Goal: Task Accomplishment & Management: Use online tool/utility

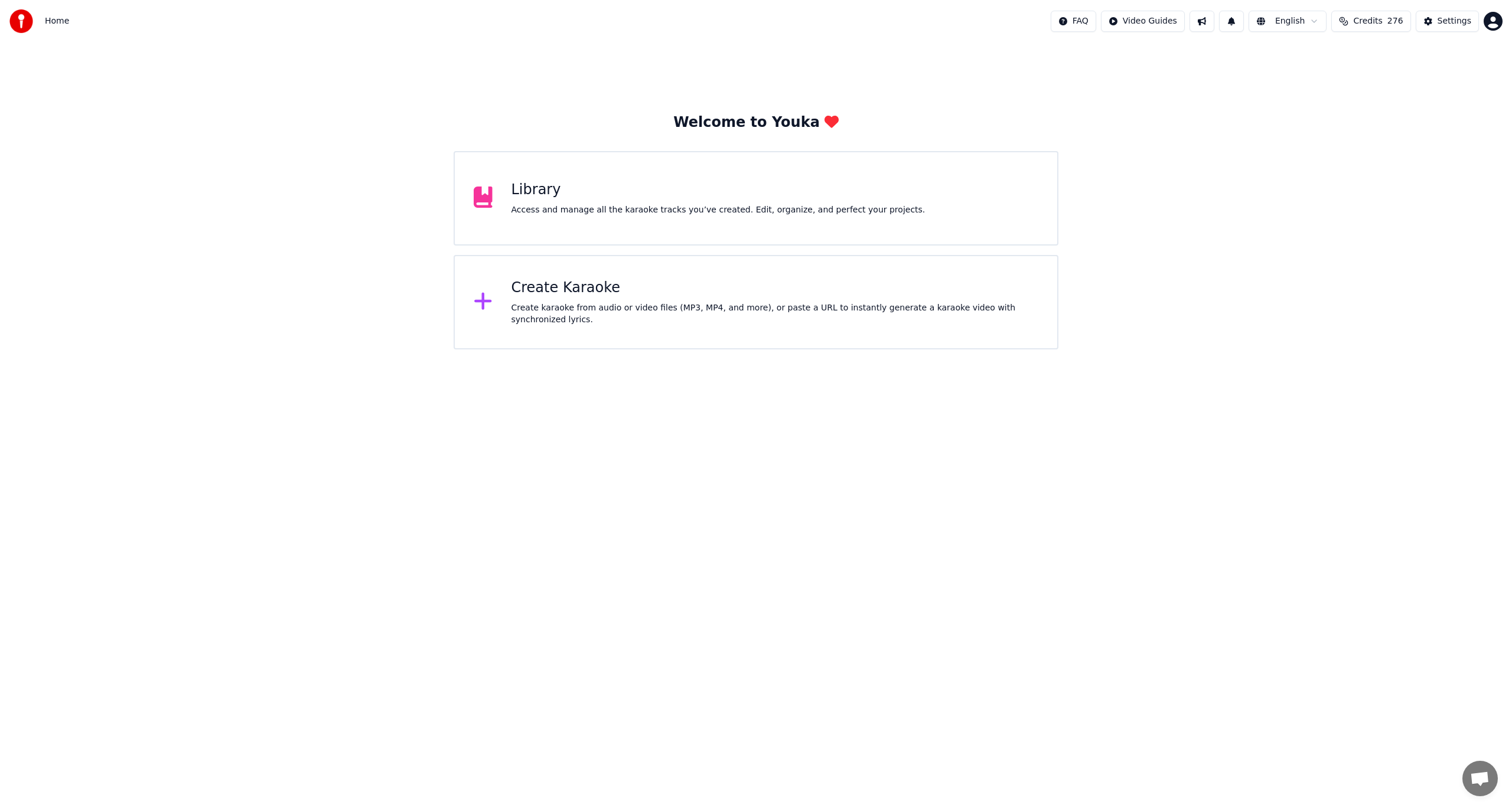
click at [677, 207] on div "Access and manage all the karaoke tracks you’ve created. Edit, organize, and pe…" at bounding box center [718, 210] width 414 height 12
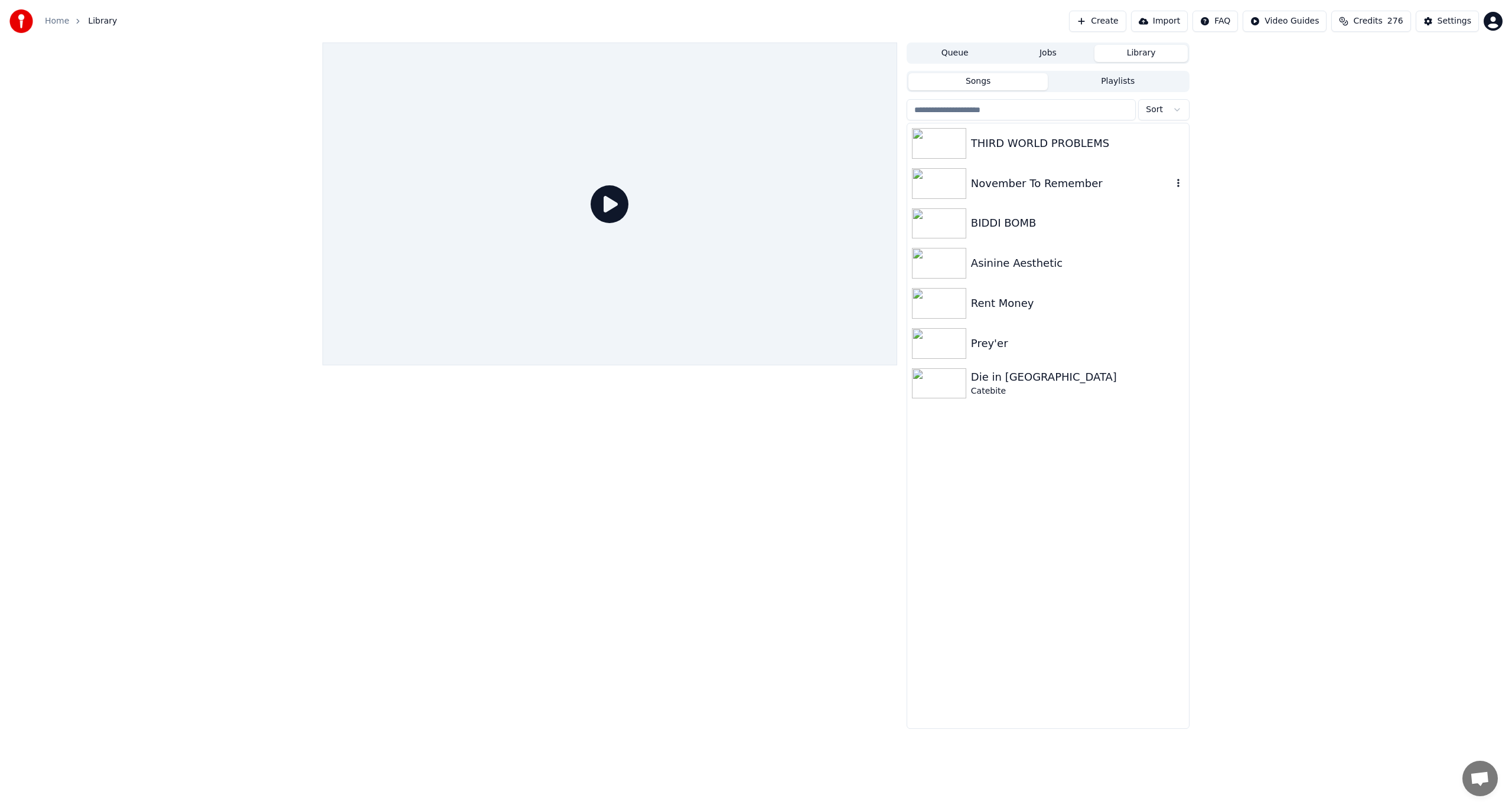
click at [1025, 182] on div "November To Remember" at bounding box center [1072, 184] width 202 height 17
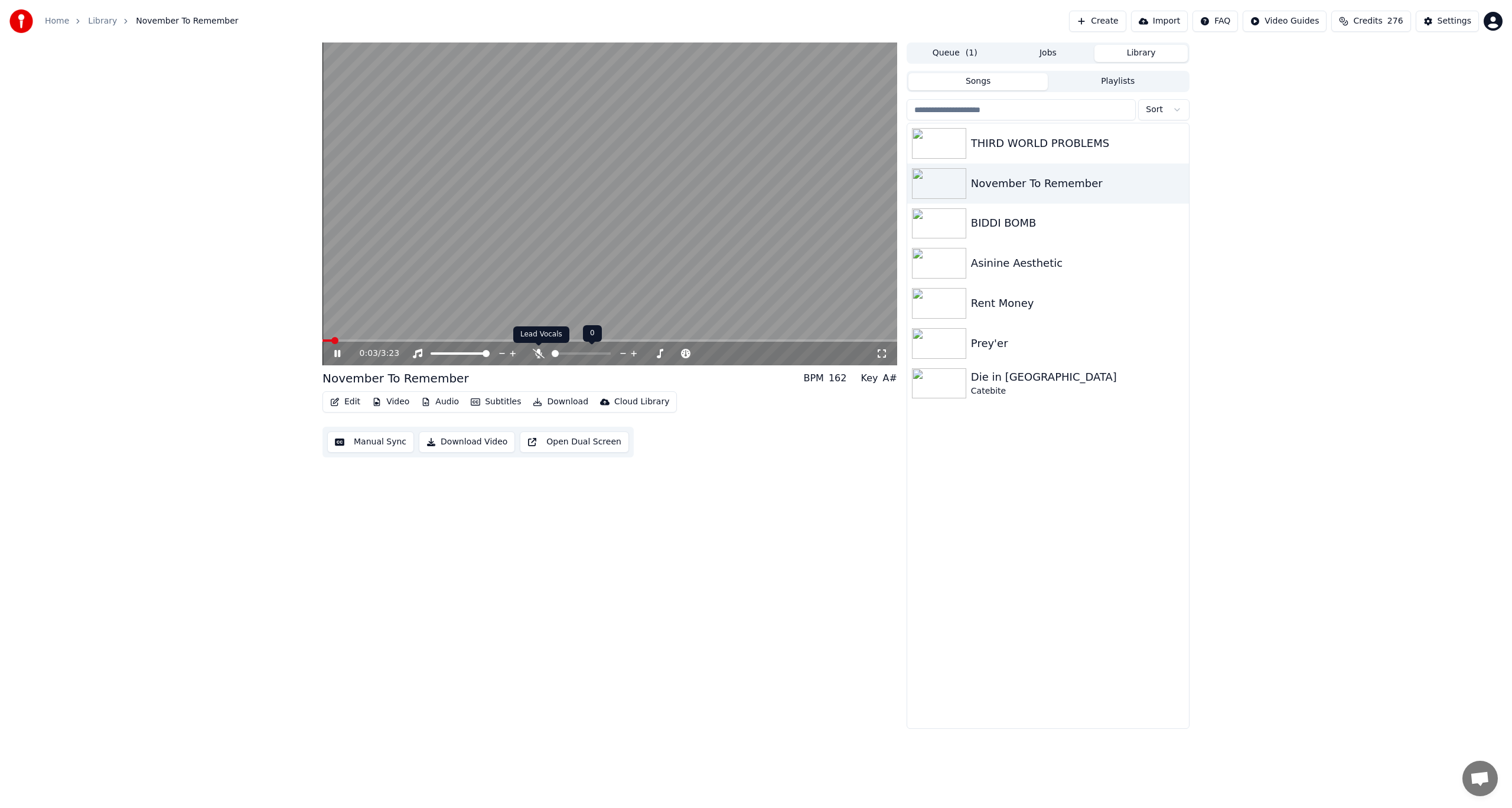
click at [540, 349] on icon at bounding box center [538, 353] width 12 height 10
click at [338, 351] on icon at bounding box center [346, 353] width 28 height 10
click at [346, 401] on button "Edit" at bounding box center [345, 402] width 40 height 17
click at [535, 501] on div "0:46 / 3:23 November To Remember BPM 162 Key A# Edit Video Audio Subtitles Down…" at bounding box center [609, 386] width 575 height 687
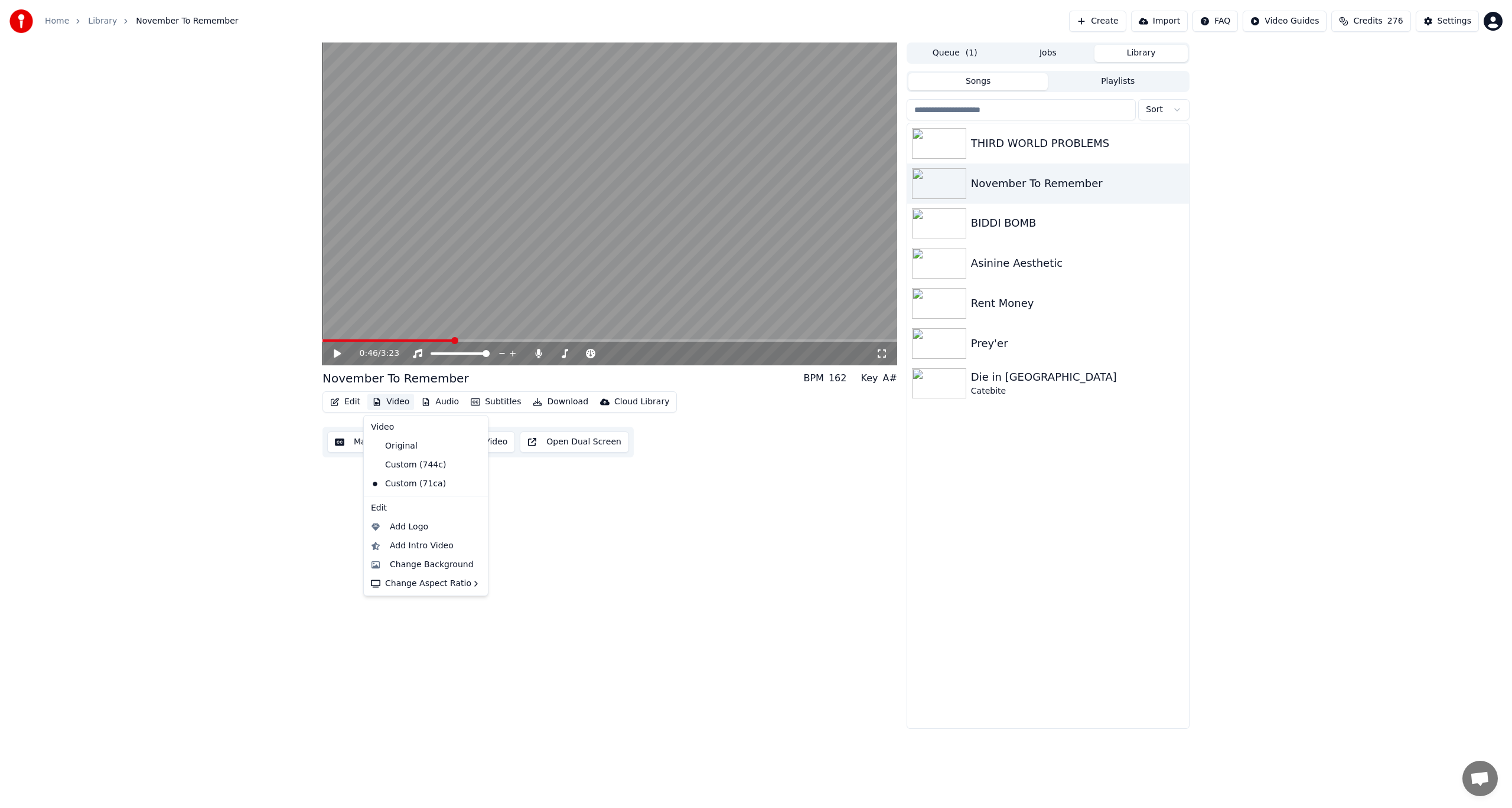
click at [392, 395] on button "Video" at bounding box center [390, 402] width 47 height 17
click at [431, 548] on div "Add Intro Video" at bounding box center [422, 546] width 64 height 12
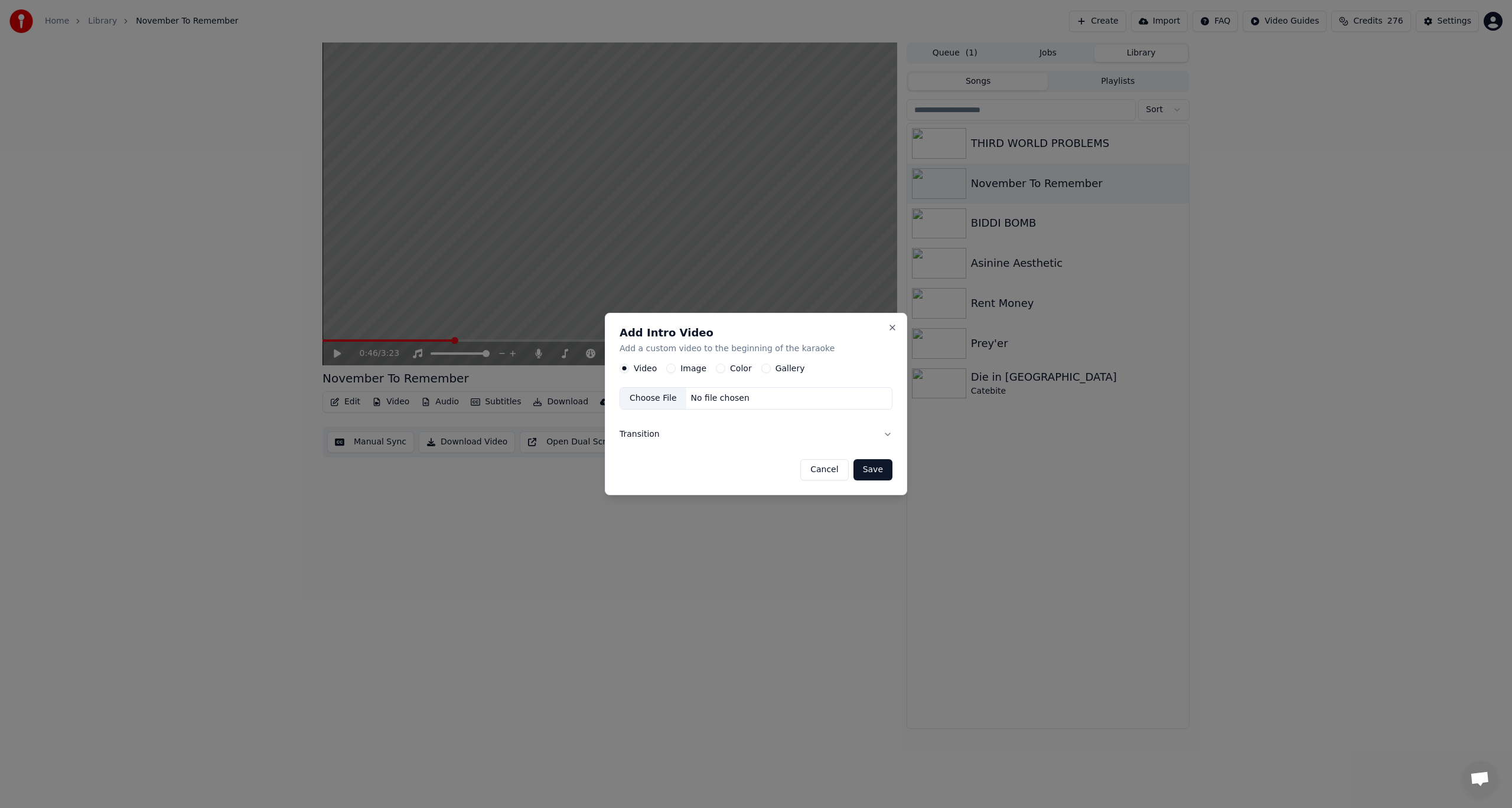
click at [676, 367] on div "Image" at bounding box center [686, 369] width 40 height 10
click at [723, 365] on div "Color" at bounding box center [734, 369] width 36 height 10
click at [716, 367] on button "Color" at bounding box center [720, 369] width 10 height 10
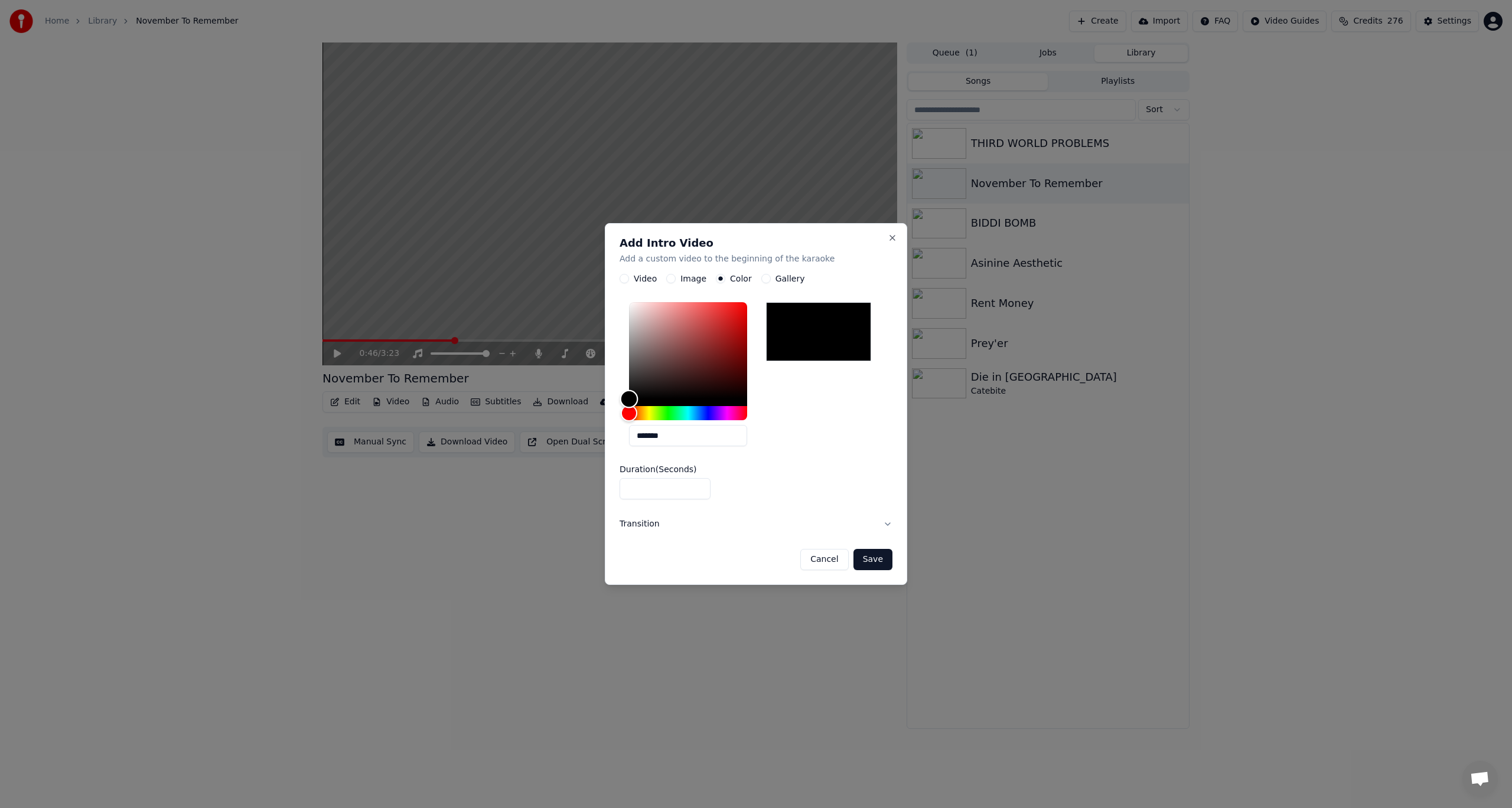
type input "*******"
click at [720, 369] on div "Color" at bounding box center [688, 351] width 118 height 97
drag, startPoint x: 679, startPoint y: 489, endPoint x: 561, endPoint y: 487, distance: 118.0
click at [573, 487] on body "Home Library November To Remember Create Import FAQ Video Guides Credits 276 Se…" at bounding box center [756, 404] width 1512 height 808
type input "*"
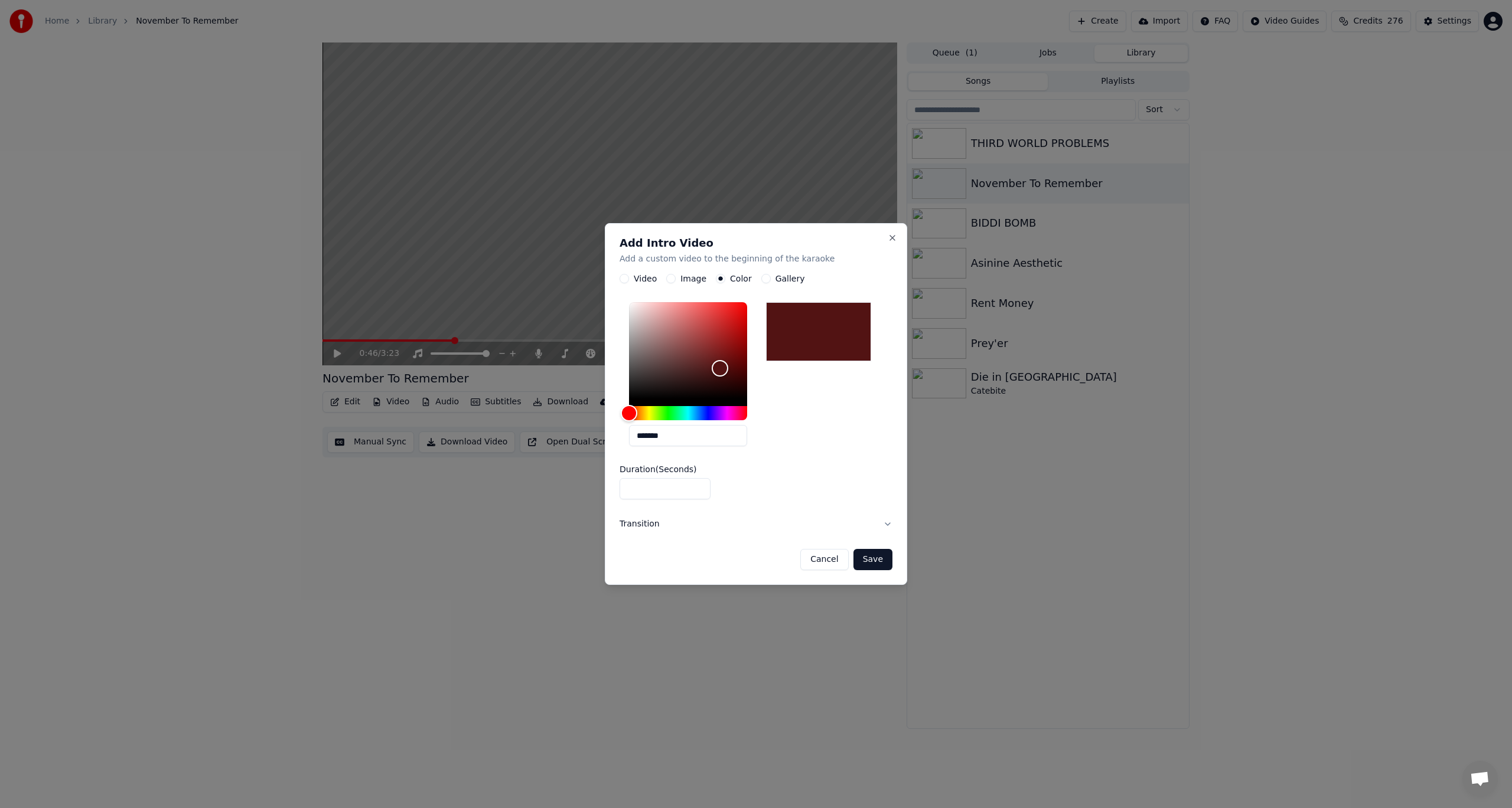
drag, startPoint x: 816, startPoint y: 523, endPoint x: 810, endPoint y: 520, distance: 6.7
click at [815, 522] on button "Transition" at bounding box center [756, 525] width 273 height 31
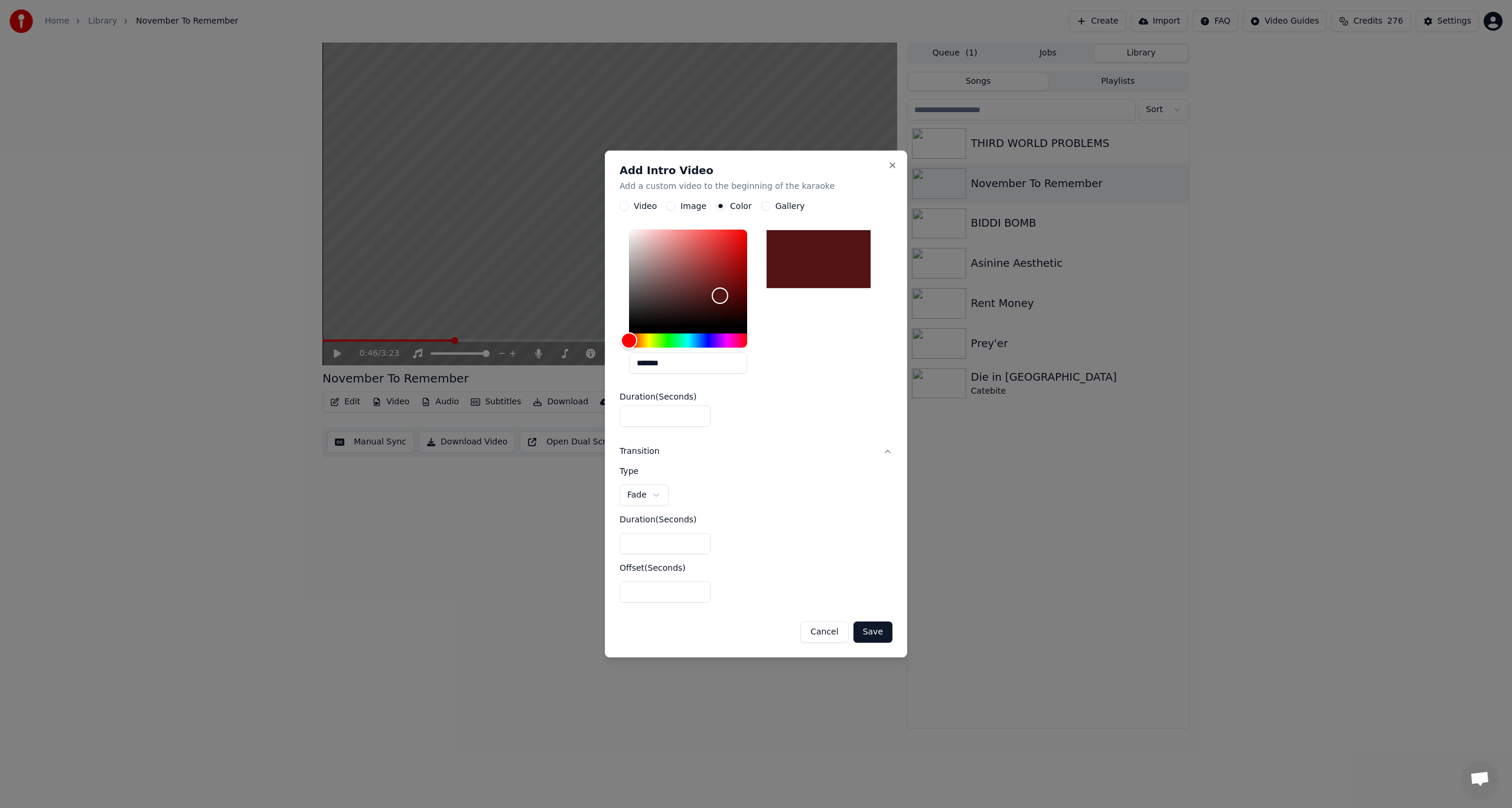
drag, startPoint x: 659, startPoint y: 551, endPoint x: 521, endPoint y: 540, distance: 138.4
click at [579, 547] on body "**********" at bounding box center [756, 404] width 1512 height 808
click at [876, 625] on button "Save" at bounding box center [873, 632] width 39 height 21
click at [896, 166] on button "Close" at bounding box center [892, 165] width 10 height 10
type input "*"
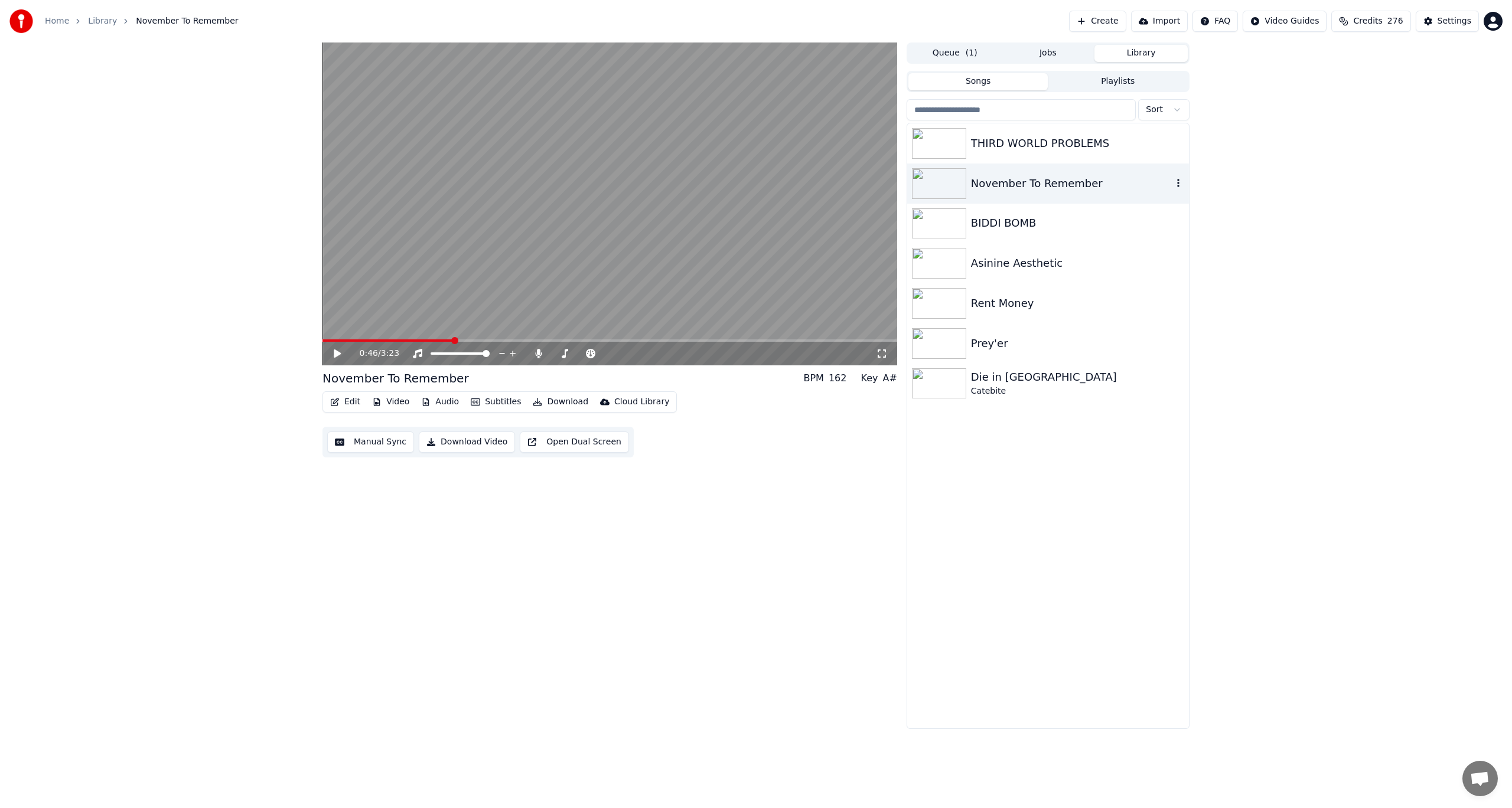
click at [1014, 182] on div "November To Remember" at bounding box center [1072, 184] width 202 height 17
click at [1182, 186] on icon "button" at bounding box center [1178, 183] width 12 height 10
click at [1187, 267] on div "Debug Info" at bounding box center [1181, 262] width 91 height 19
click at [345, 402] on button "Edit" at bounding box center [345, 402] width 40 height 17
click at [403, 549] on div "Manual Line Sync" at bounding box center [386, 546] width 73 height 12
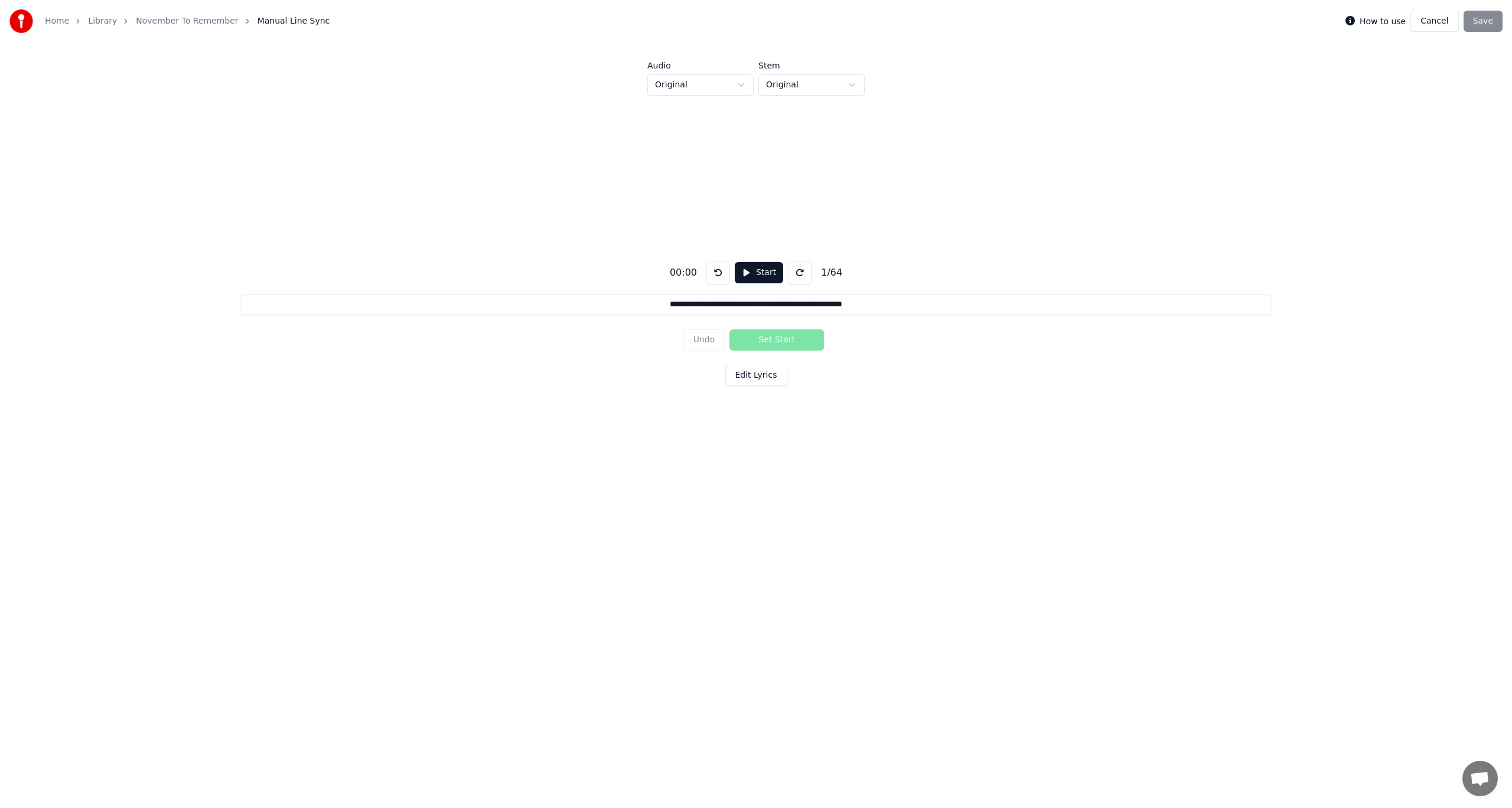
click at [748, 271] on button "Start" at bounding box center [759, 272] width 48 height 21
click at [782, 340] on button "Set Start" at bounding box center [776, 340] width 94 height 21
click at [782, 340] on button "Set End" at bounding box center [776, 340] width 94 height 21
click at [712, 341] on button "Undo" at bounding box center [704, 340] width 42 height 21
click at [707, 339] on button "Undo" at bounding box center [704, 340] width 42 height 21
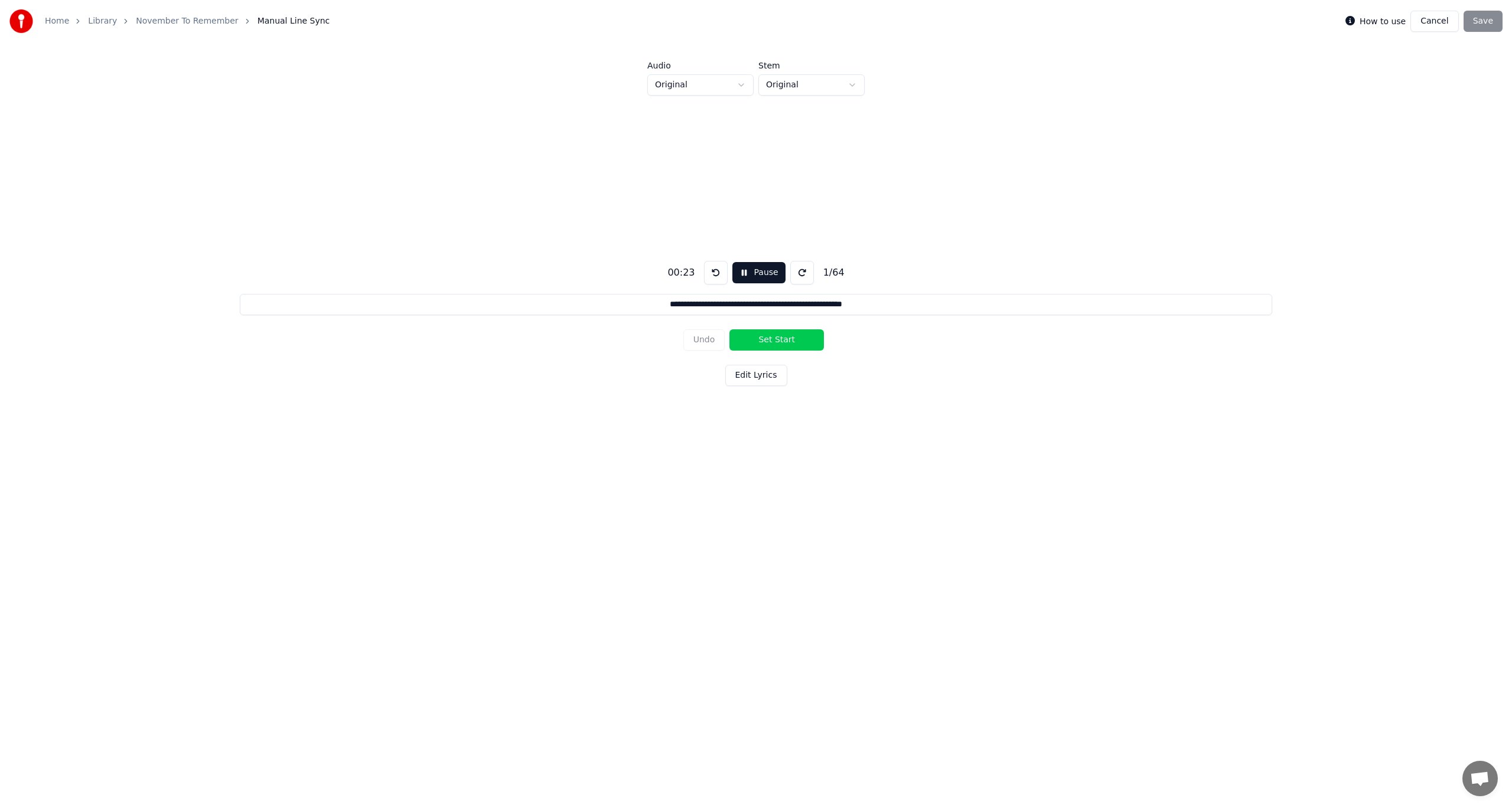
click at [775, 339] on button "Set Start" at bounding box center [776, 340] width 94 height 21
click at [778, 341] on button "Set End" at bounding box center [776, 340] width 94 height 21
click at [778, 341] on button "Set Start" at bounding box center [776, 340] width 94 height 21
click at [775, 342] on button "Set End" at bounding box center [776, 340] width 94 height 21
click at [774, 341] on button "Set Start" at bounding box center [776, 340] width 94 height 21
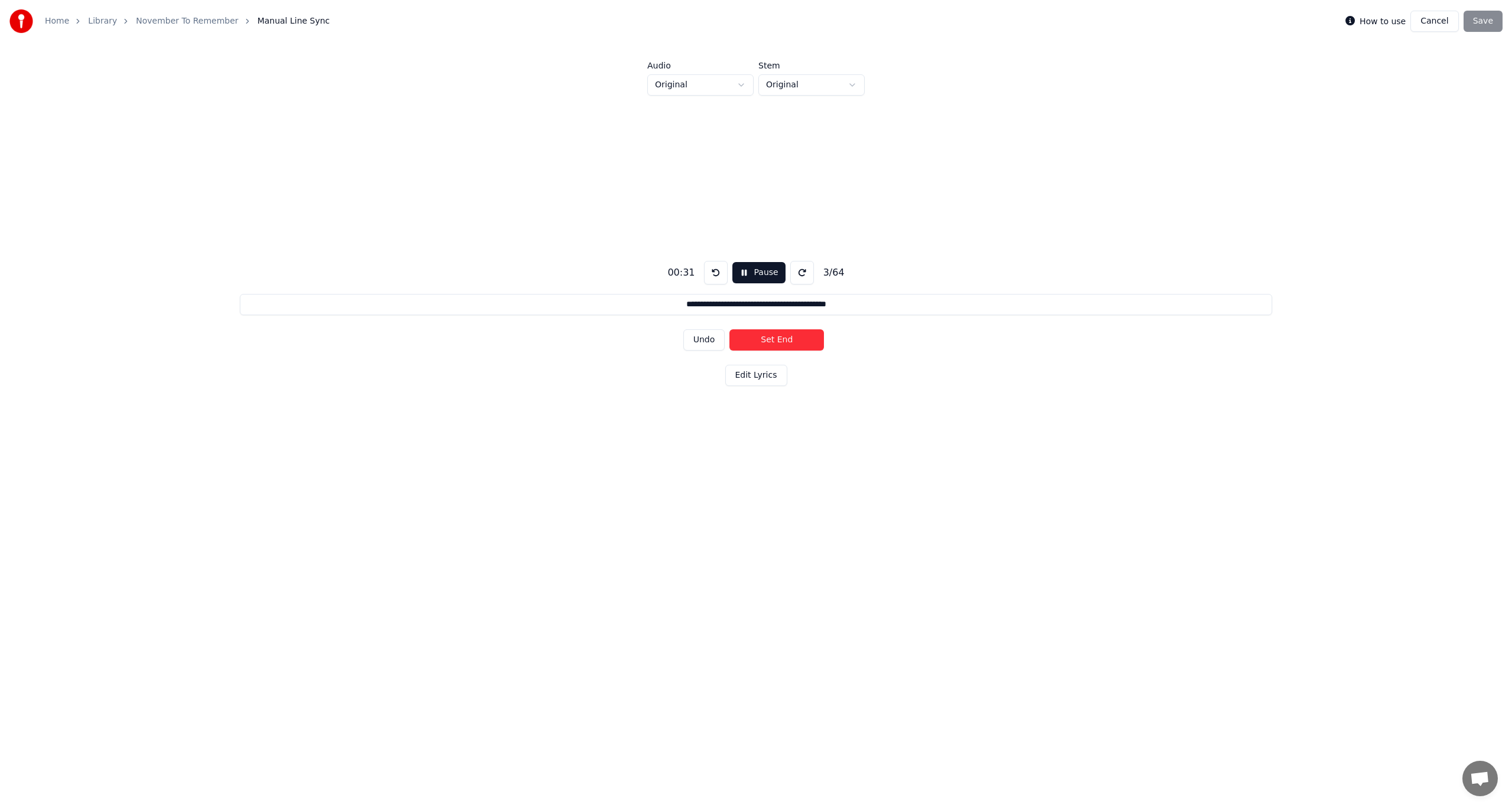
click at [773, 341] on button "Set End" at bounding box center [776, 340] width 94 height 21
click at [773, 339] on button "Set Start" at bounding box center [776, 340] width 94 height 21
click at [769, 338] on button "Set End" at bounding box center [776, 340] width 94 height 21
click at [769, 338] on button "Set Start" at bounding box center [776, 340] width 94 height 21
click at [769, 338] on button "Set End" at bounding box center [776, 340] width 94 height 21
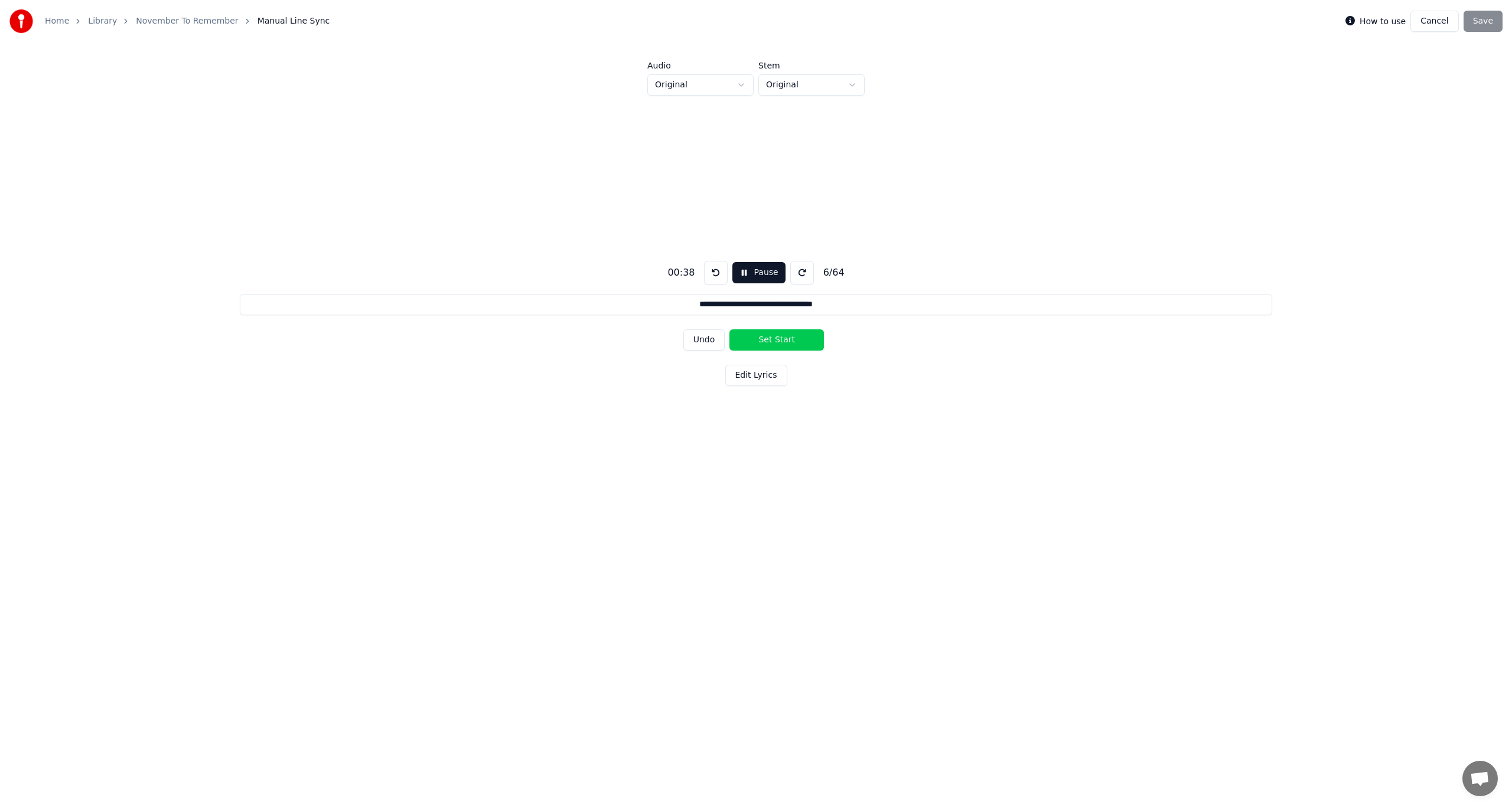
click at [769, 338] on button "Set Start" at bounding box center [776, 340] width 94 height 21
click at [769, 338] on button "Set End" at bounding box center [776, 340] width 94 height 21
click at [769, 338] on button "Set Start" at bounding box center [776, 340] width 94 height 21
click at [769, 338] on button "Set End" at bounding box center [776, 340] width 94 height 21
type input "**********"
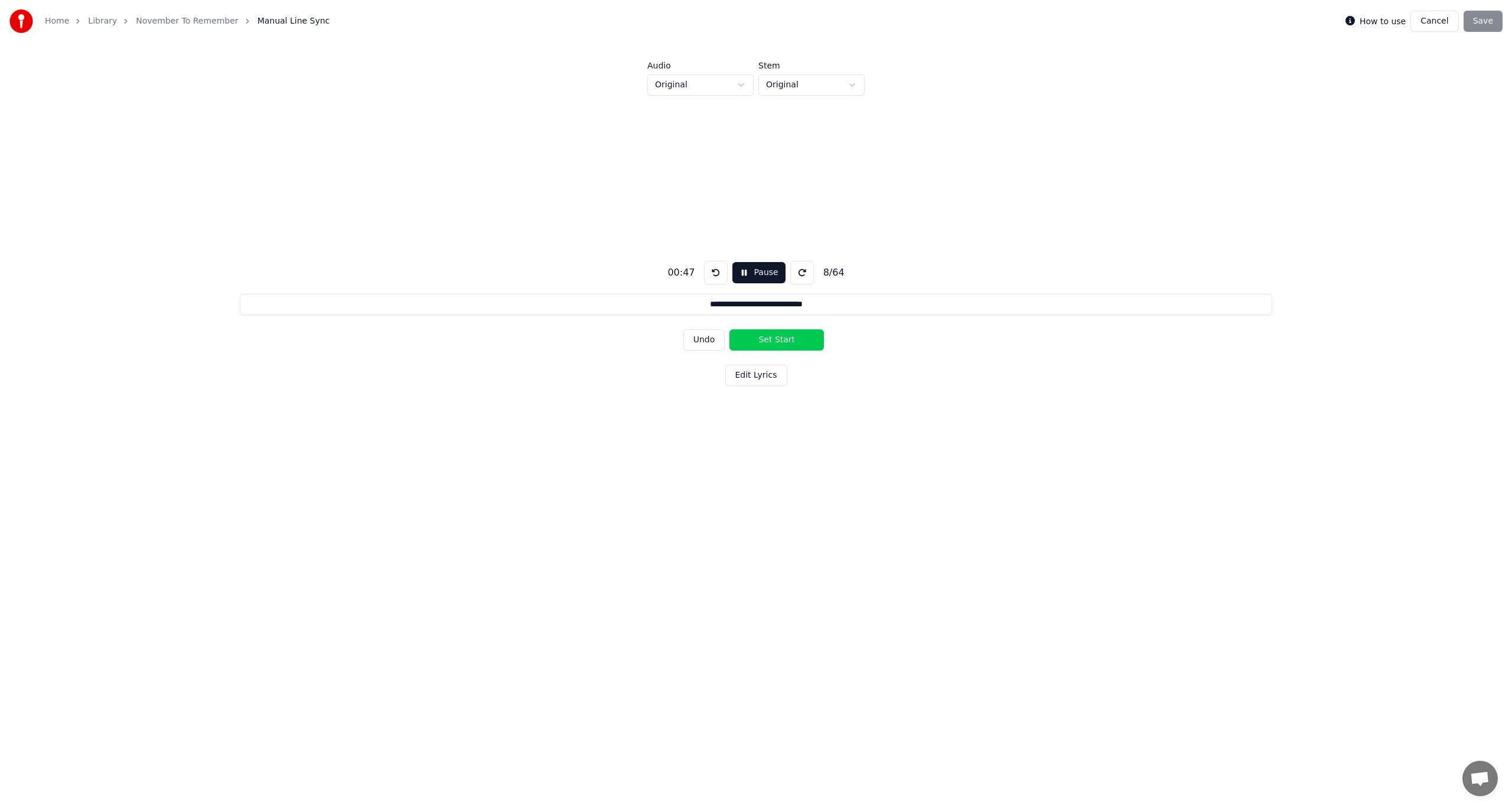
click at [1424, 20] on button "Cancel" at bounding box center [1434, 21] width 48 height 21
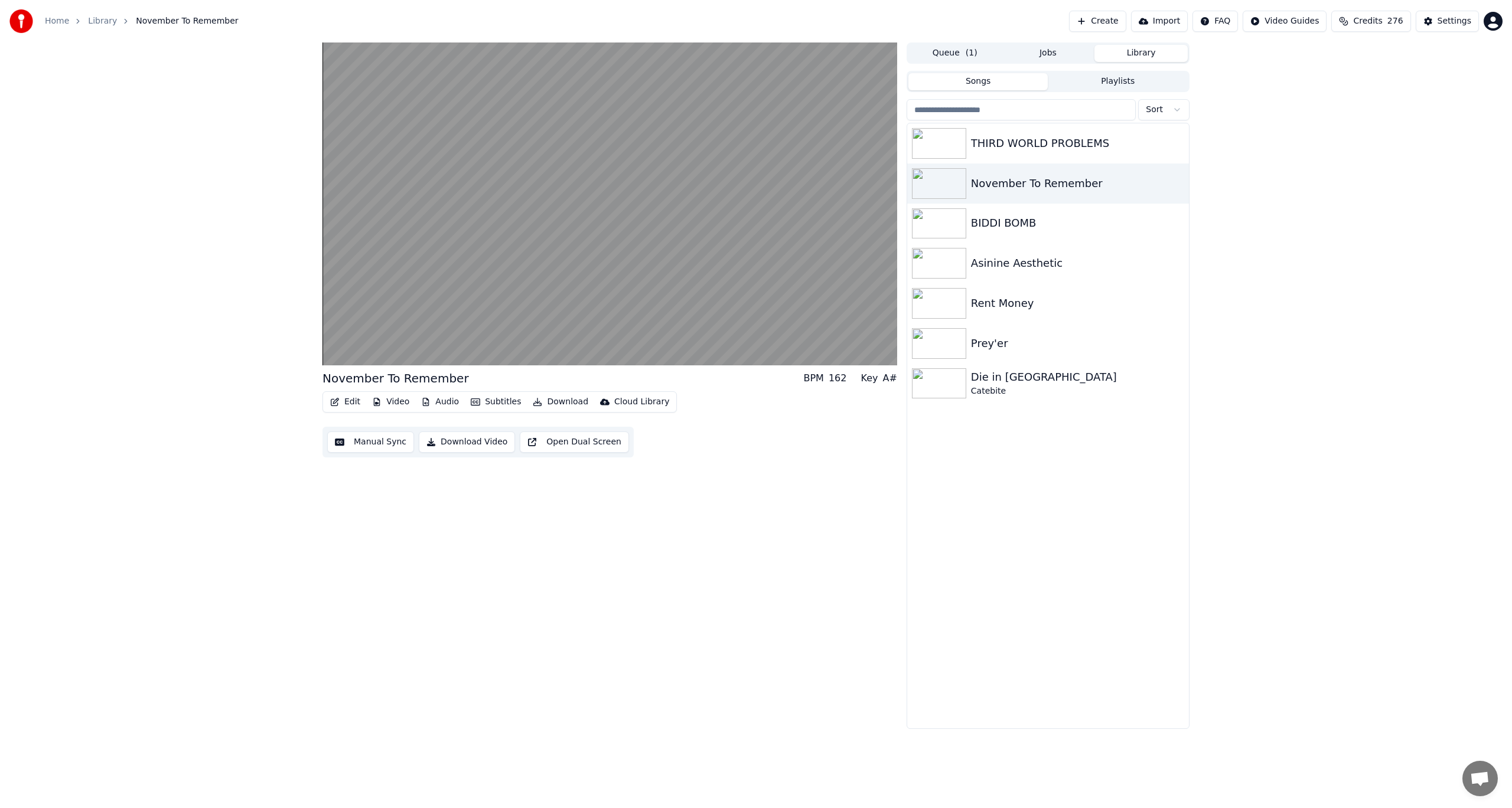
drag, startPoint x: 587, startPoint y: 441, endPoint x: 594, endPoint y: 439, distance: 7.3
click at [594, 439] on button "Open Dual Screen" at bounding box center [574, 442] width 109 height 21
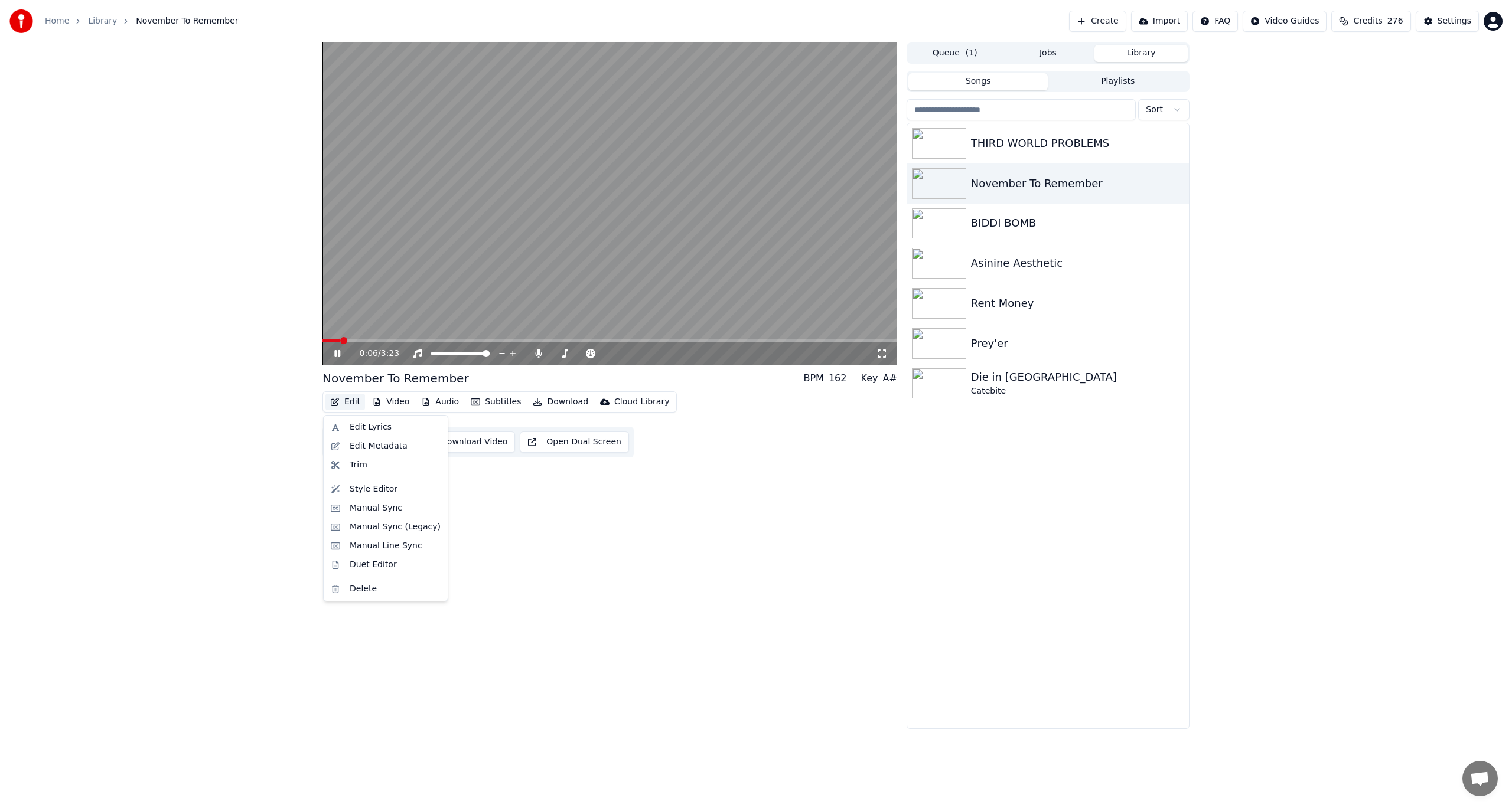
click at [348, 399] on button "Edit" at bounding box center [345, 402] width 40 height 17
click at [383, 425] on div "Edit Lyrics" at bounding box center [371, 427] width 42 height 12
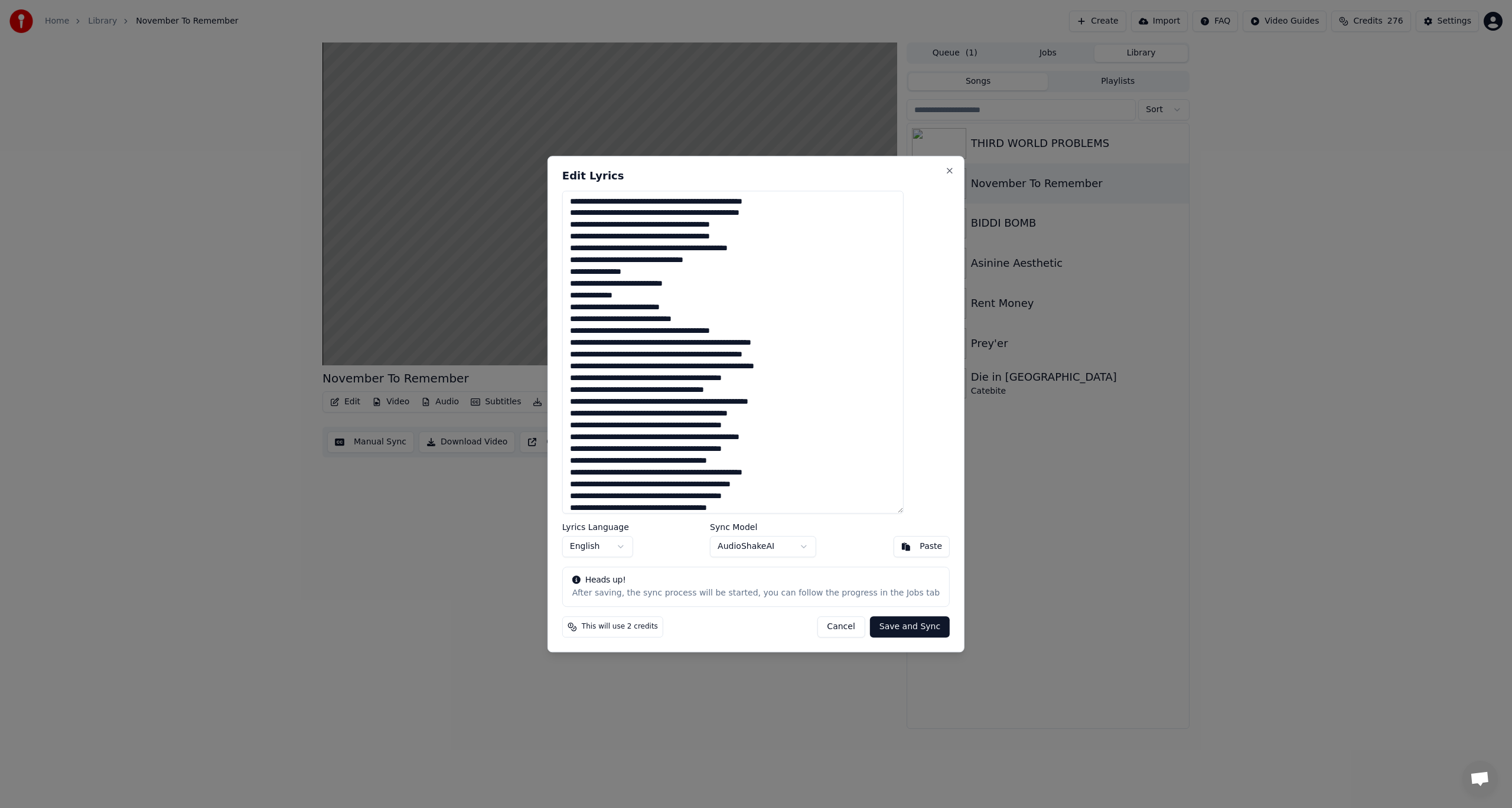
click at [817, 627] on button "Cancel" at bounding box center [840, 627] width 48 height 21
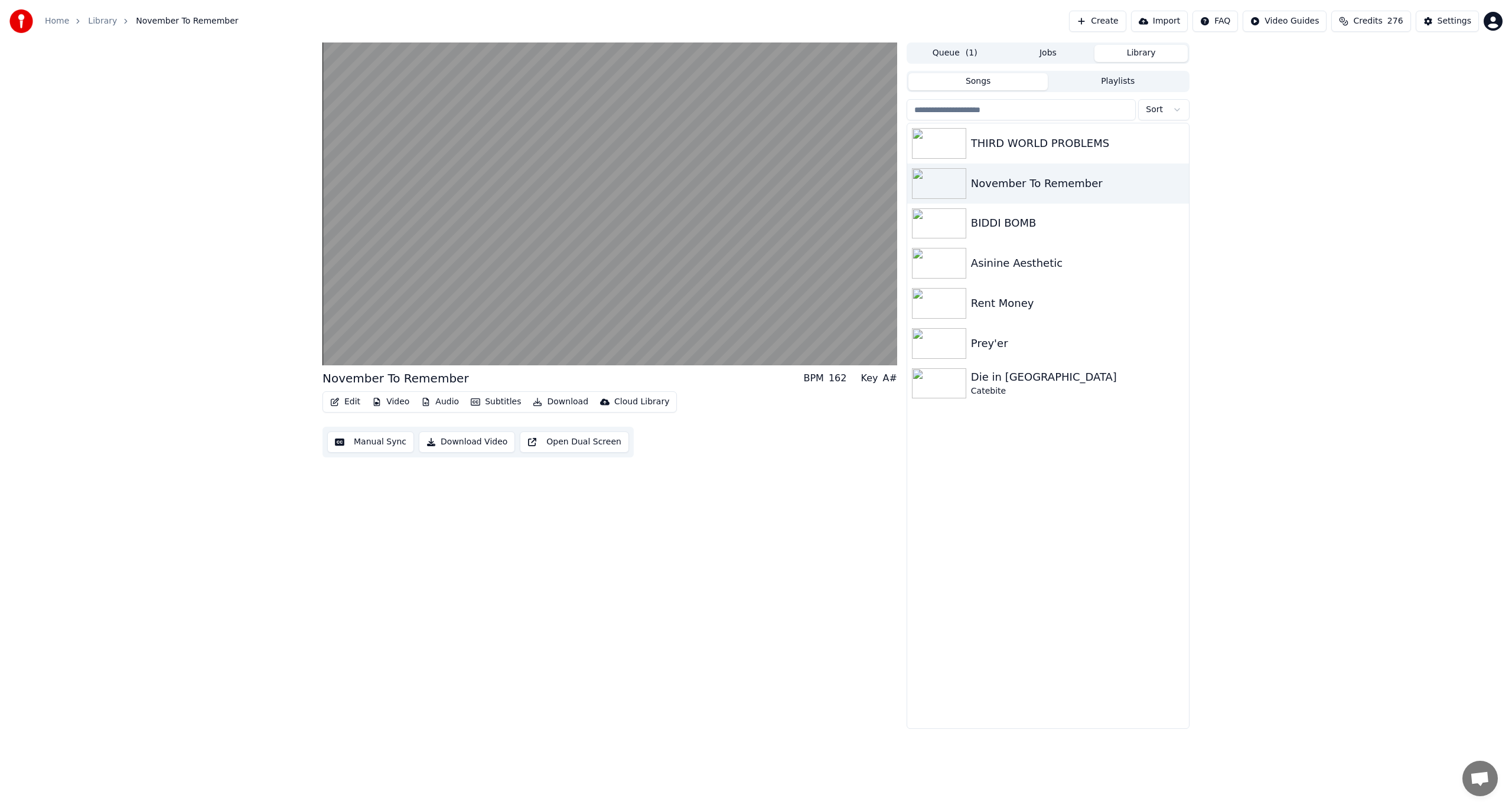
click at [361, 445] on button "Manual Sync" at bounding box center [371, 442] width 87 height 21
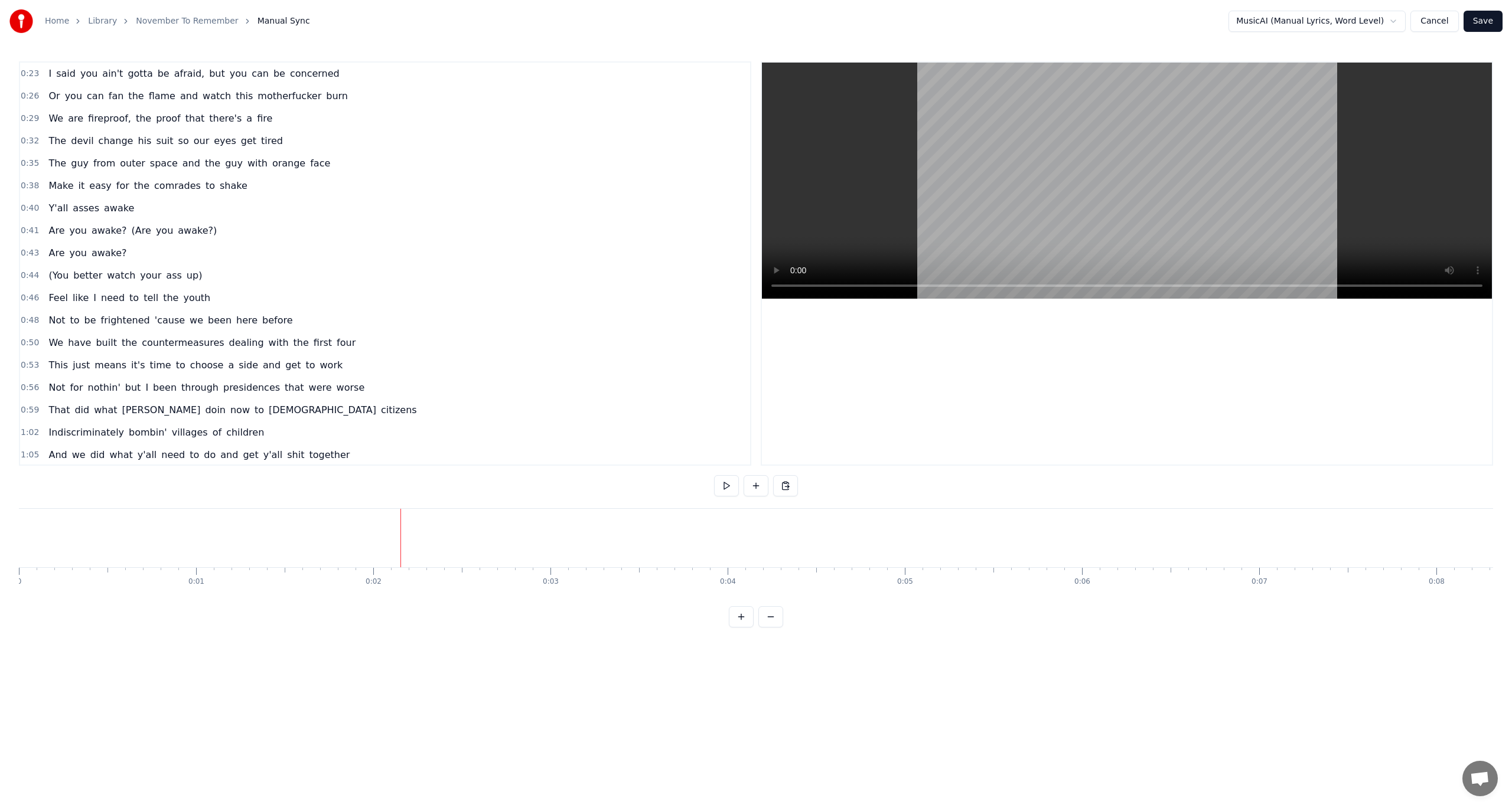
drag, startPoint x: 367, startPoint y: 552, endPoint x: 318, endPoint y: 549, distance: 49.1
drag, startPoint x: 370, startPoint y: 564, endPoint x: 374, endPoint y: 553, distance: 11.7
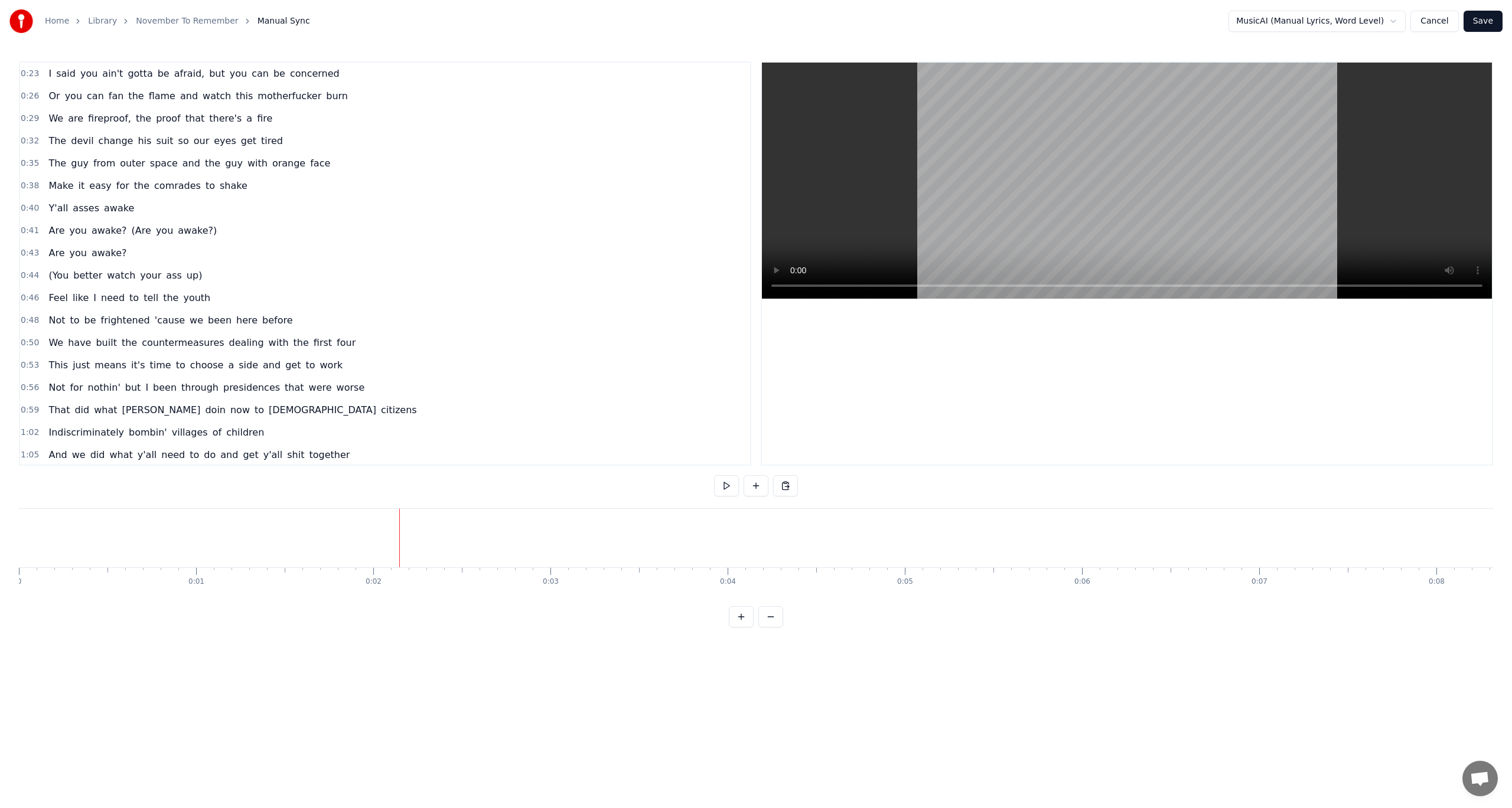
click at [371, 545] on div at bounding box center [371, 538] width 1 height 59
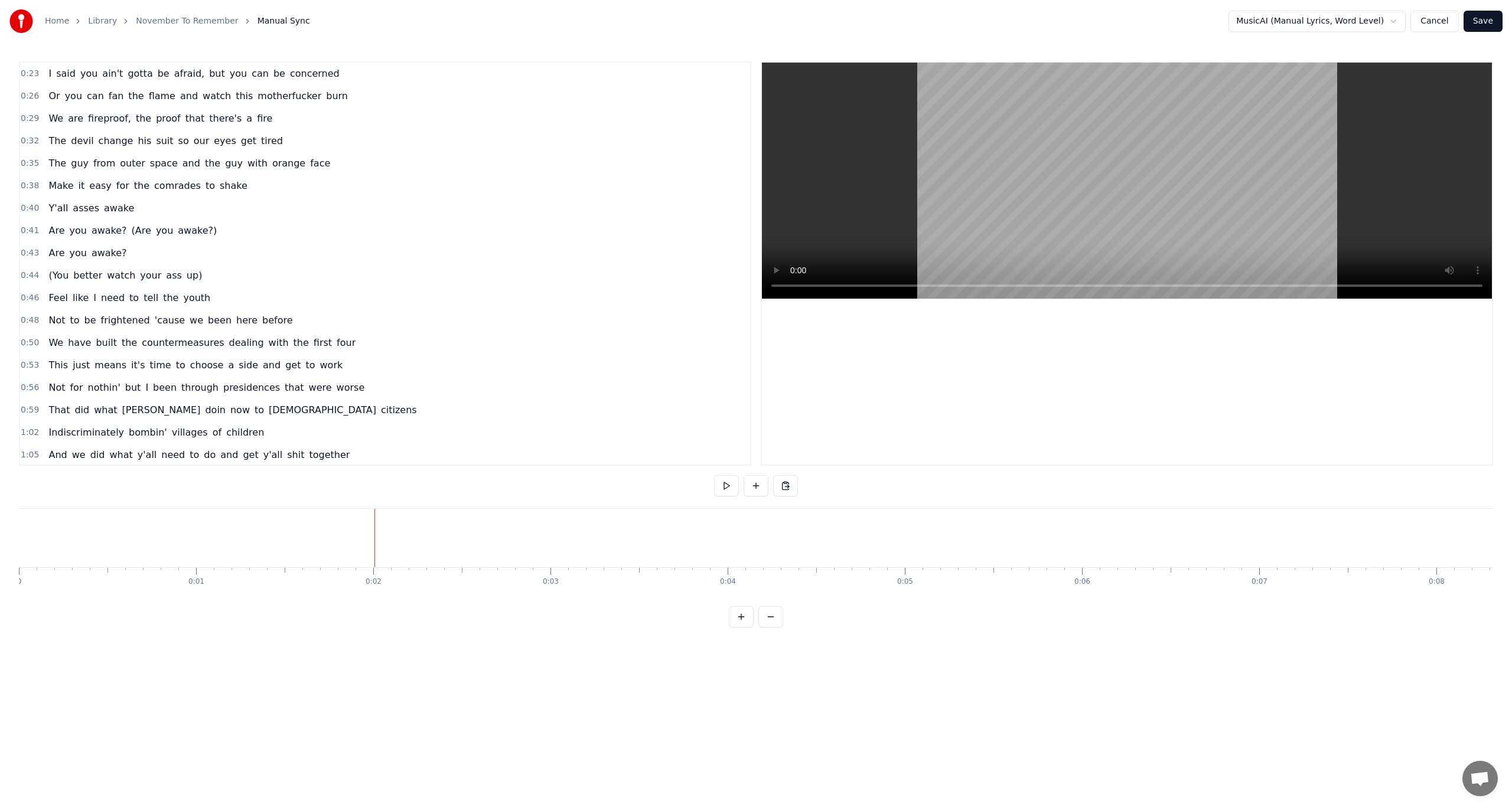
click at [374, 546] on div at bounding box center [374, 538] width 1 height 59
drag, startPoint x: 378, startPoint y: 550, endPoint x: 372, endPoint y: 548, distance: 6.3
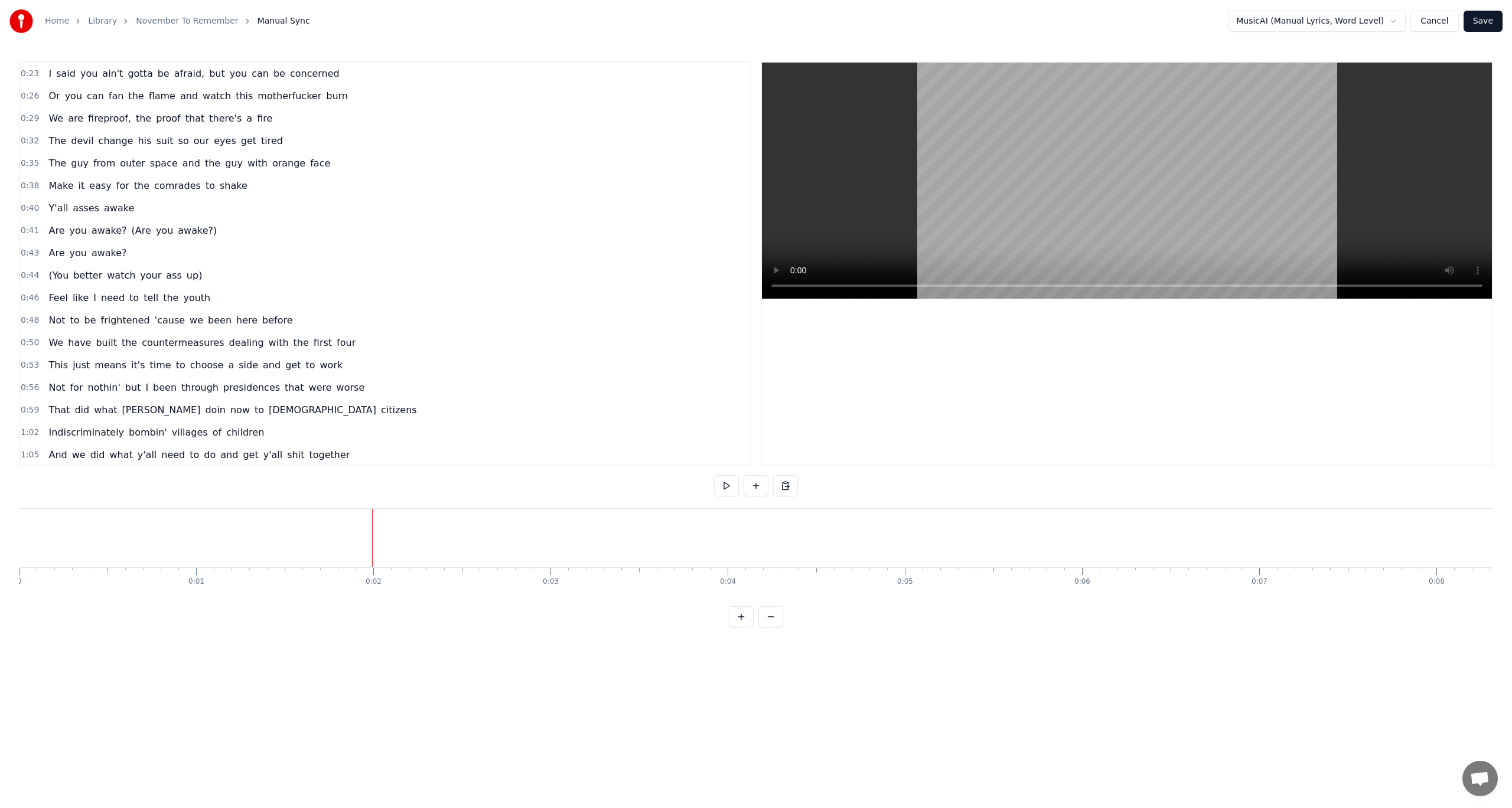
click at [732, 490] on button at bounding box center [726, 485] width 25 height 21
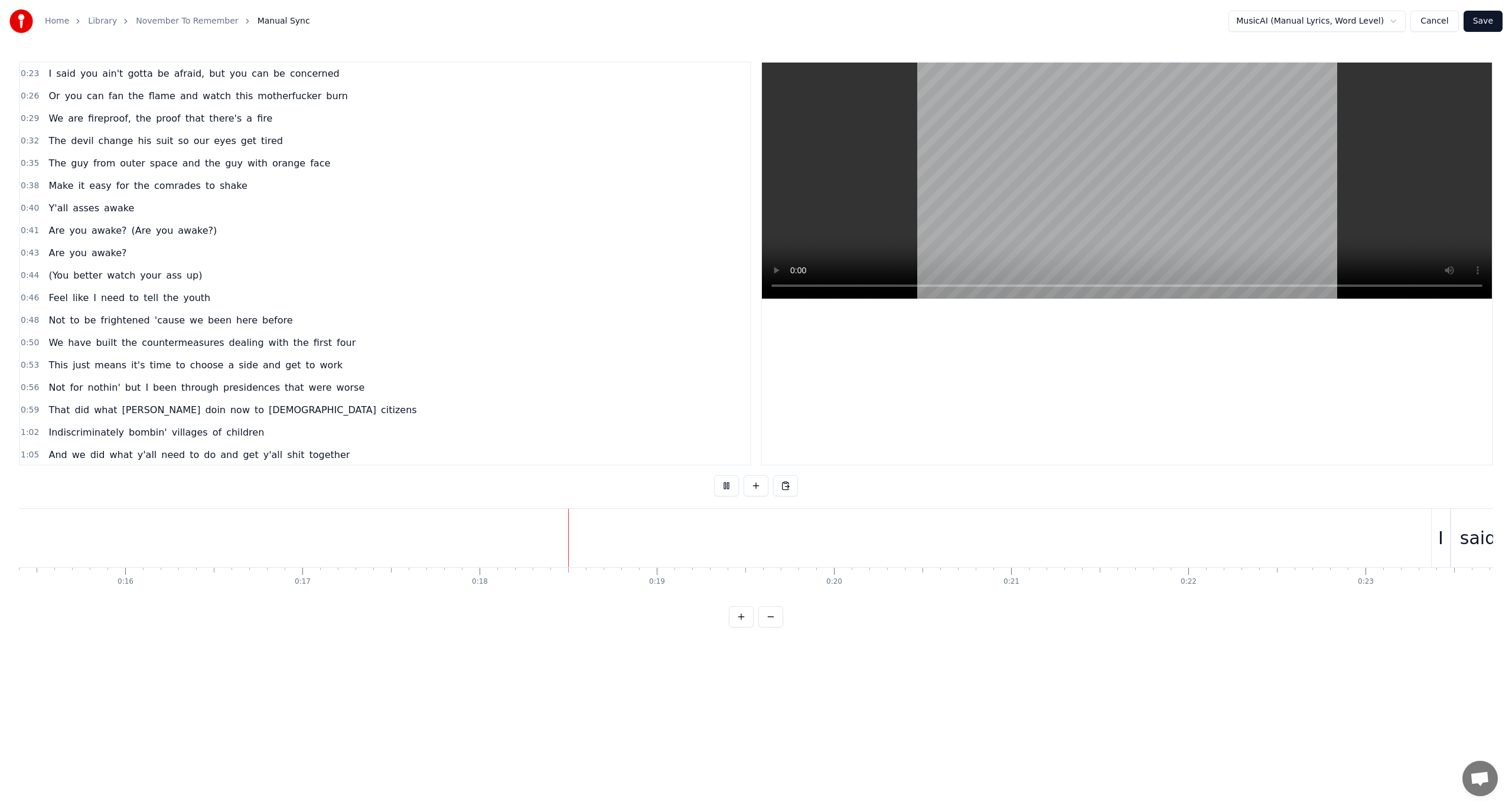
click at [70, 84] on div "I said you ain't gotta be afraid, but you can be concerned" at bounding box center [194, 73] width 300 height 21
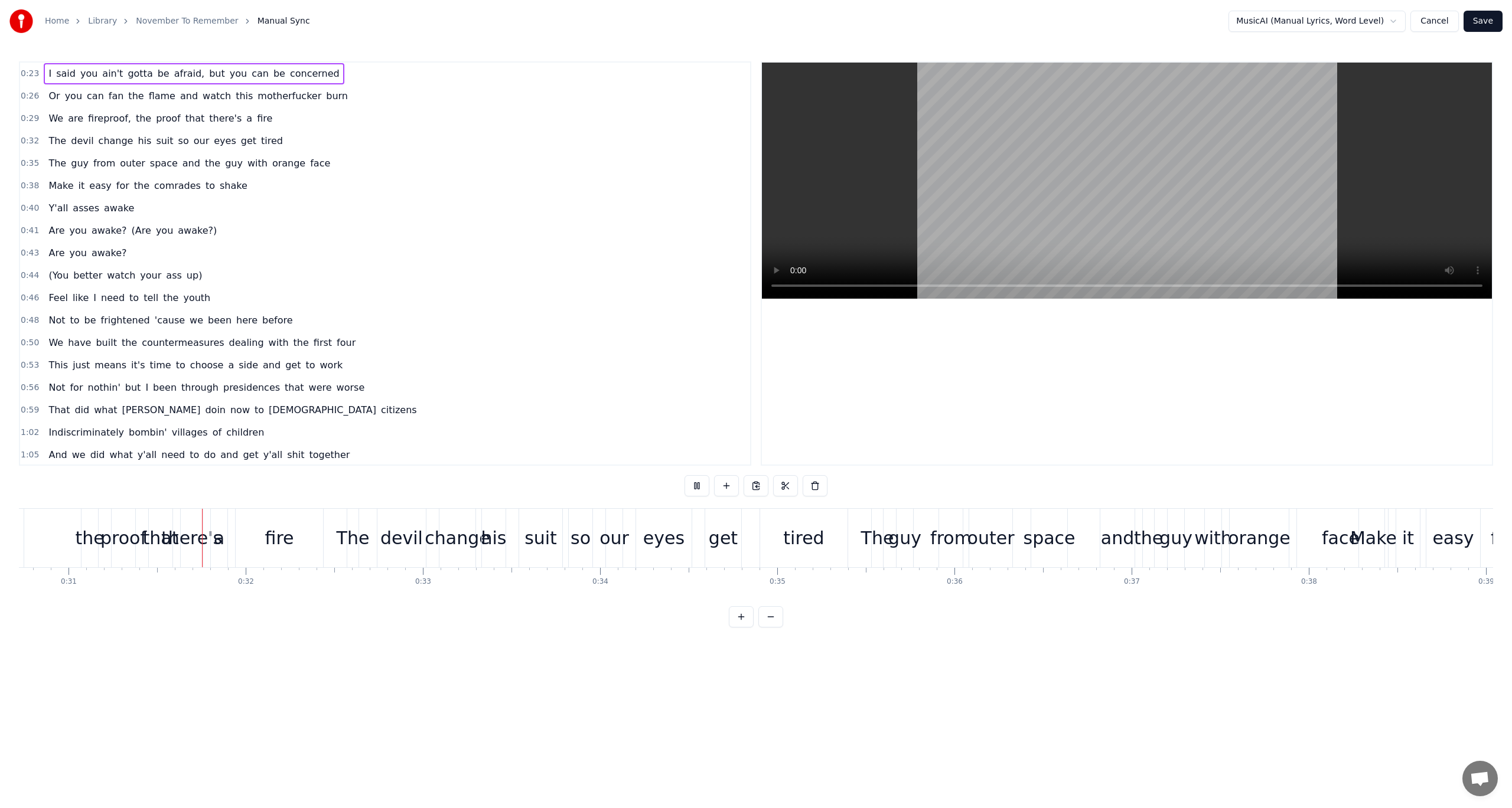
scroll to position [0, 5459]
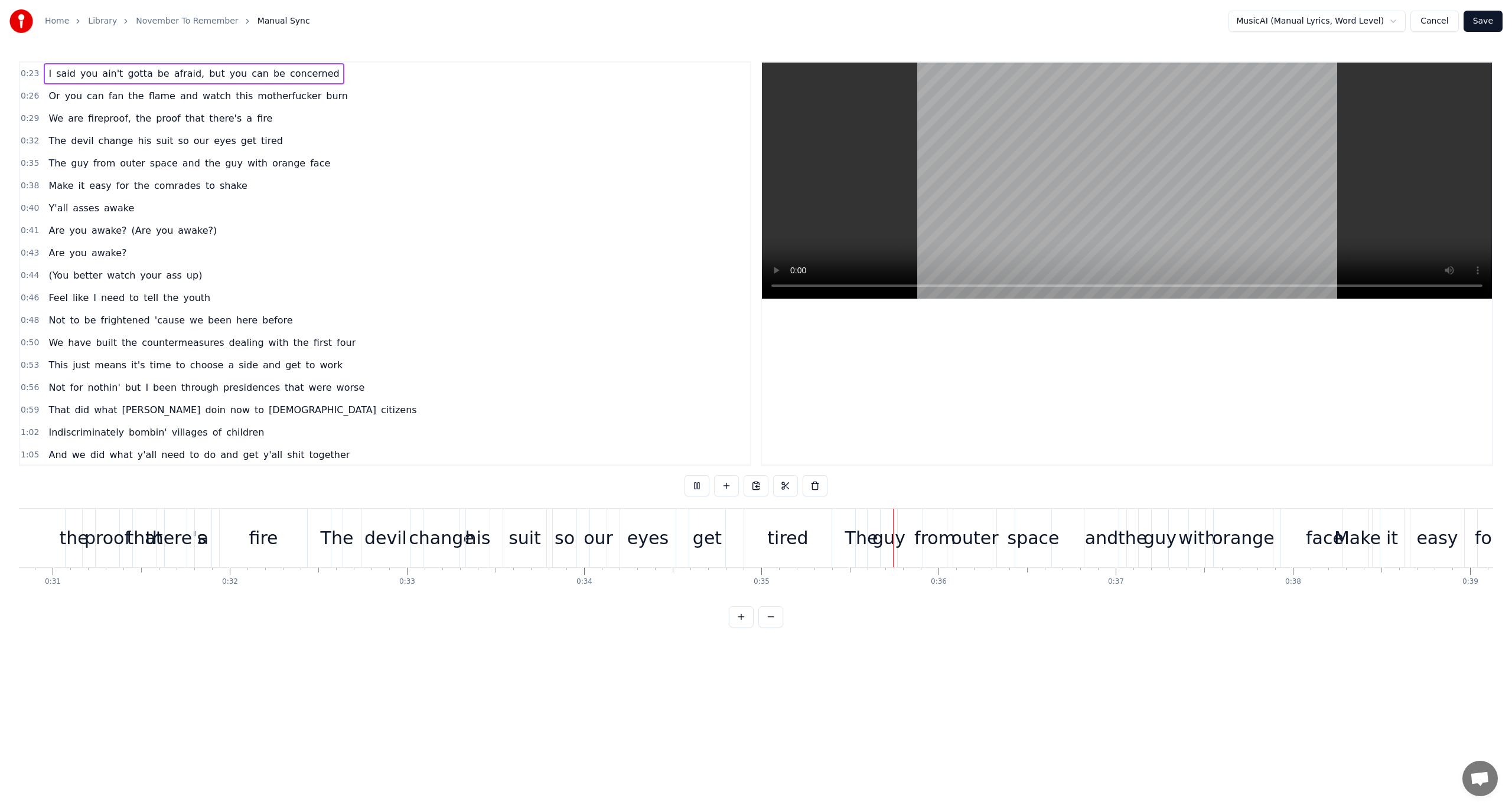
click at [1428, 20] on button "Cancel" at bounding box center [1434, 21] width 48 height 21
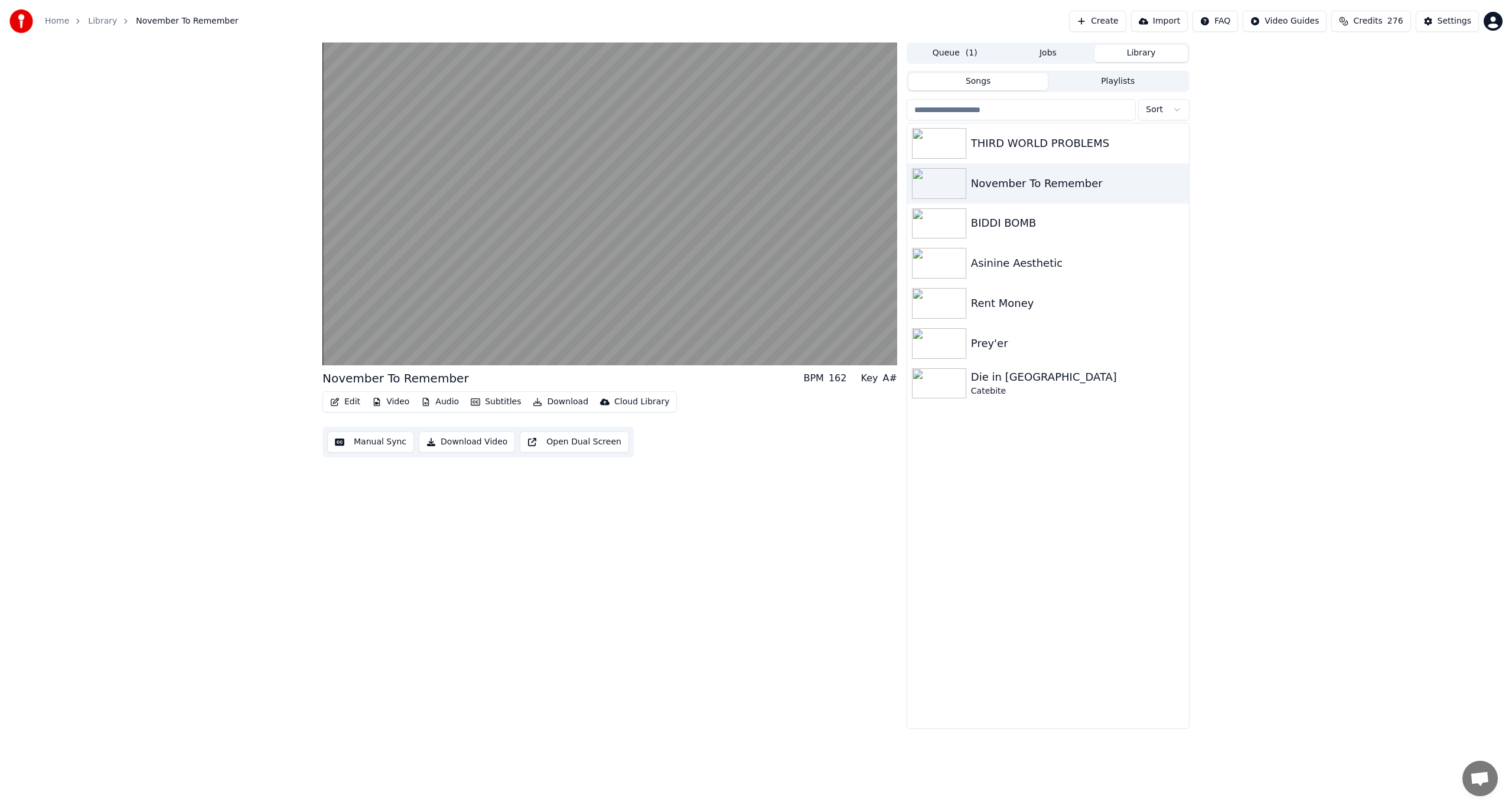
click at [343, 399] on button "Edit" at bounding box center [345, 402] width 40 height 17
click at [382, 511] on div "Manual Sync" at bounding box center [376, 508] width 52 height 12
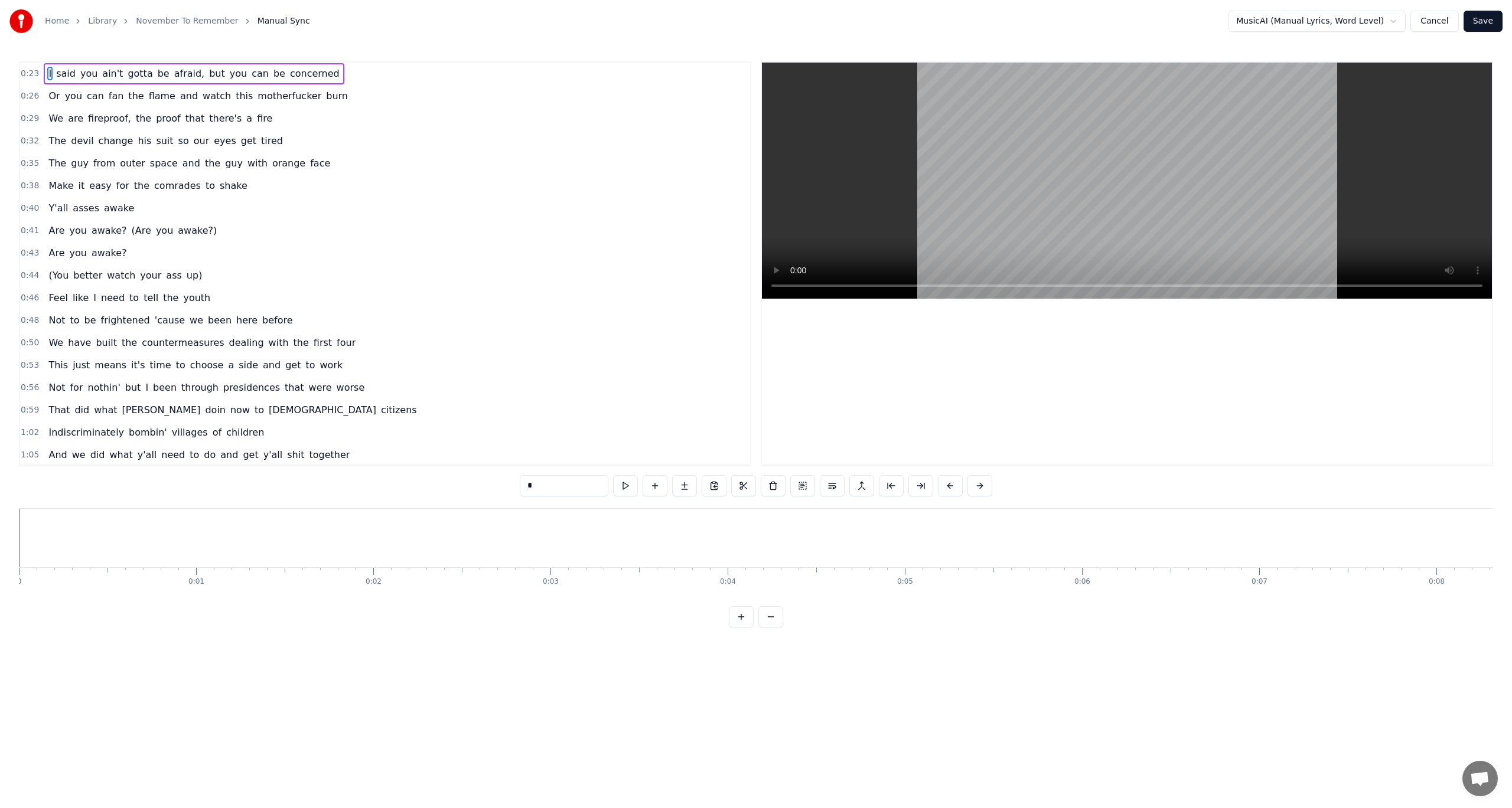
click at [9, 532] on div "Home Library November To Remember Manual Sync MusicAI (Manual Lyrics, Word Leve…" at bounding box center [756, 314] width 1512 height 628
drag, startPoint x: 358, startPoint y: 542, endPoint x: 219, endPoint y: 548, distance: 139.1
click at [251, 79] on span "can" at bounding box center [260, 73] width 20 height 13
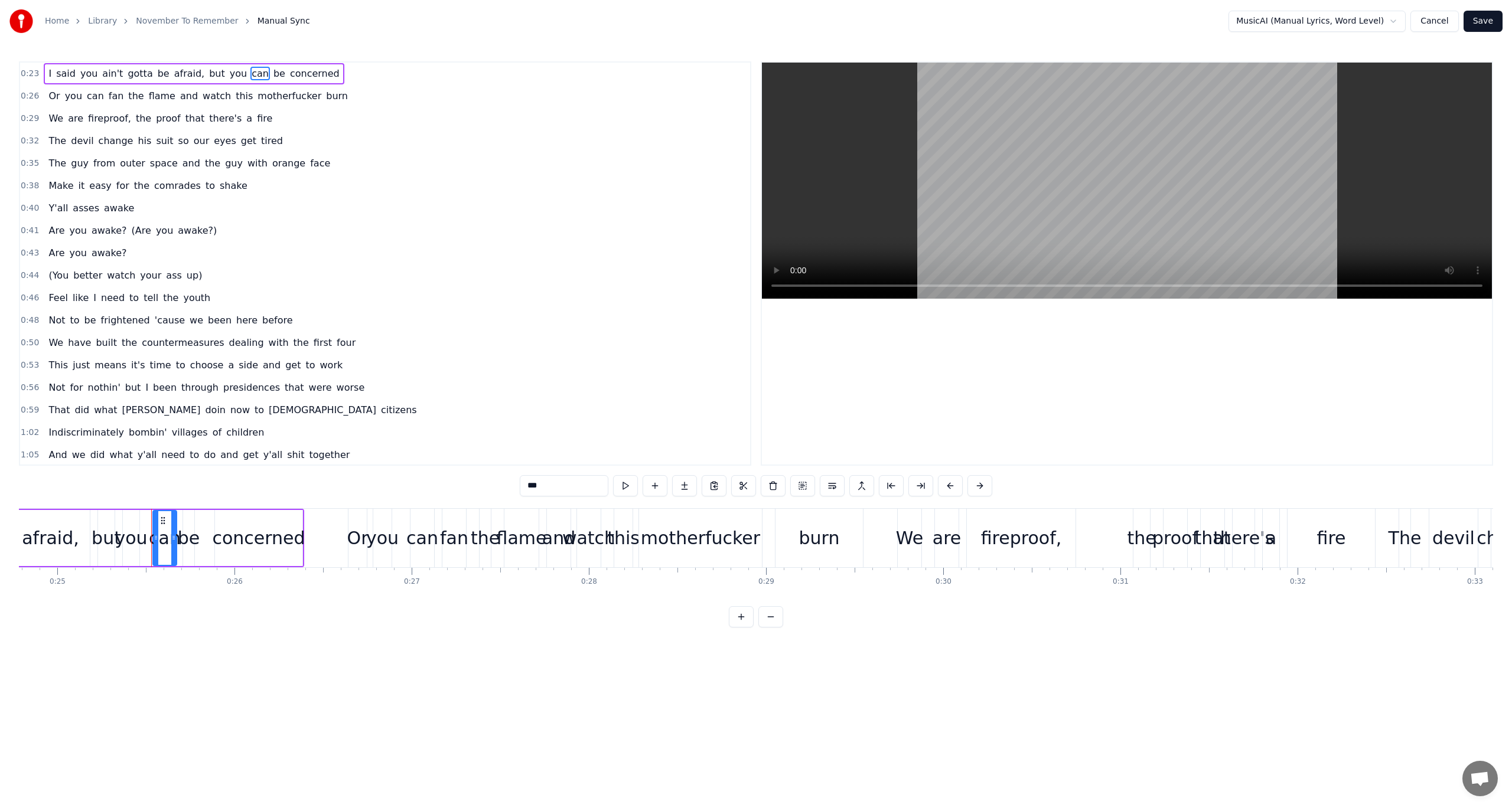
scroll to position [0, 4465]
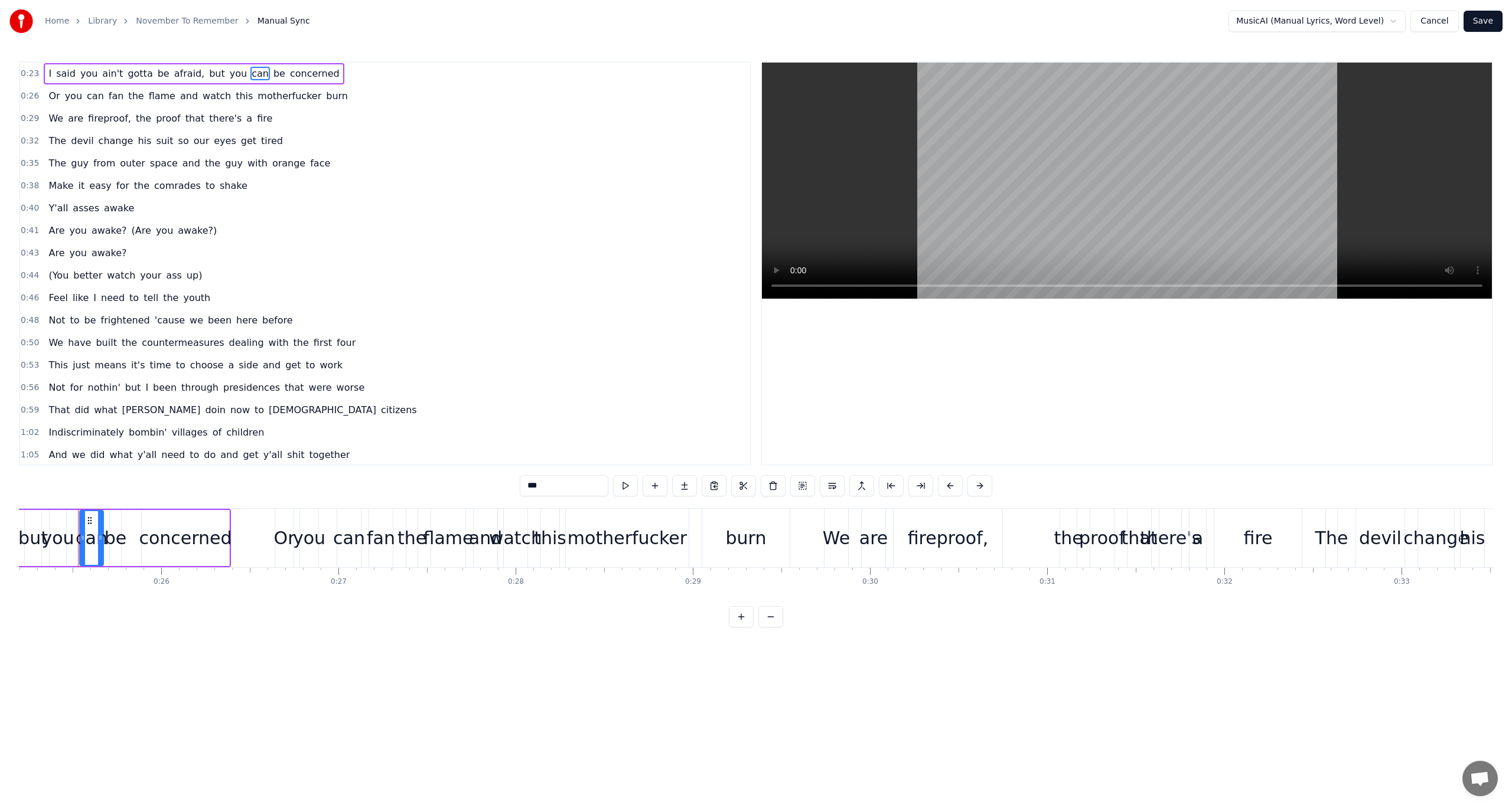
click at [1436, 21] on button "Cancel" at bounding box center [1434, 21] width 48 height 21
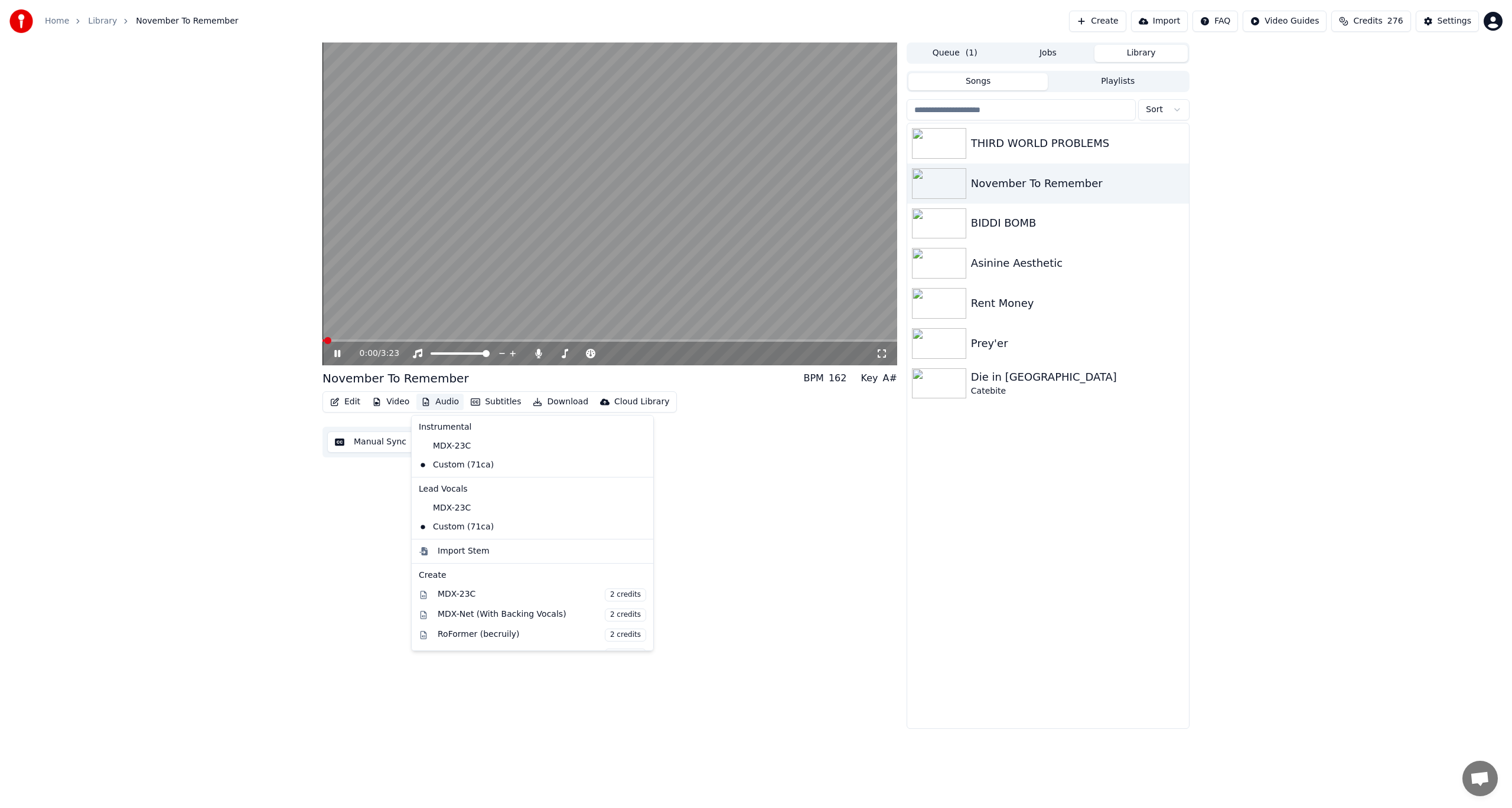
click at [426, 406] on icon "button" at bounding box center [426, 402] width 10 height 8
click at [320, 568] on div "November To Remember BPM 162 Key A# Edit Video Audio Subtitles Download Cloud L…" at bounding box center [756, 386] width 886 height 687
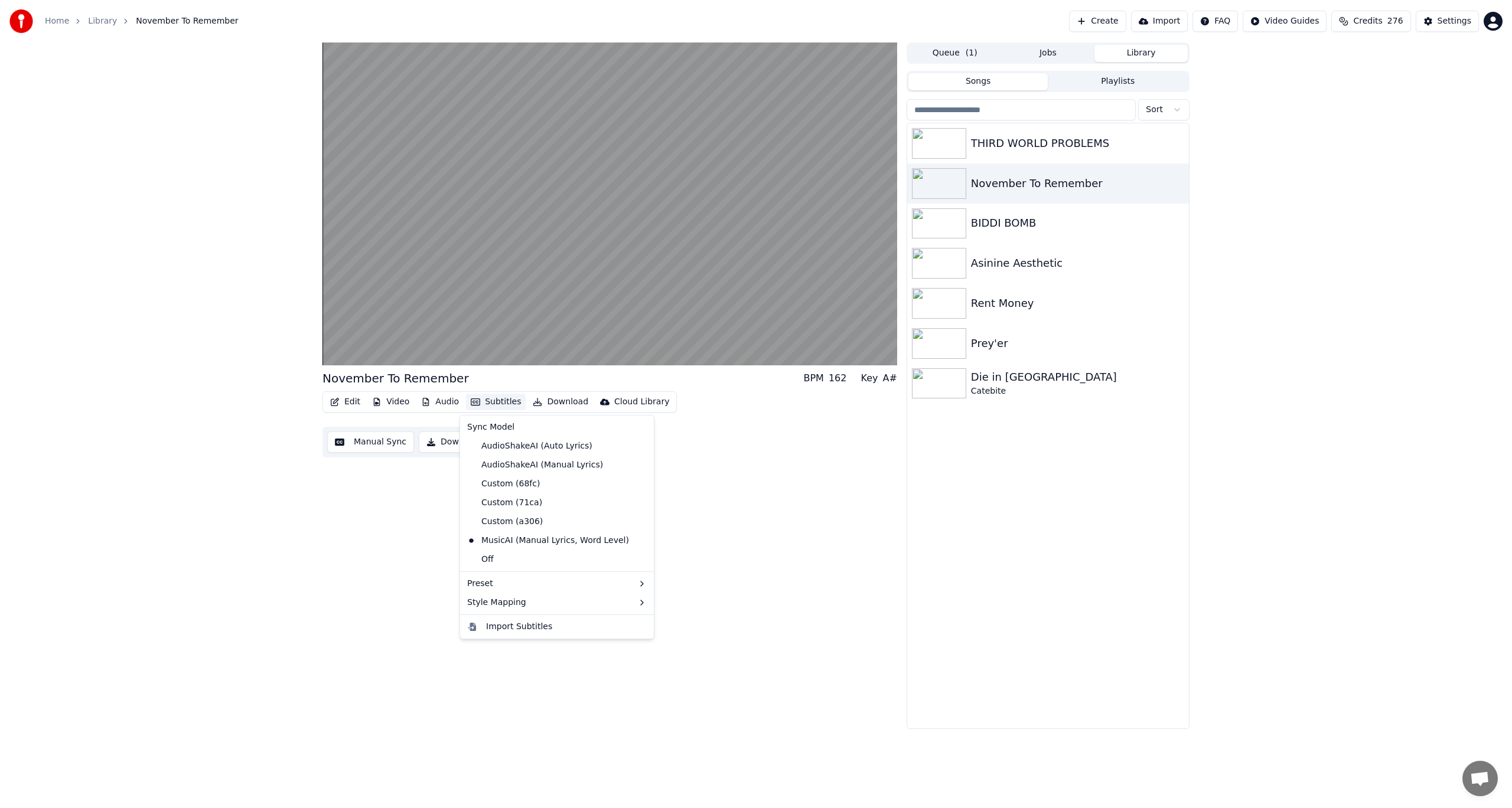
click at [496, 402] on button "Subtitles" at bounding box center [496, 402] width 60 height 17
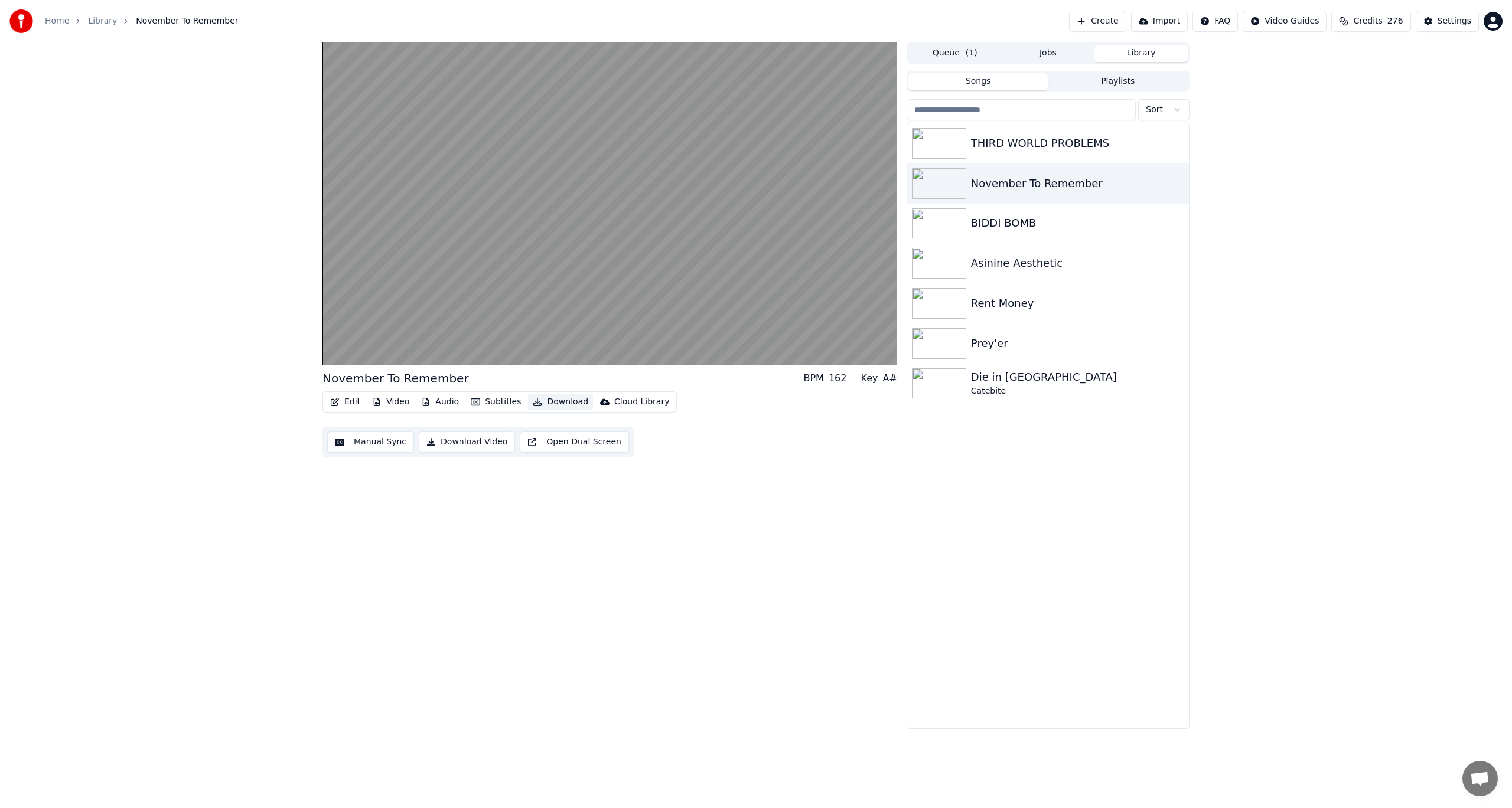
click at [559, 401] on button "Download" at bounding box center [561, 402] width 65 height 17
click at [652, 405] on div "Cloud Library" at bounding box center [642, 402] width 55 height 12
click at [919, 562] on div "THIRD WORLD PROBLEMS November To Remember BIDDI BOMB Asinine Aesthetic Rent Mon…" at bounding box center [1048, 425] width 282 height 605
click at [191, 423] on div "November To Remember BPM 162 Key A# Edit Video Audio Subtitles Download Cloud L…" at bounding box center [756, 386] width 1512 height 687
click at [385, 446] on div "Edit Metadata" at bounding box center [378, 446] width 58 height 12
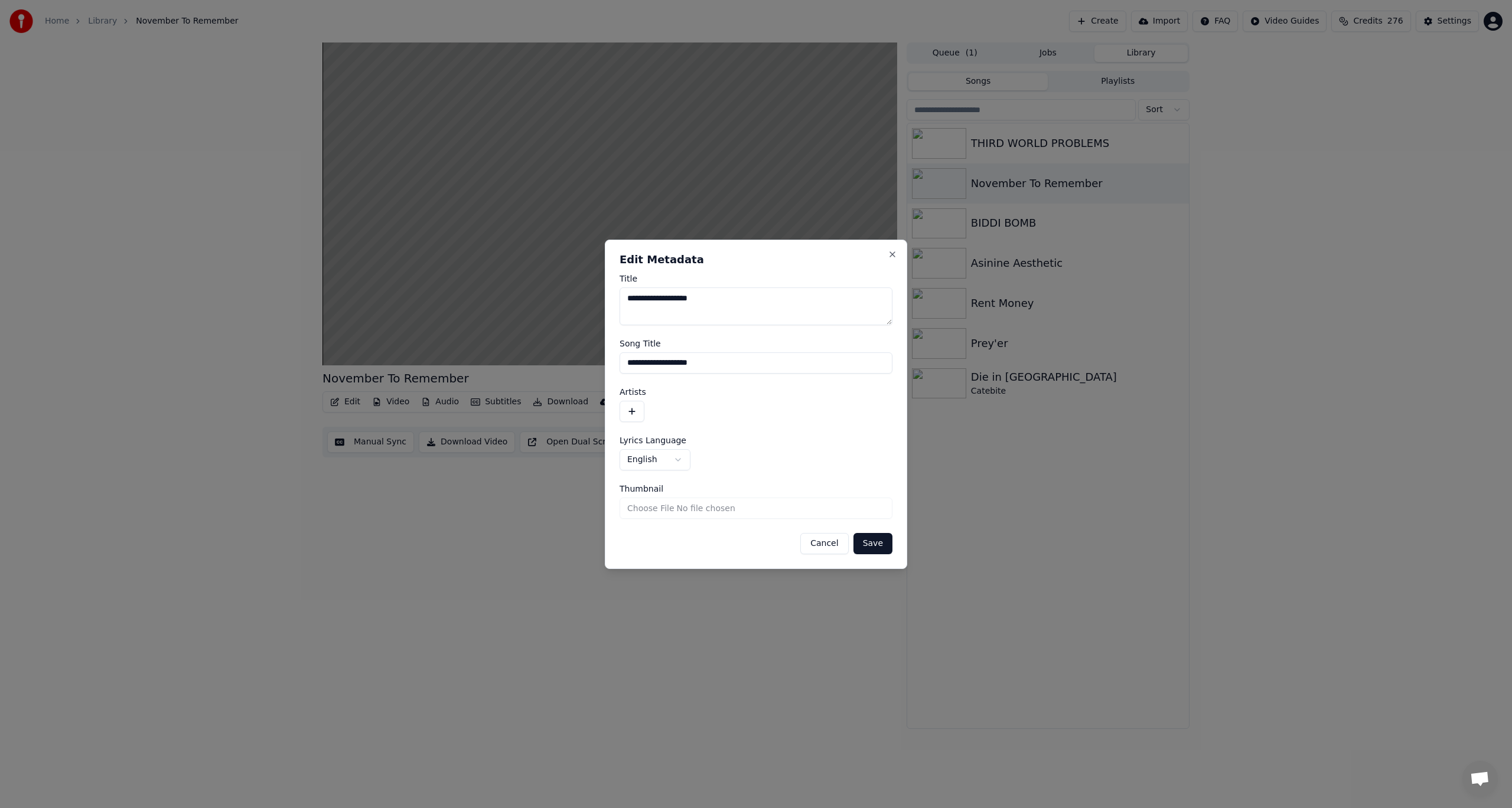
click at [831, 545] on button "Cancel" at bounding box center [824, 543] width 48 height 21
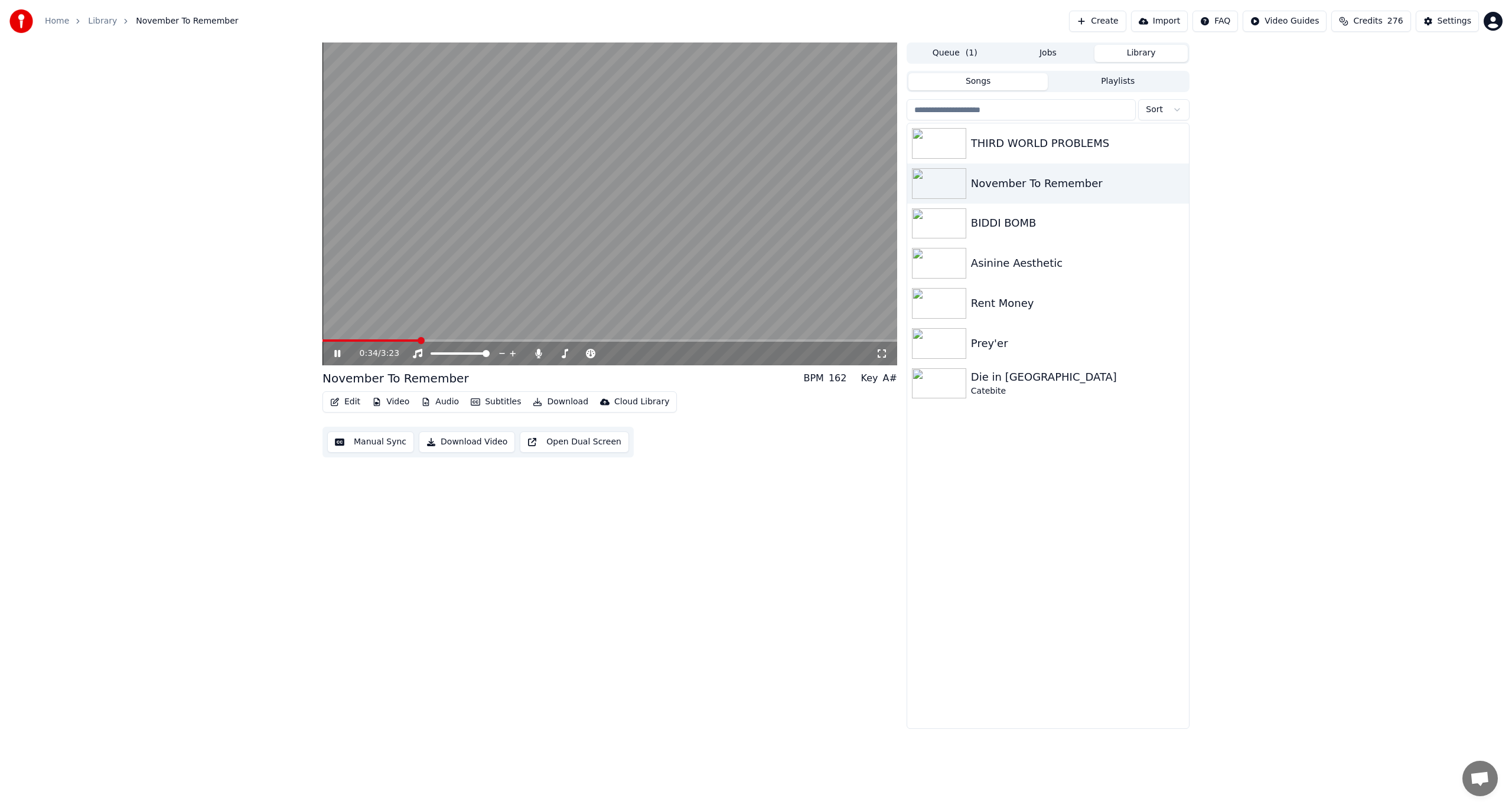
click at [336, 351] on icon at bounding box center [337, 353] width 6 height 7
click at [366, 441] on button "Manual Sync" at bounding box center [371, 442] width 87 height 21
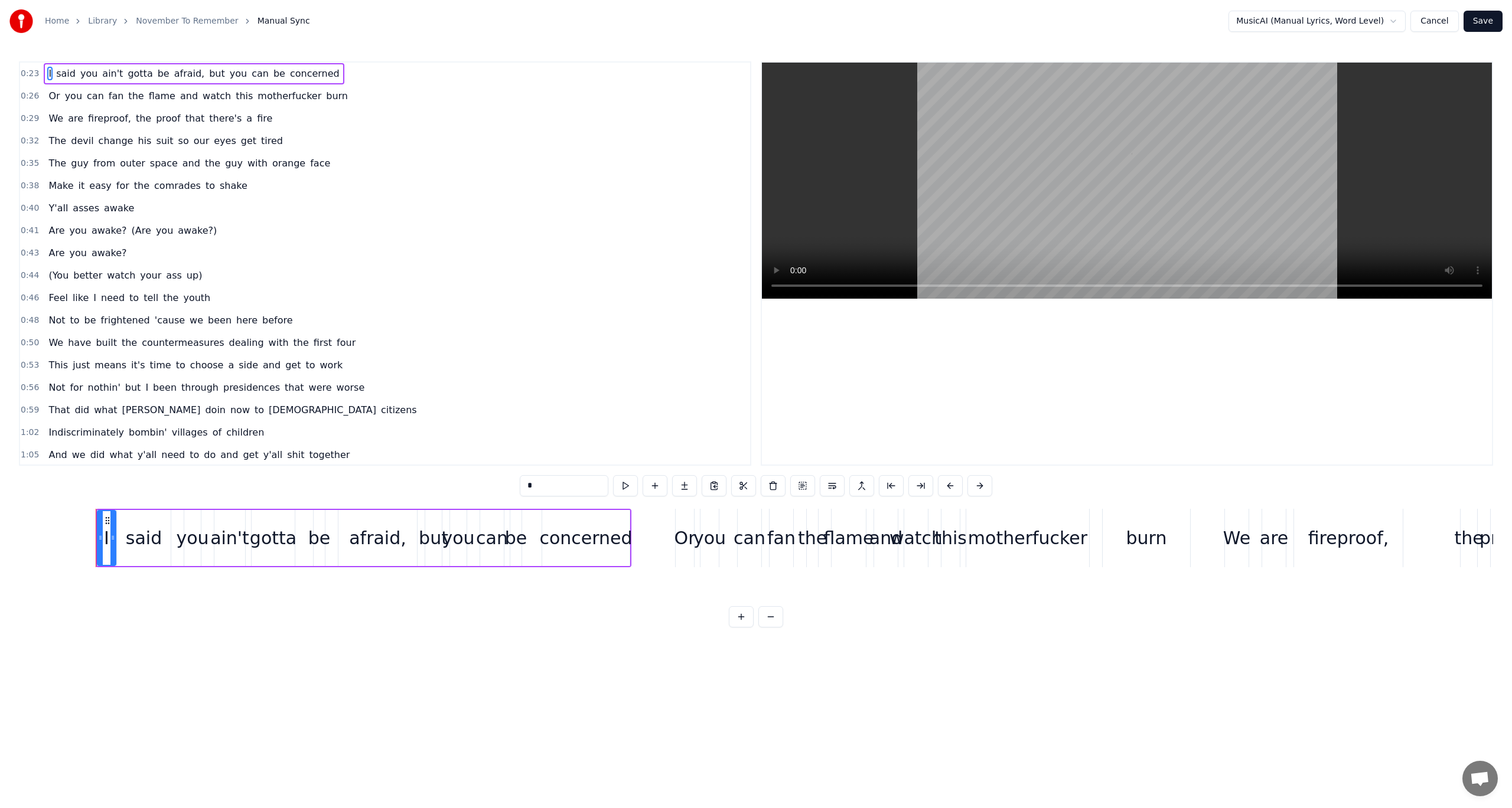
scroll to position [0, 4082]
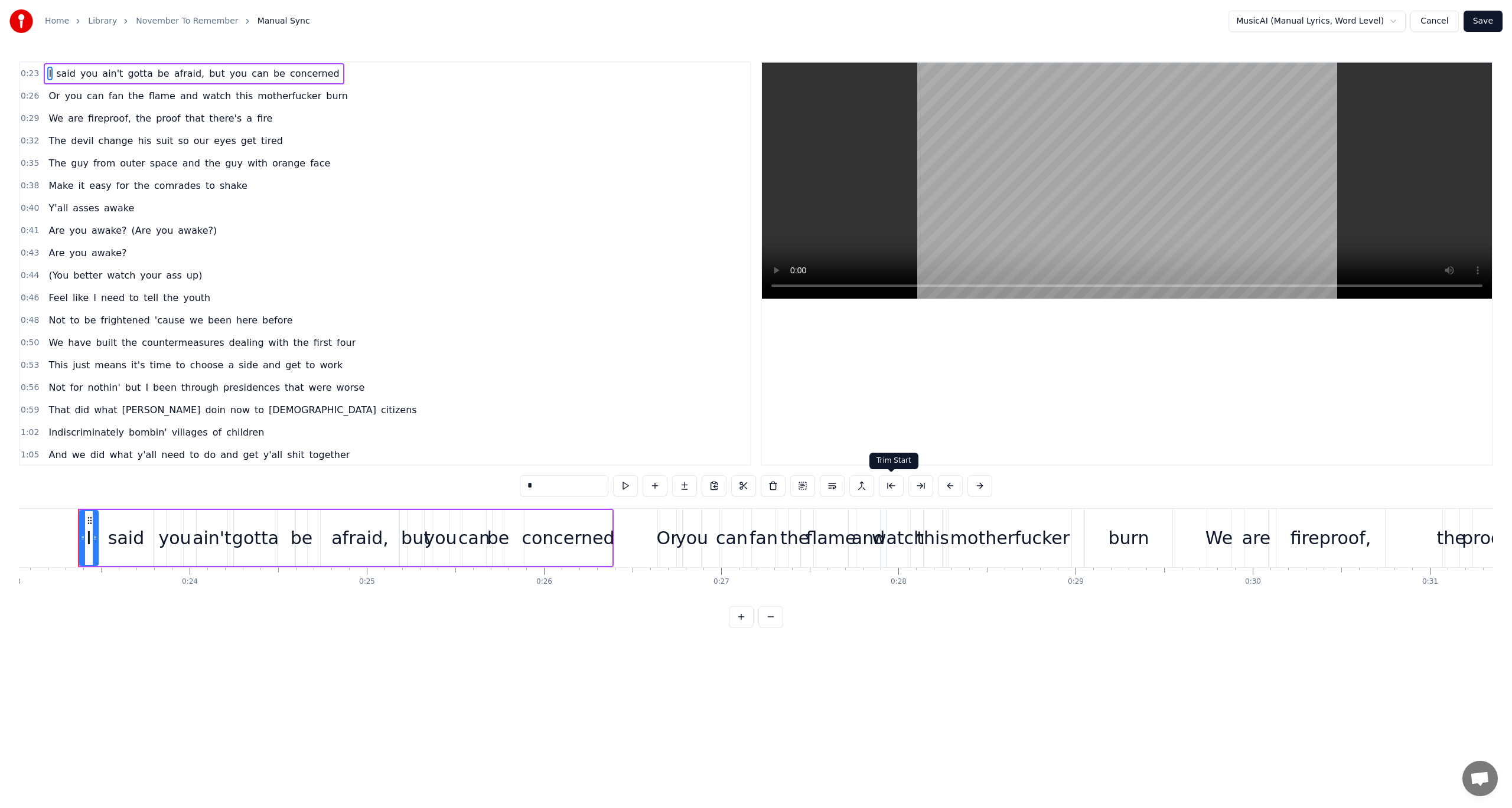
click at [898, 489] on button at bounding box center [891, 485] width 25 height 21
click at [871, 490] on button at bounding box center [876, 485] width 25 height 21
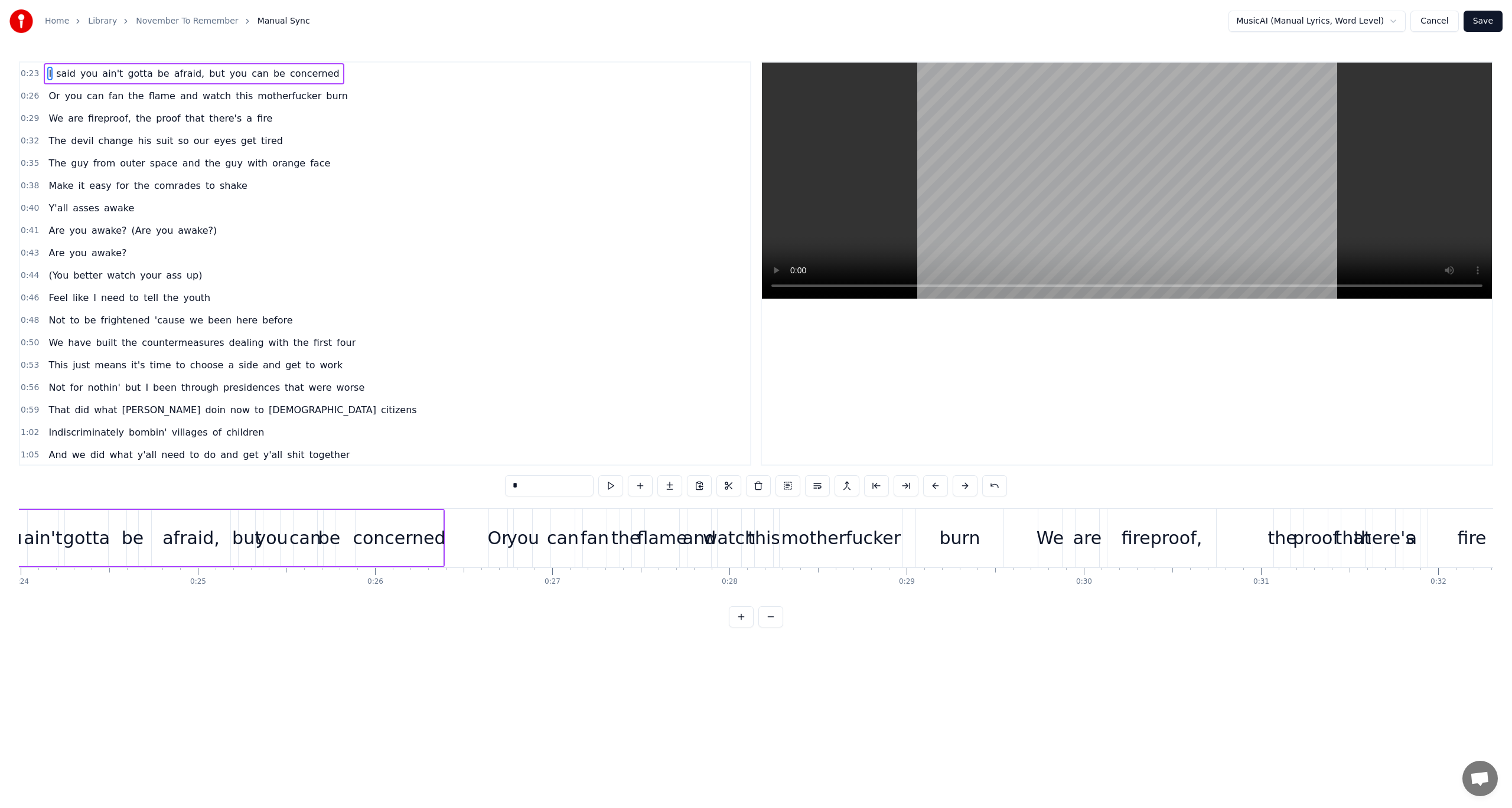
scroll to position [0, 3855]
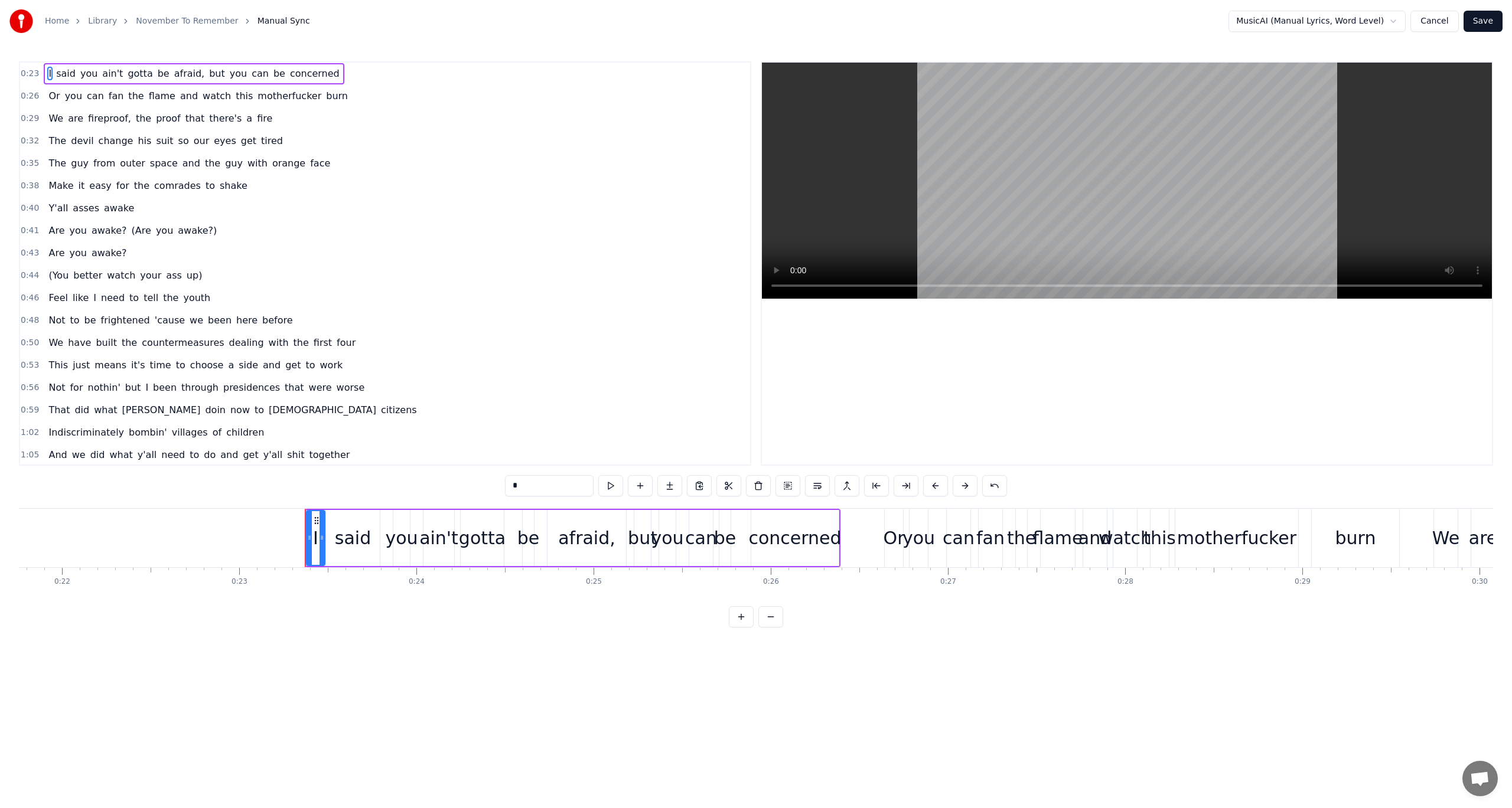
click at [672, 564] on div "you" at bounding box center [667, 538] width 17 height 56
type input "***"
click at [967, 485] on button at bounding box center [965, 485] width 25 height 21
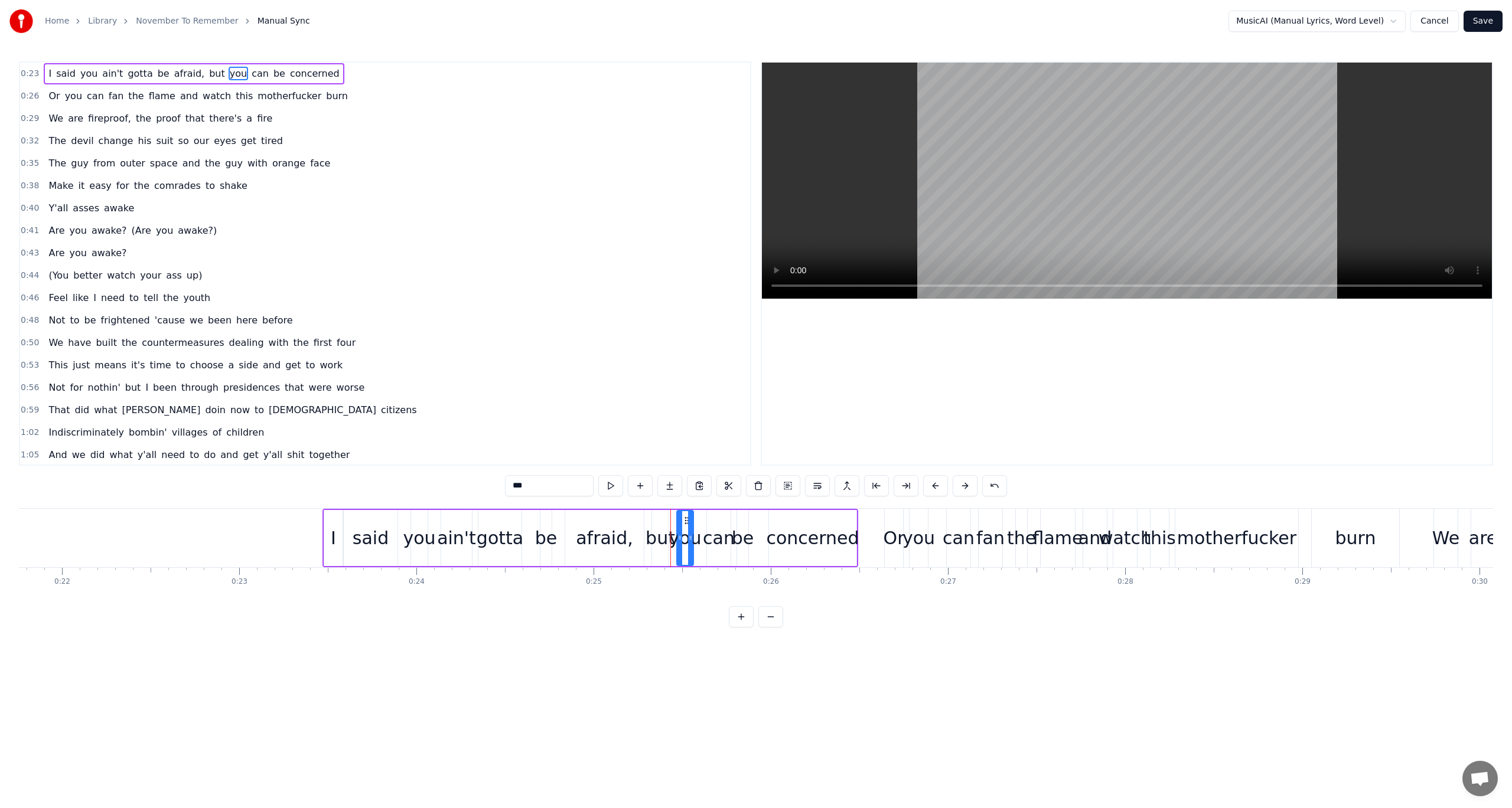
click at [967, 485] on button at bounding box center [965, 485] width 25 height 21
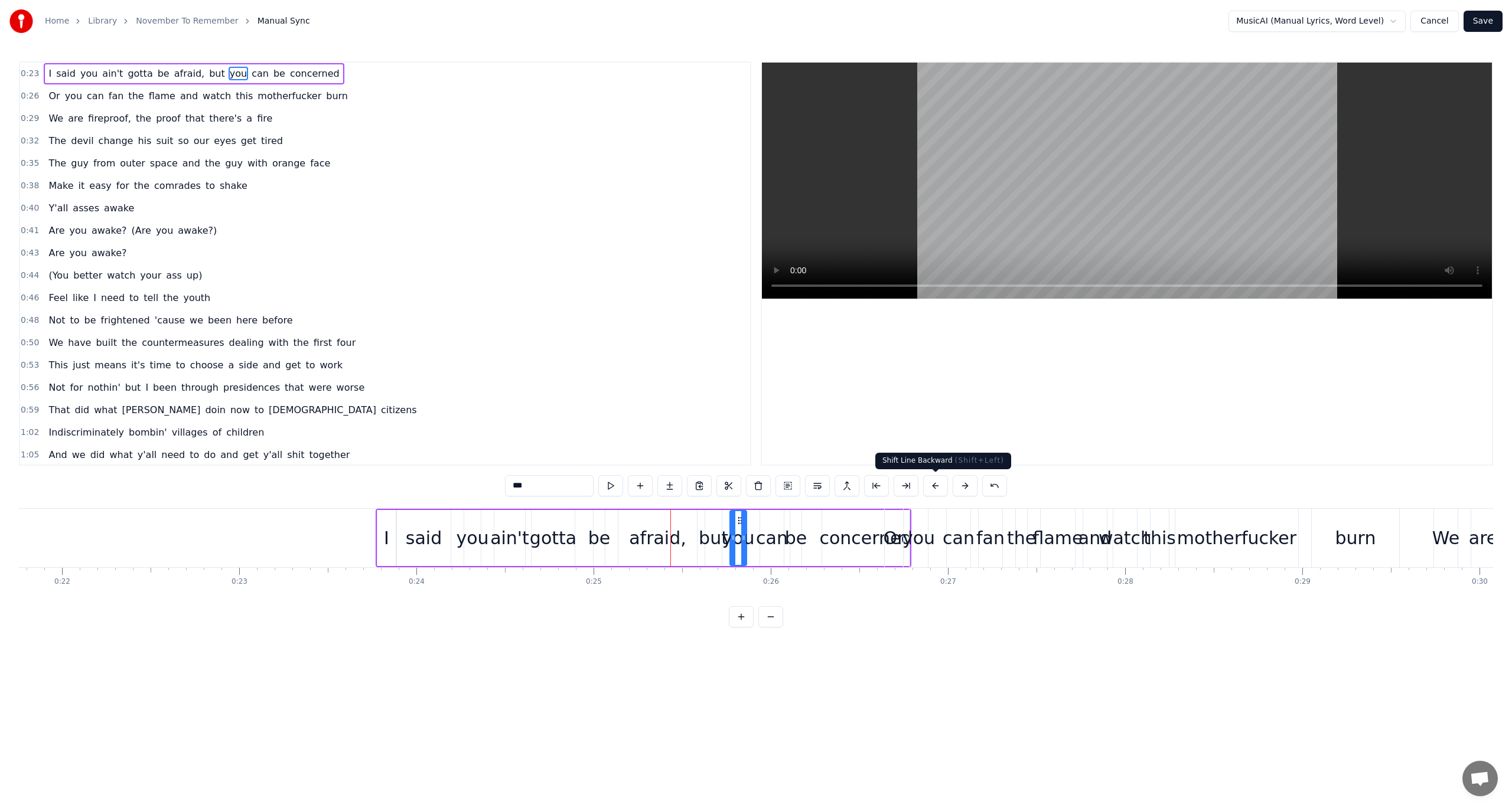
click at [929, 488] on button at bounding box center [935, 485] width 25 height 21
drag, startPoint x: 929, startPoint y: 488, endPoint x: 949, endPoint y: 487, distance: 20.0
click at [930, 488] on button at bounding box center [935, 485] width 25 height 21
click at [938, 494] on button at bounding box center [935, 485] width 25 height 21
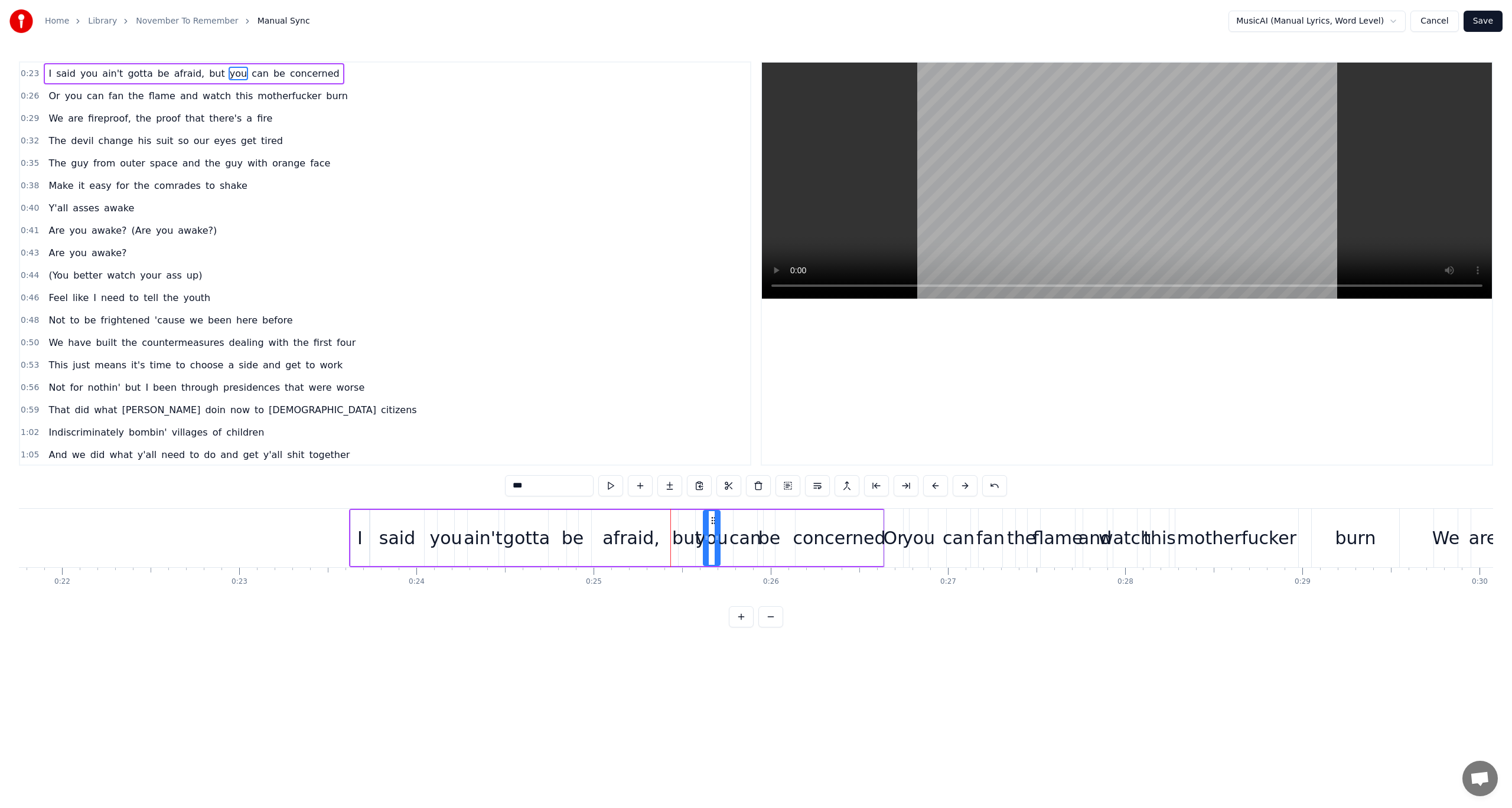
click at [938, 494] on button at bounding box center [935, 485] width 25 height 21
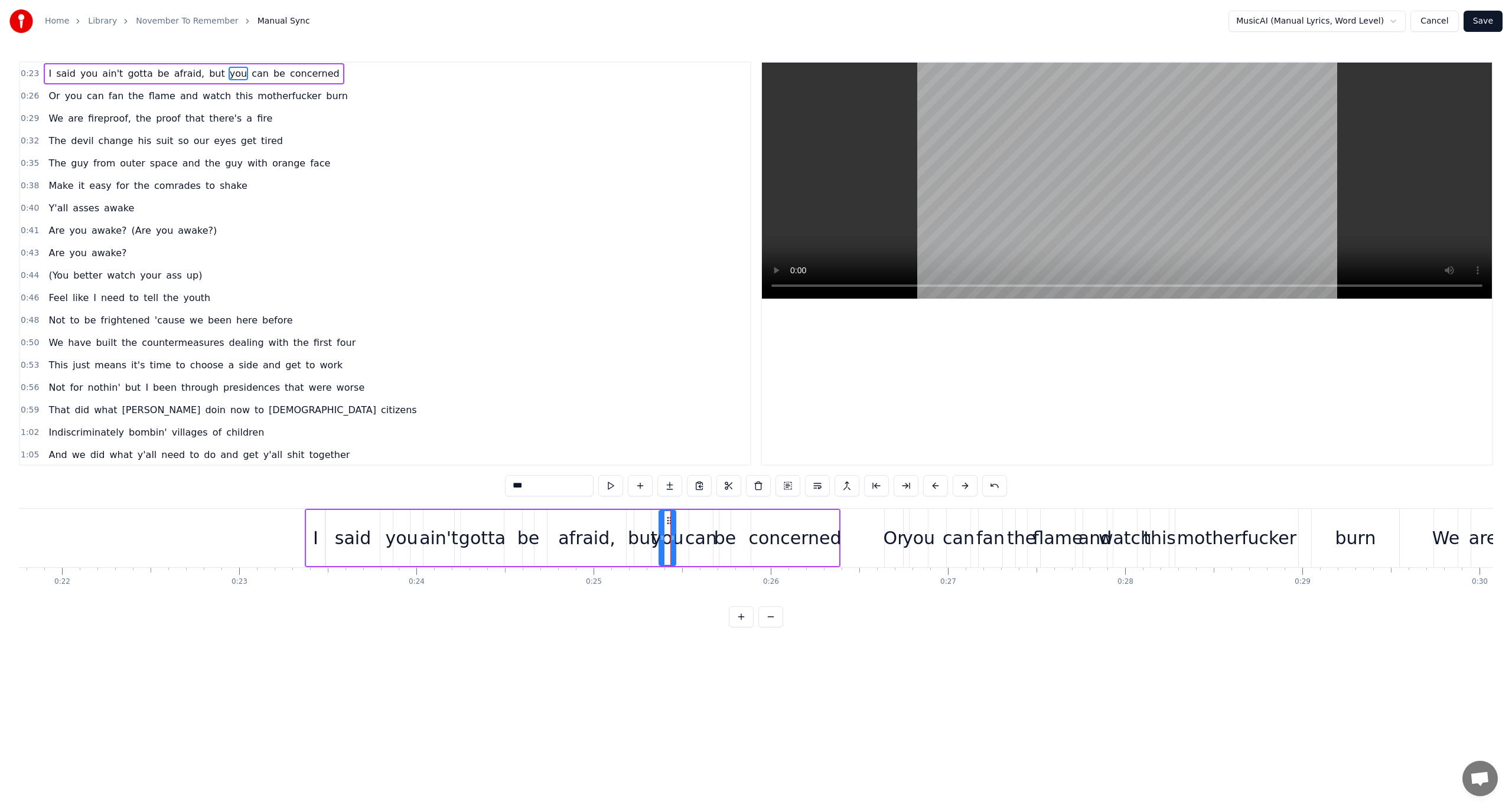
click at [938, 494] on button at bounding box center [935, 485] width 25 height 21
click at [847, 486] on button at bounding box center [847, 485] width 25 height 21
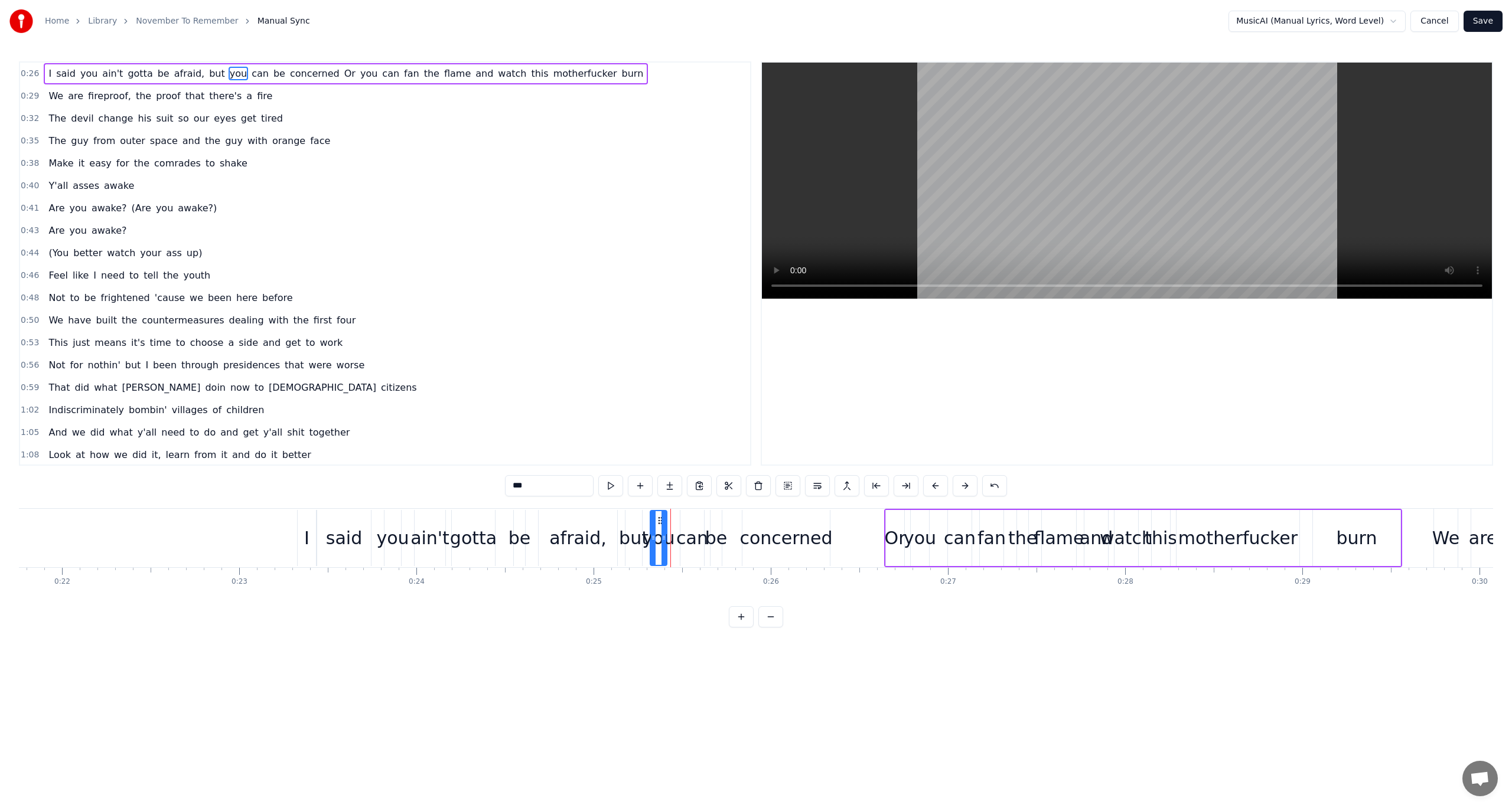
click at [1441, 20] on button "Cancel" at bounding box center [1434, 21] width 48 height 21
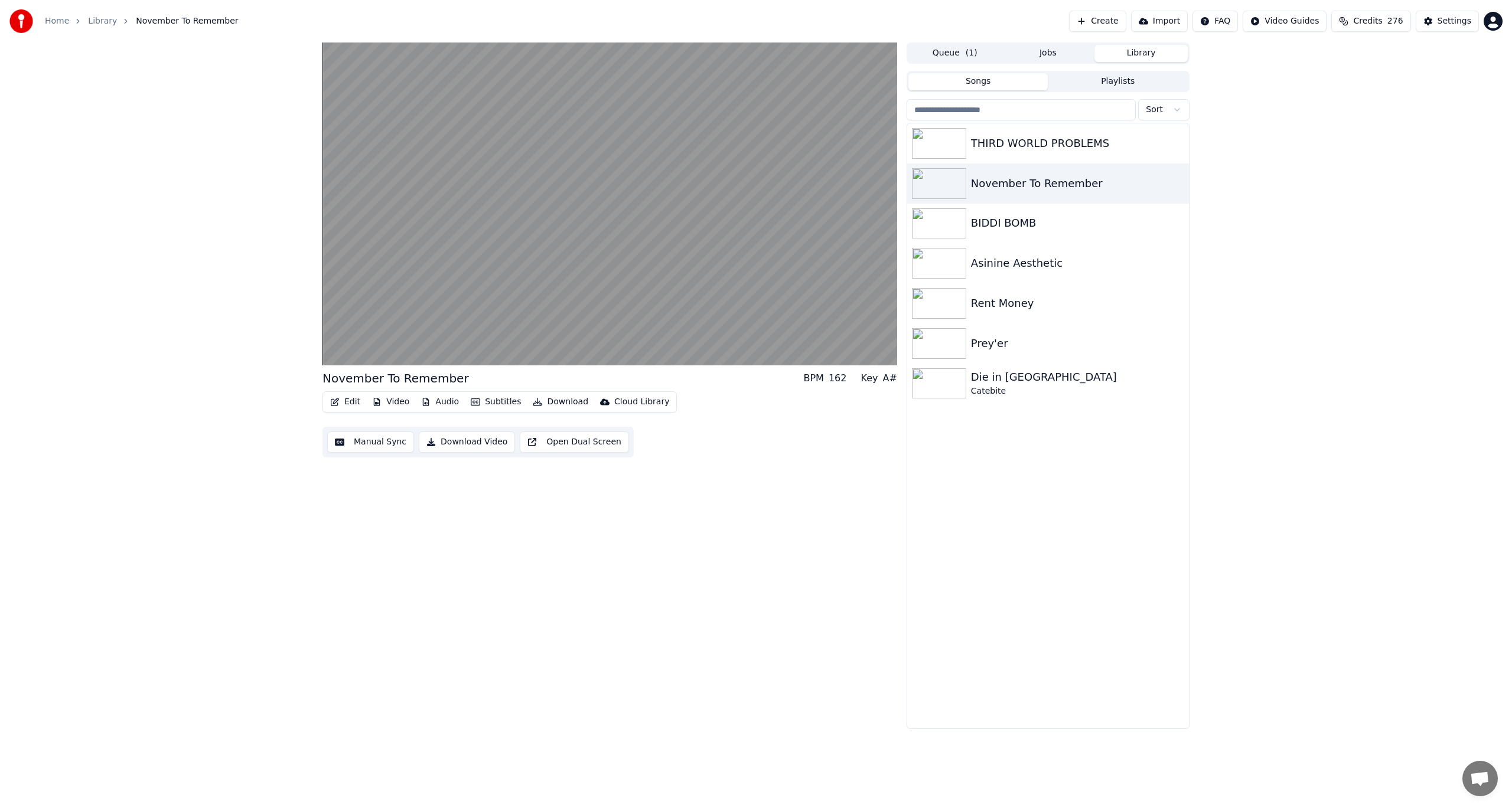
click at [365, 437] on button "Manual Sync" at bounding box center [371, 442] width 87 height 21
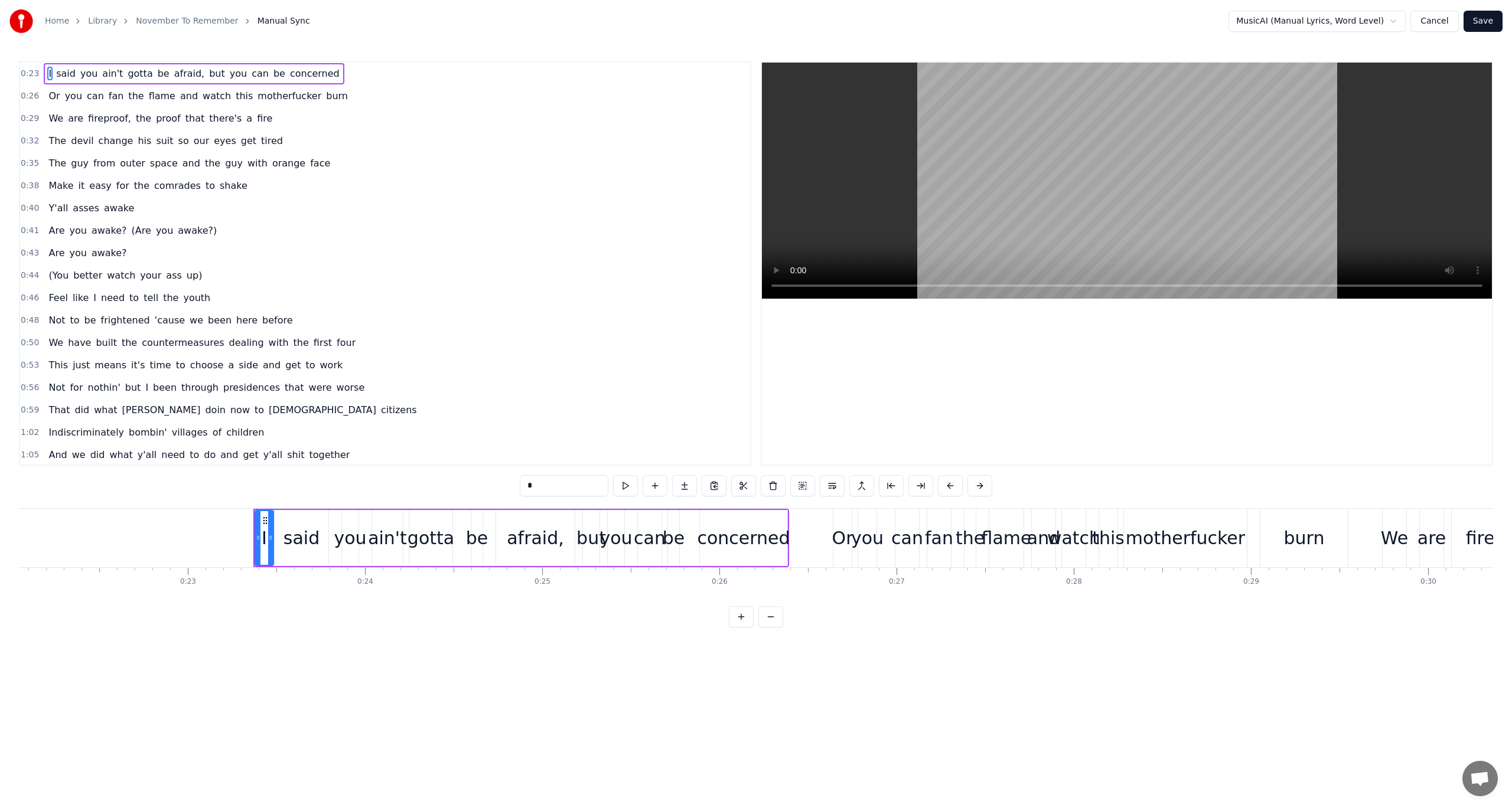
scroll to position [0, 4082]
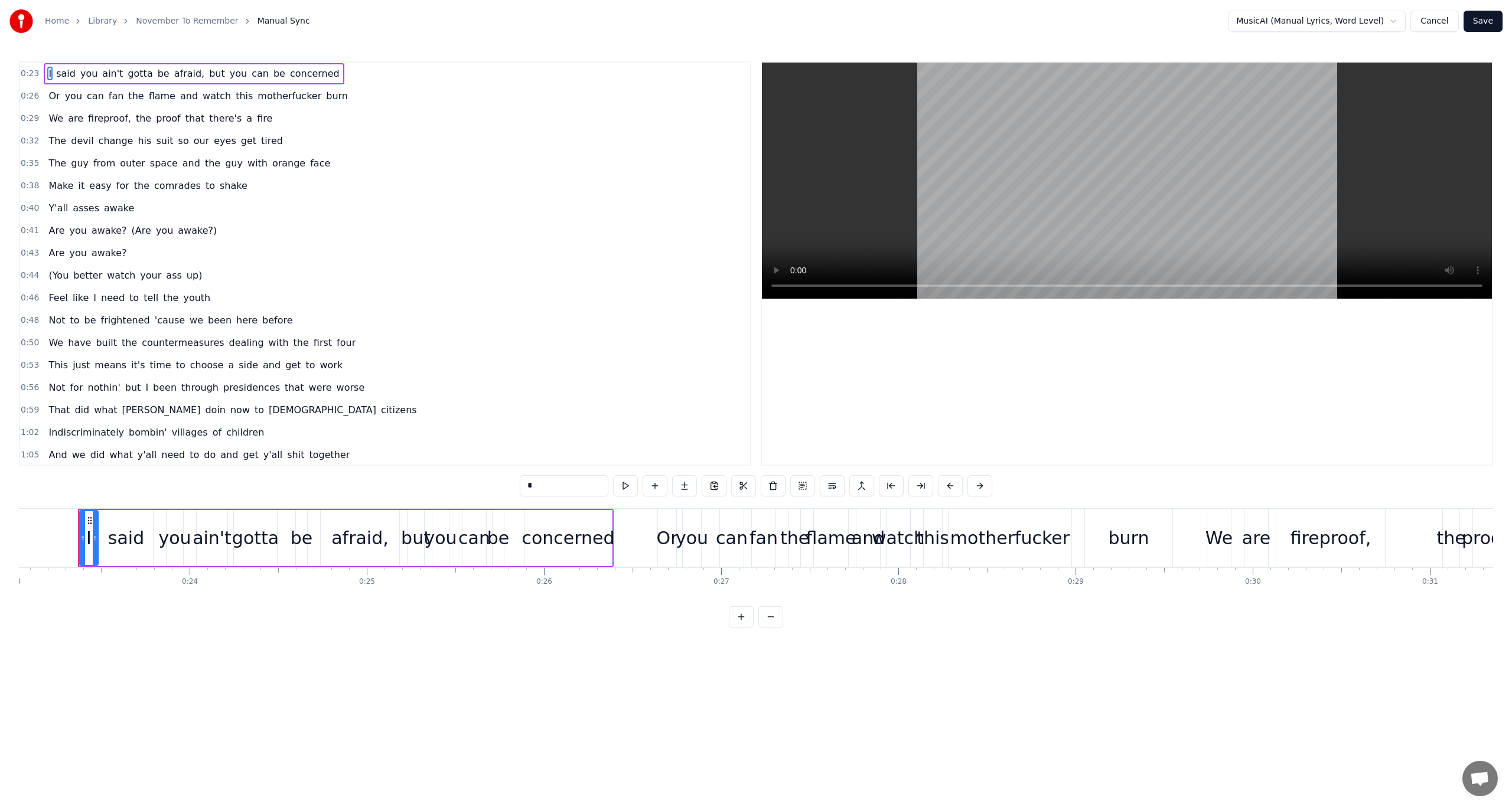
drag, startPoint x: 224, startPoint y: 611, endPoint x: 137, endPoint y: 617, distance: 87.2
click at [137, 617] on div "0:23 I said you ain't gotta be afraid, but you can be concerned 0:26 Or you can…" at bounding box center [756, 344] width 1474 height 566
drag, startPoint x: 235, startPoint y: 606, endPoint x: 216, endPoint y: 608, distance: 19.1
click at [216, 608] on div "0:23 I said you ain't gotta be afraid, but you can be concerned 0:26 Or you can…" at bounding box center [756, 344] width 1474 height 566
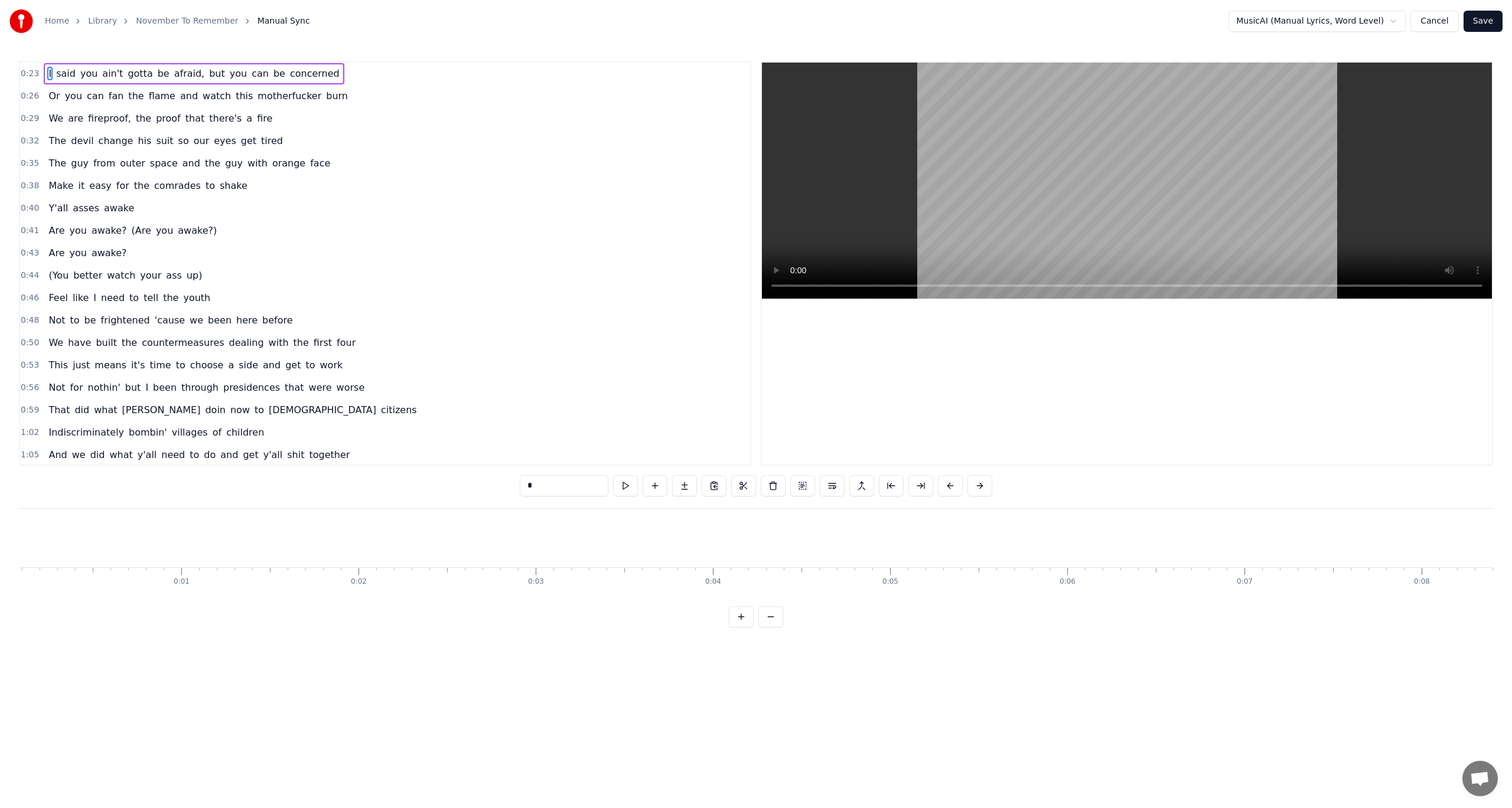
scroll to position [0, 0]
click at [730, 483] on button at bounding box center [726, 485] width 25 height 21
drag, startPoint x: 311, startPoint y: 539, endPoint x: 140, endPoint y: 539, distance: 171.0
click at [1, 524] on div "Home Library November To Remember Manual Sync MusicAI (Manual Lyrics, Word Leve…" at bounding box center [756, 314] width 1512 height 628
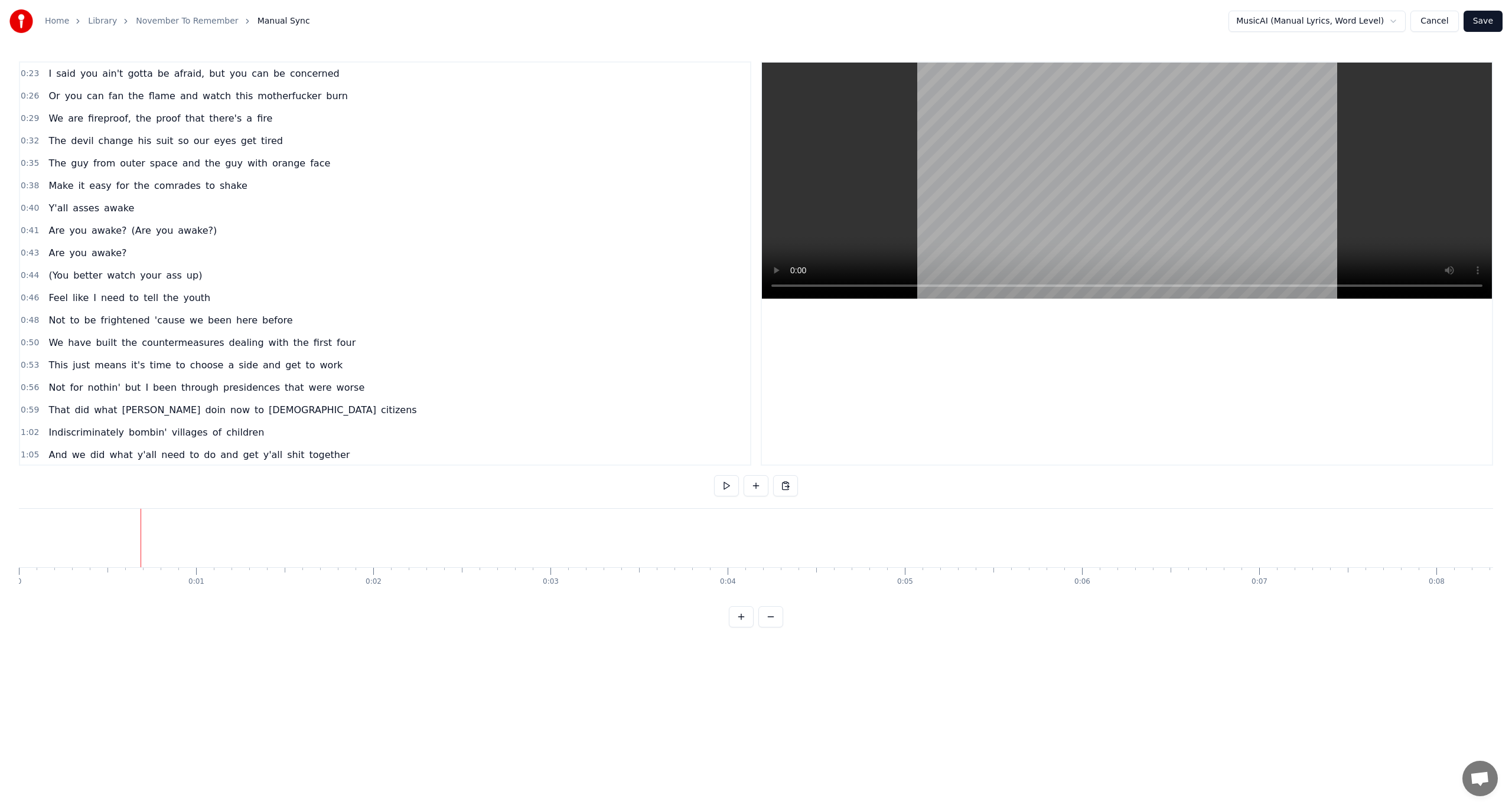
drag, startPoint x: 139, startPoint y: 529, endPoint x: 18, endPoint y: 529, distance: 121.0
click at [18, 529] on div "Home Library November To Remember Manual Sync MusicAI (Manual Lyrics, Word Leve…" at bounding box center [756, 314] width 1512 height 628
click at [724, 490] on button at bounding box center [726, 485] width 25 height 21
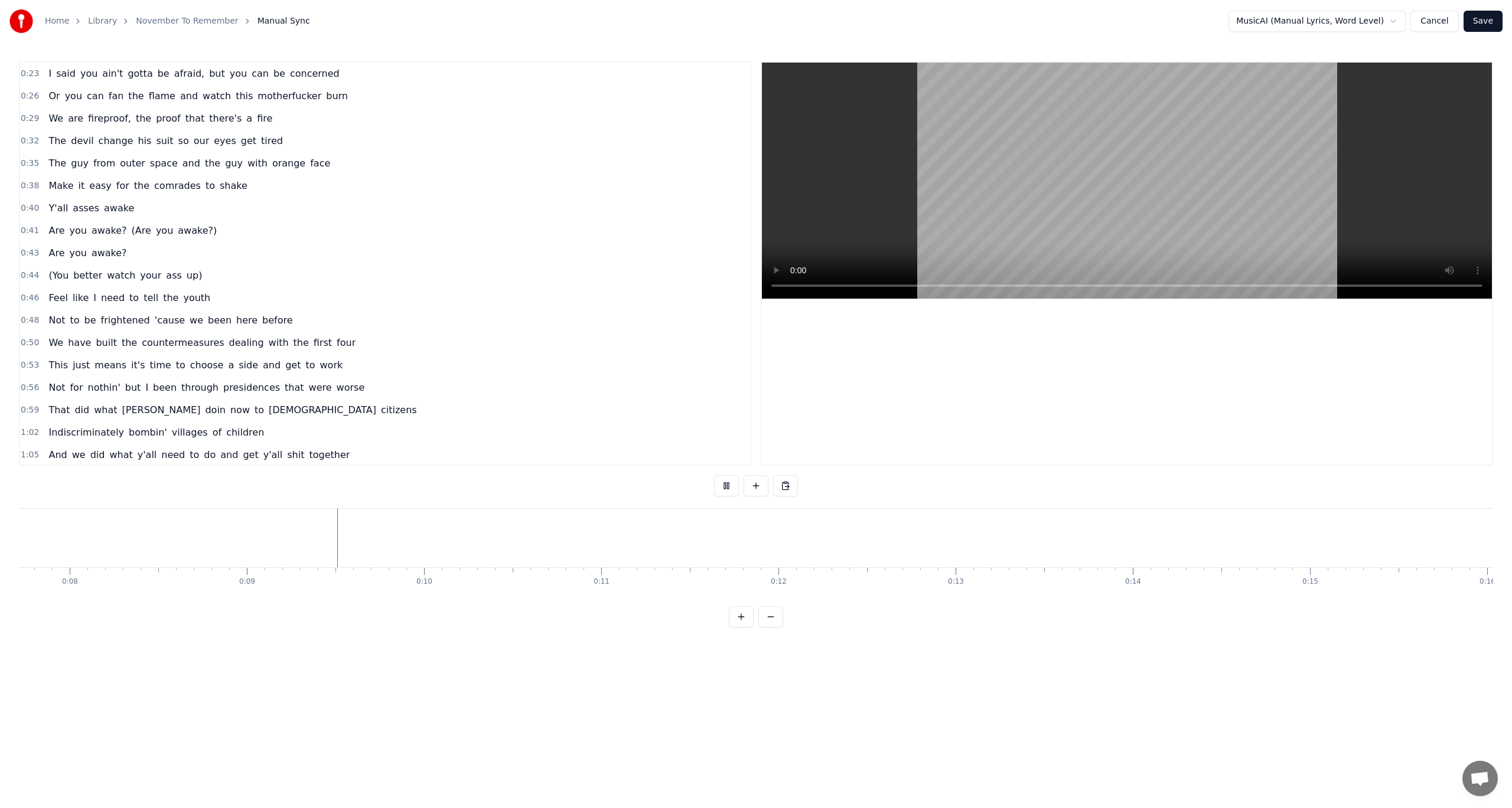
click at [1365, 18] on html "Home Library November To Remember Manual Sync MusicAI (Manual Lyrics, Word Leve…" at bounding box center [756, 323] width 1512 height 647
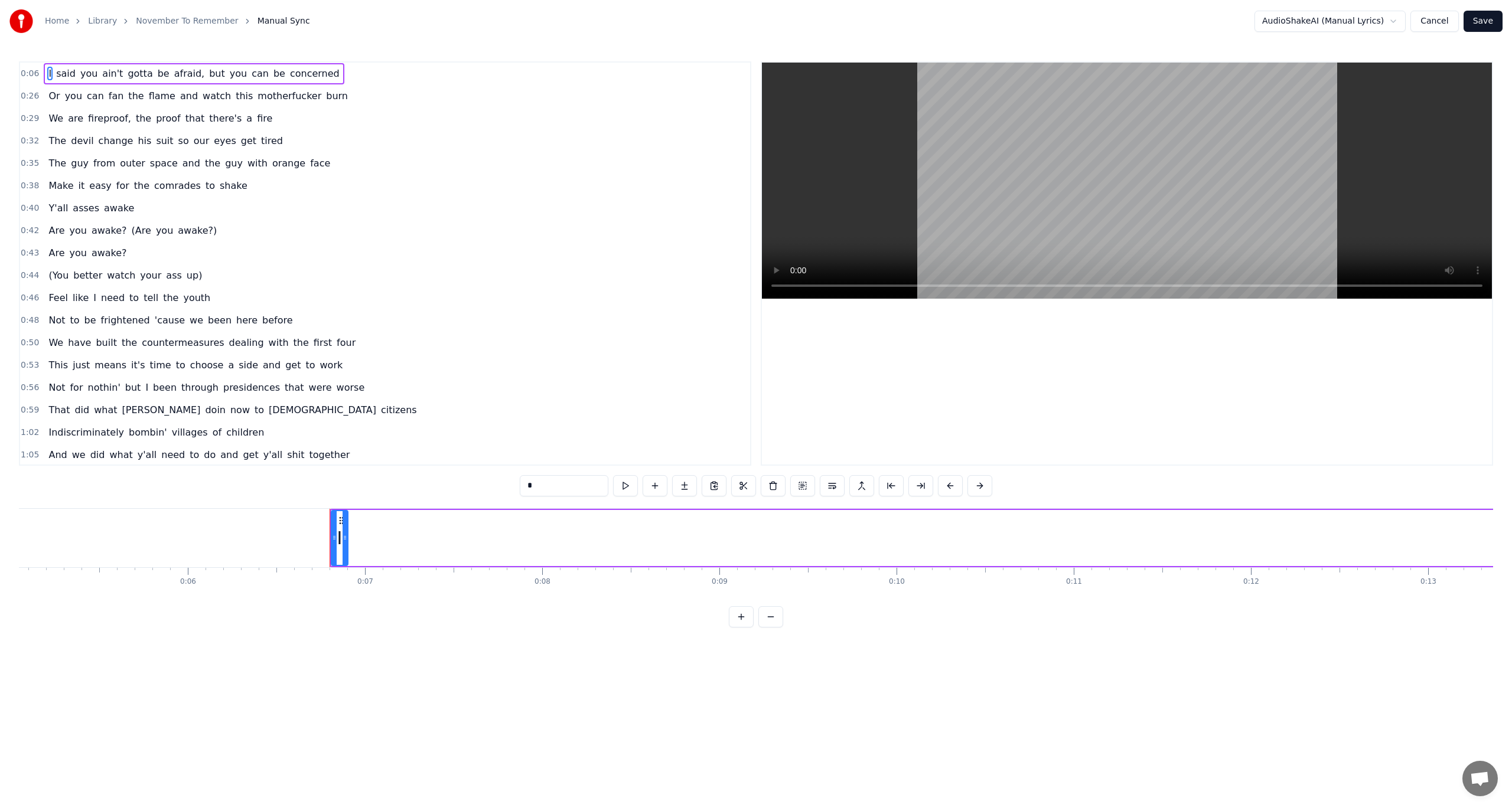
scroll to position [0, 879]
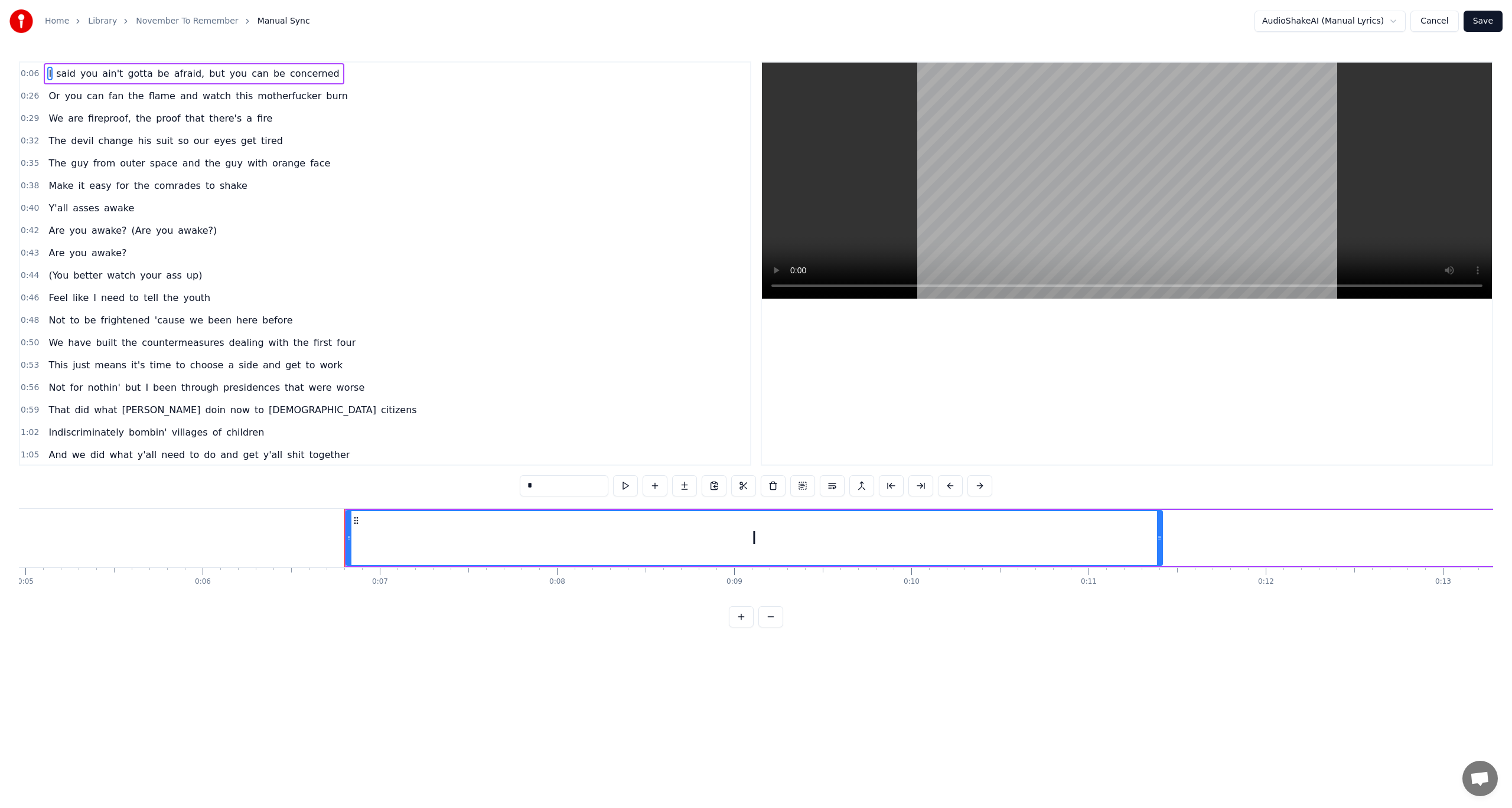
drag, startPoint x: 362, startPoint y: 534, endPoint x: 787, endPoint y: 530, distance: 425.0
click at [1162, 526] on div at bounding box center [1159, 538] width 4 height 54
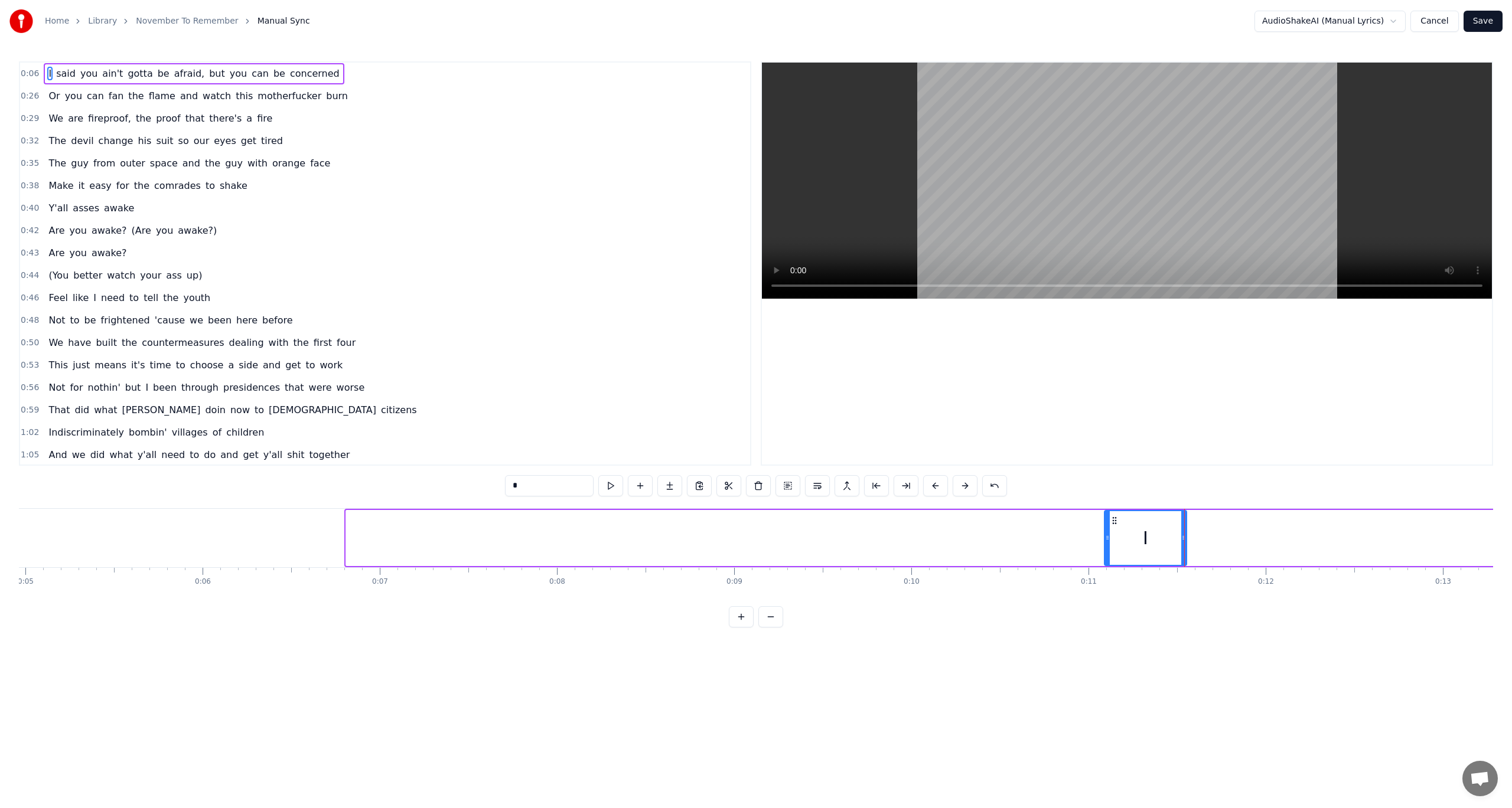
drag, startPoint x: 350, startPoint y: 538, endPoint x: 1108, endPoint y: 555, distance: 758.2
click at [1108, 555] on div at bounding box center [1107, 538] width 4 height 54
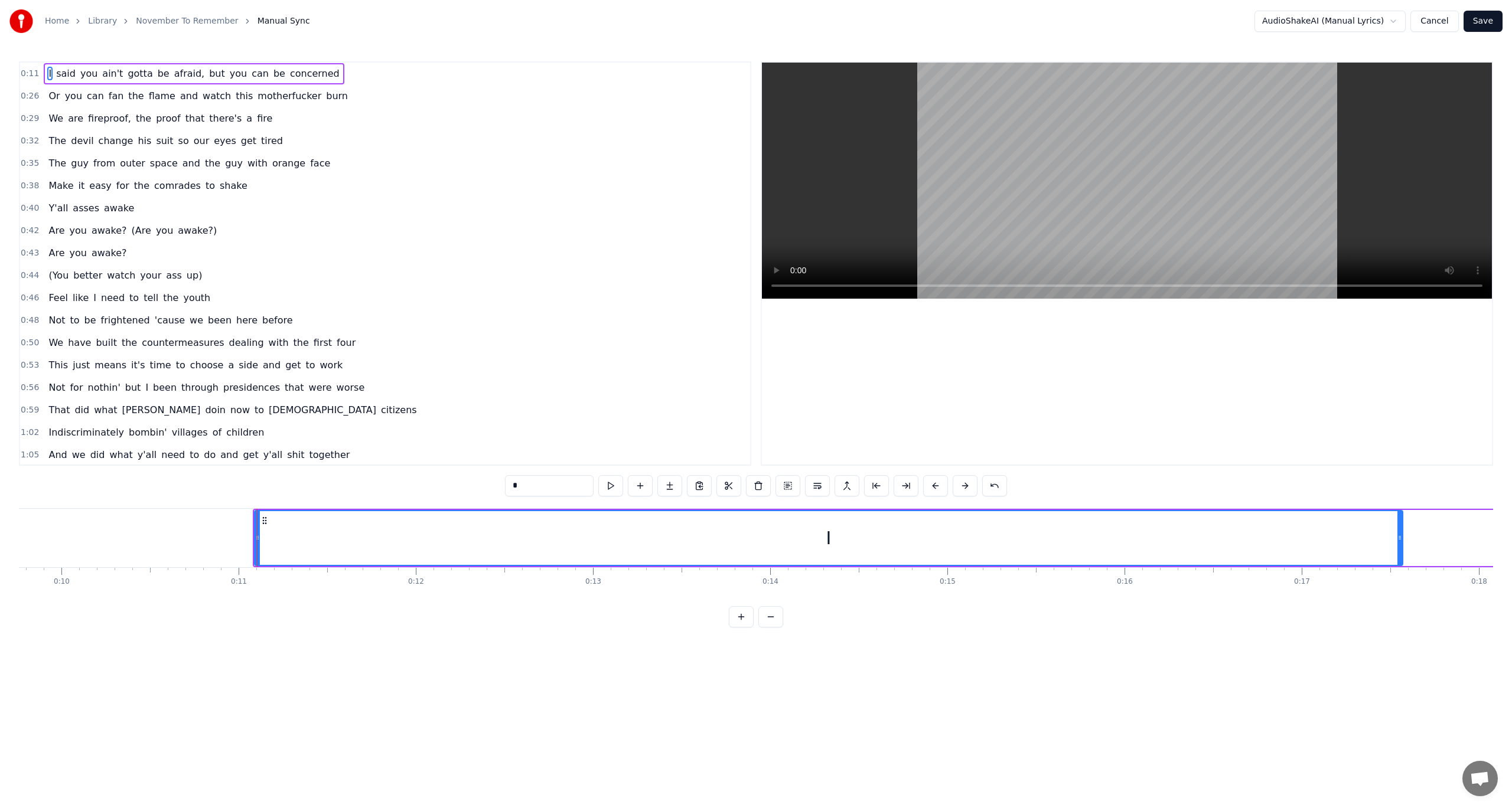
drag, startPoint x: 336, startPoint y: 541, endPoint x: 1402, endPoint y: 539, distance: 1066.0
click at [1402, 539] on icon at bounding box center [1399, 538] width 4 height 10
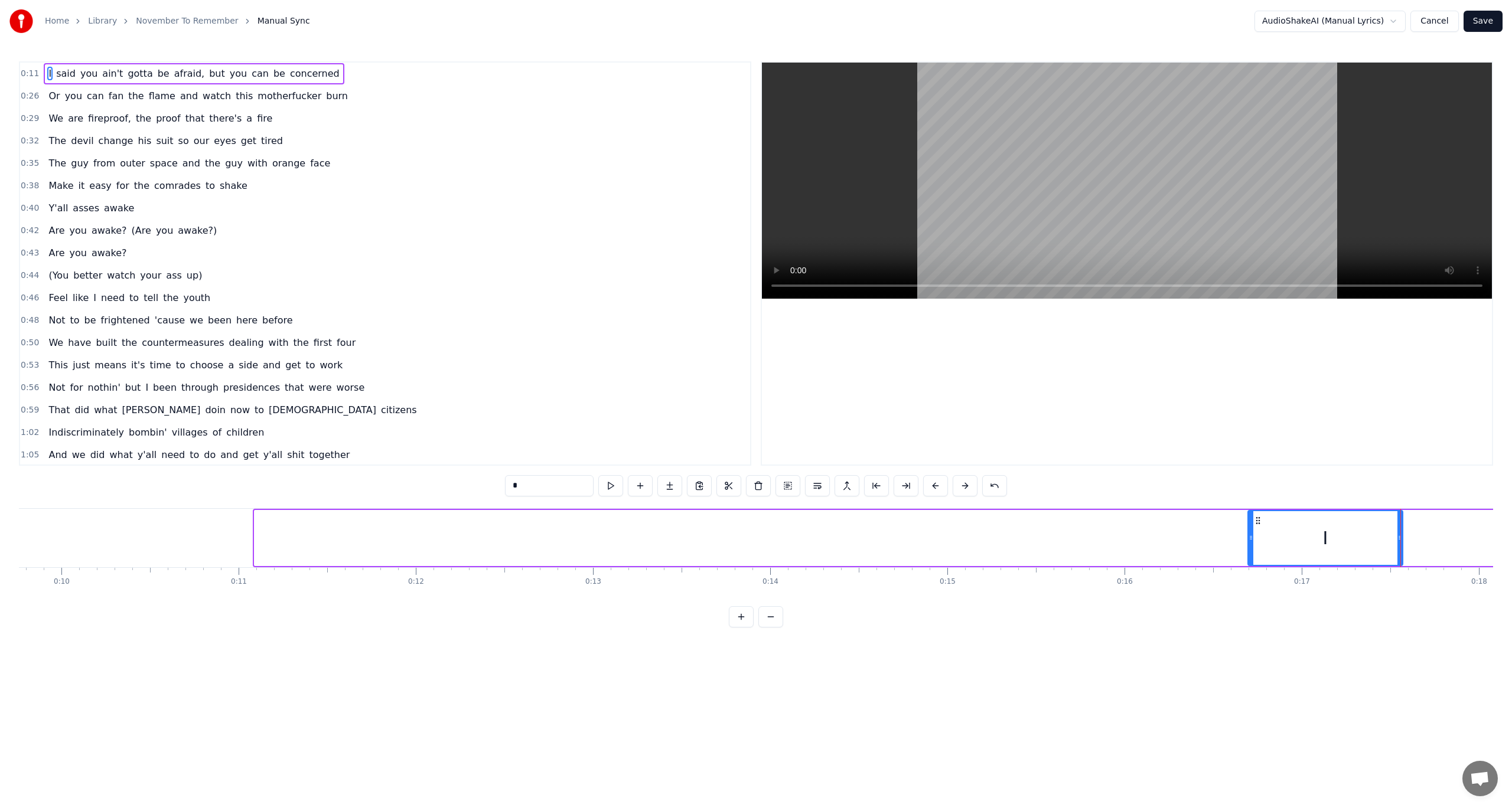
drag, startPoint x: 257, startPoint y: 536, endPoint x: 1285, endPoint y: 536, distance: 1028.0
click at [1285, 536] on div "I" at bounding box center [829, 538] width 1150 height 56
drag, startPoint x: 333, startPoint y: 538, endPoint x: 754, endPoint y: 536, distance: 421.0
click at [752, 536] on div "I said you ain't gotta be afraid, but you can be concerned" at bounding box center [1090, 538] width 1699 height 59
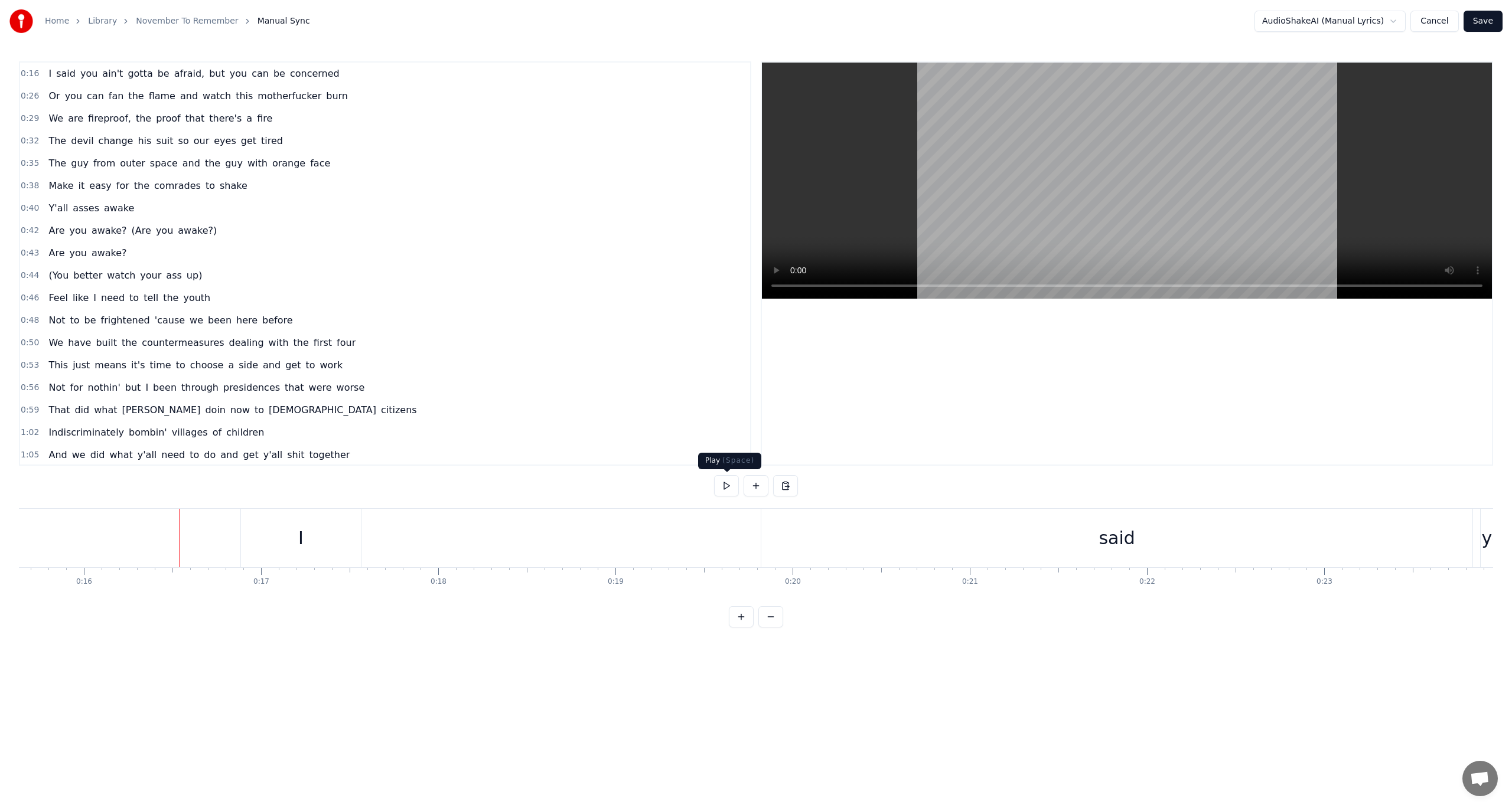
click at [727, 485] on button at bounding box center [726, 485] width 25 height 21
click at [729, 483] on button at bounding box center [726, 485] width 25 height 21
click at [1279, 22] on html "Home Library November To Remember Manual Sync AudioShakeAI (Manual Lyrics) Canc…" at bounding box center [756, 323] width 1512 height 647
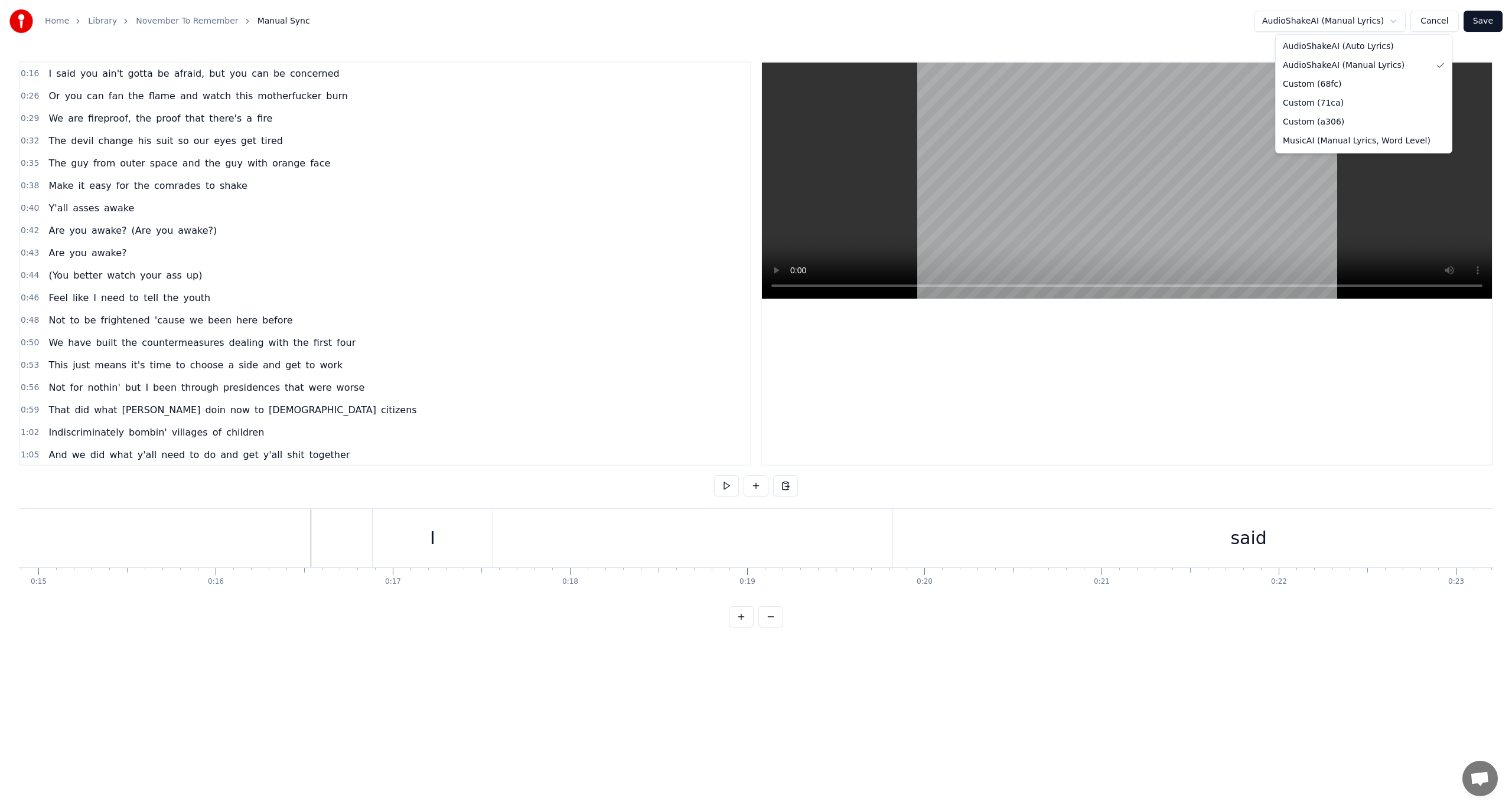
drag, startPoint x: 1341, startPoint y: 83, endPoint x: 1333, endPoint y: 92, distance: 12.0
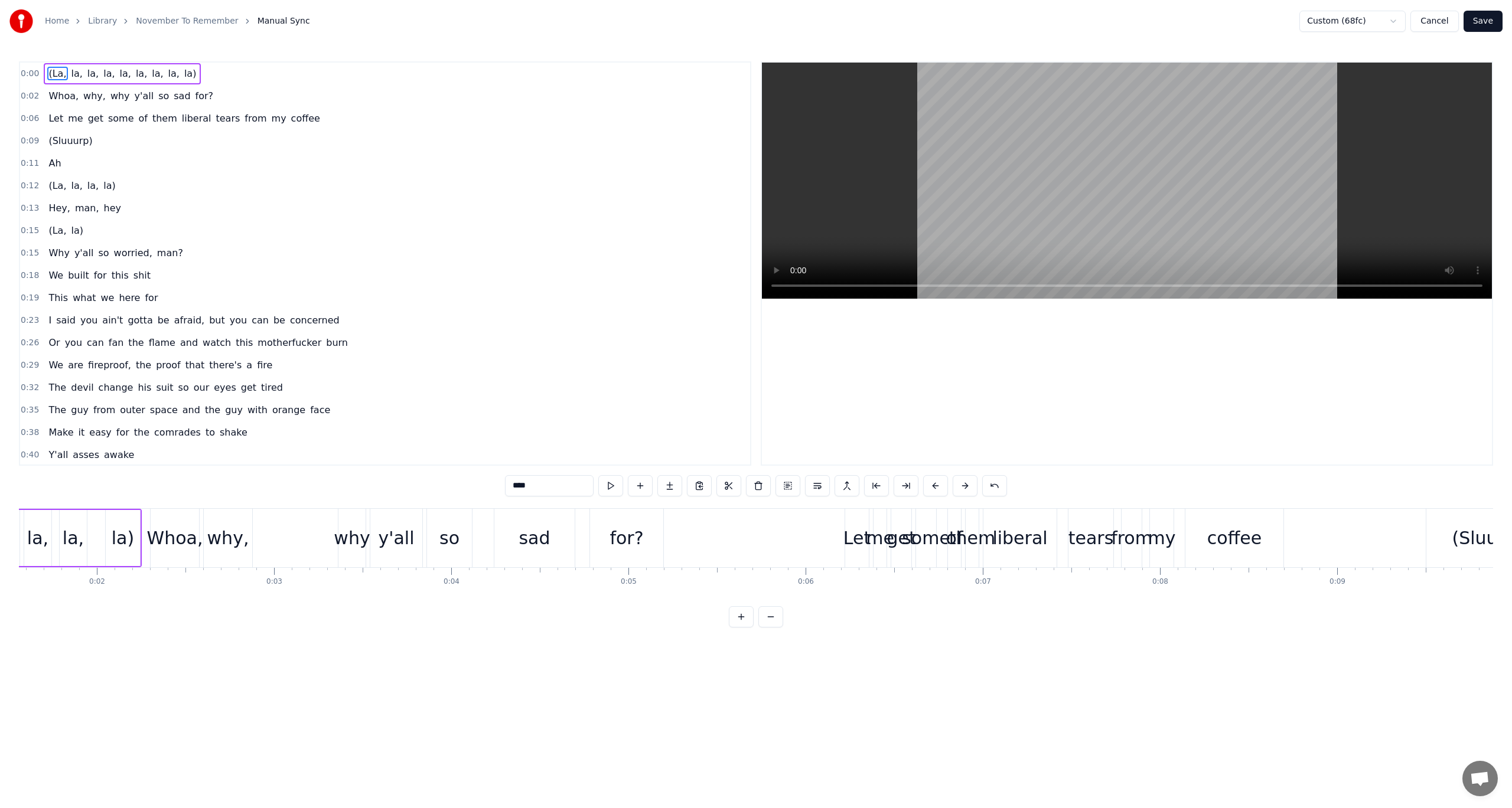
scroll to position [0, 0]
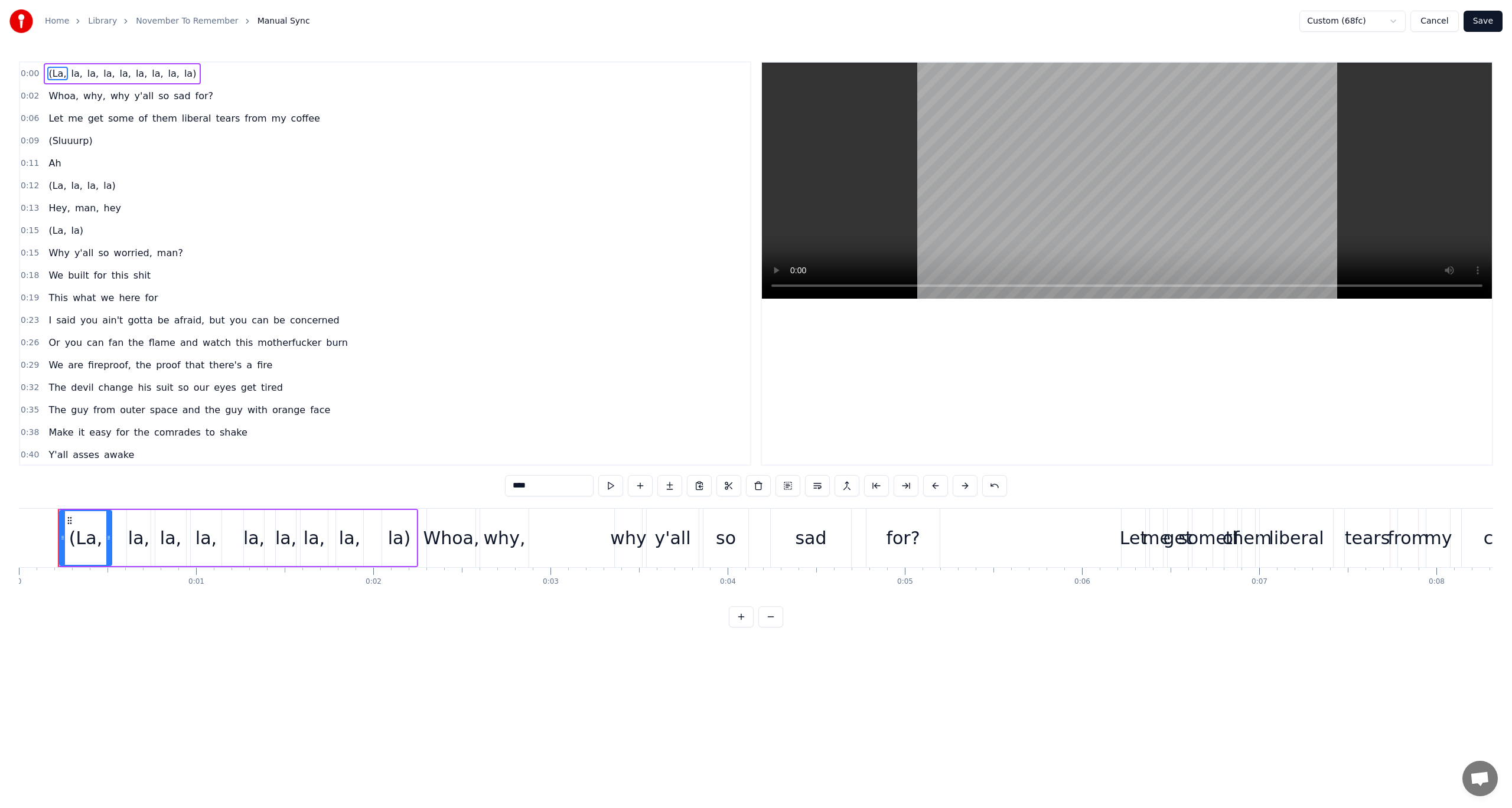
click at [1368, 21] on html "Home Library November To Remember Manual Sync Custom (68fc) Cancel Save 0:00 (L…" at bounding box center [756, 323] width 1512 height 647
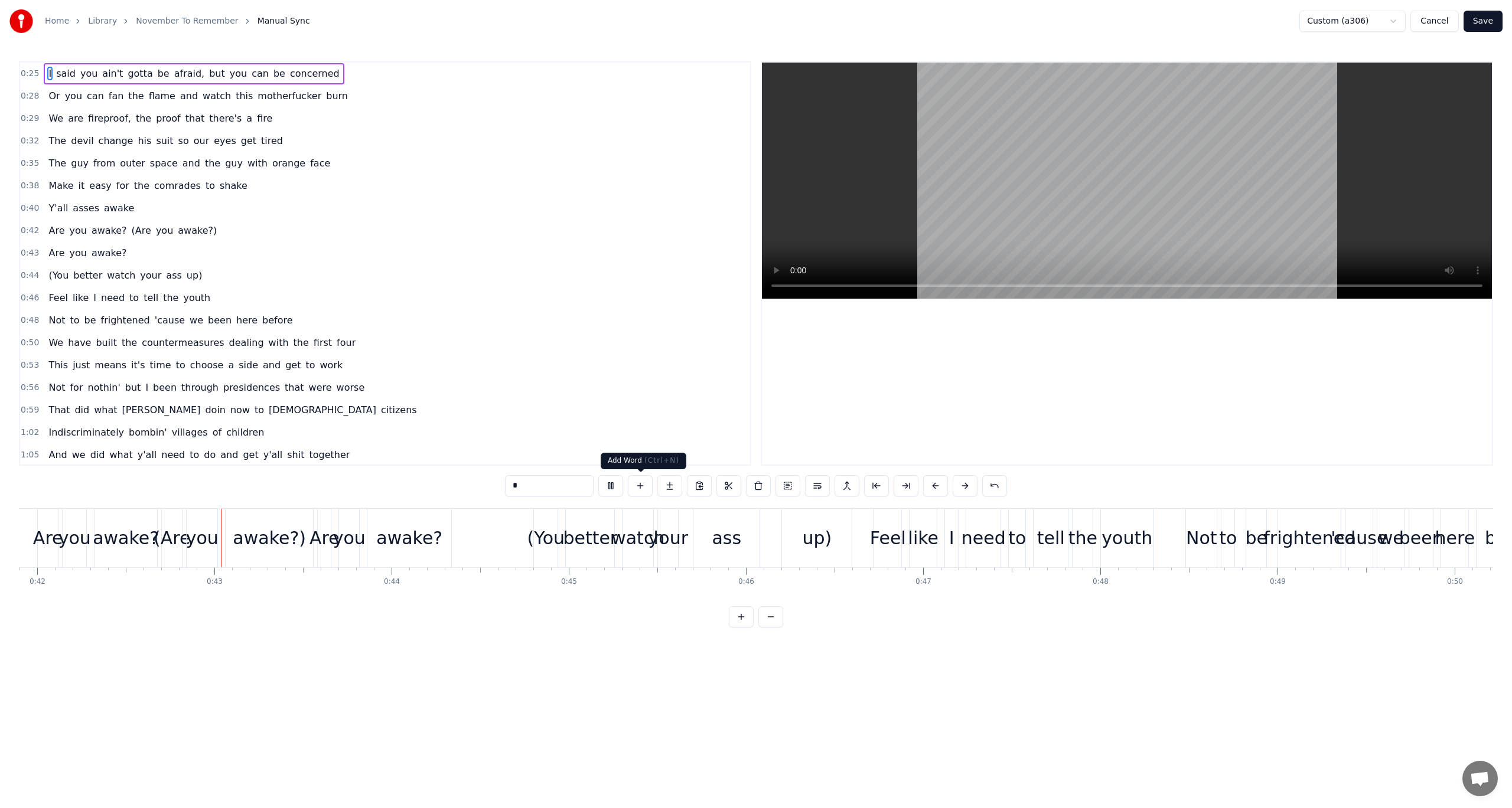
scroll to position [0, 7431]
click at [612, 488] on button at bounding box center [611, 485] width 25 height 21
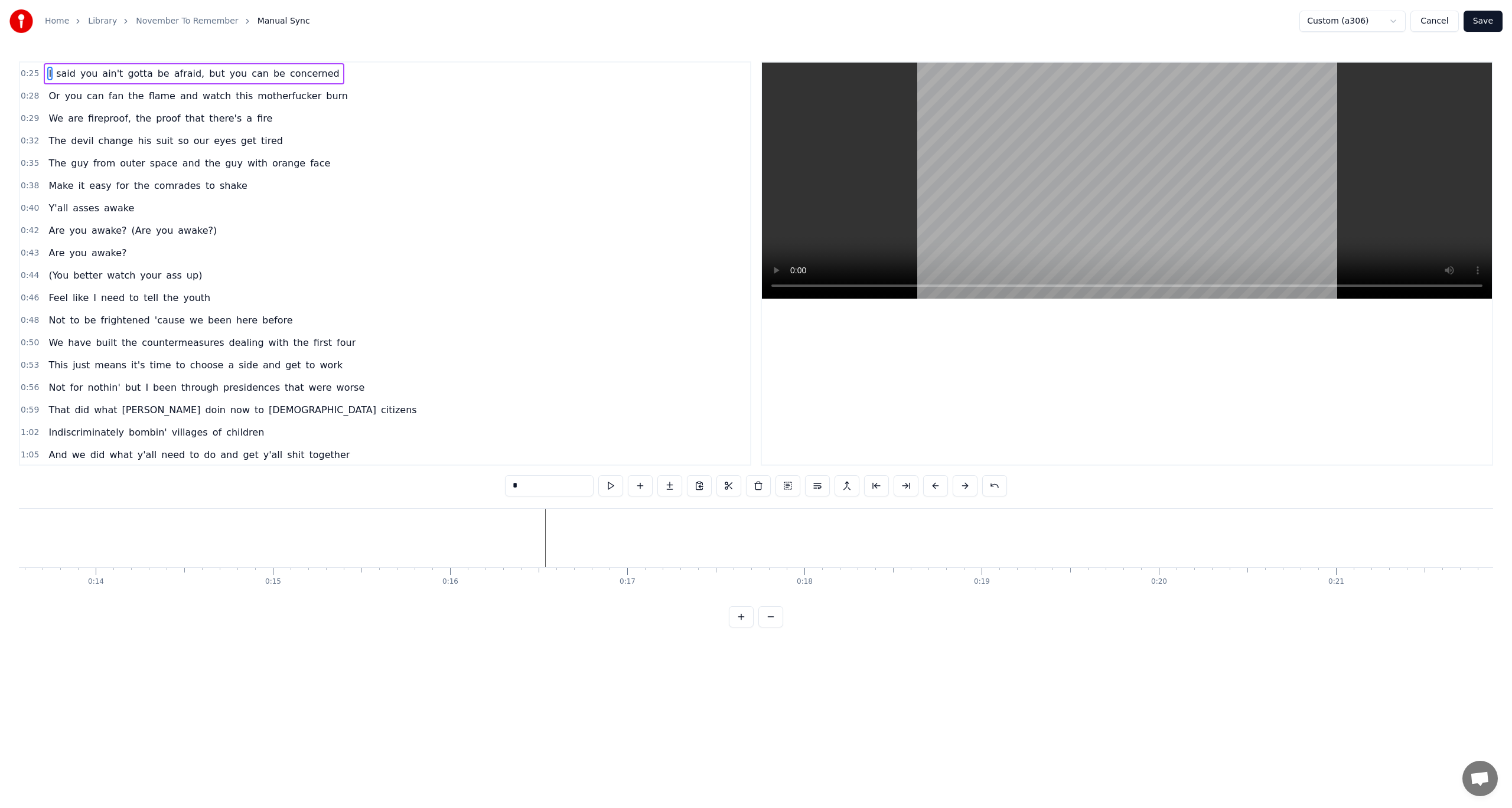
scroll to position [0, 0]
click at [728, 490] on button at bounding box center [726, 485] width 25 height 21
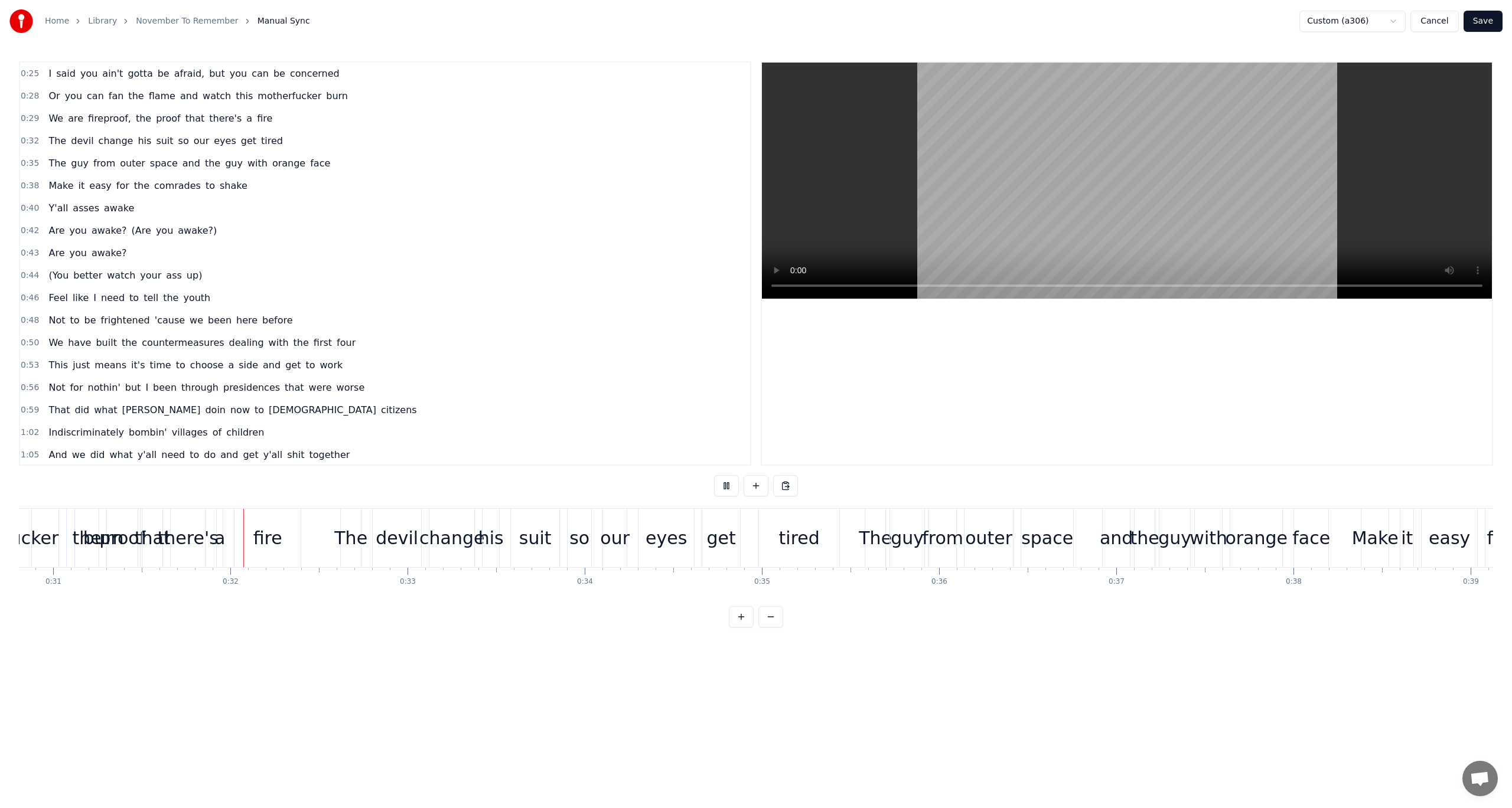
scroll to position [0, 5496]
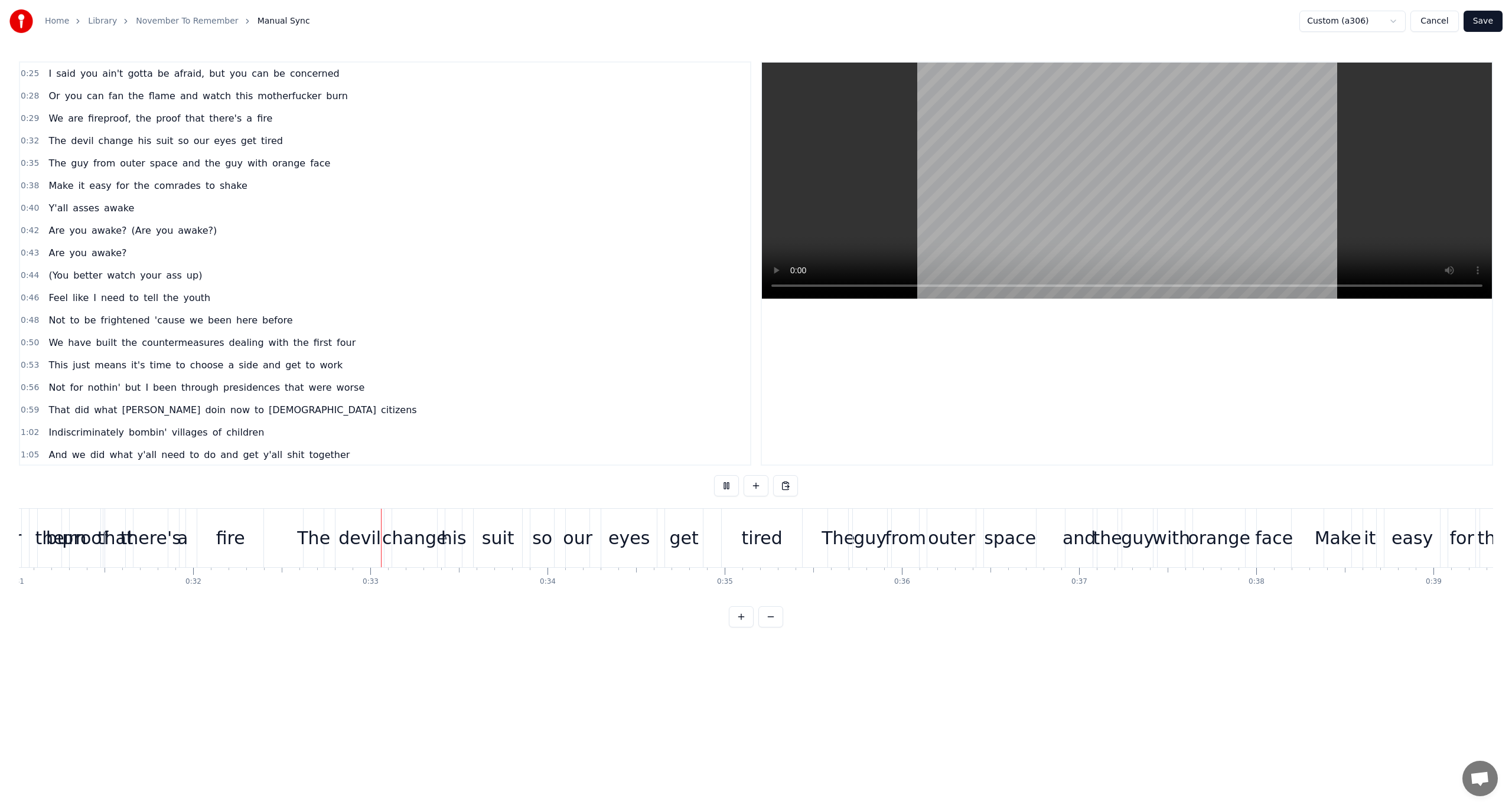
click at [1362, 17] on html "Home Library November To Remember Manual Sync Custom (a306) Cancel Save 0:25 I …" at bounding box center [756, 323] width 1512 height 647
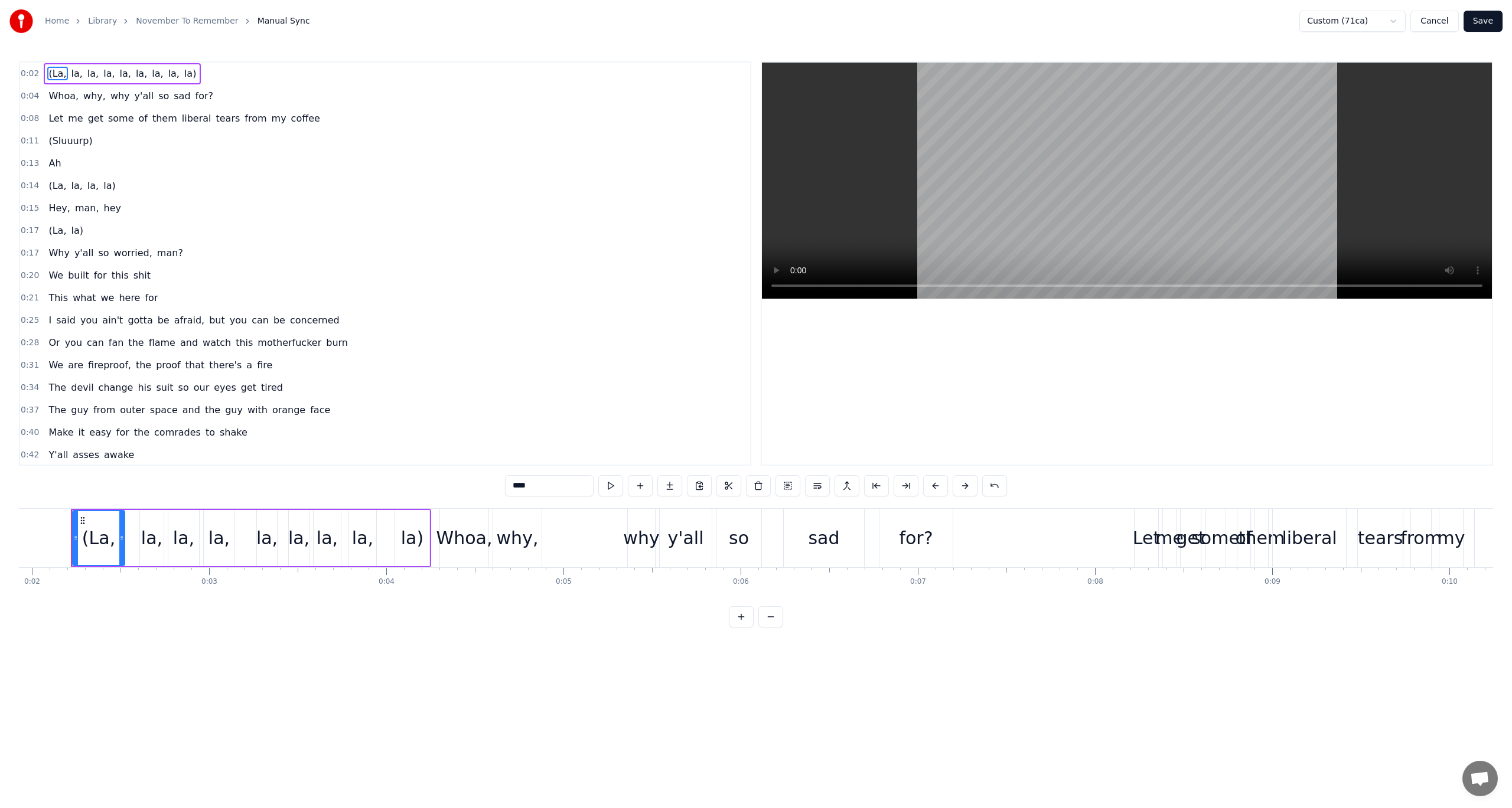
scroll to position [0, 334]
click at [1392, 15] on html "Home Library November To Remember Manual Sync Custom (71ca) Cancel Save 0:02 (L…" at bounding box center [756, 323] width 1512 height 647
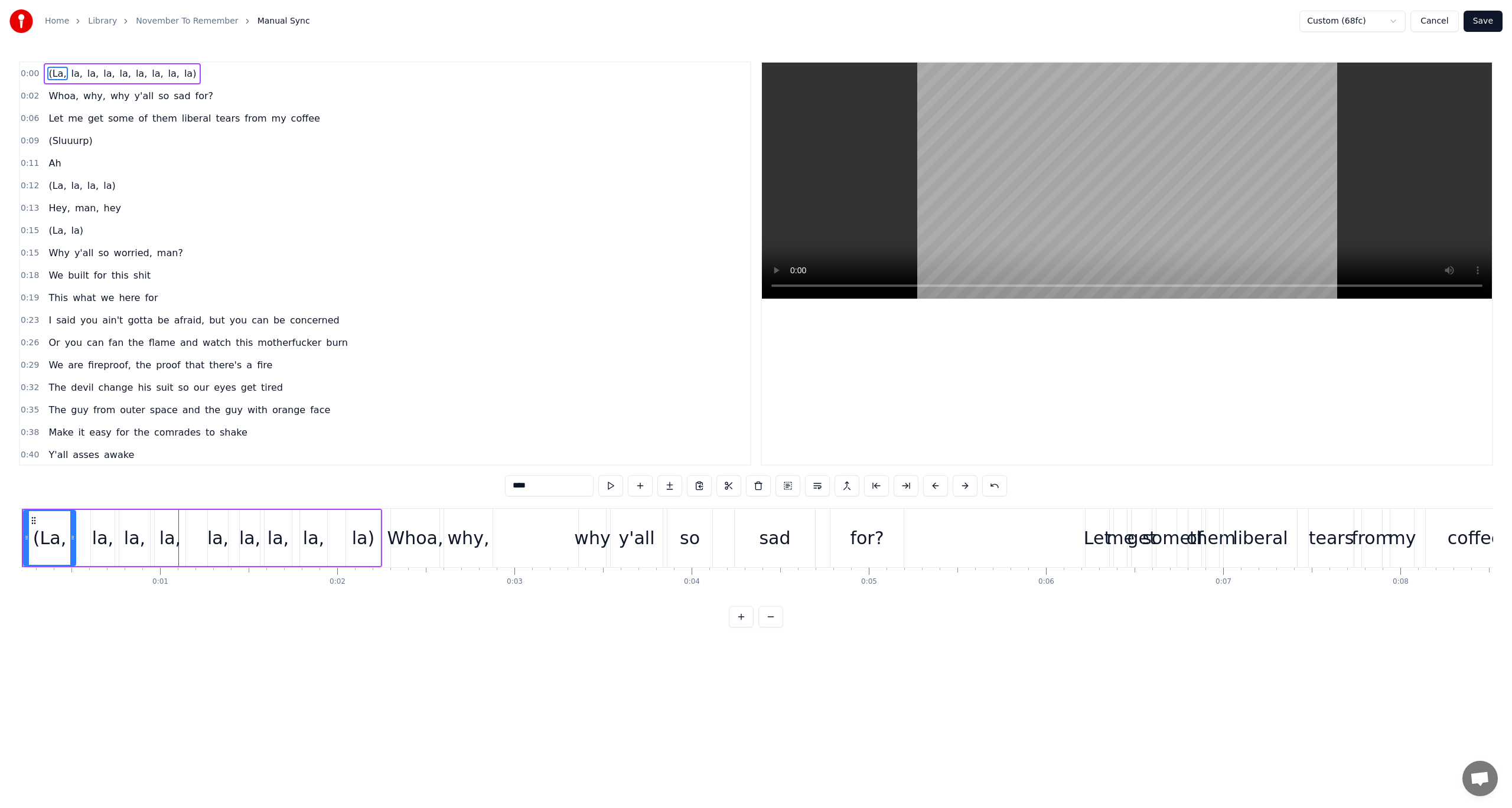
scroll to position [0, 0]
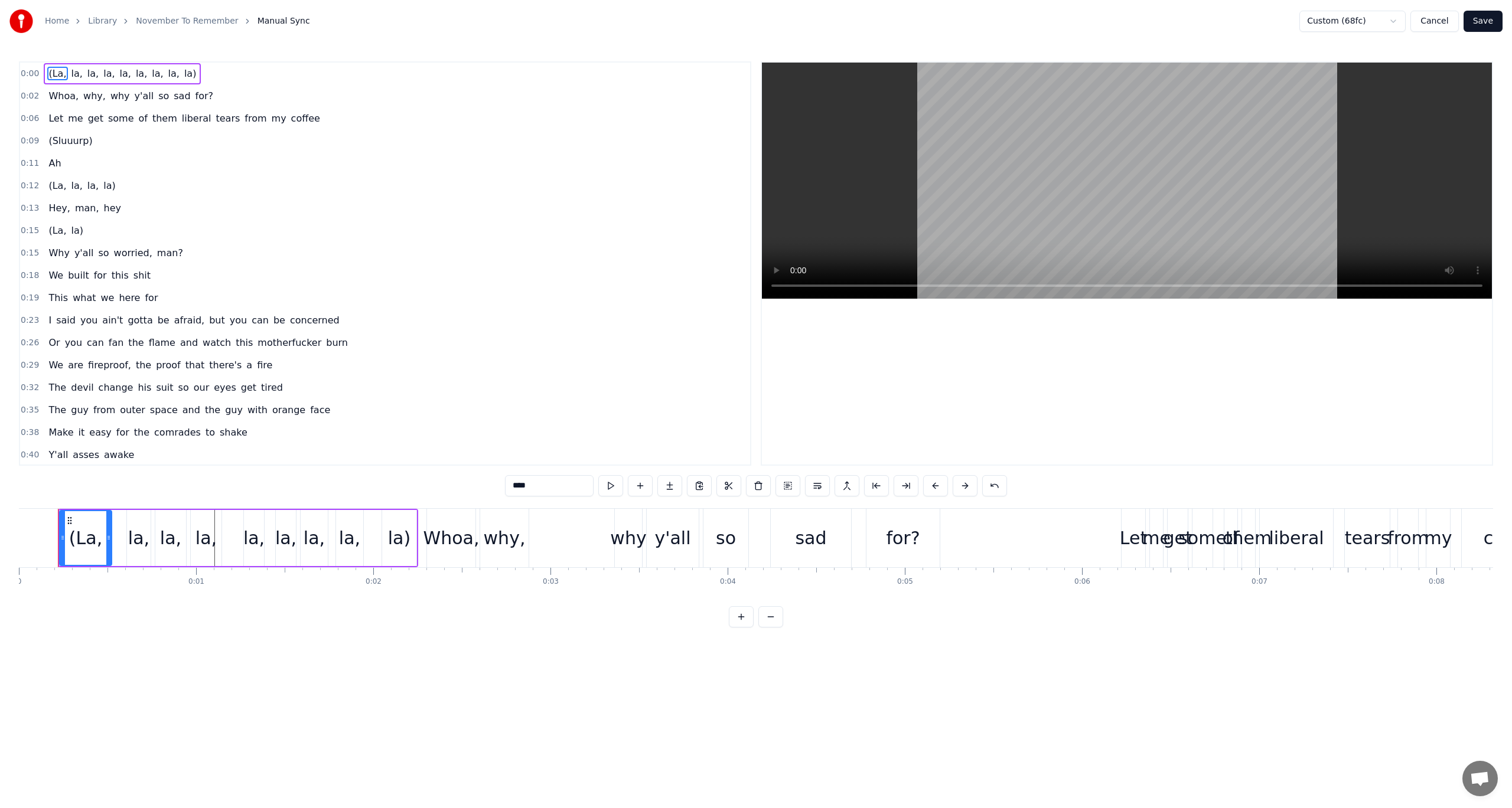
click at [1353, 33] on div "Home Library November To Remember Manual Sync Custom (68fc) Cancel Save" at bounding box center [756, 21] width 1512 height 43
click at [1352, 16] on html "Home Library November To Remember Manual Sync Custom (68fc) Cancel Save 0:00 (L…" at bounding box center [756, 323] width 1512 height 647
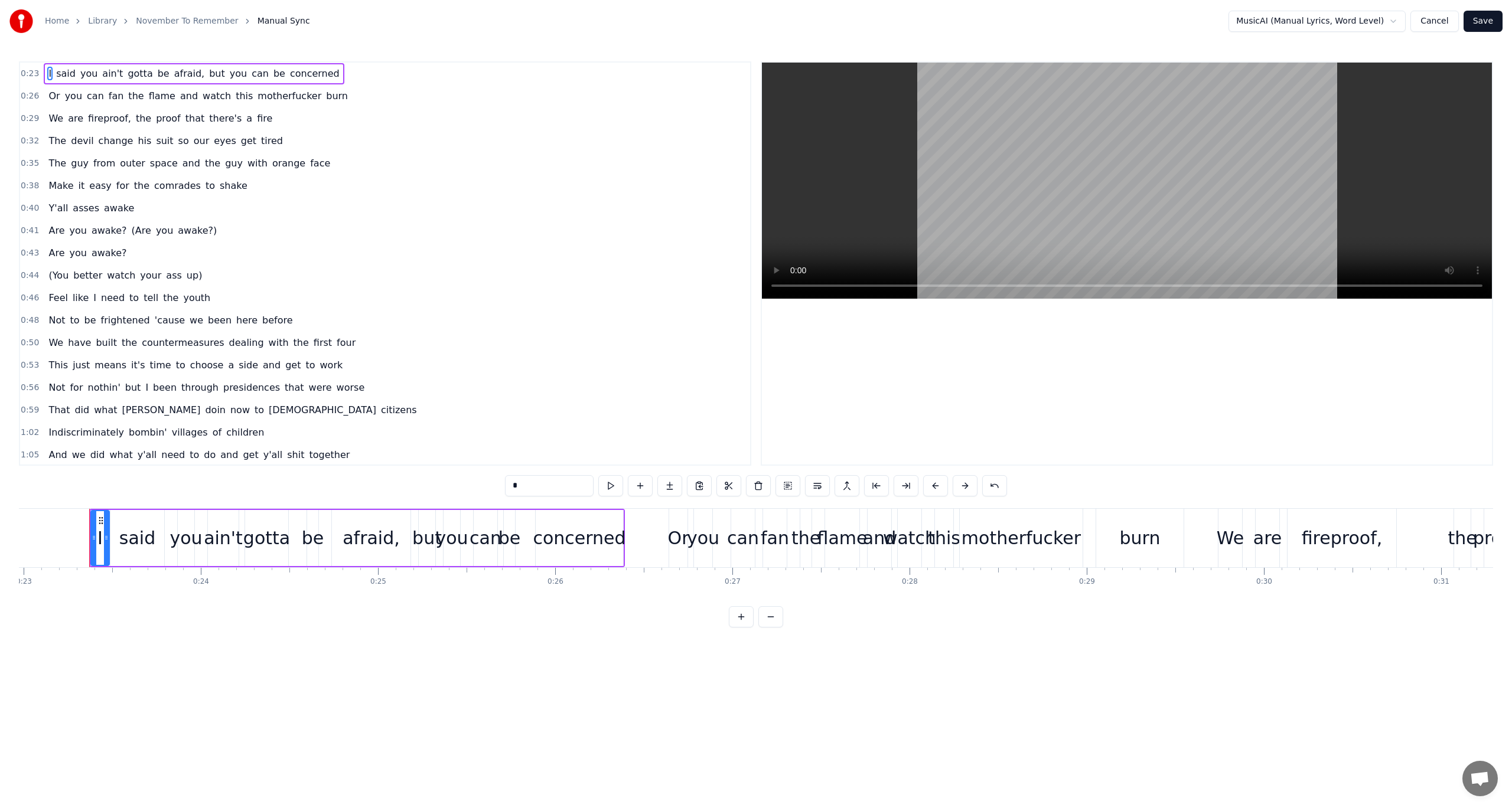
scroll to position [0, 4082]
click at [1480, 26] on button "Save" at bounding box center [1483, 21] width 39 height 21
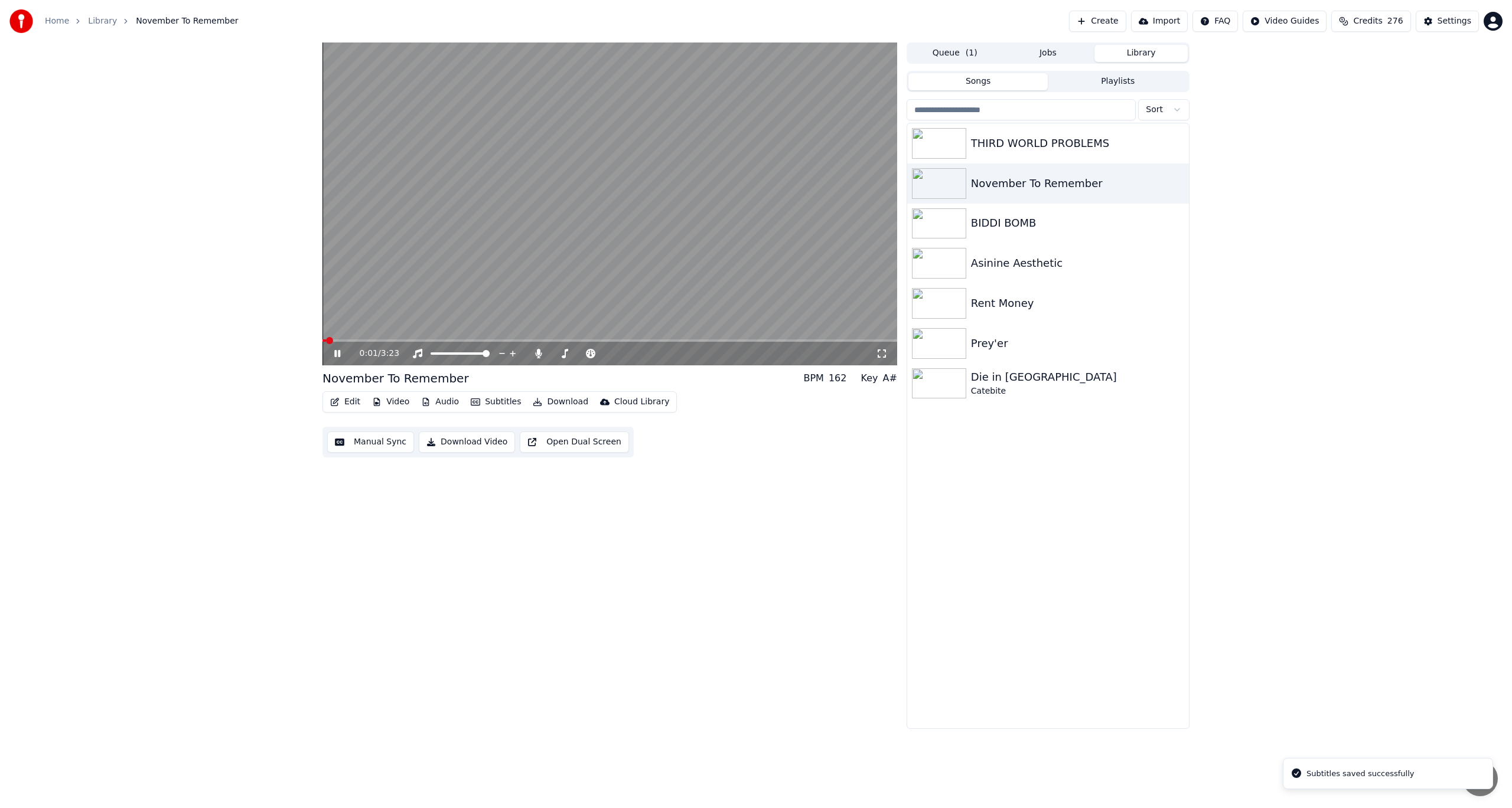
click at [346, 338] on video at bounding box center [609, 204] width 575 height 323
click at [347, 341] on span at bounding box center [609, 341] width 575 height 3
click at [341, 353] on icon at bounding box center [346, 353] width 28 height 10
click at [411, 338] on video at bounding box center [609, 204] width 575 height 323
click at [383, 346] on div "0:09 / 3:23" at bounding box center [609, 353] width 575 height 24
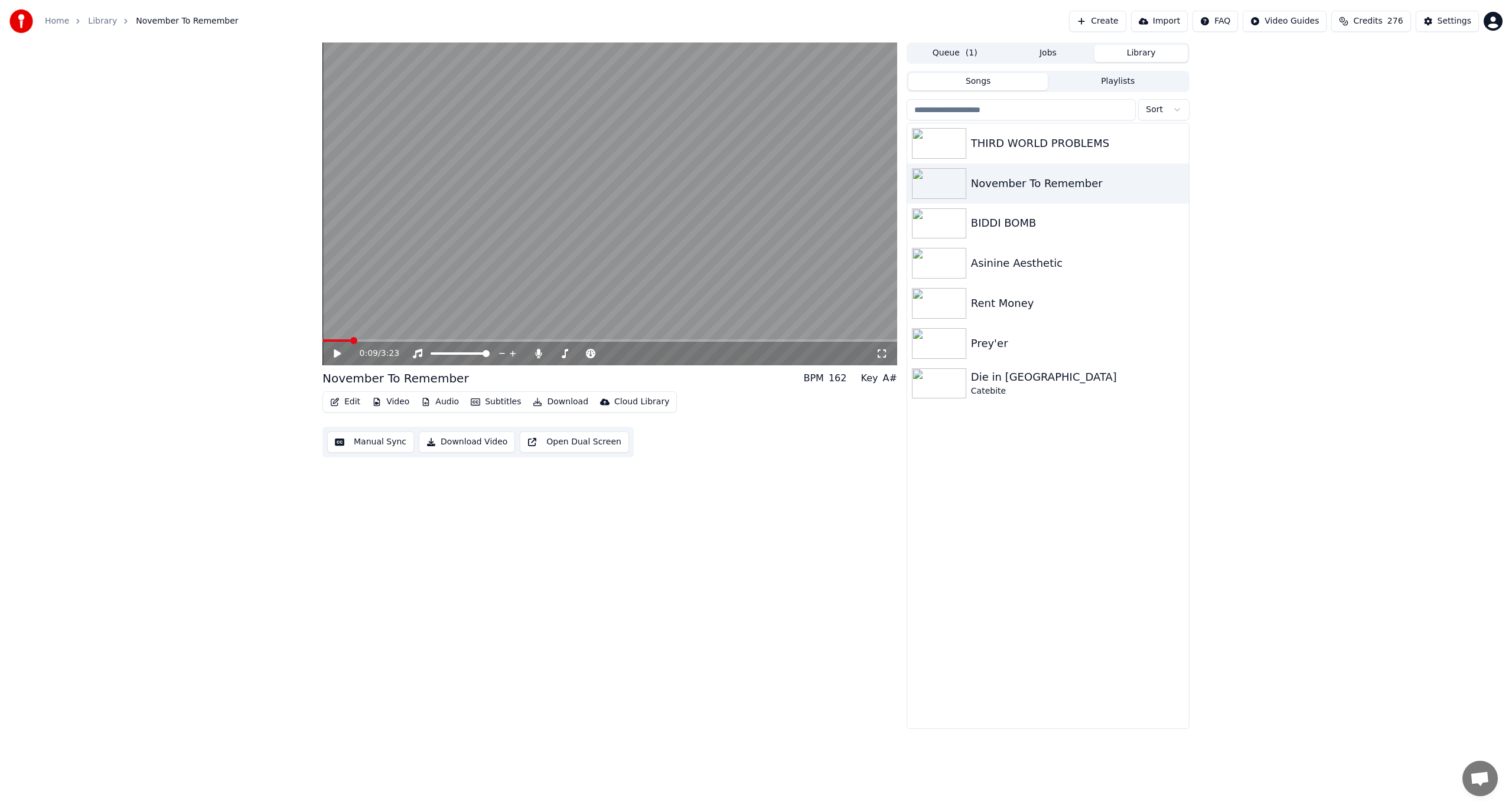
click at [340, 355] on icon at bounding box center [346, 353] width 28 height 10
click at [333, 349] on icon at bounding box center [346, 353] width 28 height 10
click at [341, 402] on button "Edit" at bounding box center [345, 402] width 40 height 17
click at [369, 427] on div "Edit Lyrics" at bounding box center [371, 427] width 42 height 12
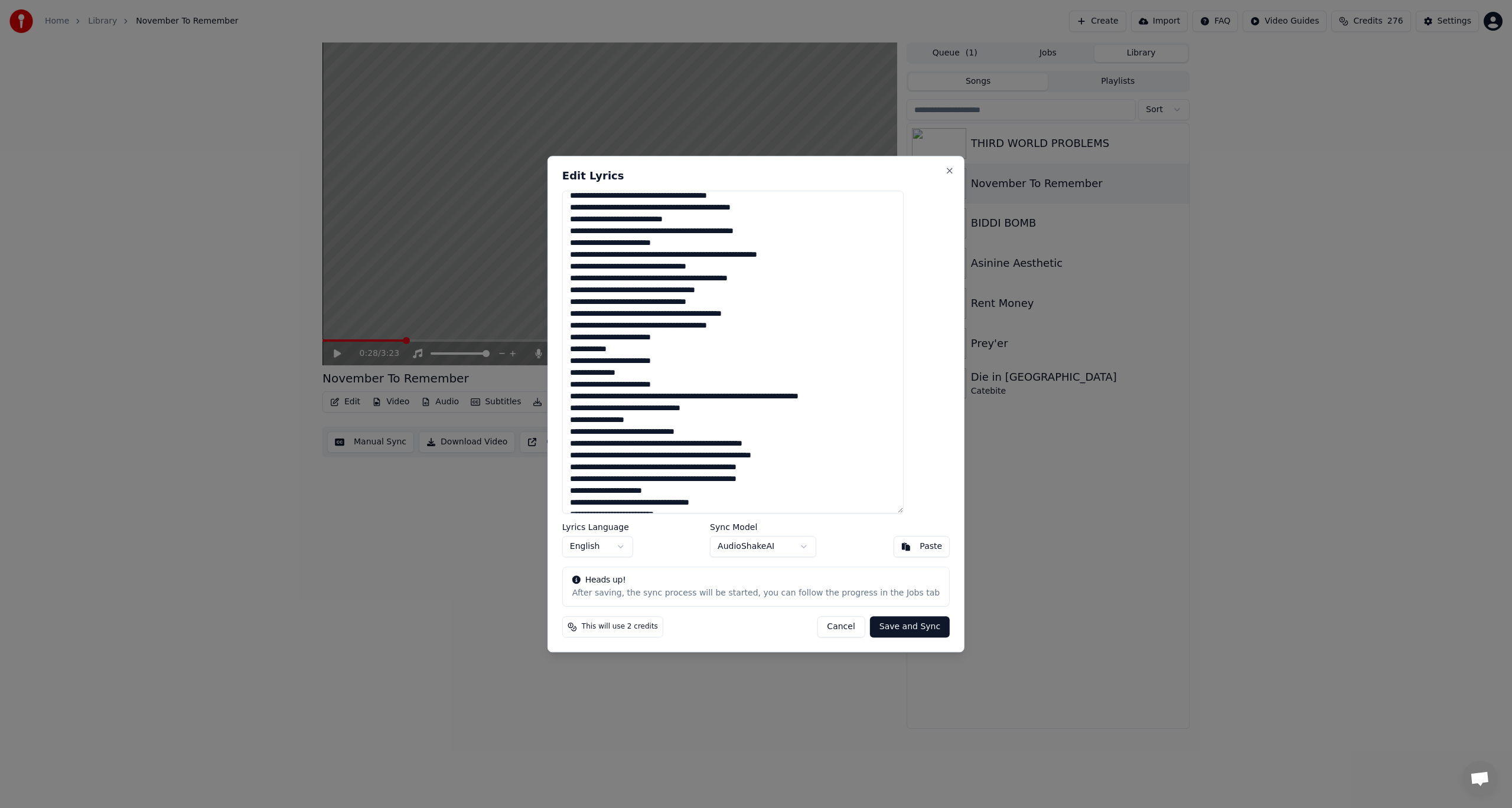
scroll to position [442, 0]
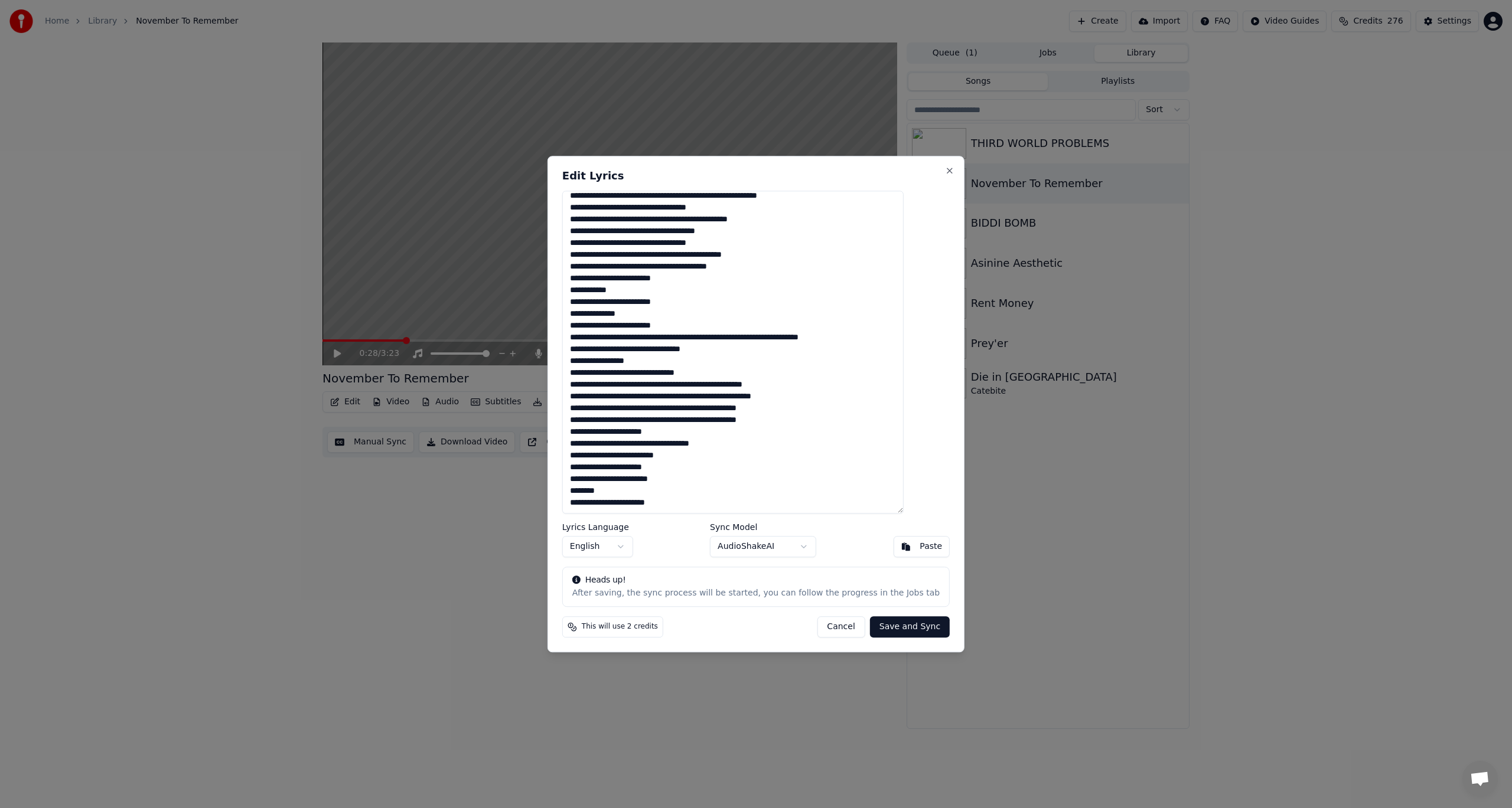
drag, startPoint x: 589, startPoint y: 202, endPoint x: 848, endPoint y: 536, distance: 422.7
click at [852, 547] on div "Edit Lyrics Lyrics Language English Sync Model AudioShakeAI Paste Heads up! Aft…" at bounding box center [756, 404] width 417 height 497
click at [785, 542] on body "Home Library November To Remember Create Import FAQ Video Guides Credits 276 Se…" at bounding box center [756, 404] width 1512 height 808
click at [773, 548] on body "Home Library November To Remember Create Import FAQ Video Guides Credits 276 Se…" at bounding box center [756, 404] width 1512 height 808
click at [755, 547] on body "Home Library November To Remember Create Import FAQ Video Guides Credits 276 Se…" at bounding box center [756, 404] width 1512 height 808
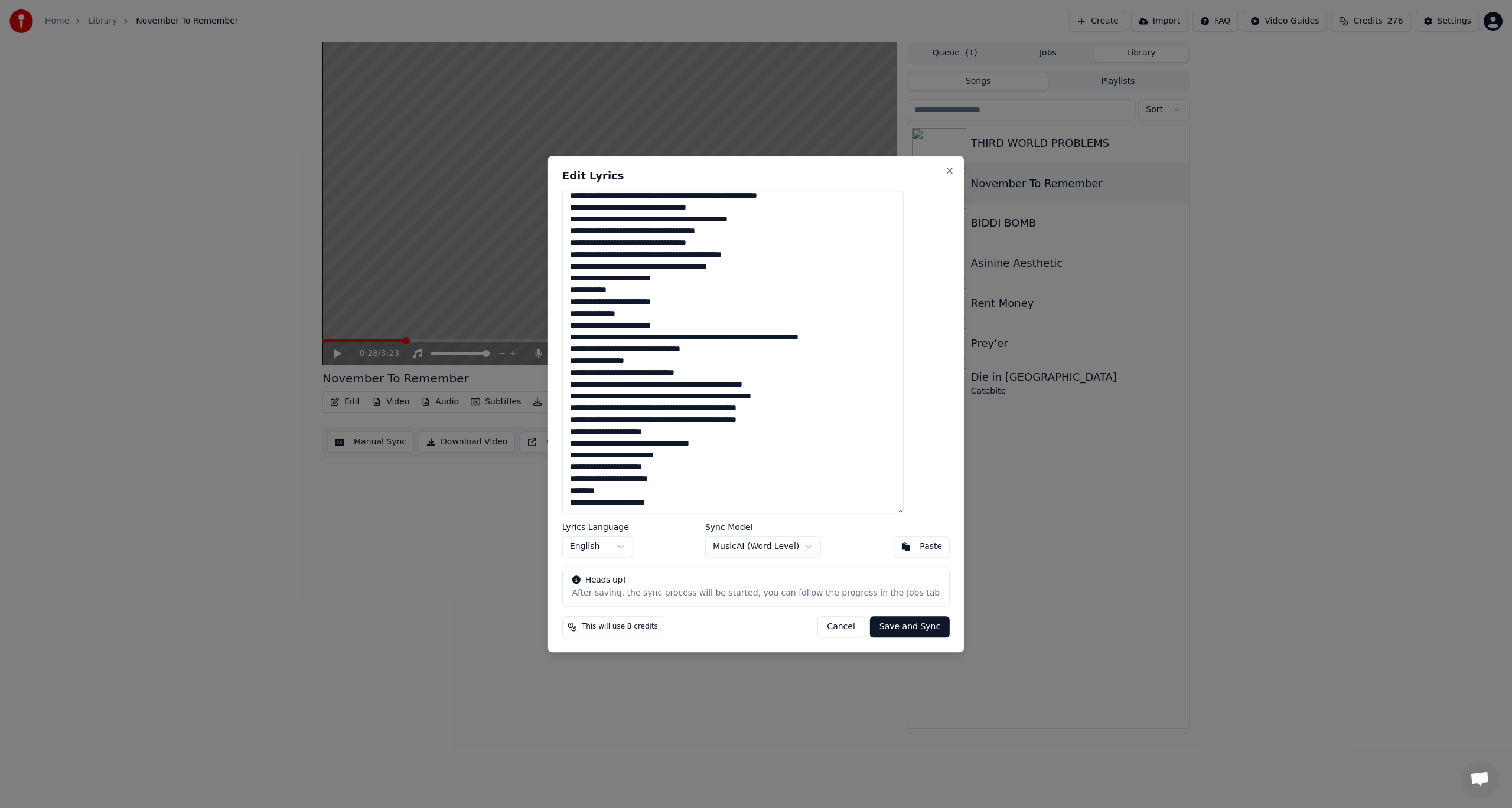
click at [783, 545] on body "Home Library November To Remember Create Import FAQ Video Guides Credits 276 Se…" at bounding box center [756, 404] width 1512 height 808
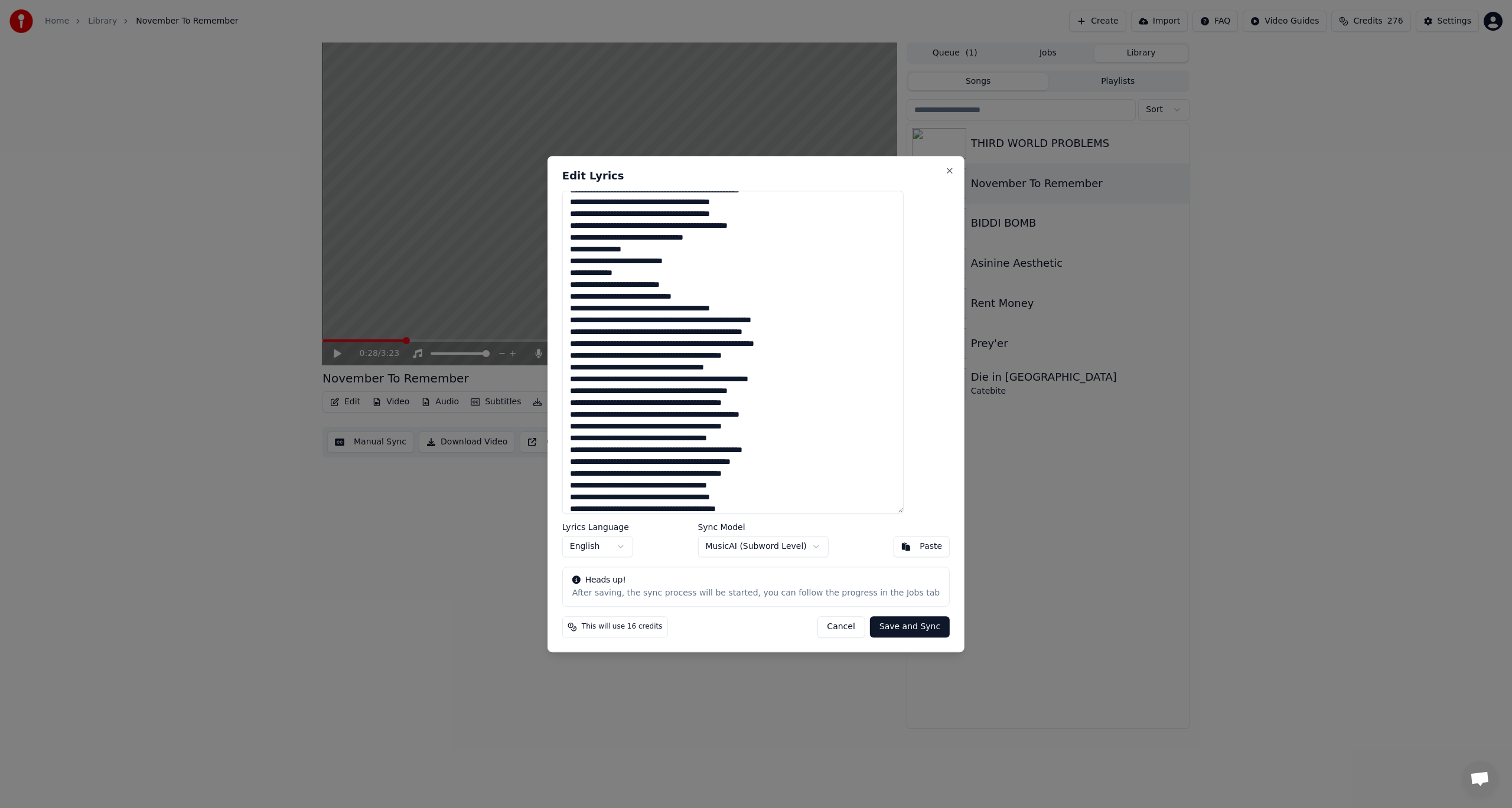
scroll to position [0, 0]
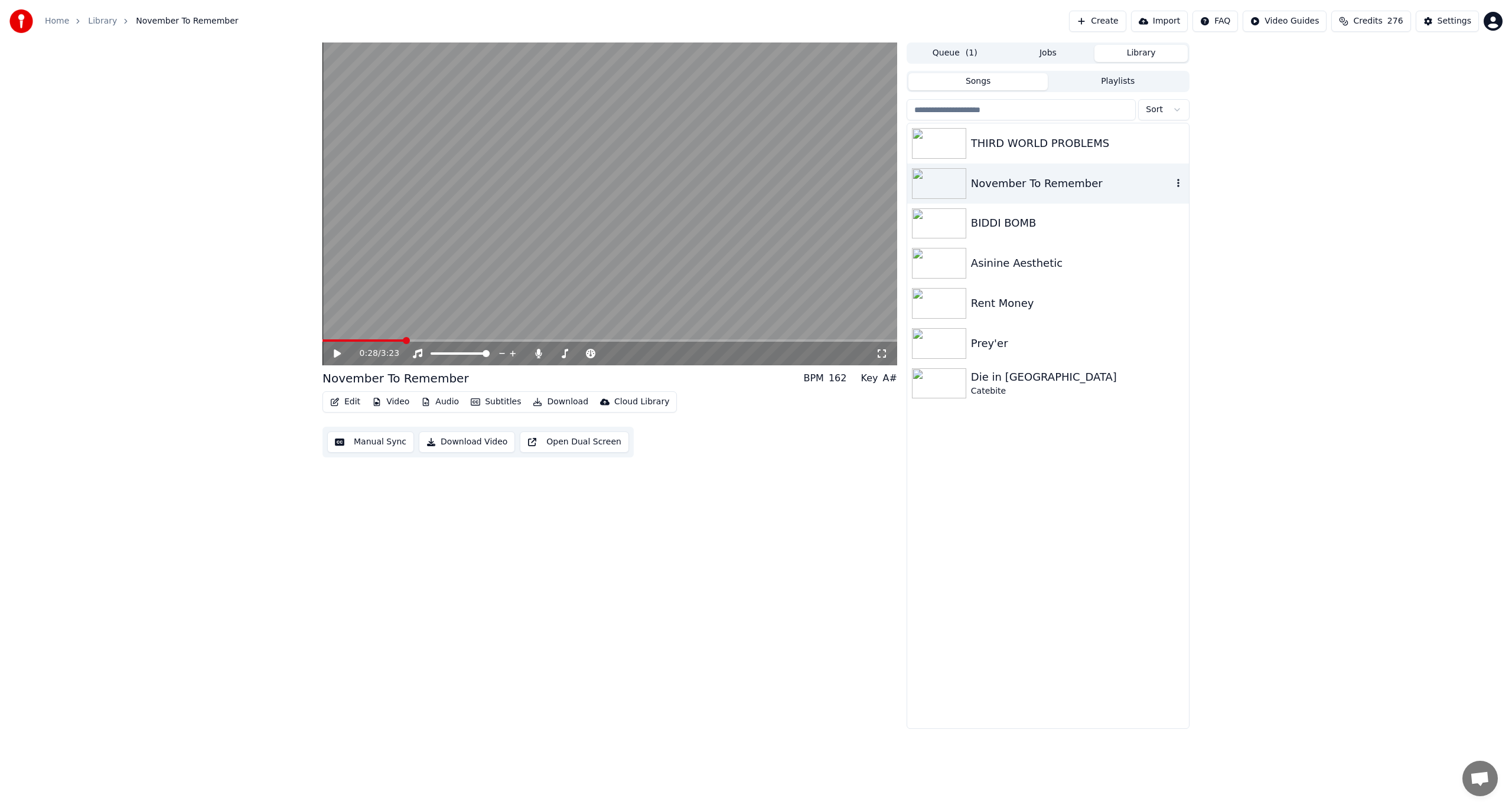
click at [1041, 189] on div "November To Remember" at bounding box center [1072, 184] width 202 height 17
click at [1178, 186] on icon "button" at bounding box center [1178, 183] width 3 height 8
click at [1108, 182] on div "November To Remember" at bounding box center [1072, 184] width 202 height 17
click at [971, 53] on span "( 1 )" at bounding box center [972, 53] width 12 height 12
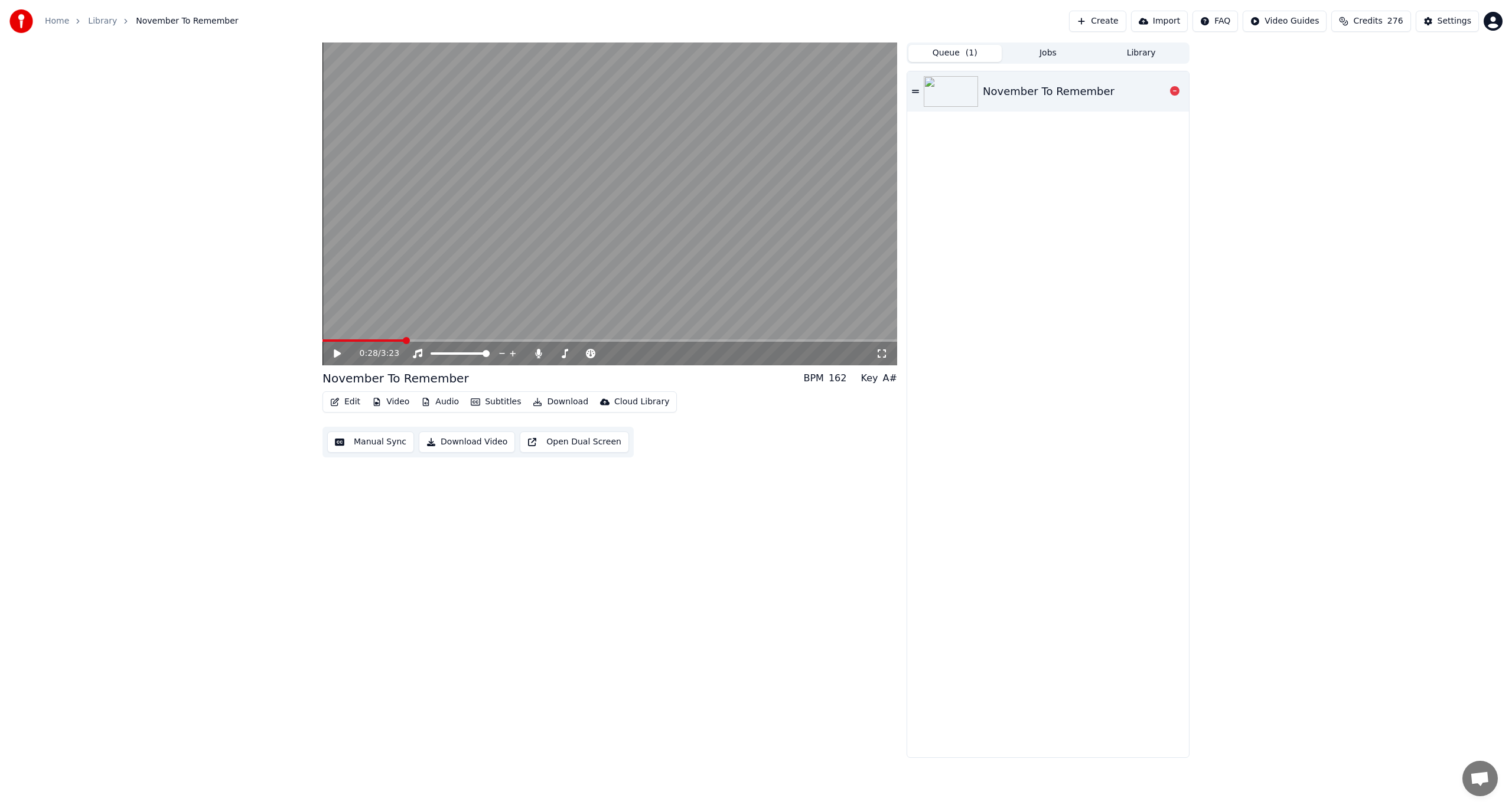
click at [1090, 94] on div "November To Remember" at bounding box center [1048, 92] width 131 height 17
click at [1069, 97] on div "November To Remember" at bounding box center [1048, 92] width 131 height 17
click at [364, 339] on span at bounding box center [609, 341] width 575 height 3
click at [405, 339] on span at bounding box center [609, 341] width 575 height 3
click at [338, 356] on icon at bounding box center [346, 353] width 28 height 10
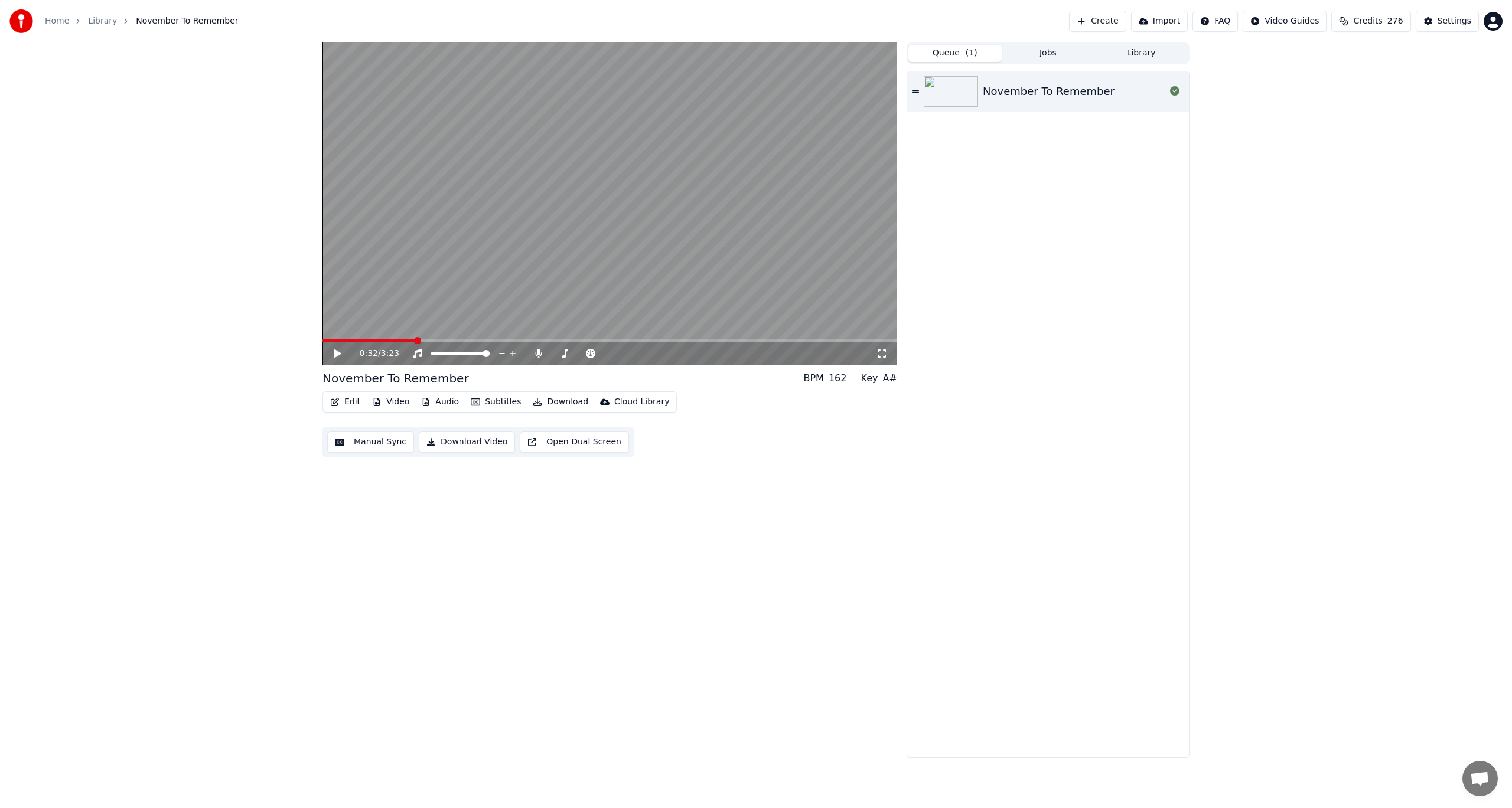
click at [1076, 38] on div "Home Library November To Remember Create Import FAQ Video Guides Credits 276 Se…" at bounding box center [756, 21] width 1512 height 43
click at [1043, 52] on button "Jobs" at bounding box center [1048, 53] width 93 height 17
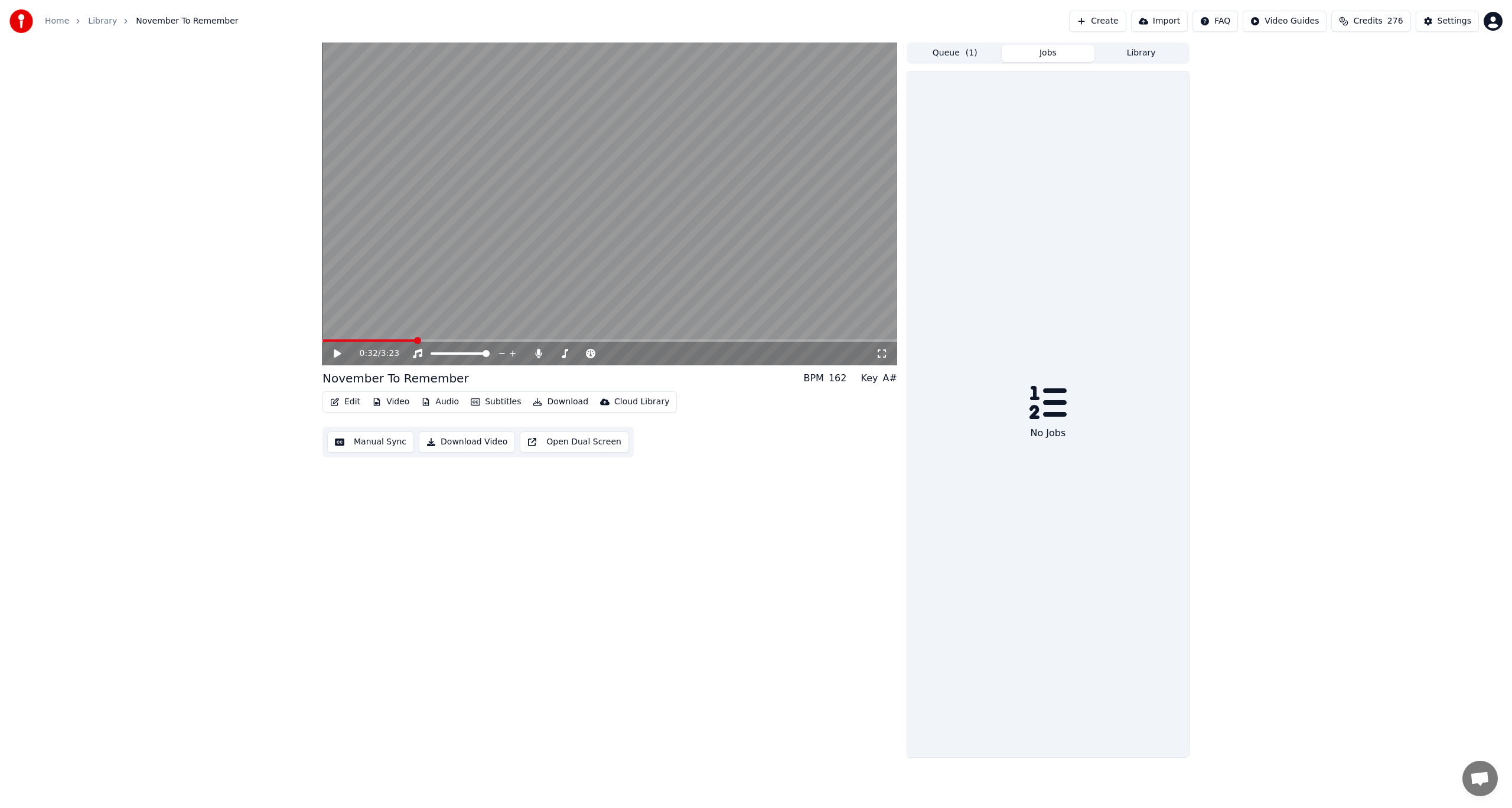
click at [1150, 56] on button "Library" at bounding box center [1141, 53] width 93 height 17
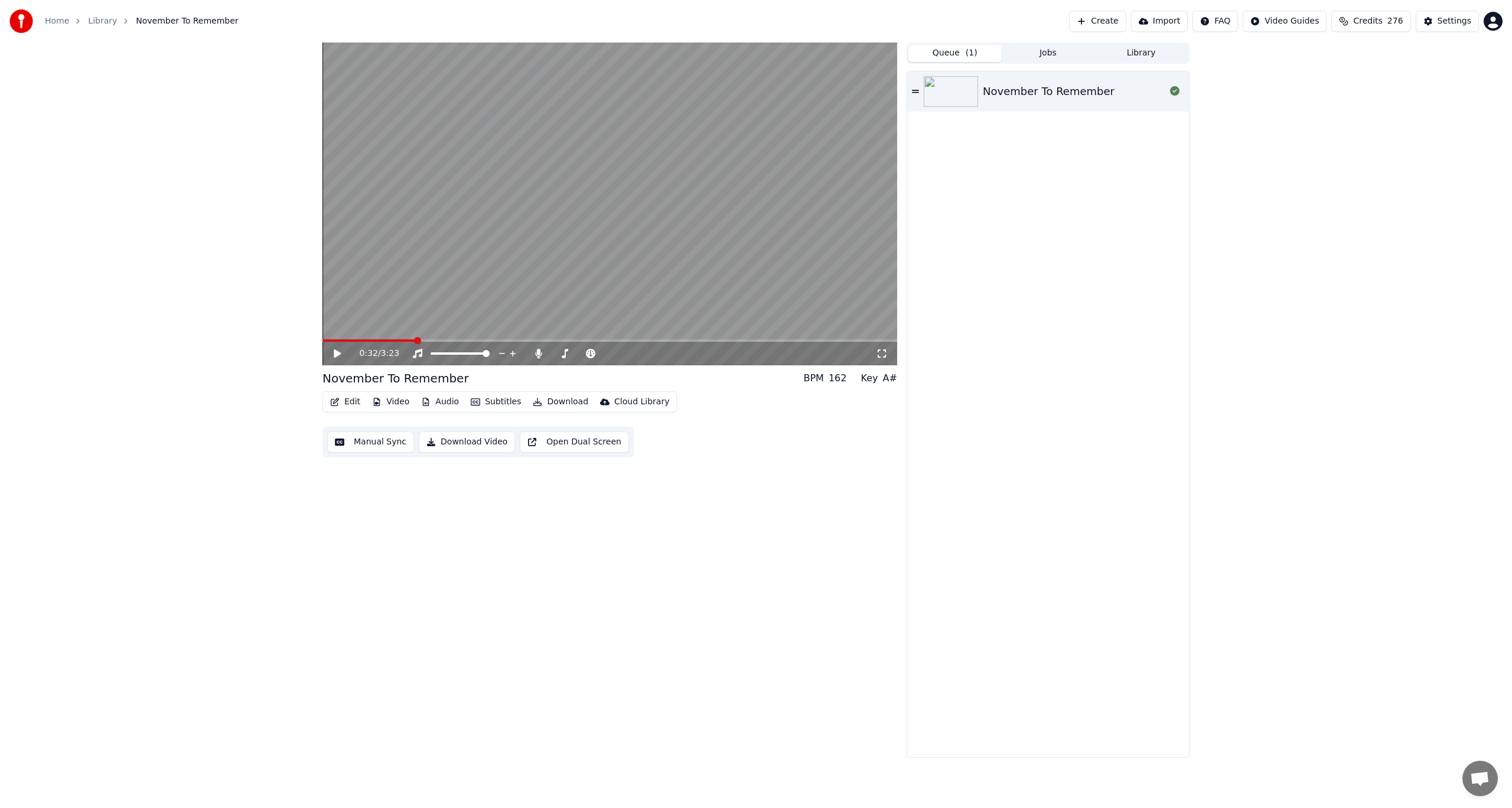
click at [973, 50] on span "( 1 )" at bounding box center [972, 53] width 12 height 12
click at [1174, 96] on icon at bounding box center [1175, 91] width 10 height 10
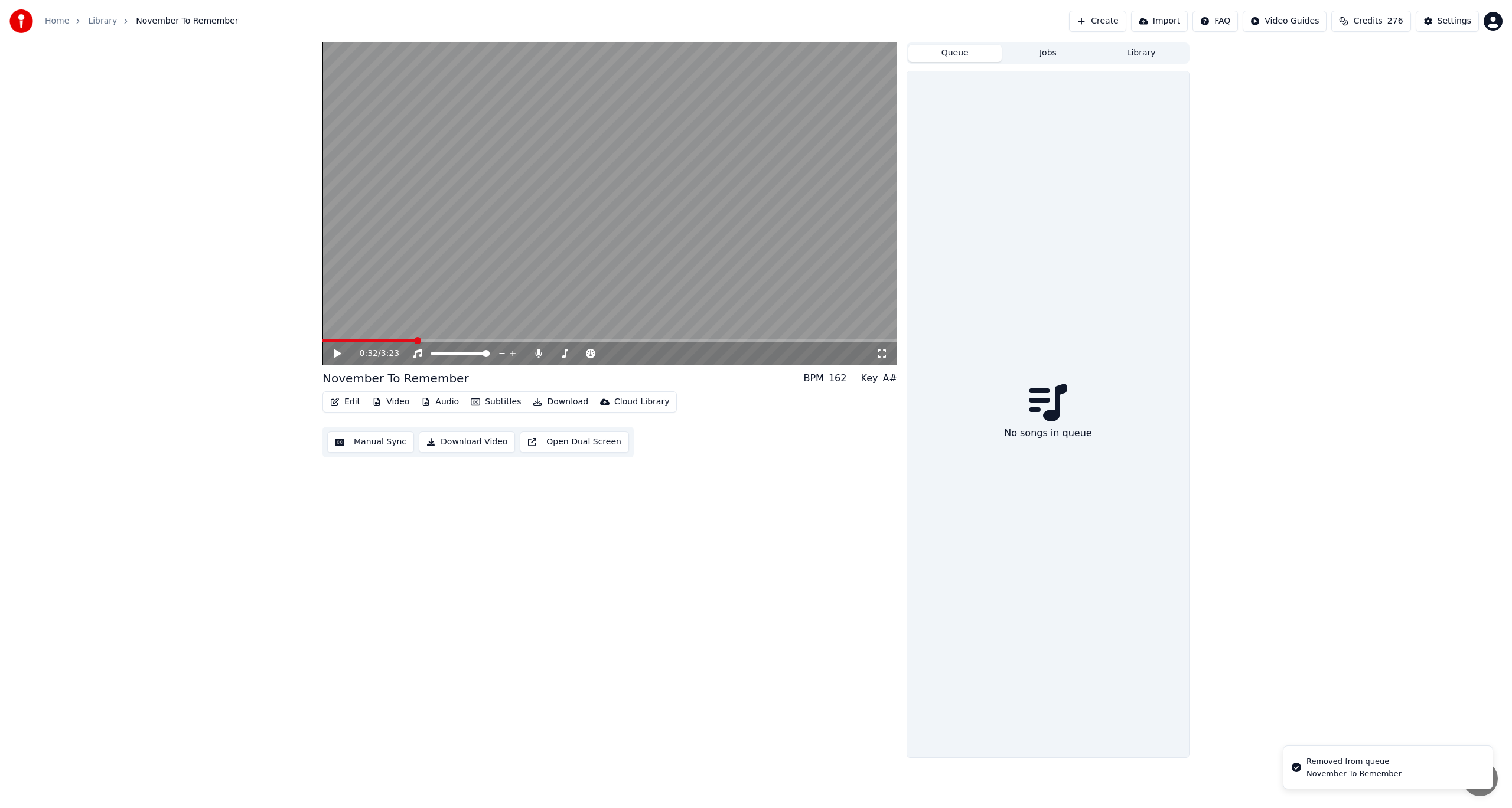
click at [1032, 47] on button "Jobs" at bounding box center [1048, 53] width 93 height 17
click at [1128, 55] on button "Library" at bounding box center [1141, 53] width 93 height 17
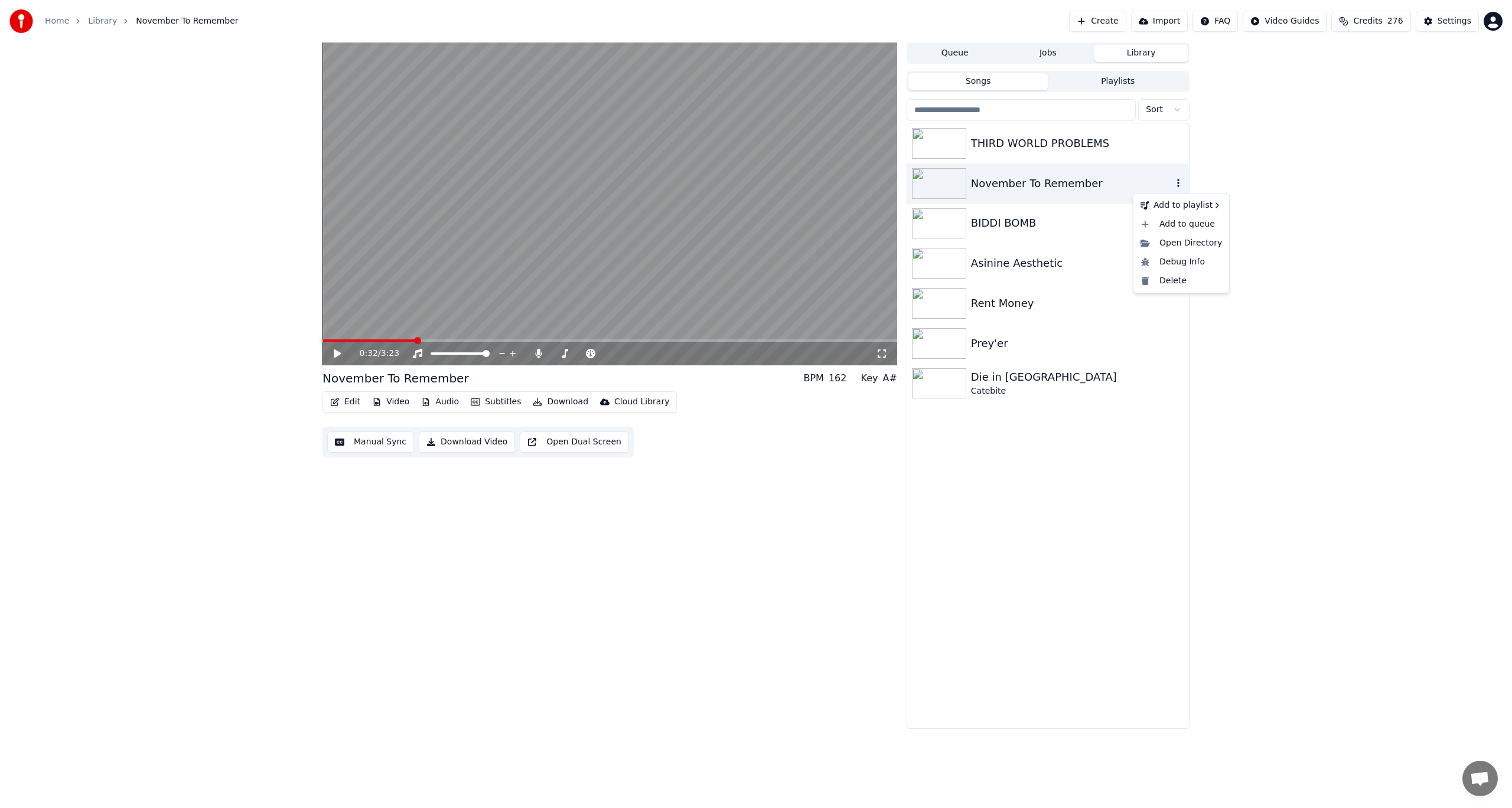
click at [1180, 179] on icon "button" at bounding box center [1178, 183] width 12 height 10
click at [1320, 179] on div "0:32 / 3:23 November To Remember BPM 162 Key A# Edit Video Audio Subtitles Down…" at bounding box center [756, 386] width 1512 height 687
click at [1180, 181] on icon "button" at bounding box center [1178, 183] width 12 height 10
click at [1182, 186] on icon "button" at bounding box center [1178, 183] width 12 height 10
click at [1176, 286] on div "Delete" at bounding box center [1181, 281] width 91 height 19
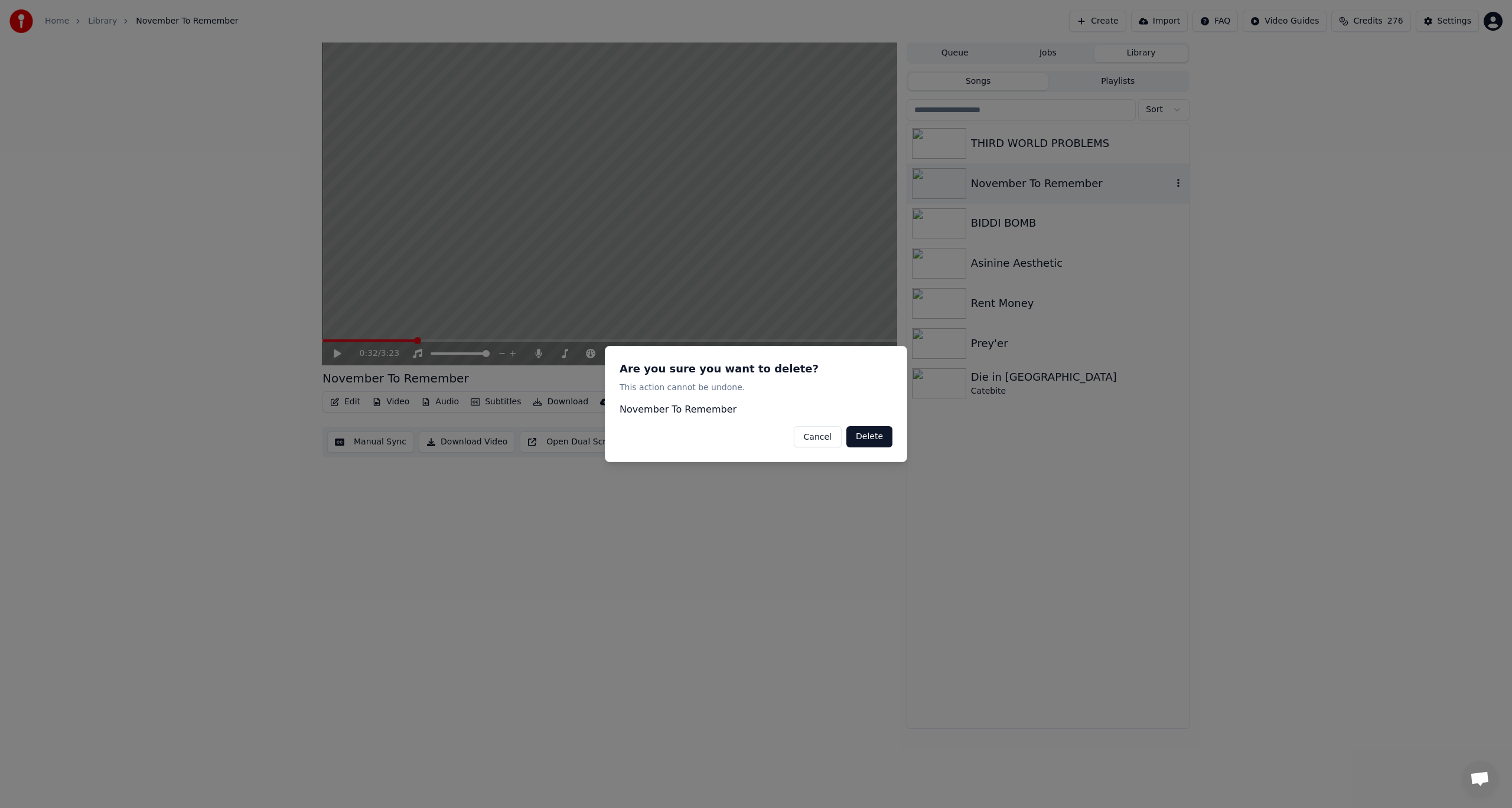
click at [877, 437] on button "Delete" at bounding box center [870, 436] width 46 height 21
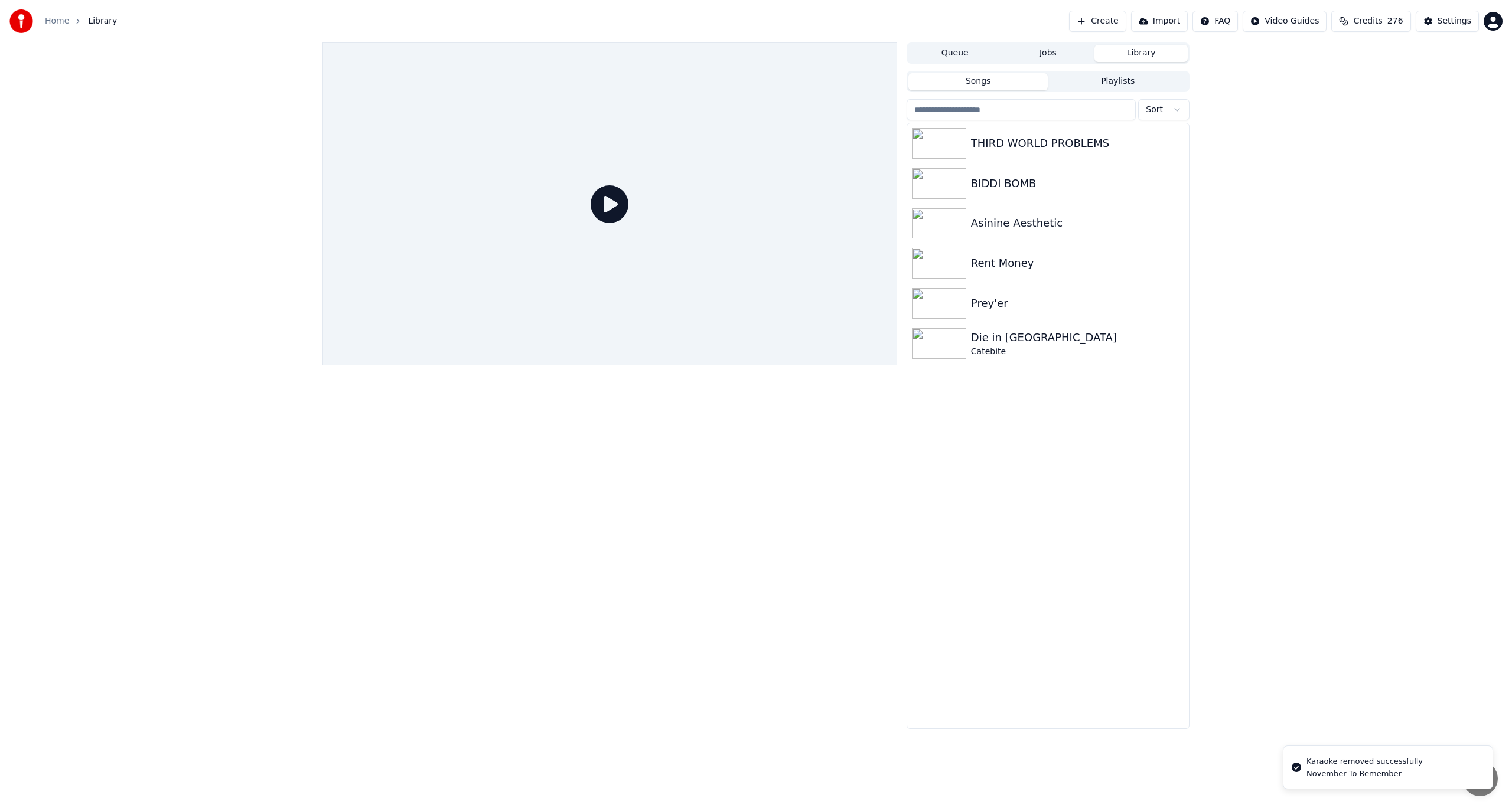
click at [1102, 18] on button "Create" at bounding box center [1098, 21] width 57 height 21
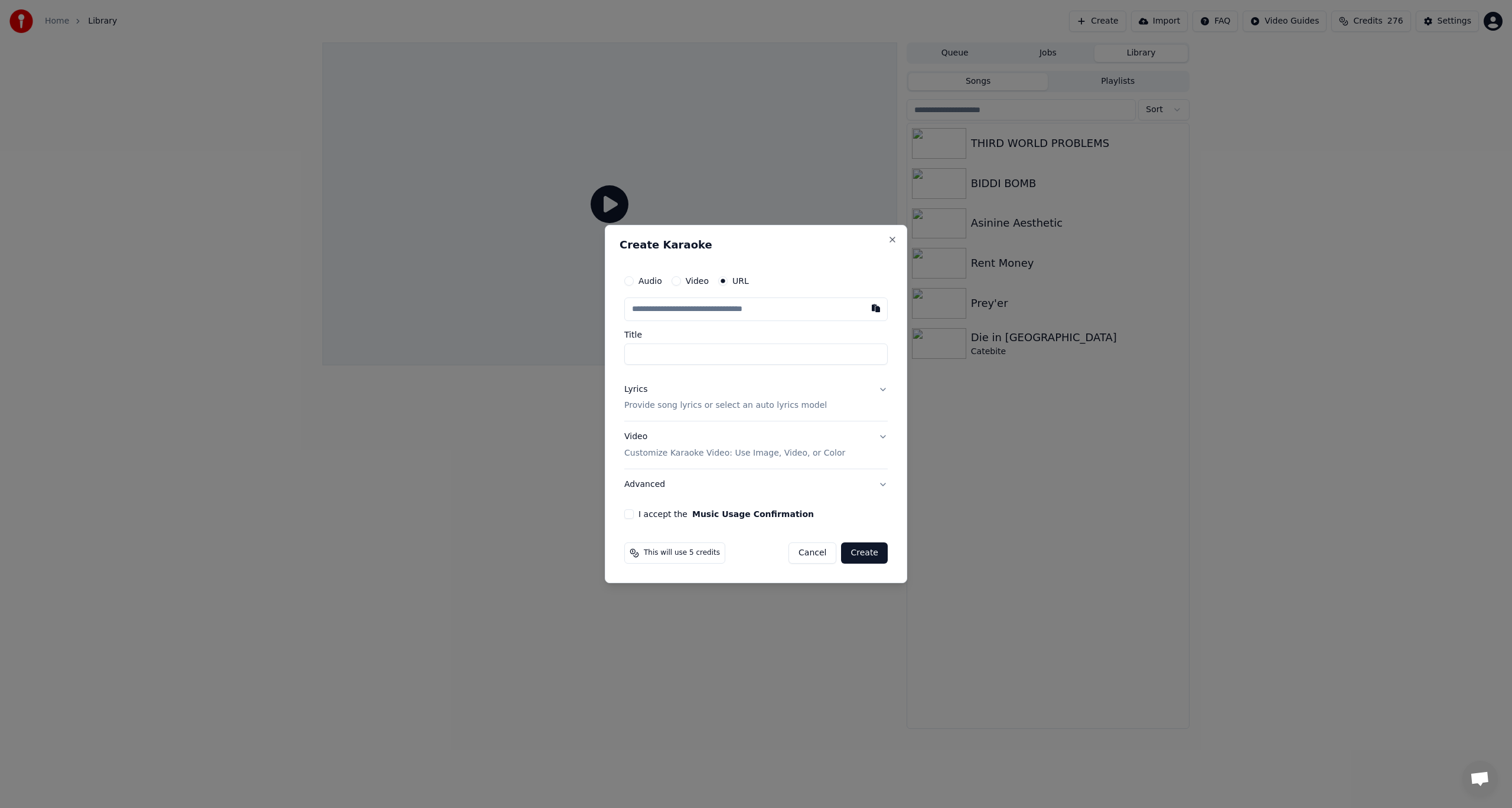
click at [879, 388] on button "Lyrics Provide song lyrics or select an auto lyrics model" at bounding box center [756, 398] width 263 height 47
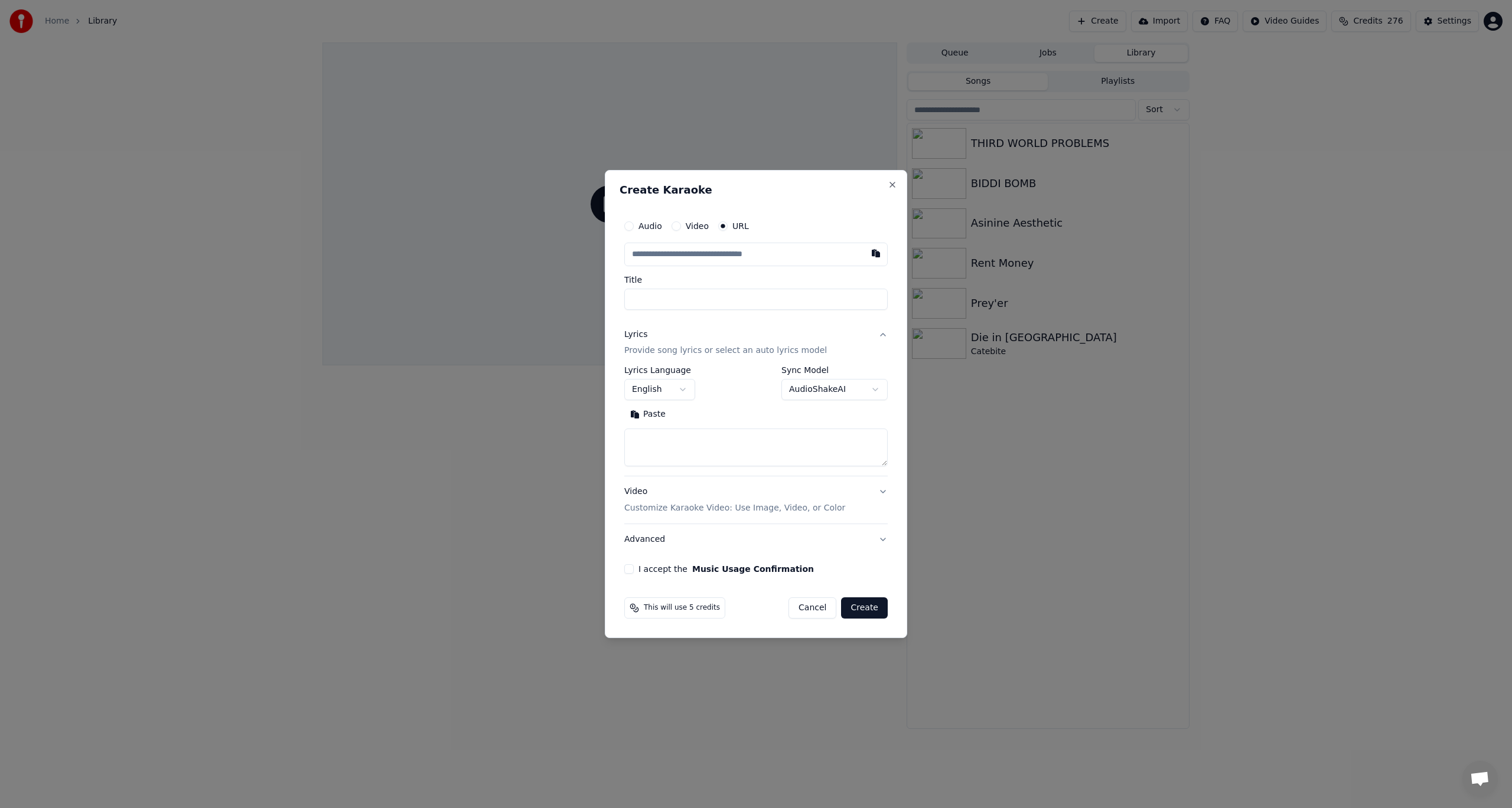
click at [848, 390] on body "**********" at bounding box center [756, 404] width 1512 height 808
click at [718, 455] on textarea at bounding box center [756, 448] width 263 height 38
paste textarea "**********"
drag, startPoint x: 799, startPoint y: 457, endPoint x: 450, endPoint y: 291, distance: 386.5
click at [450, 291] on body "**********" at bounding box center [756, 404] width 1512 height 808
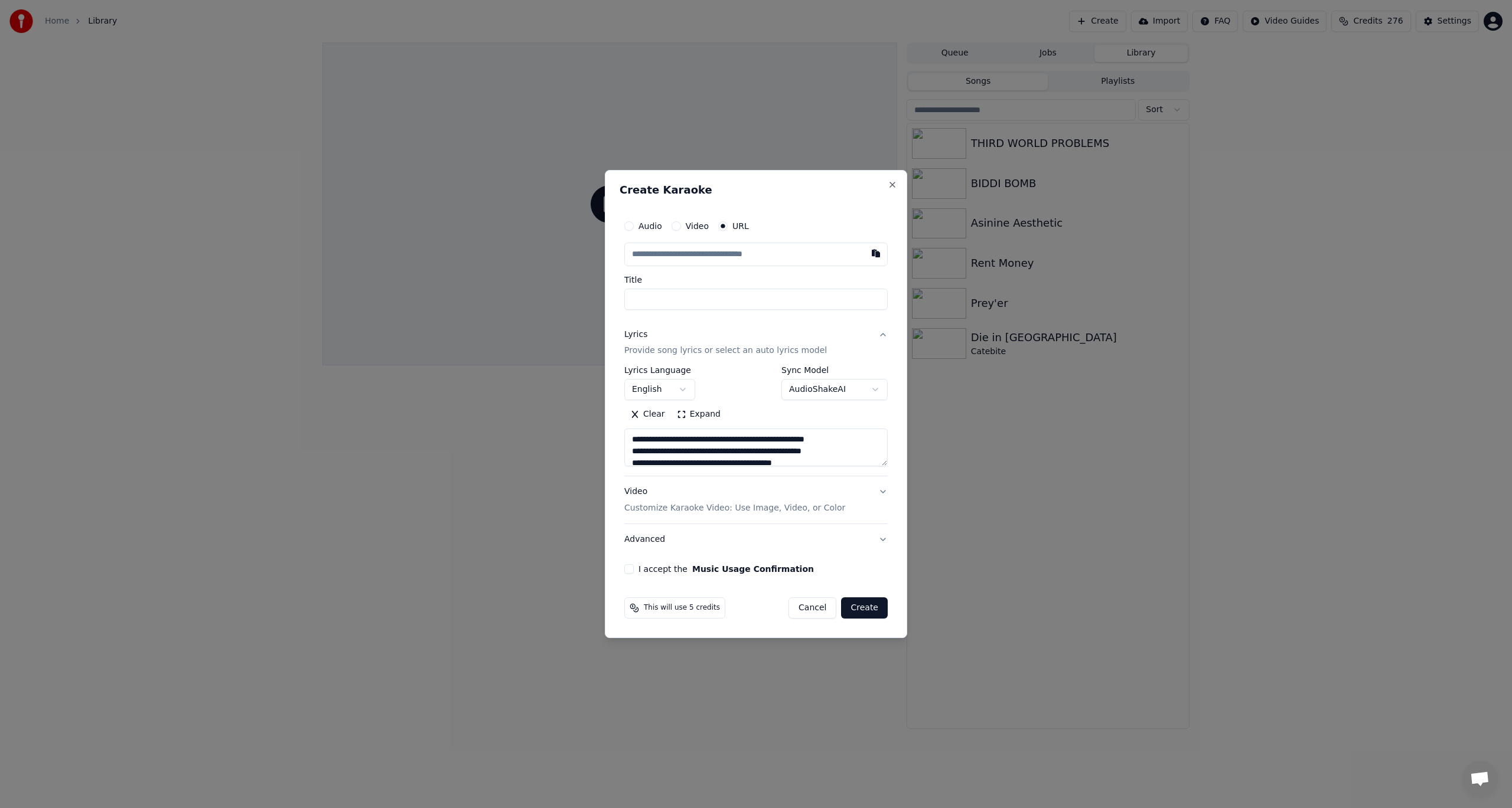
type textarea "**********"
click at [748, 402] on div "**********" at bounding box center [756, 416] width 263 height 100
click at [664, 252] on input "text" at bounding box center [756, 254] width 263 height 24
paste input "**********"
type input "**********"
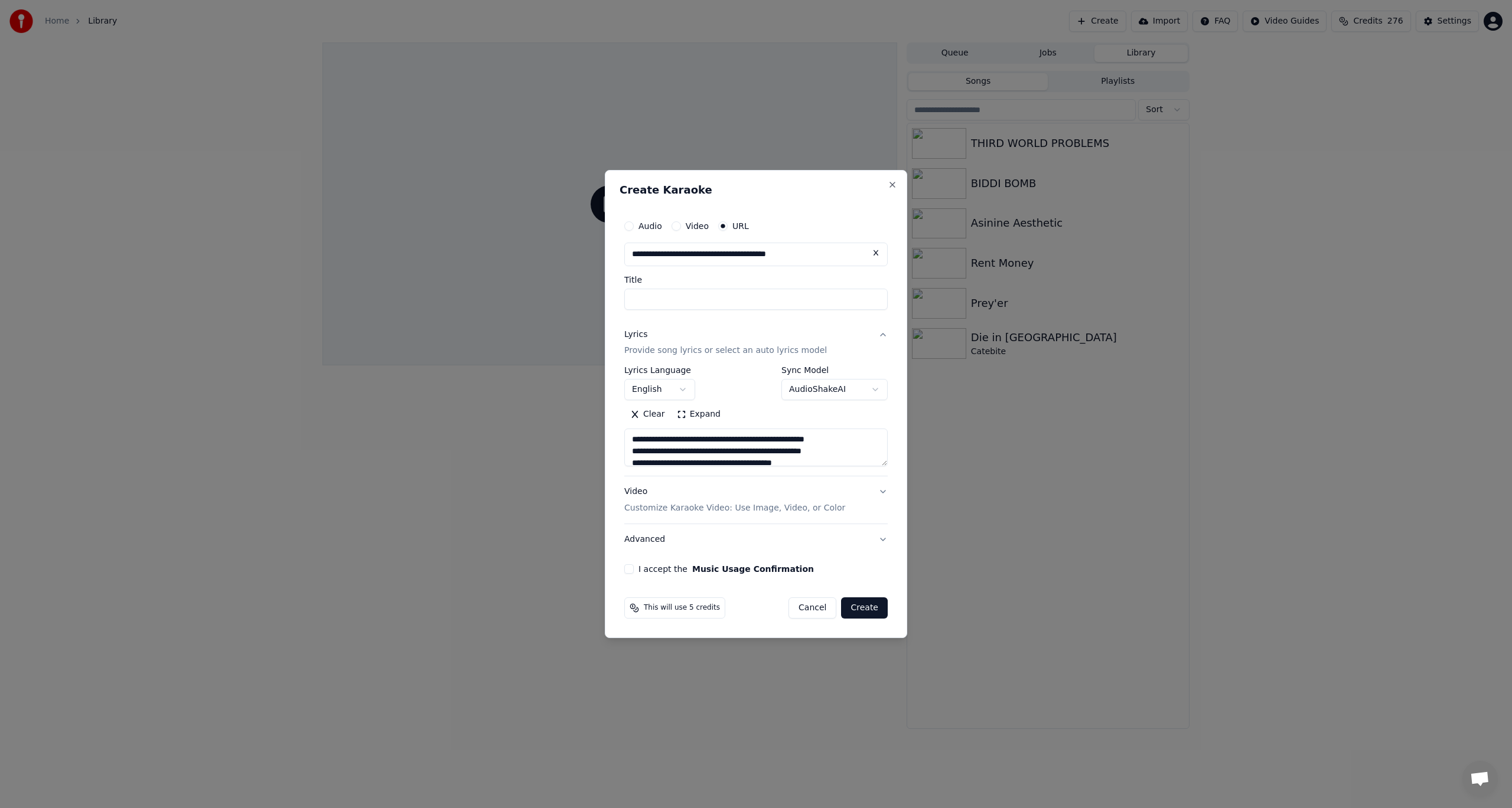
type input "**********"
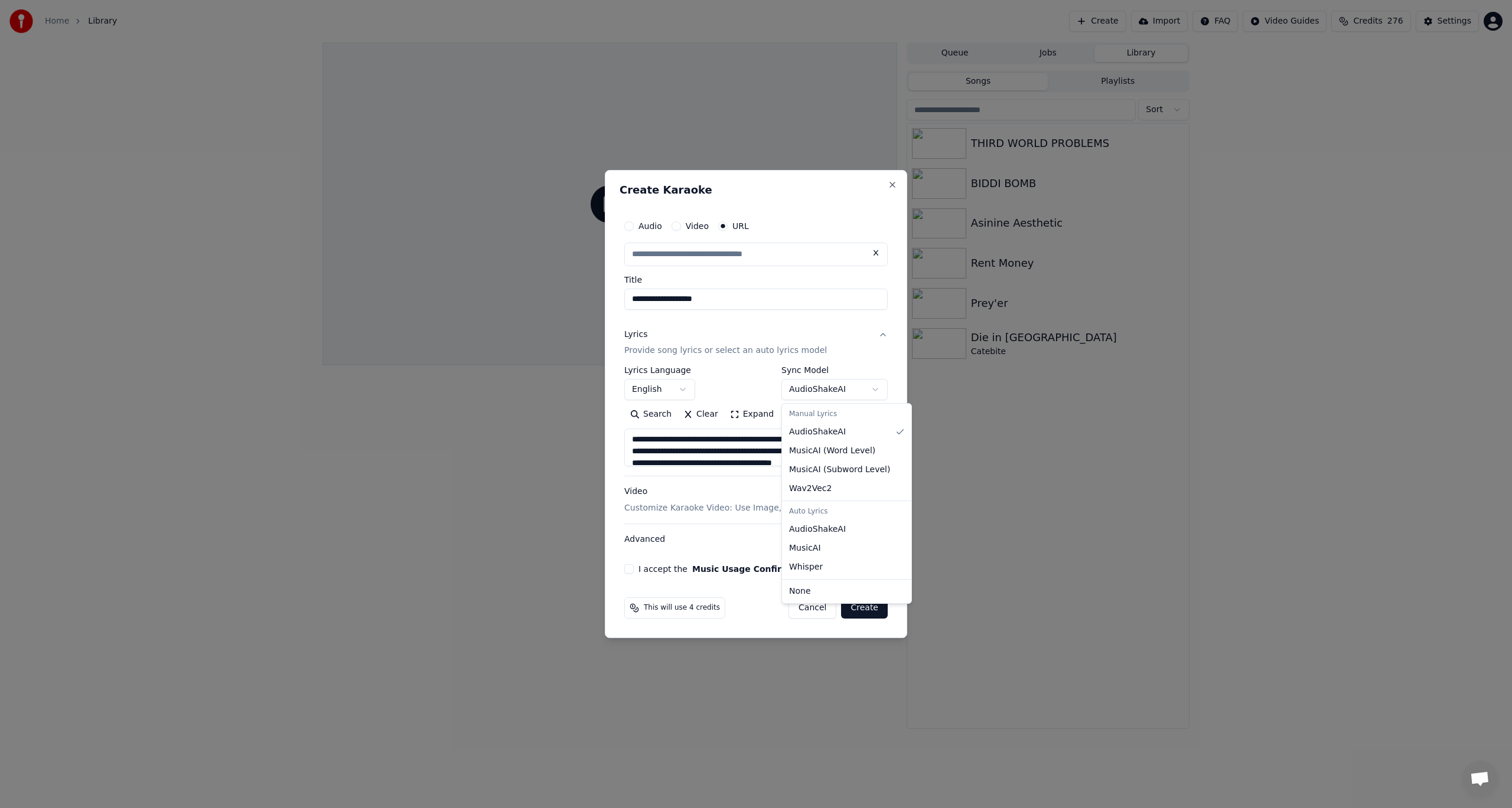
click at [868, 388] on body "**********" at bounding box center [756, 404] width 1512 height 808
click at [831, 387] on body "**********" at bounding box center [756, 404] width 1512 height 808
click at [880, 538] on button "Advanced" at bounding box center [756, 540] width 263 height 31
type input "**********"
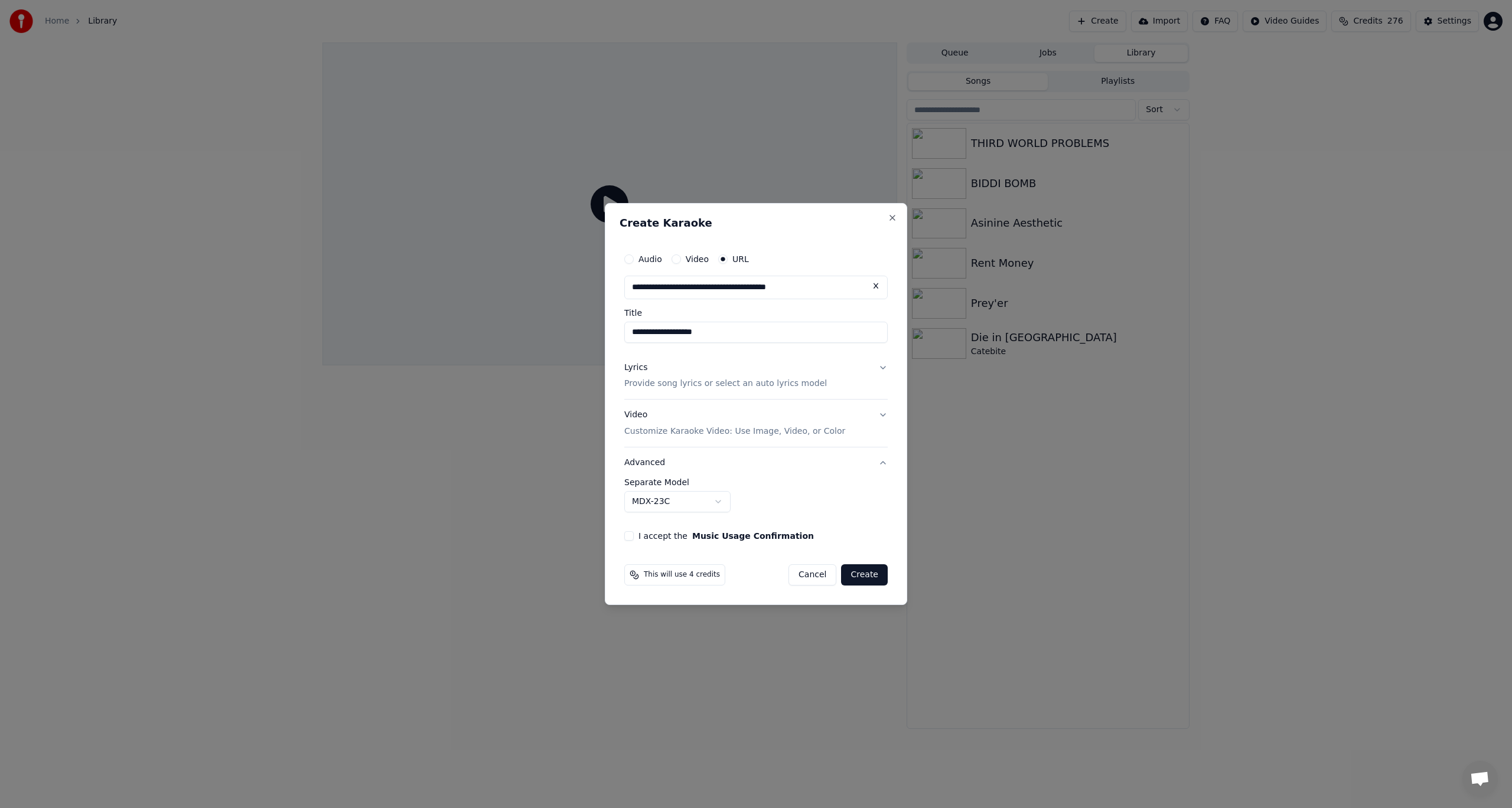
click at [685, 506] on body "**********" at bounding box center [756, 404] width 1512 height 808
click at [656, 505] on body "**********" at bounding box center [756, 404] width 1512 height 808
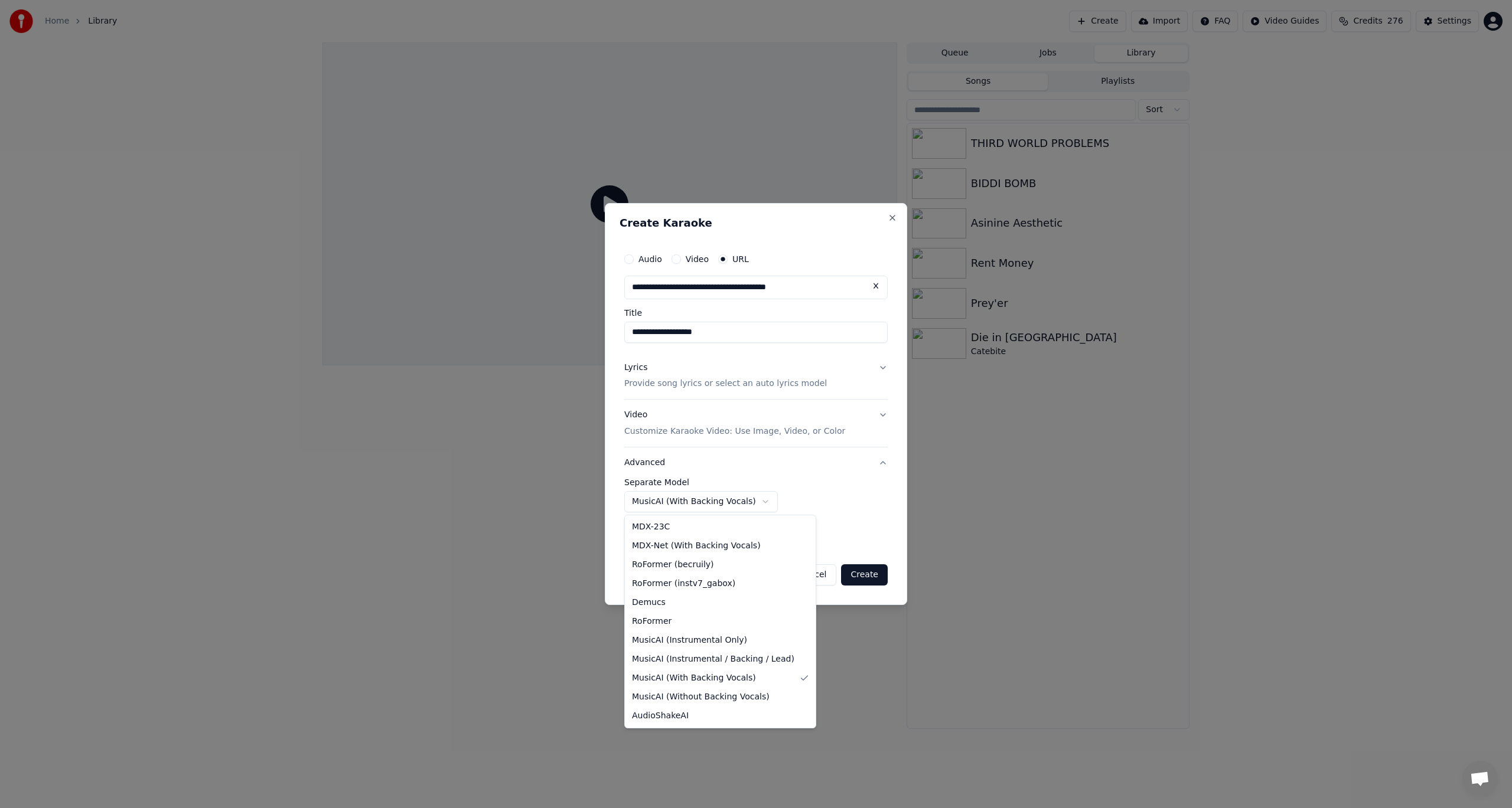
select select "**********"
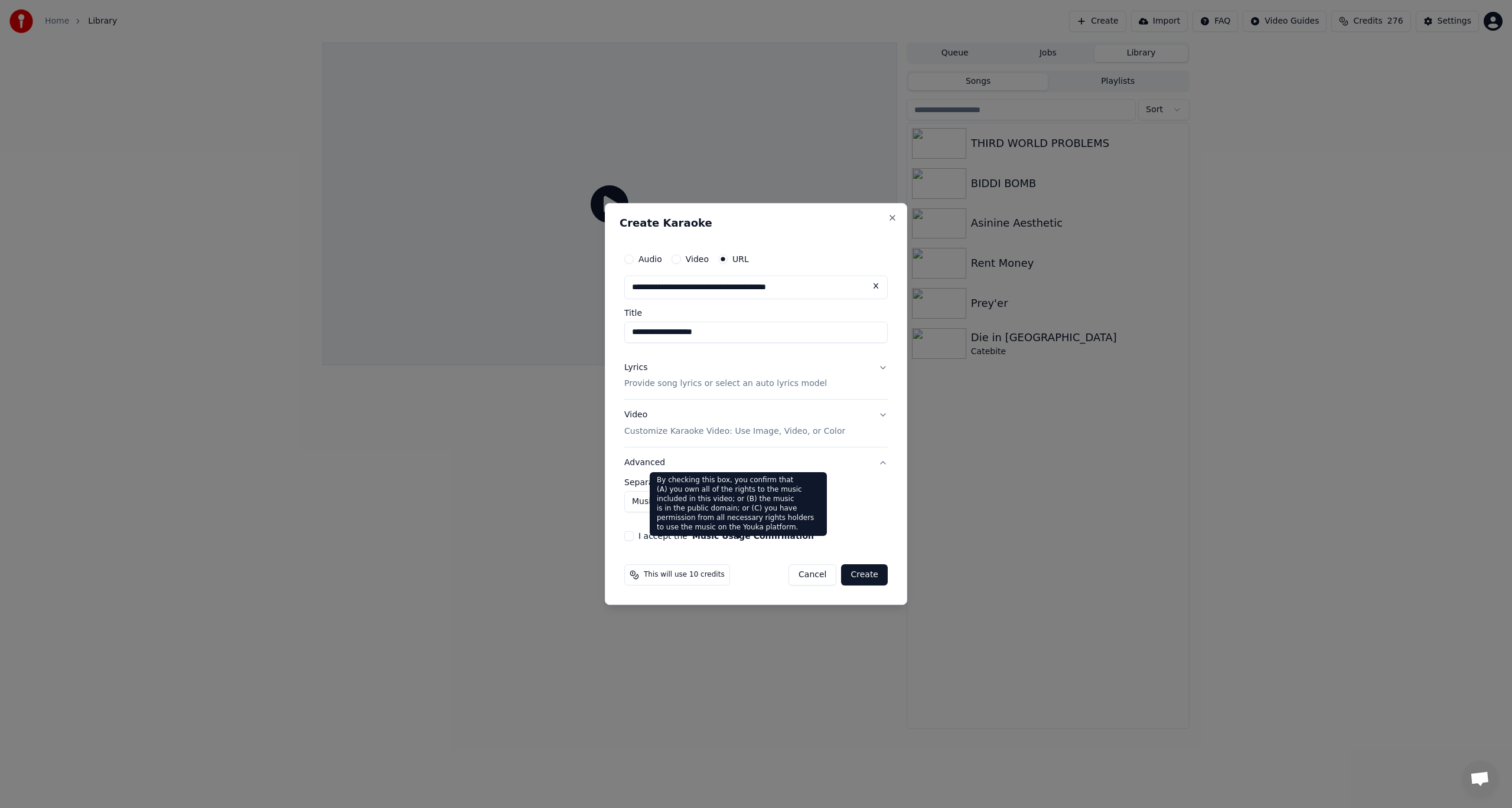
click at [737, 540] on button "Music Usage Confirmation" at bounding box center [753, 536] width 122 height 8
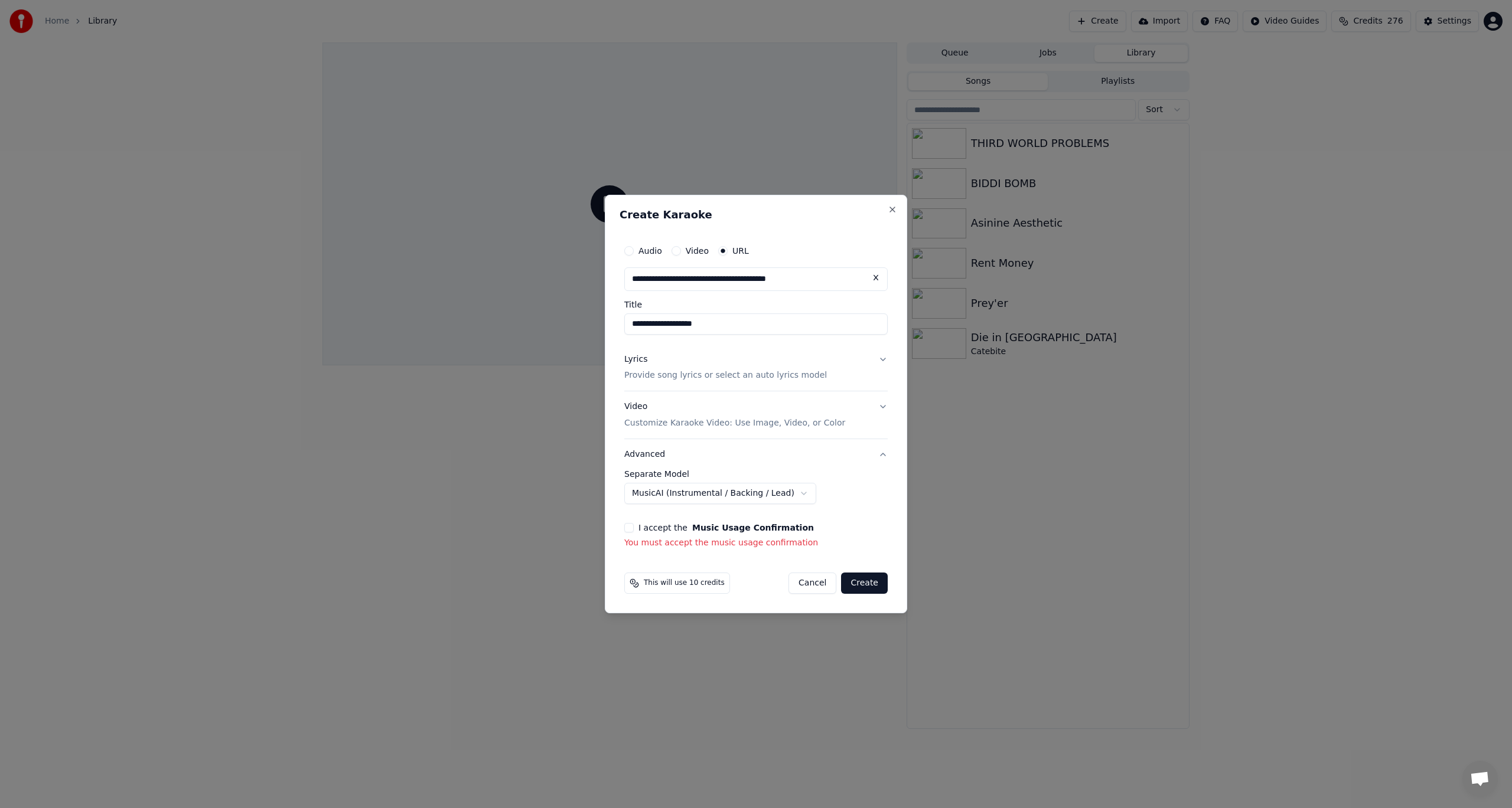
click at [629, 529] on button "I accept the Music Usage Confirmation" at bounding box center [629, 527] width 10 height 10
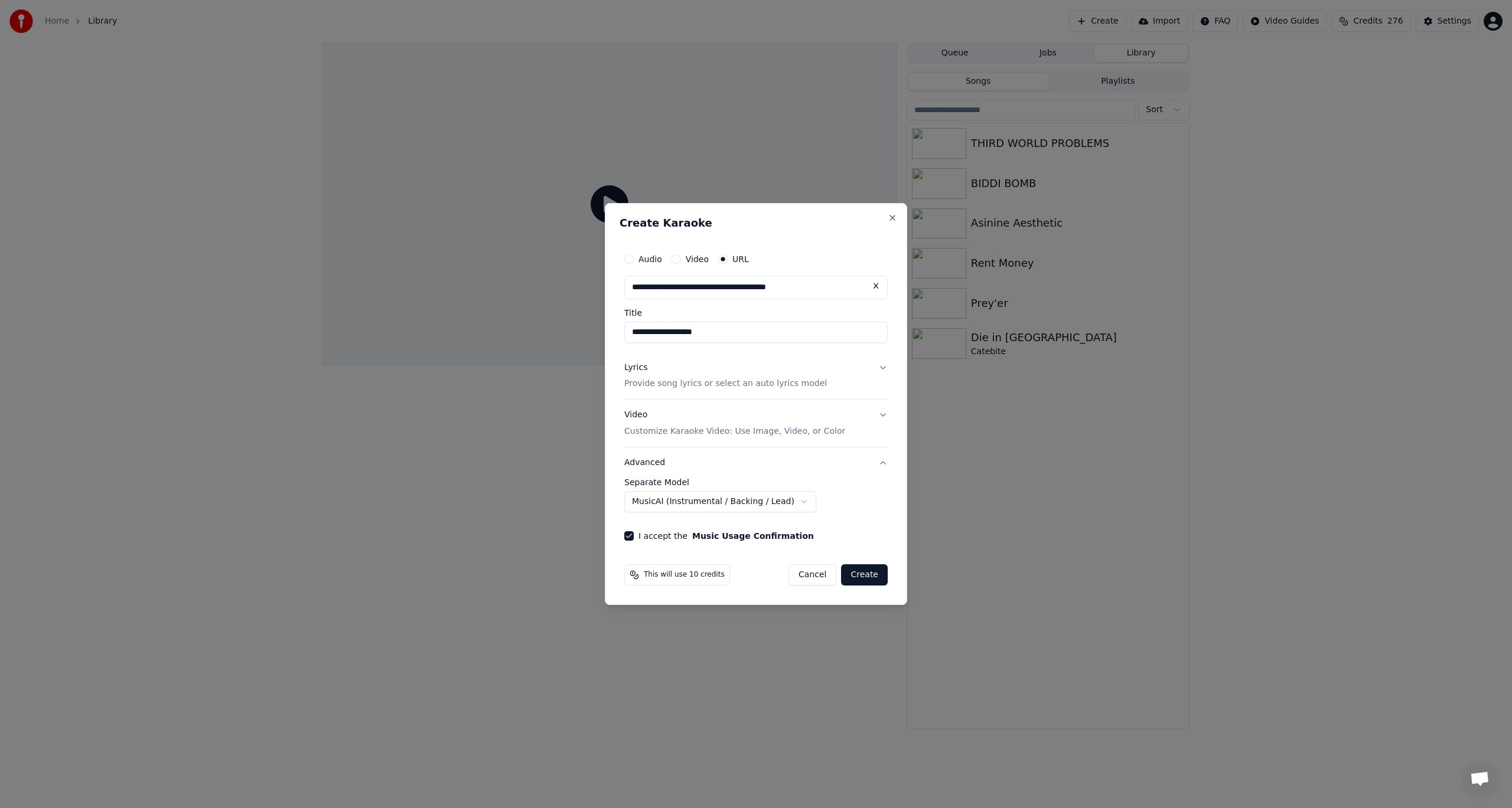
click at [841, 503] on div "**********" at bounding box center [756, 496] width 263 height 34
click at [884, 418] on button "Video Customize Karaoke Video: Use Image, Video, or Color" at bounding box center [756, 424] width 263 height 47
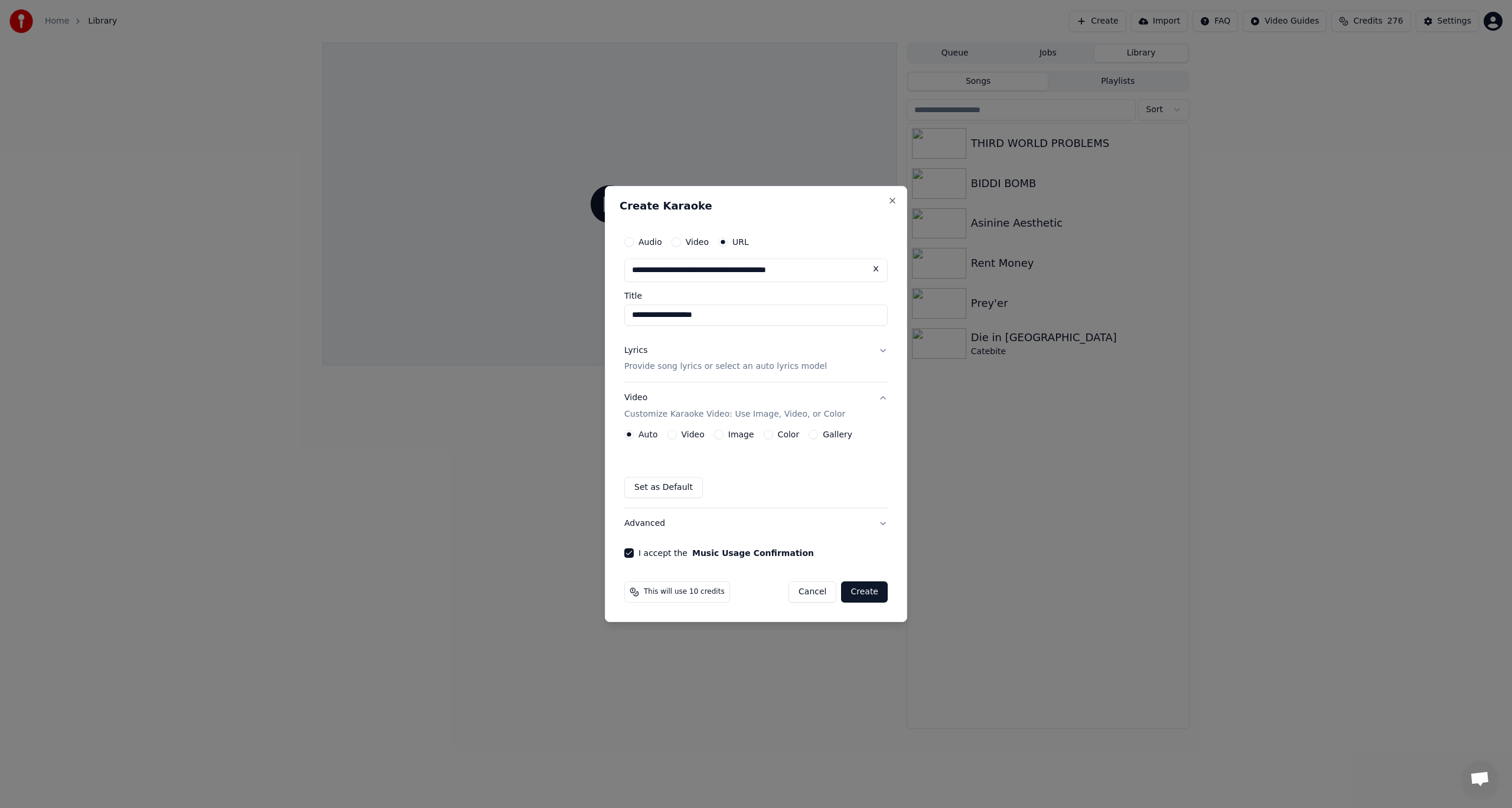
click at [769, 436] on div "Color" at bounding box center [782, 434] width 36 height 10
click at [766, 432] on button "Color" at bounding box center [768, 434] width 10 height 10
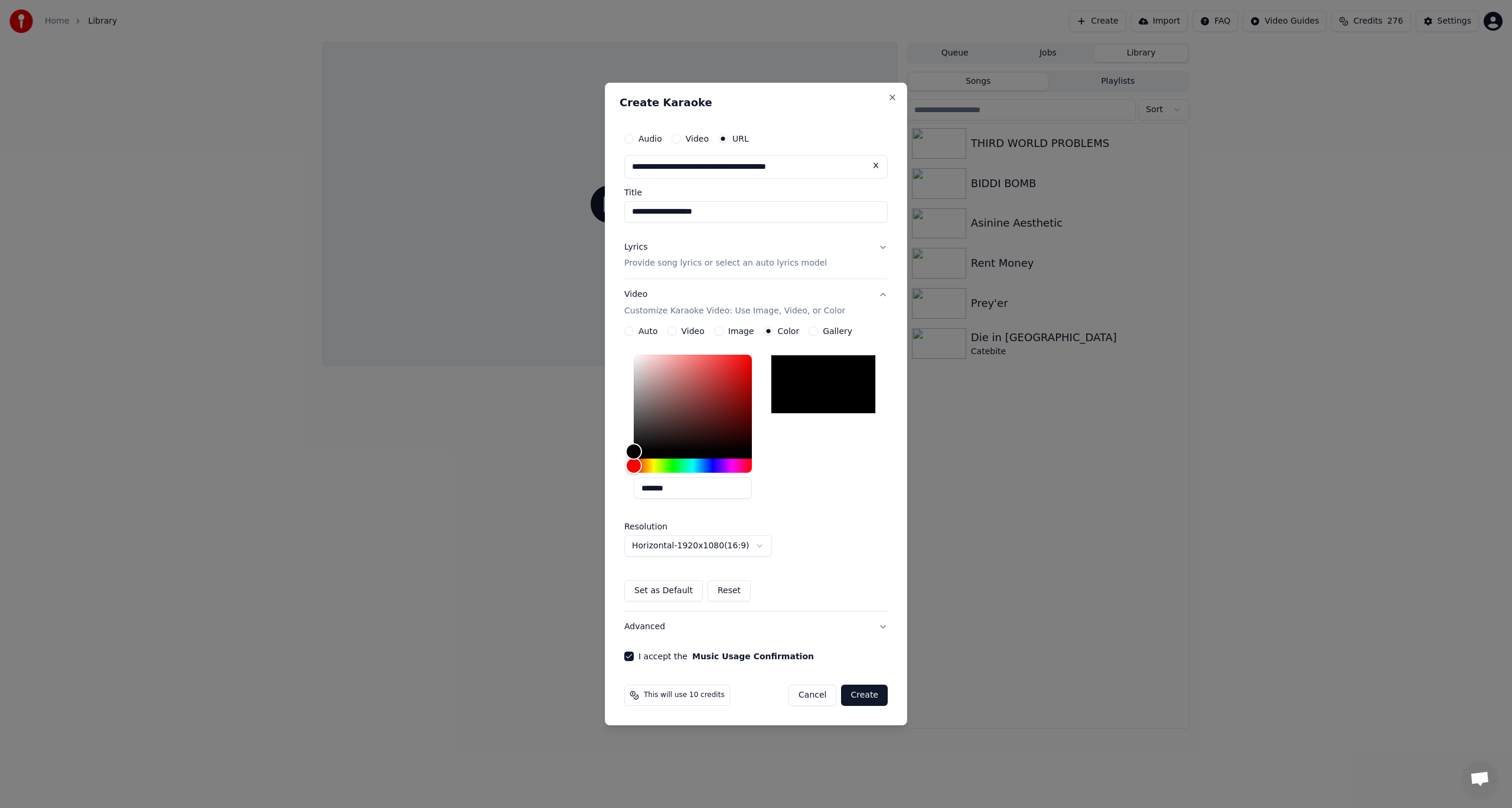
click at [674, 592] on button "Set as Default" at bounding box center [663, 591] width 78 height 21
click at [883, 294] on button "Video Customize Karaoke Video: Use Image, Video, or Color" at bounding box center [756, 304] width 263 height 47
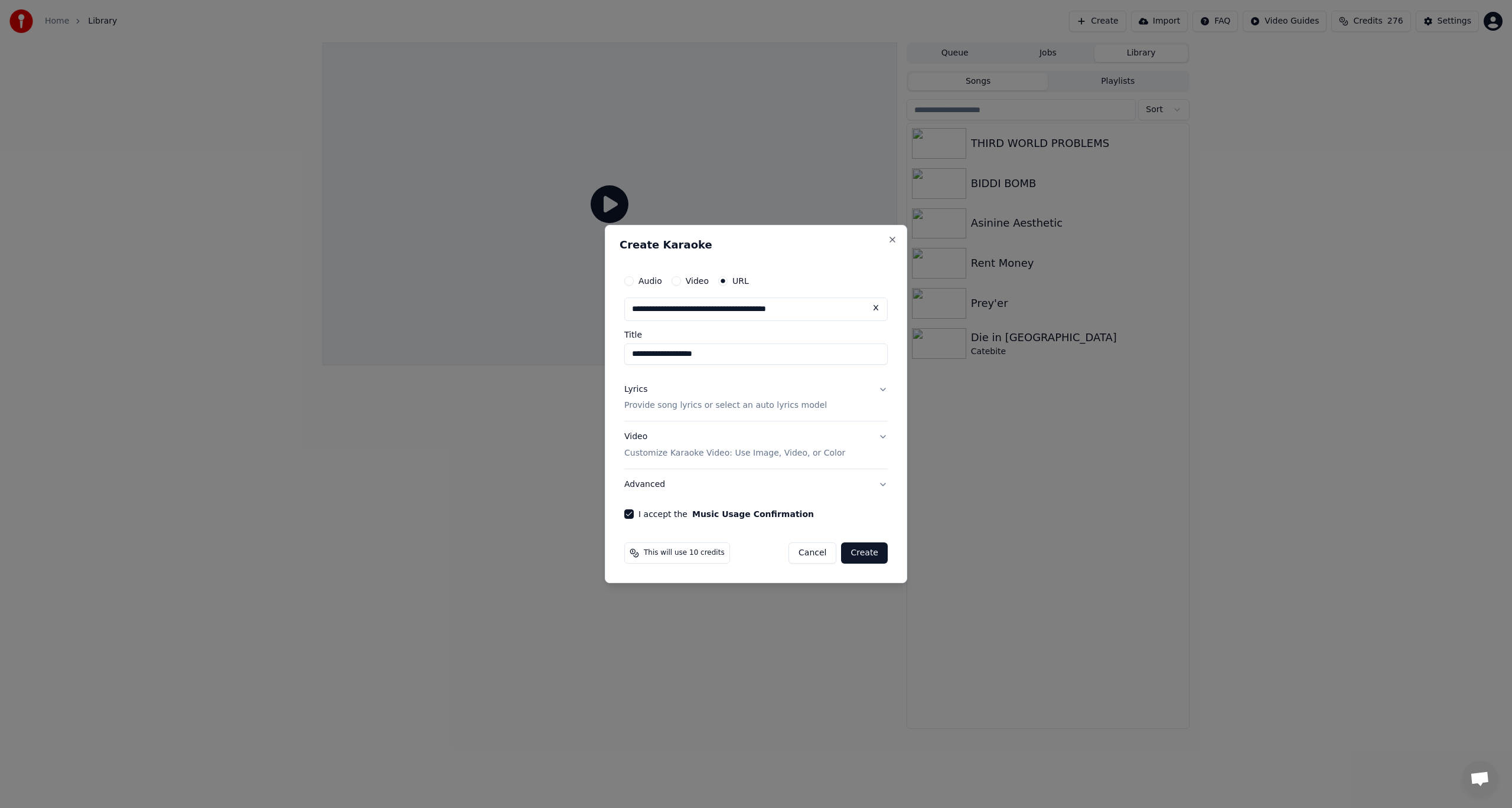
click at [870, 551] on button "Create" at bounding box center [864, 553] width 47 height 21
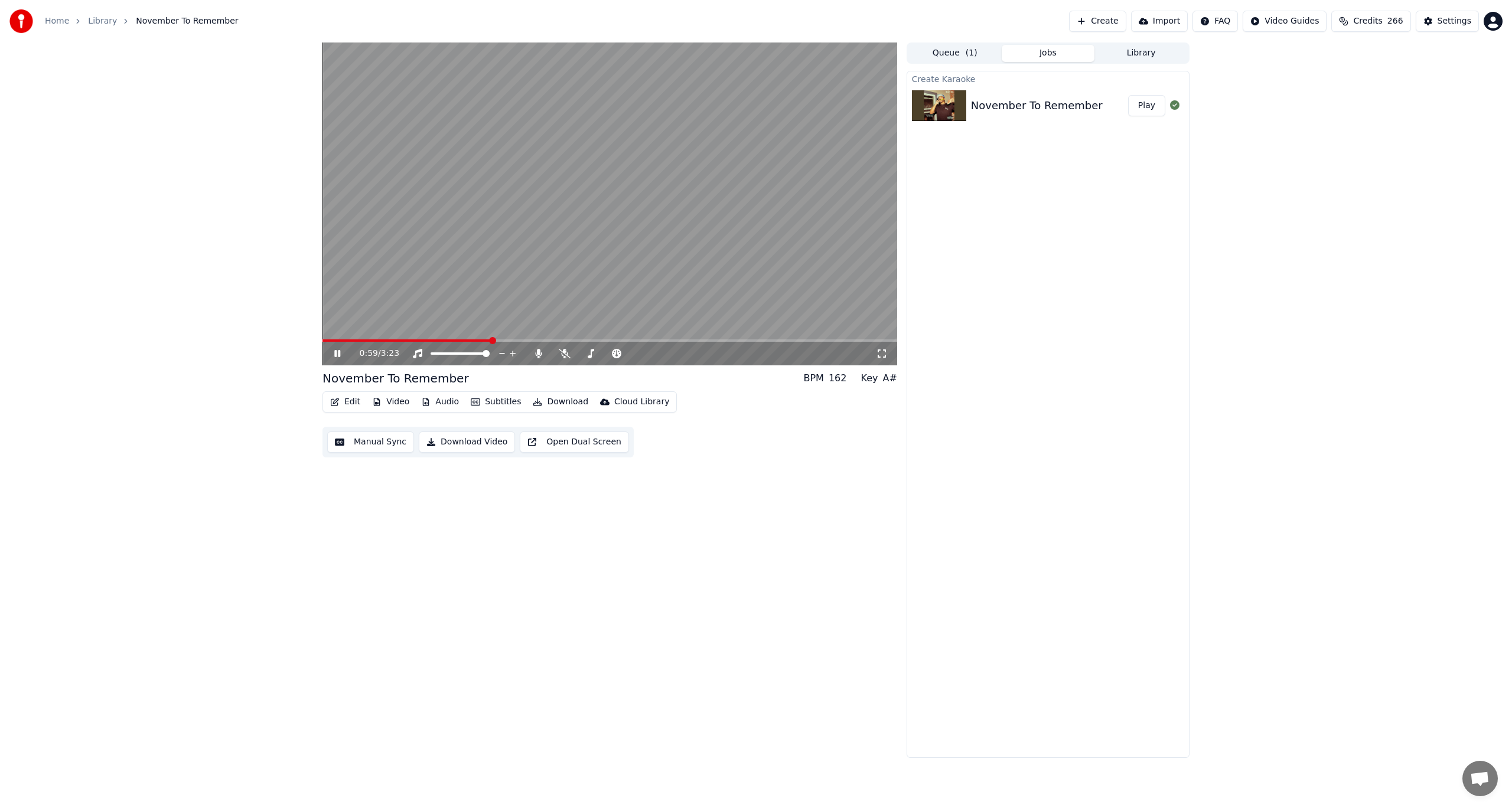
click at [334, 354] on icon at bounding box center [346, 353] width 28 height 10
click at [322, 342] on span at bounding box center [325, 341] width 7 height 7
click at [335, 354] on icon at bounding box center [337, 353] width 7 height 8
click at [565, 354] on icon at bounding box center [565, 353] width 12 height 10
click at [536, 352] on icon at bounding box center [538, 353] width 12 height 10
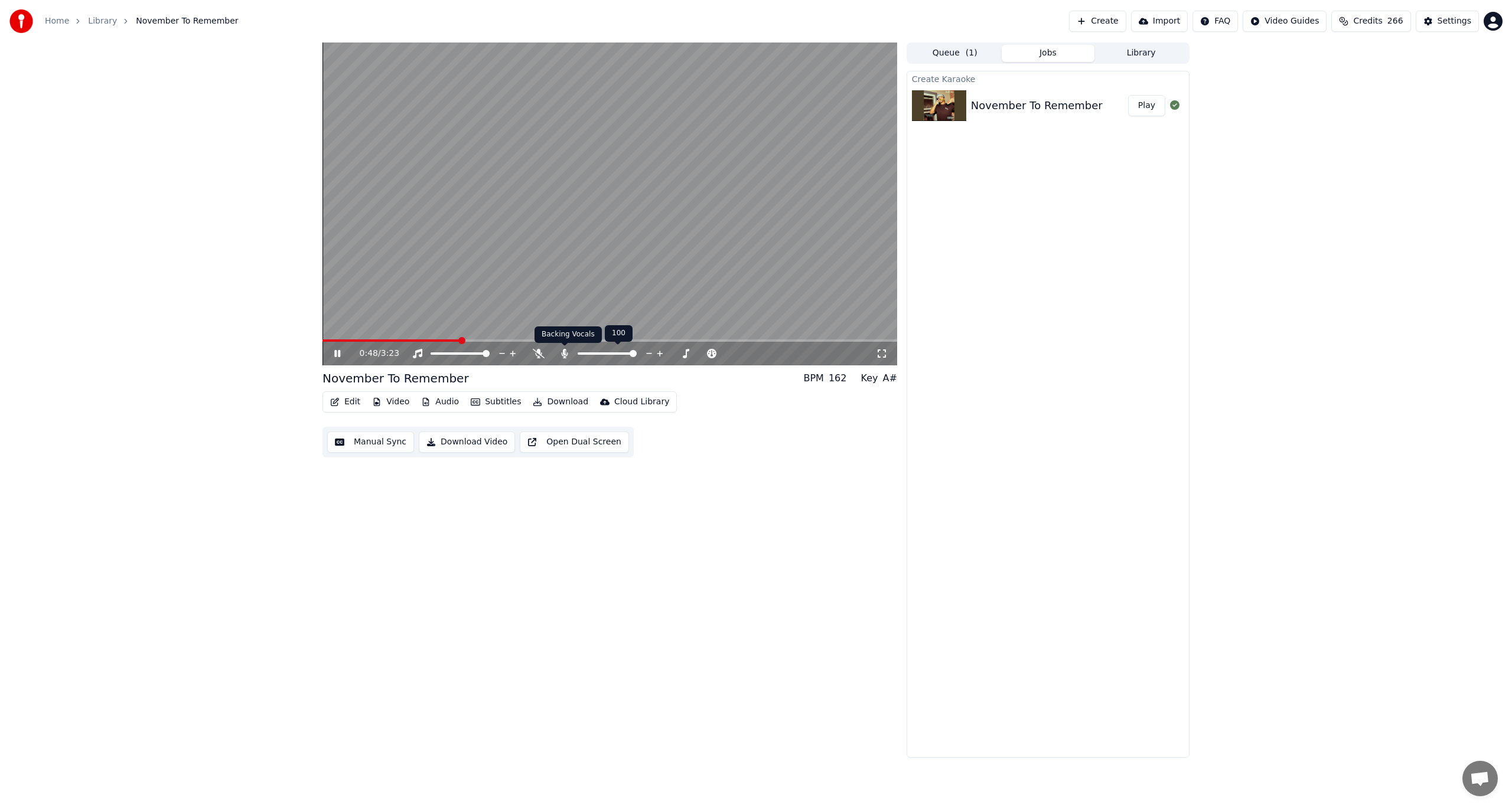
click at [567, 354] on icon at bounding box center [564, 353] width 6 height 10
click at [567, 354] on icon at bounding box center [565, 353] width 12 height 10
click at [538, 353] on icon at bounding box center [538, 353] width 12 height 10
click at [538, 351] on icon at bounding box center [538, 353] width 6 height 10
click at [322, 339] on span at bounding box center [322, 341] width 0 height 3
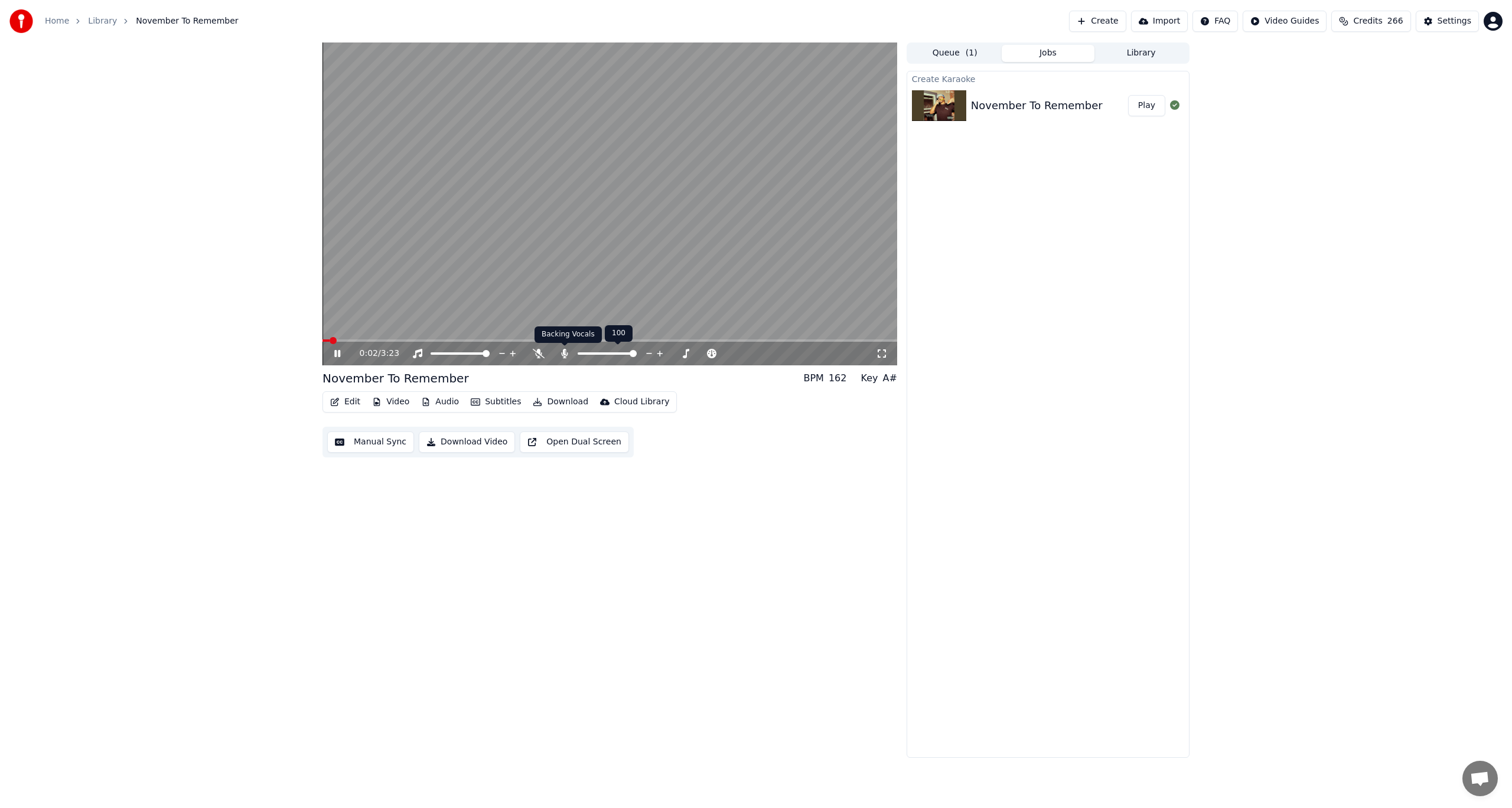
click at [569, 351] on icon at bounding box center [565, 353] width 12 height 10
click at [334, 355] on icon at bounding box center [346, 353] width 28 height 10
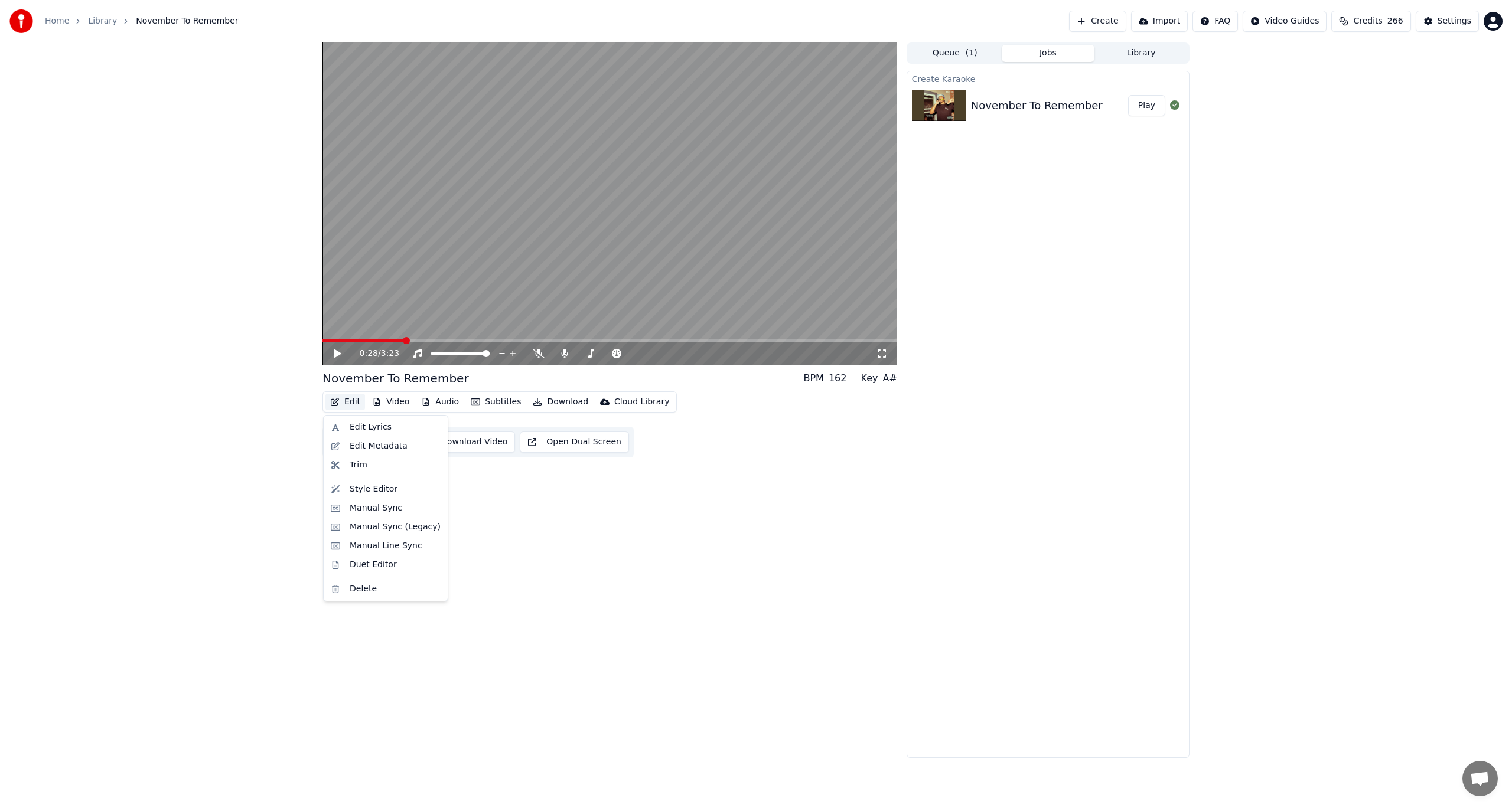
click at [341, 407] on button "Edit" at bounding box center [345, 402] width 40 height 17
click at [394, 503] on div "Manual Sync" at bounding box center [376, 508] width 52 height 12
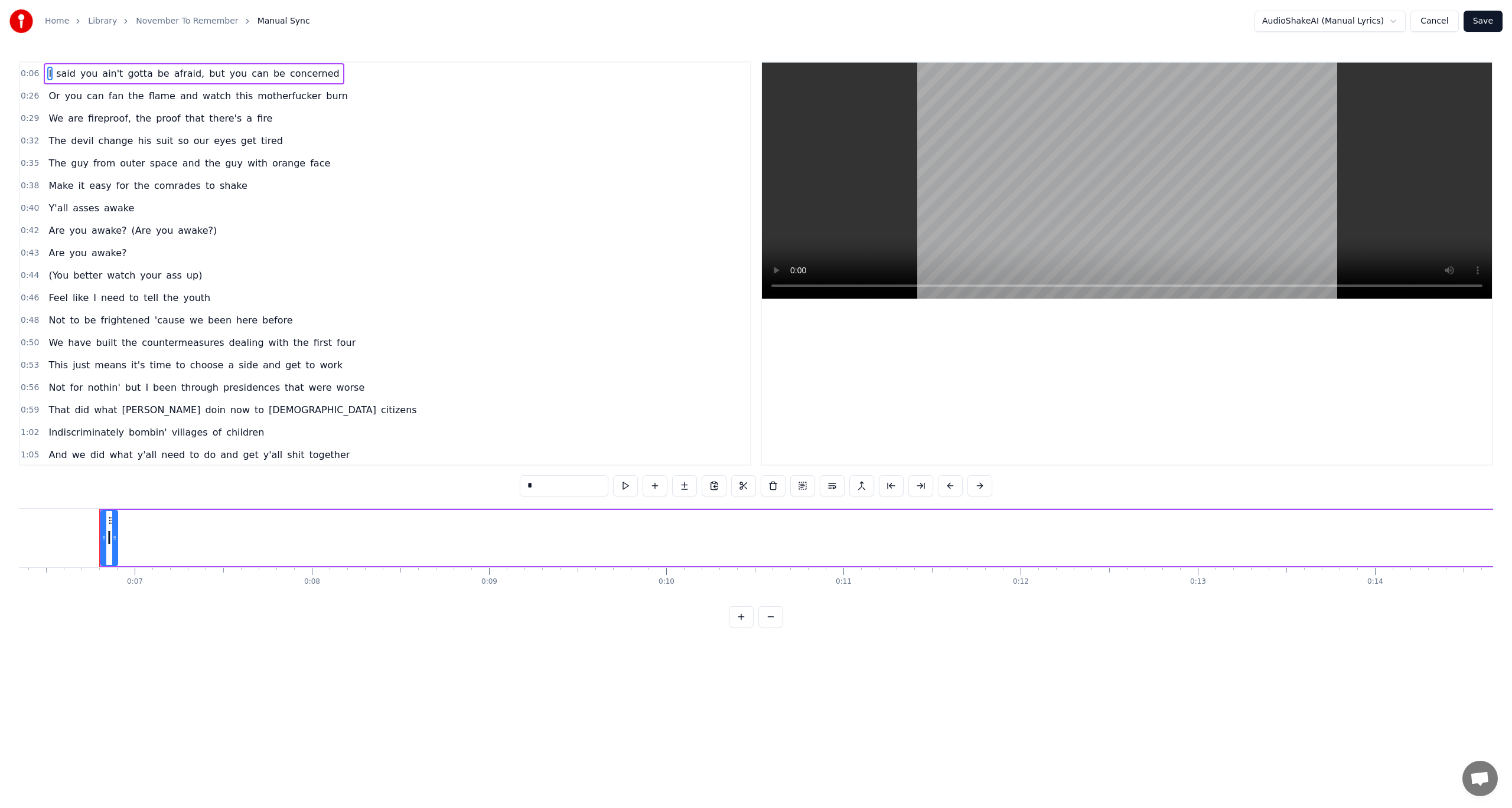
scroll to position [0, 1052]
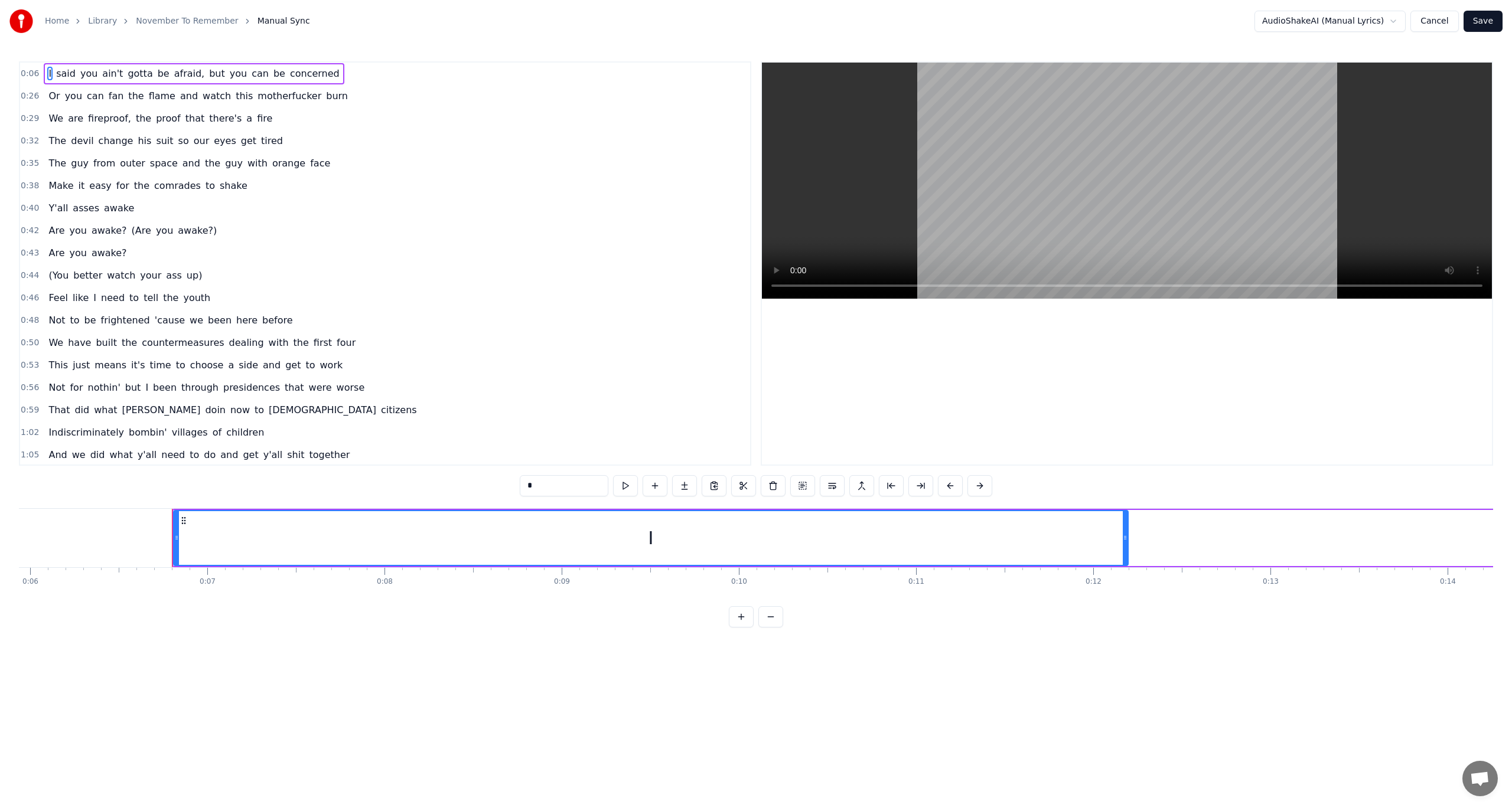
drag, startPoint x: 189, startPoint y: 542, endPoint x: 1171, endPoint y: 525, distance: 982.1
click at [1127, 522] on div at bounding box center [1125, 538] width 4 height 54
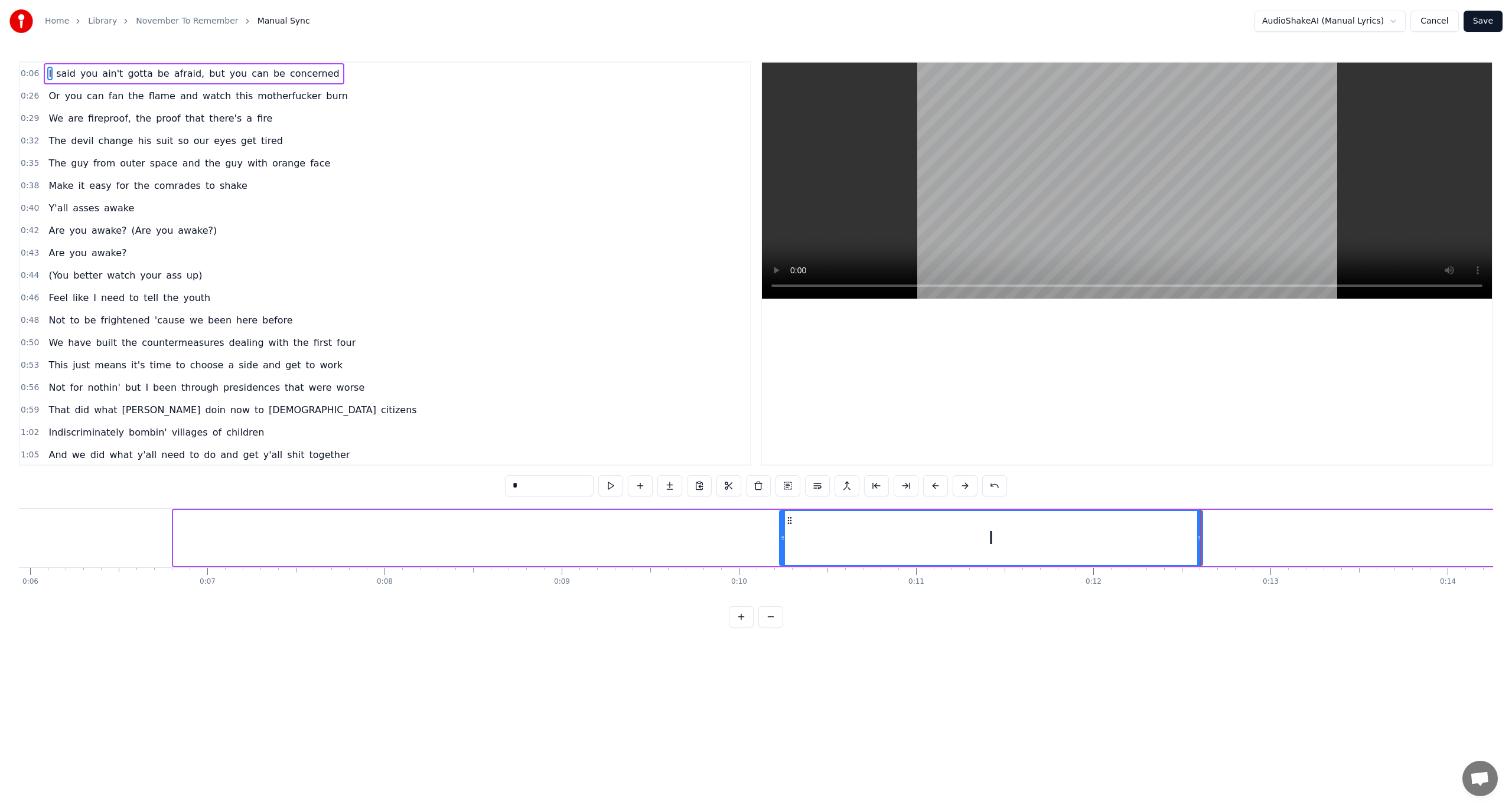
drag, startPoint x: 177, startPoint y: 538, endPoint x: 1071, endPoint y: 533, distance: 894.0
click at [1050, 531] on div "I" at bounding box center [991, 538] width 422 height 54
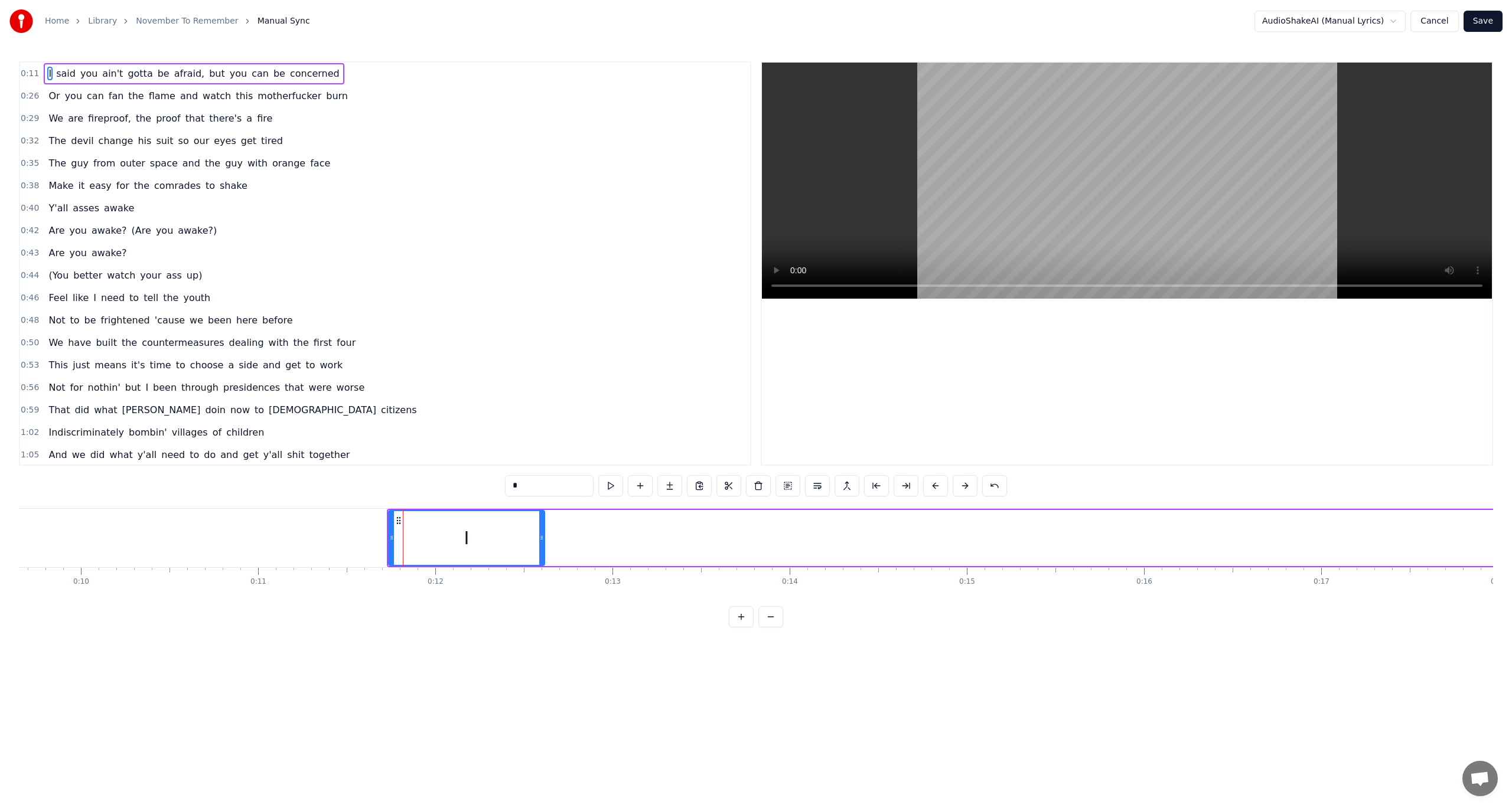
scroll to position [0, 2177]
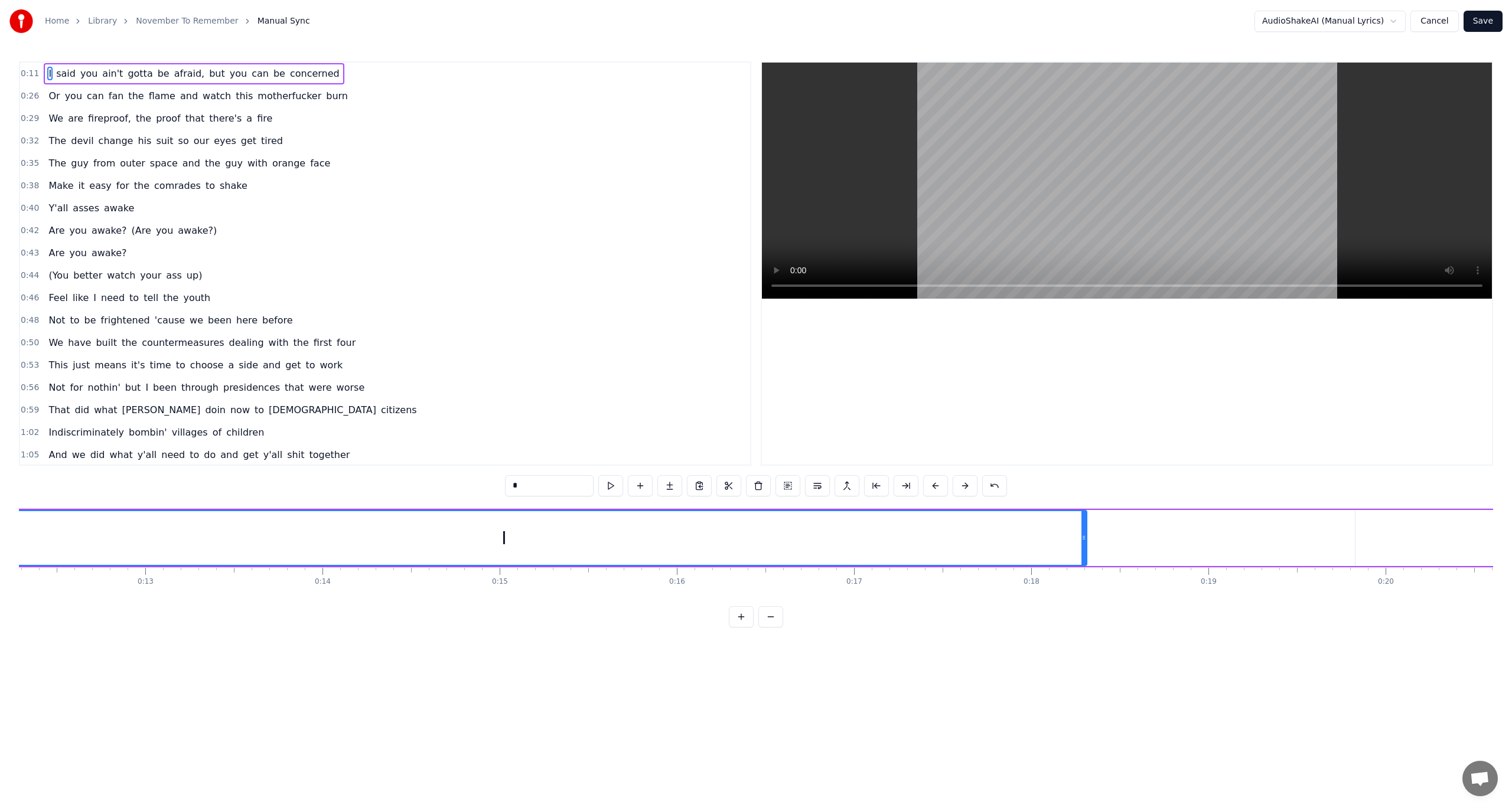
drag, startPoint x: 74, startPoint y: 538, endPoint x: 1256, endPoint y: 521, distance: 1182.1
click at [1086, 529] on div at bounding box center [1083, 538] width 4 height 54
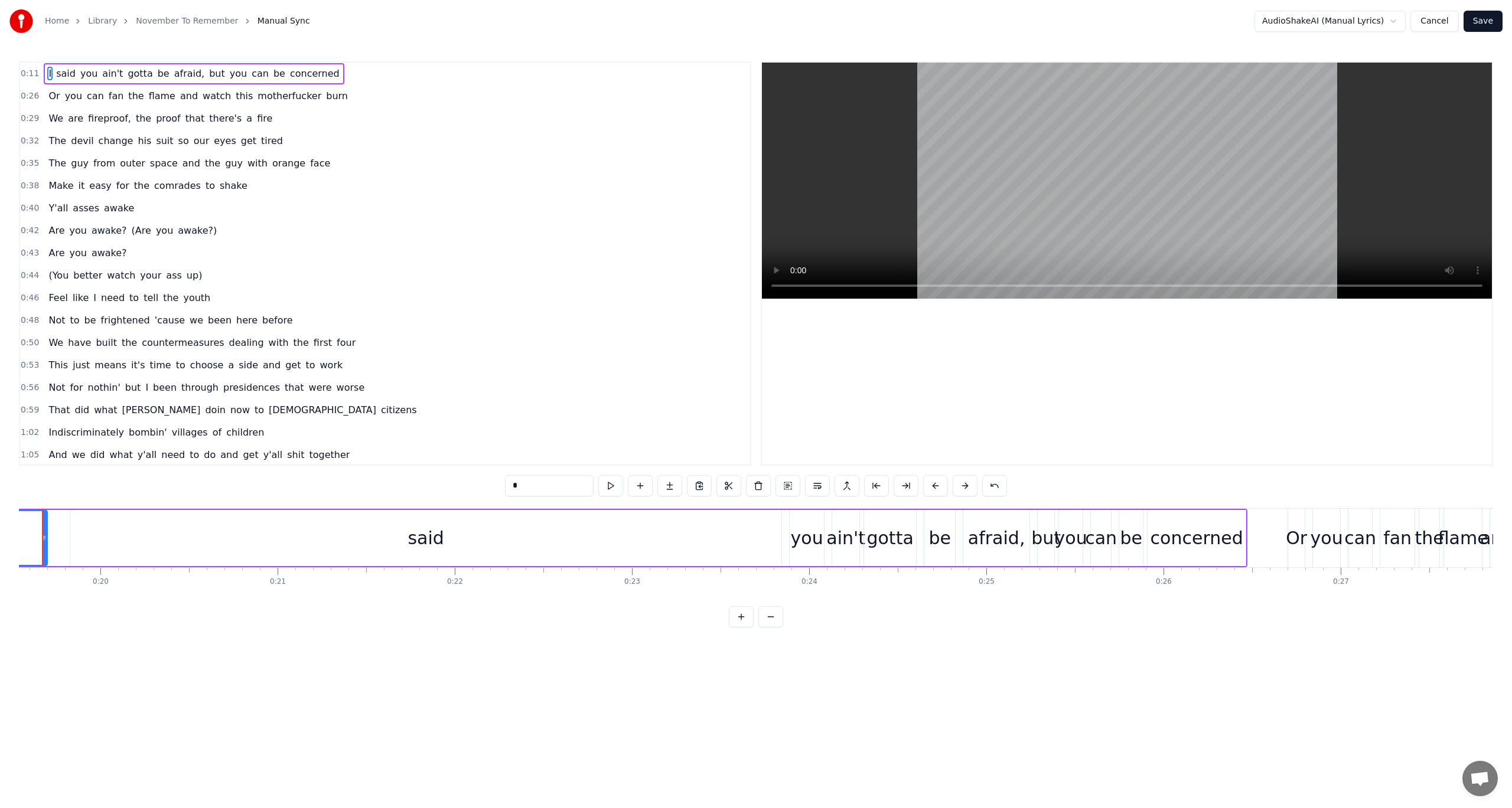
scroll to position [0, 3287]
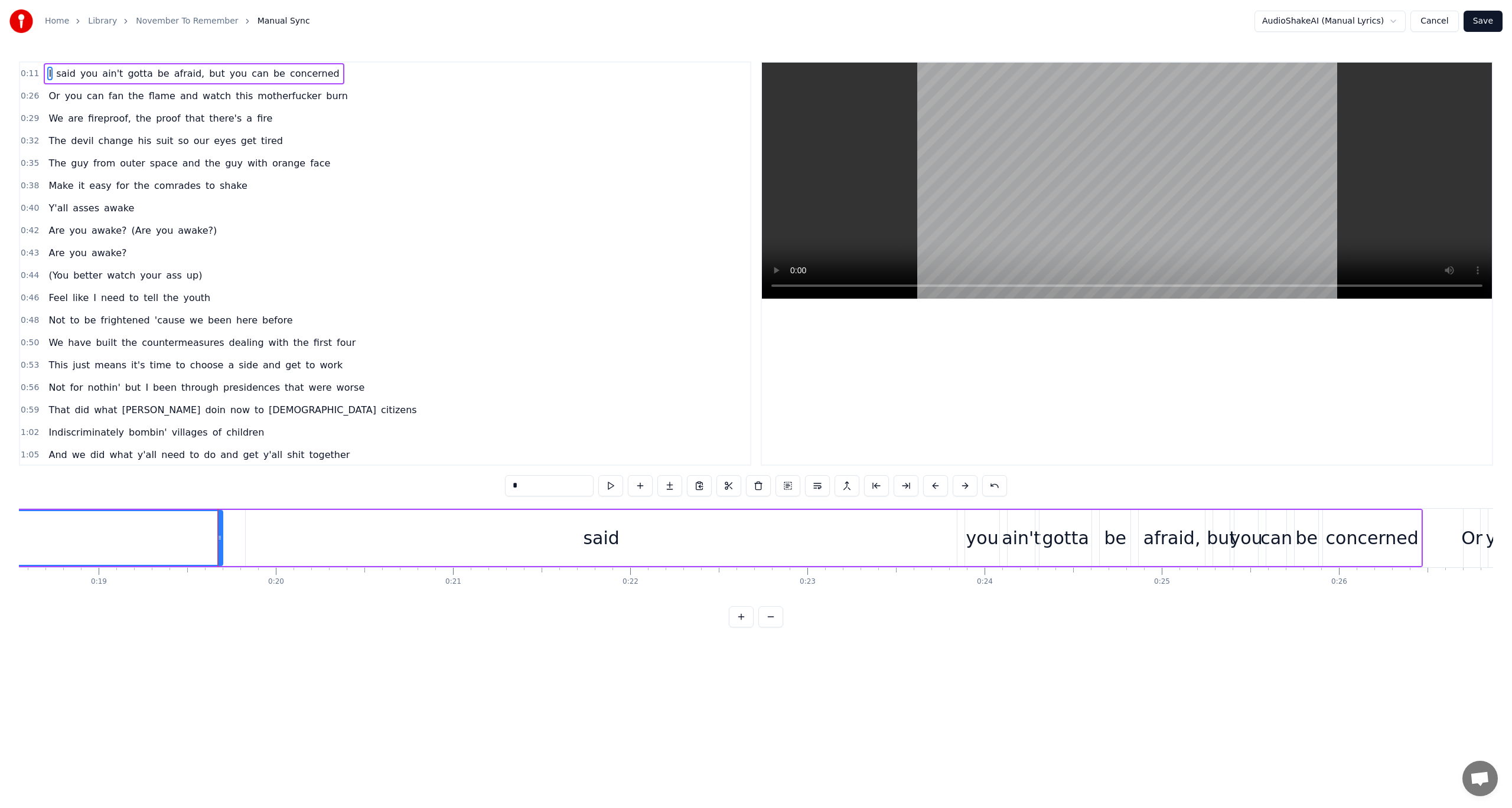
click at [225, 543] on div "I said you ain't gotta be afraid, but you can be concerned" at bounding box center [117, 538] width 2613 height 59
click at [292, 536] on div "said" at bounding box center [601, 538] width 711 height 56
drag, startPoint x: 248, startPoint y: 540, endPoint x: 905, endPoint y: 542, distance: 657.0
click at [905, 542] on icon at bounding box center [905, 538] width 4 height 10
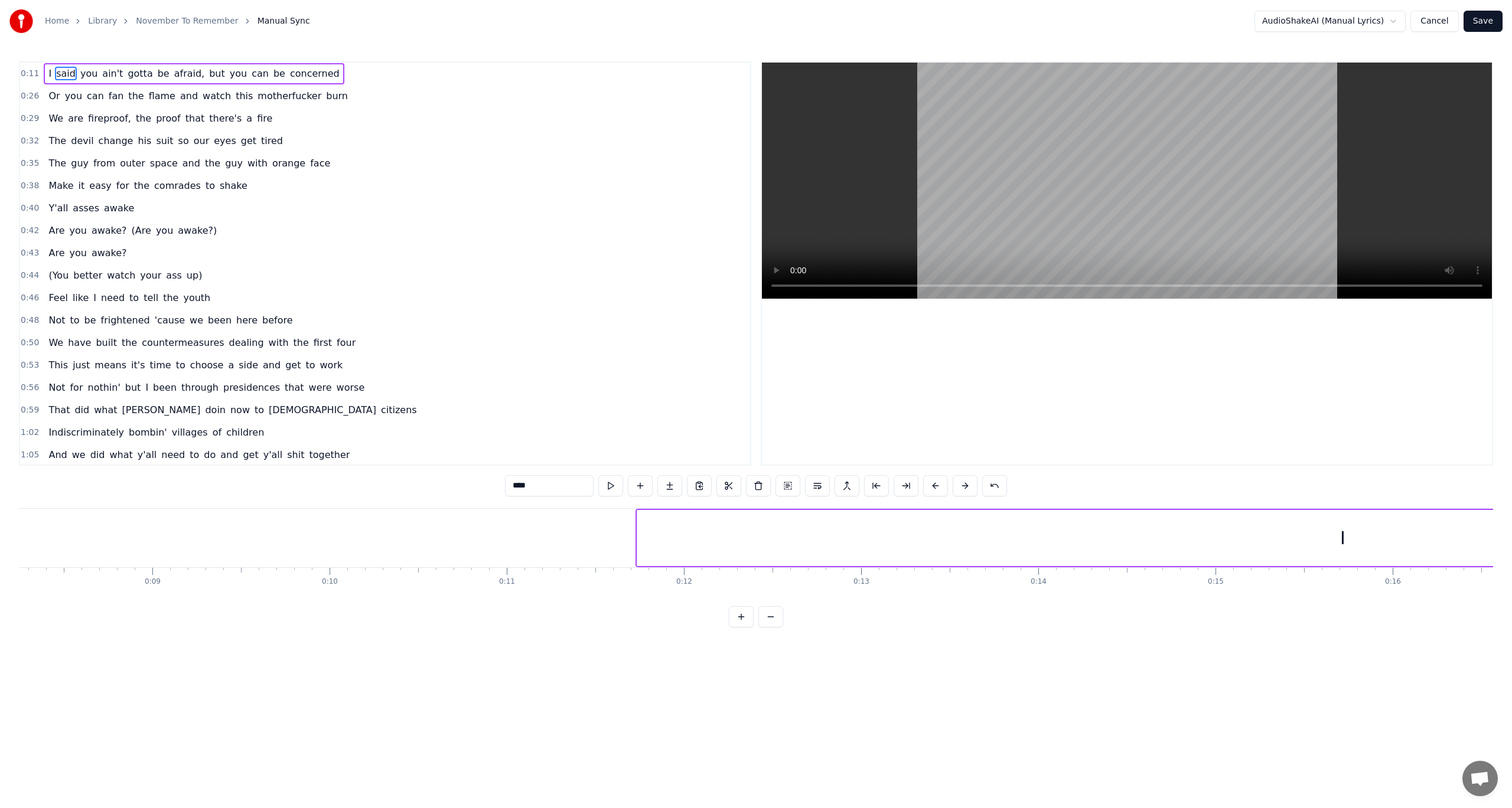
scroll to position [0, 1578]
click at [1204, 536] on div "I" at bounding box center [1227, 538] width 1411 height 56
type input "*"
drag, startPoint x: 526, startPoint y: 540, endPoint x: 1397, endPoint y: 545, distance: 871.0
click at [1401, 545] on div at bounding box center [1398, 538] width 4 height 54
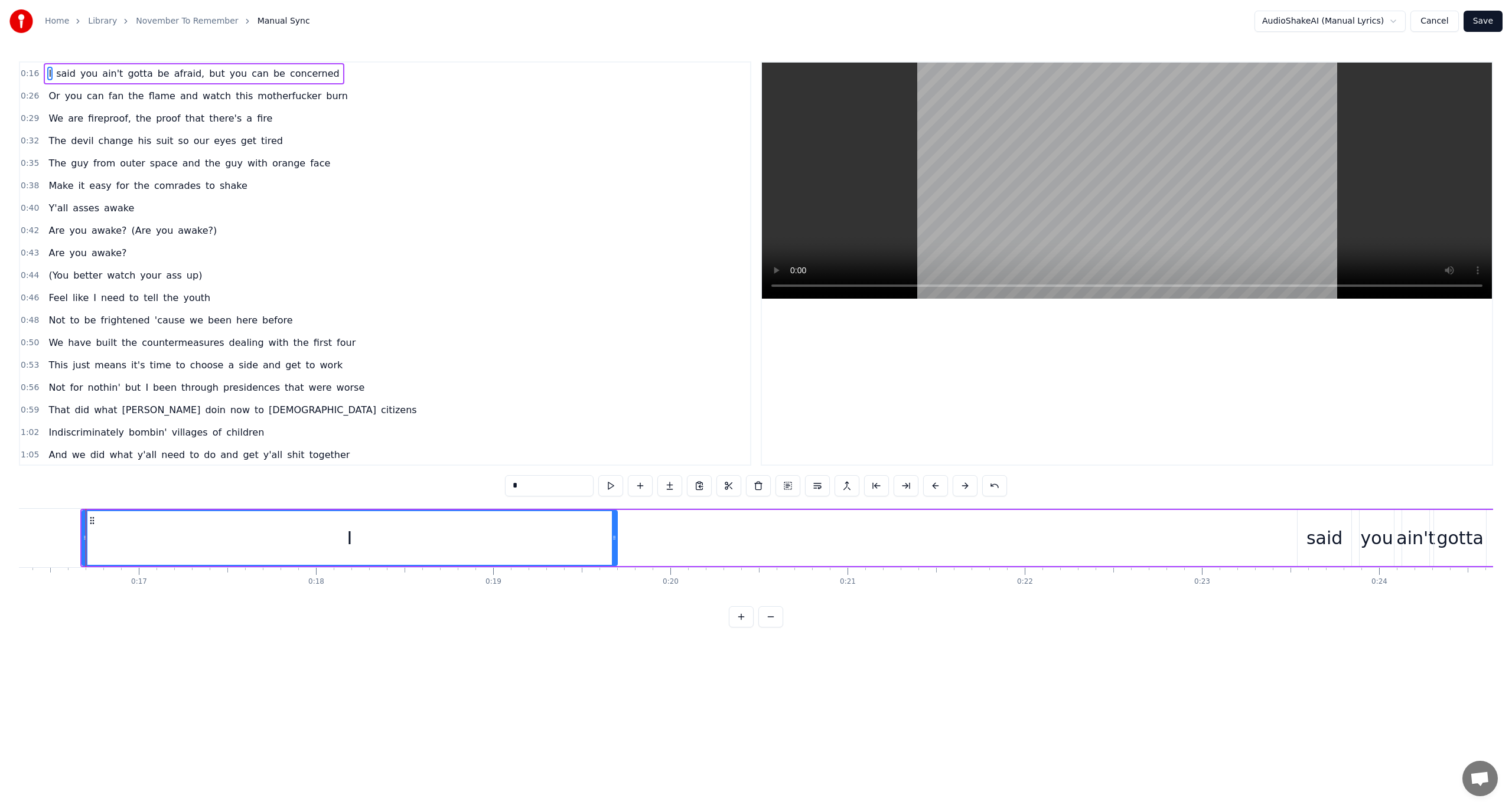
scroll to position [0, 2717]
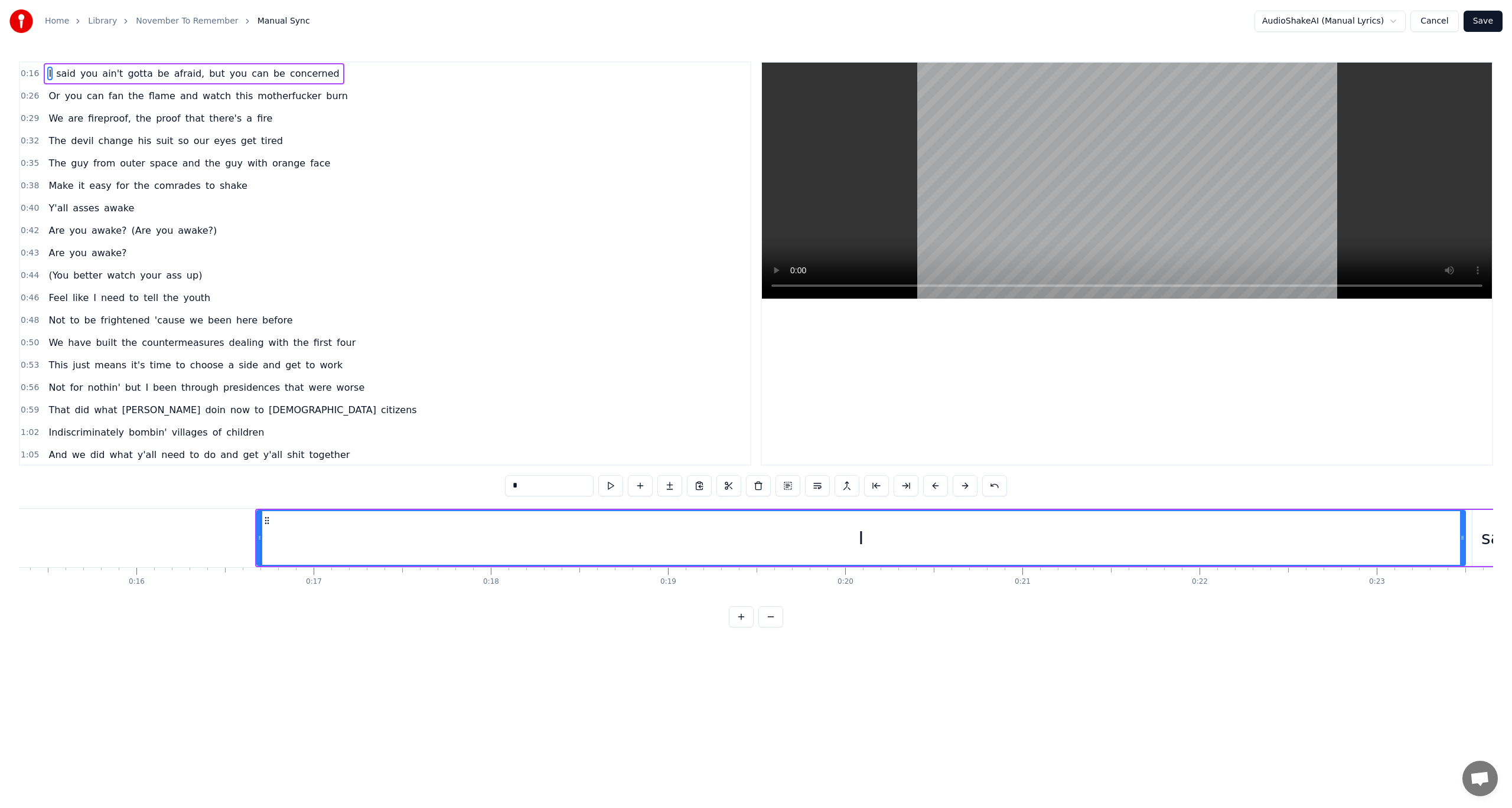
drag, startPoint x: 792, startPoint y: 534, endPoint x: 1459, endPoint y: 544, distance: 667.1
click at [1464, 540] on icon at bounding box center [1462, 538] width 4 height 10
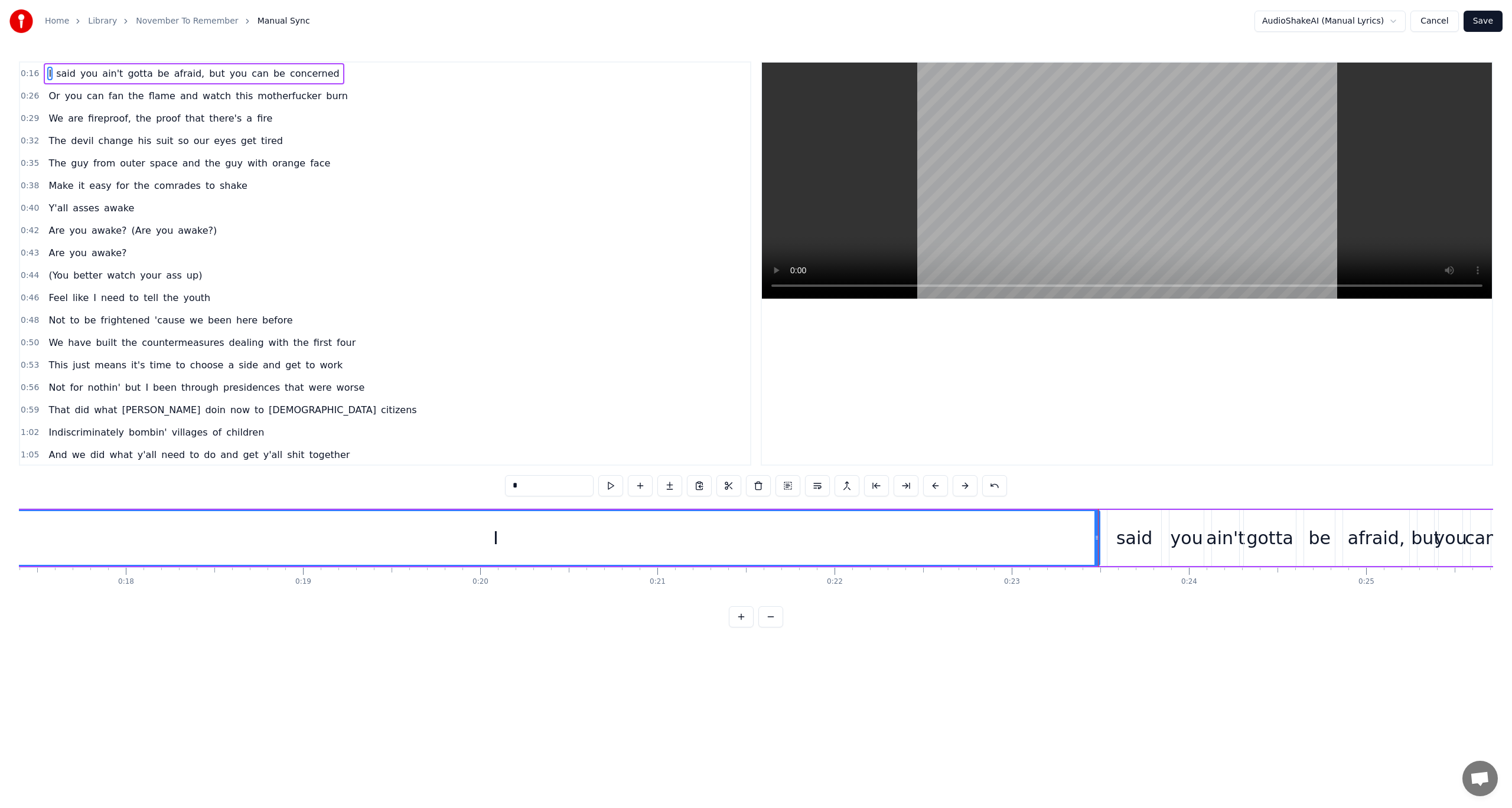
scroll to position [0, 2820]
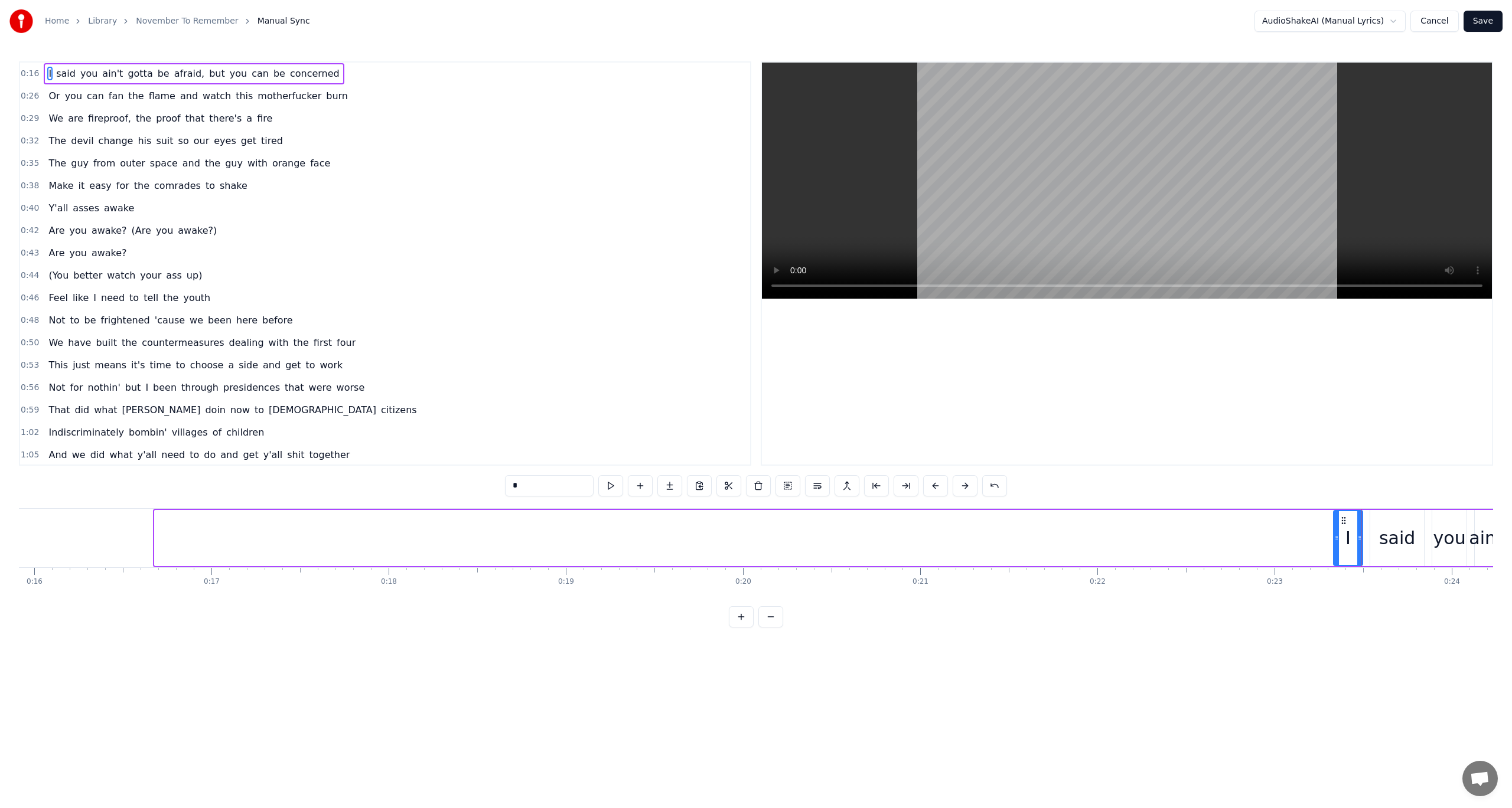
drag, startPoint x: 158, startPoint y: 541, endPoint x: 1335, endPoint y: 561, distance: 1177.2
click at [1337, 561] on div at bounding box center [1336, 538] width 4 height 54
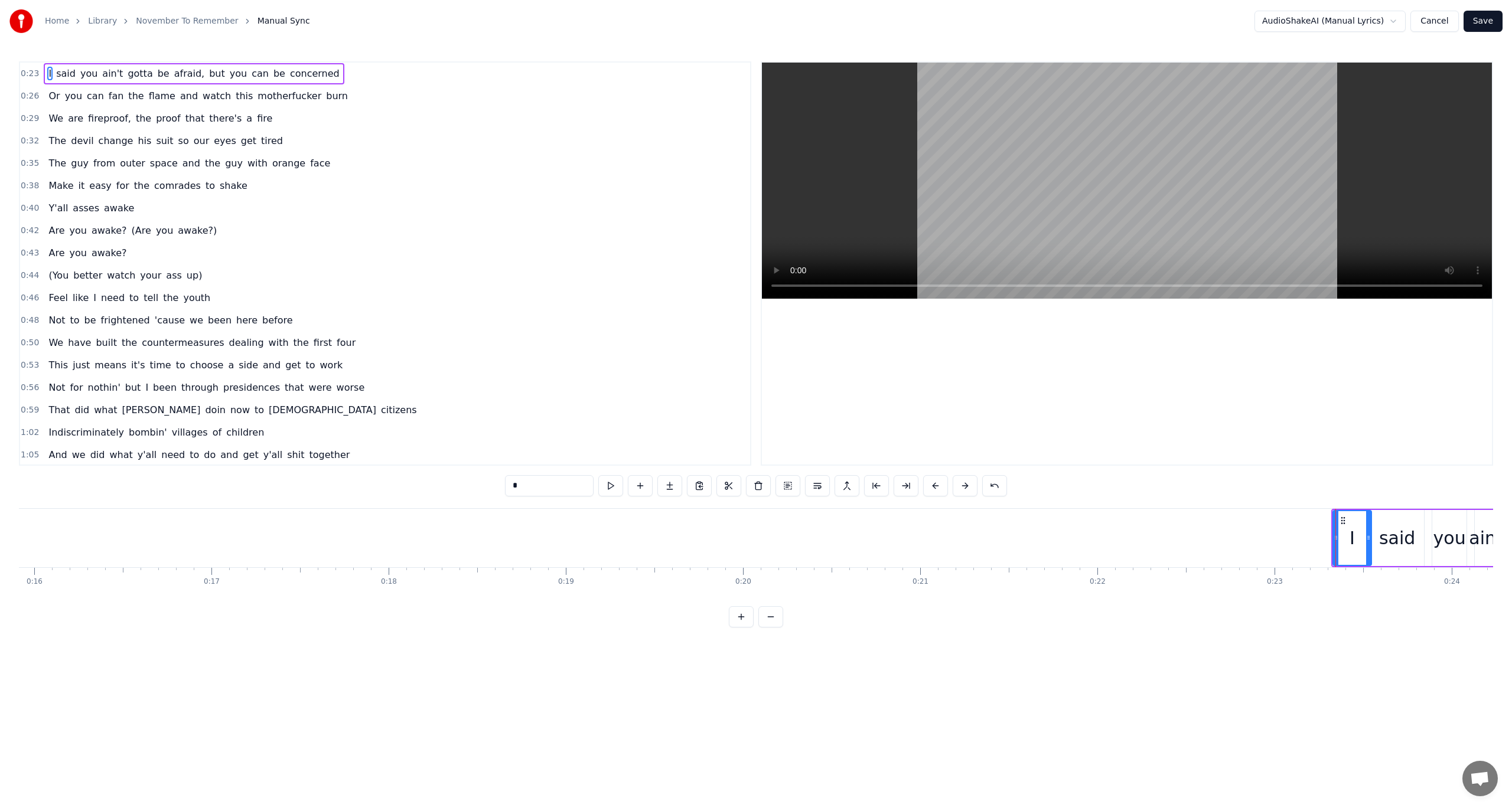
drag, startPoint x: 1359, startPoint y: 537, endPoint x: 1368, endPoint y: 537, distance: 9.0
click at [1368, 537] on icon at bounding box center [1368, 538] width 4 height 10
click at [1340, 541] on icon at bounding box center [1340, 538] width 4 height 10
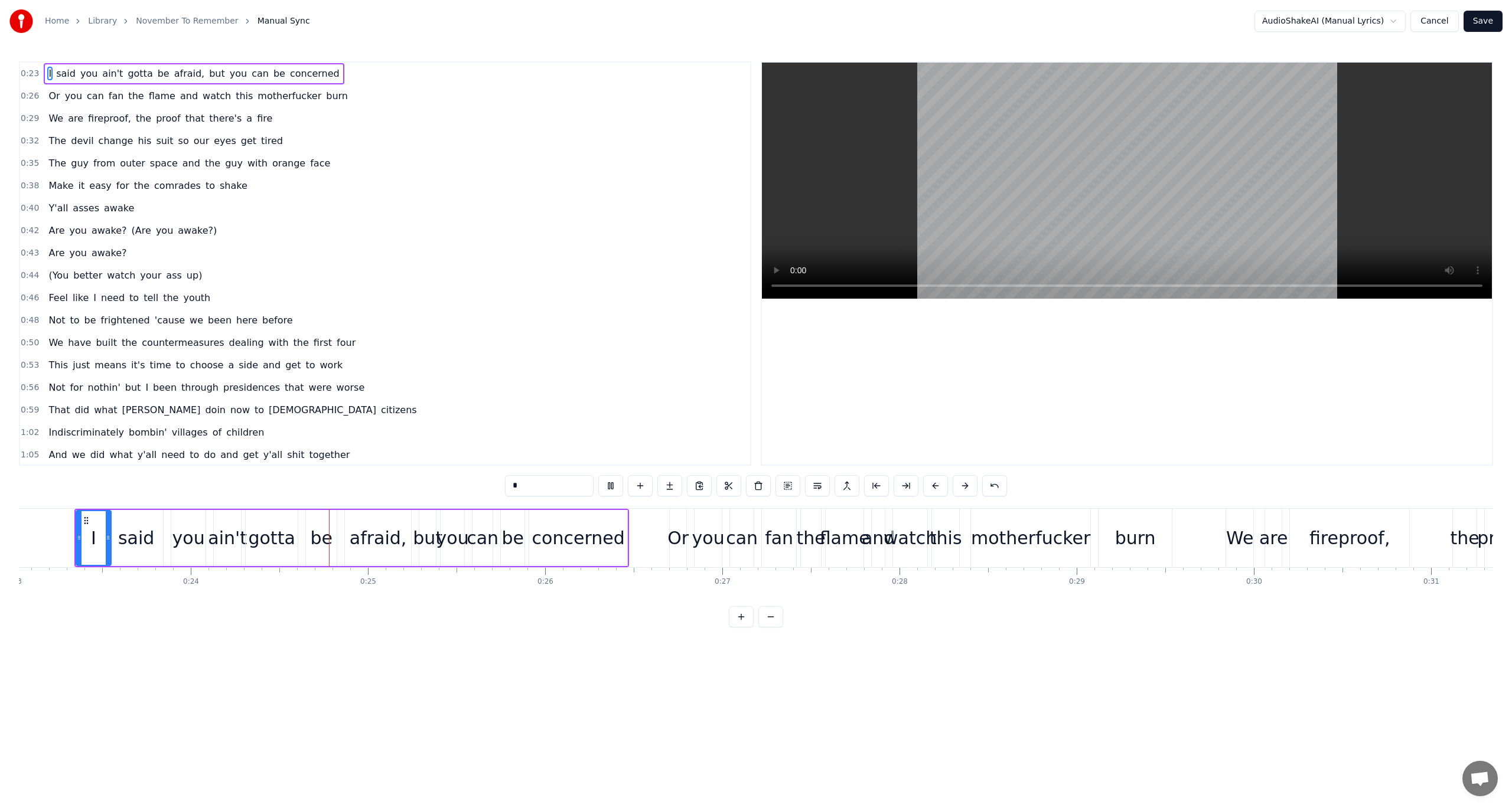
scroll to position [0, 4213]
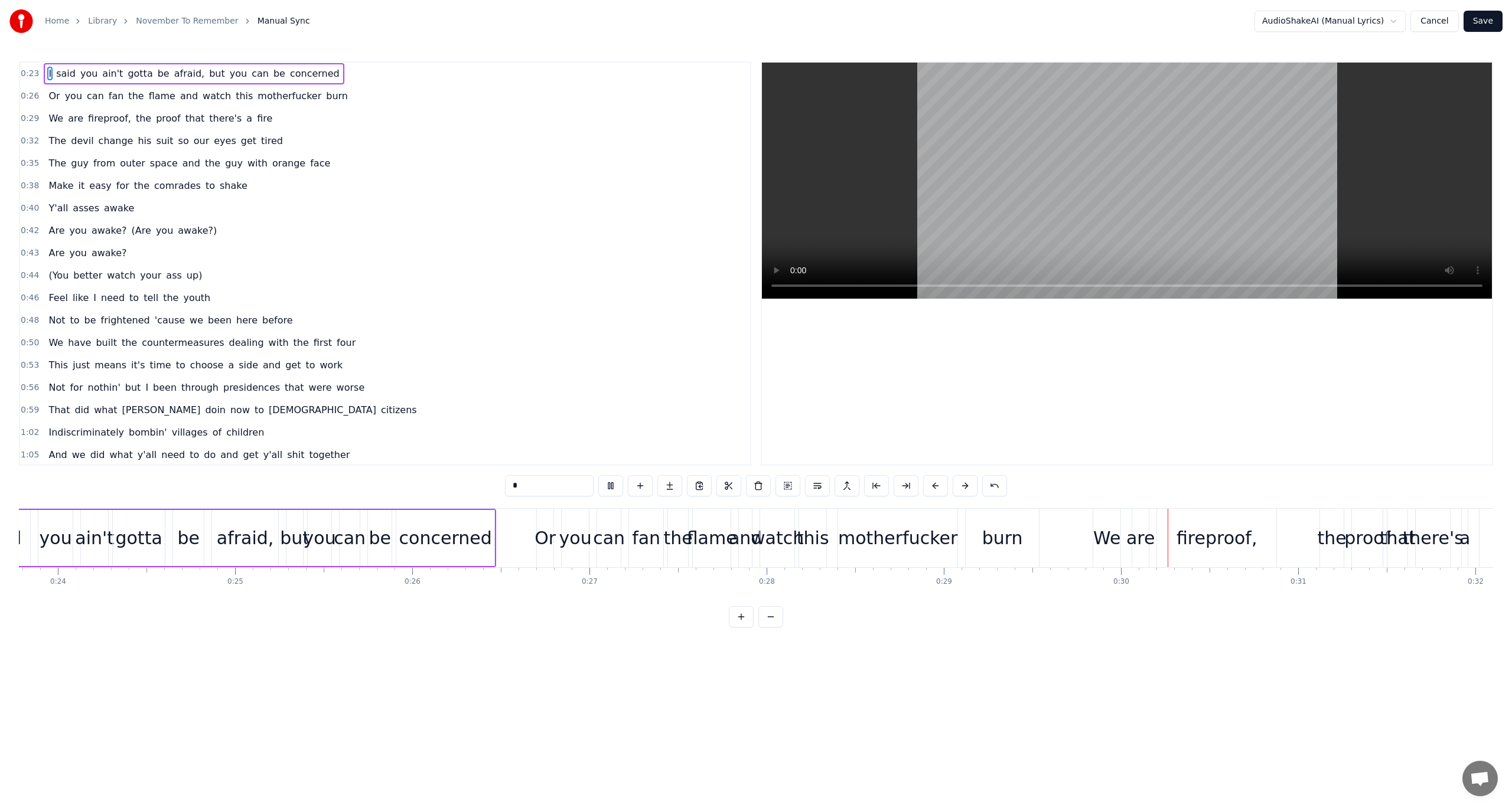
click at [1481, 19] on button "Save" at bounding box center [1483, 21] width 39 height 21
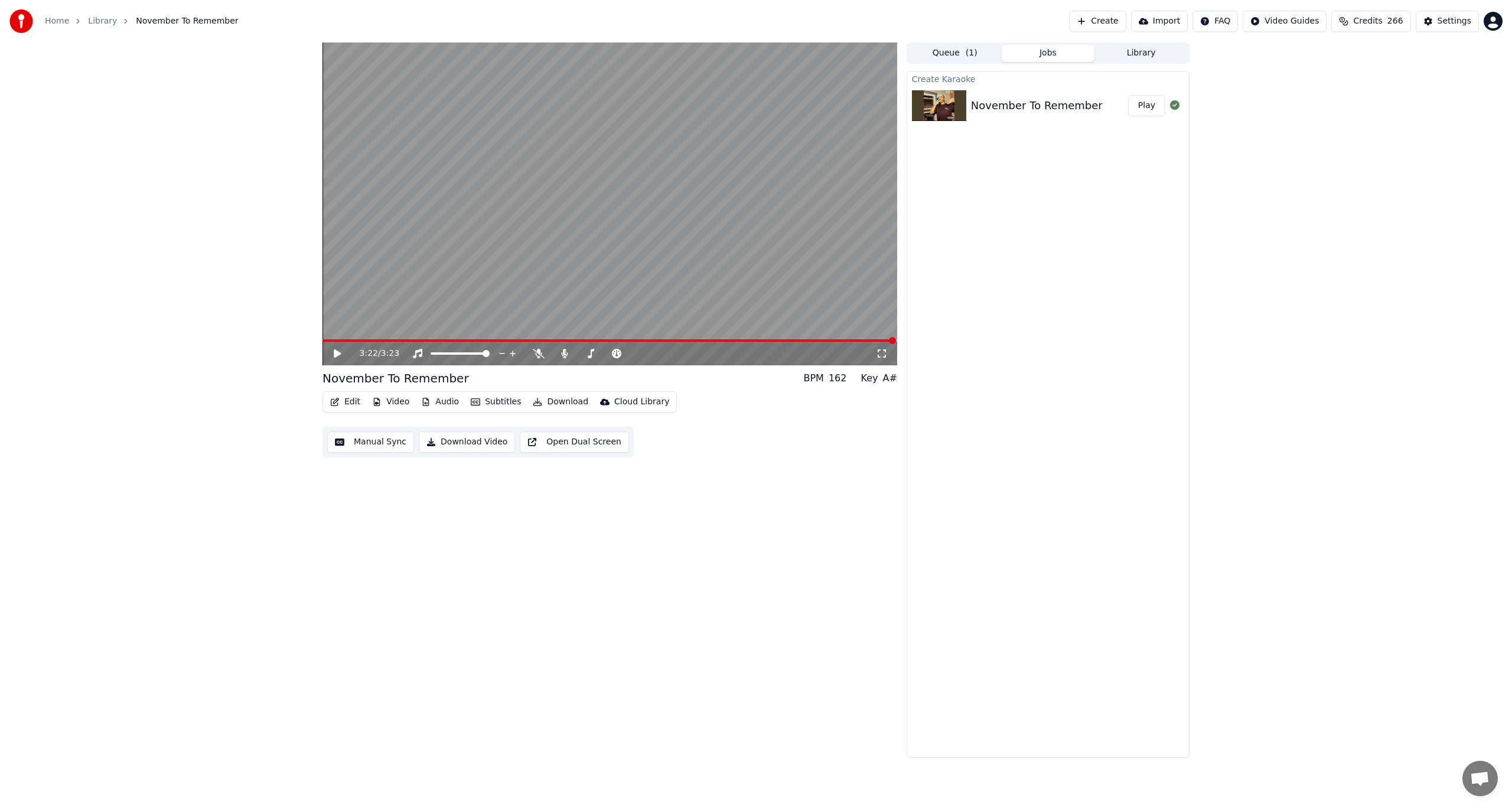
drag, startPoint x: 387, startPoint y: 339, endPoint x: 370, endPoint y: 337, distance: 17.1
click at [370, 337] on video at bounding box center [609, 204] width 575 height 323
click at [355, 444] on button "Manual Sync" at bounding box center [371, 442] width 87 height 21
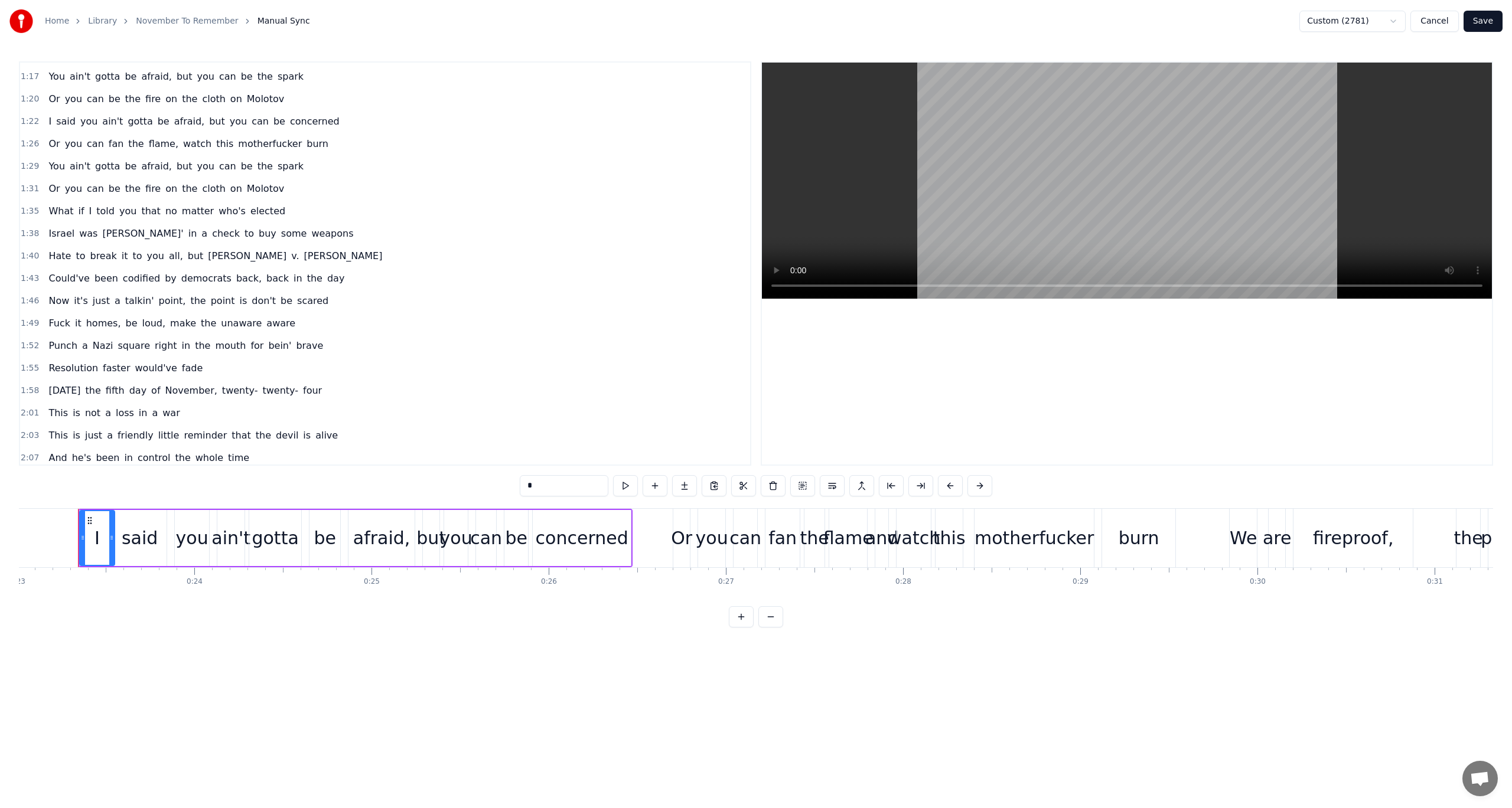
scroll to position [473, 0]
click at [249, 342] on span "for" at bounding box center [257, 341] width 15 height 13
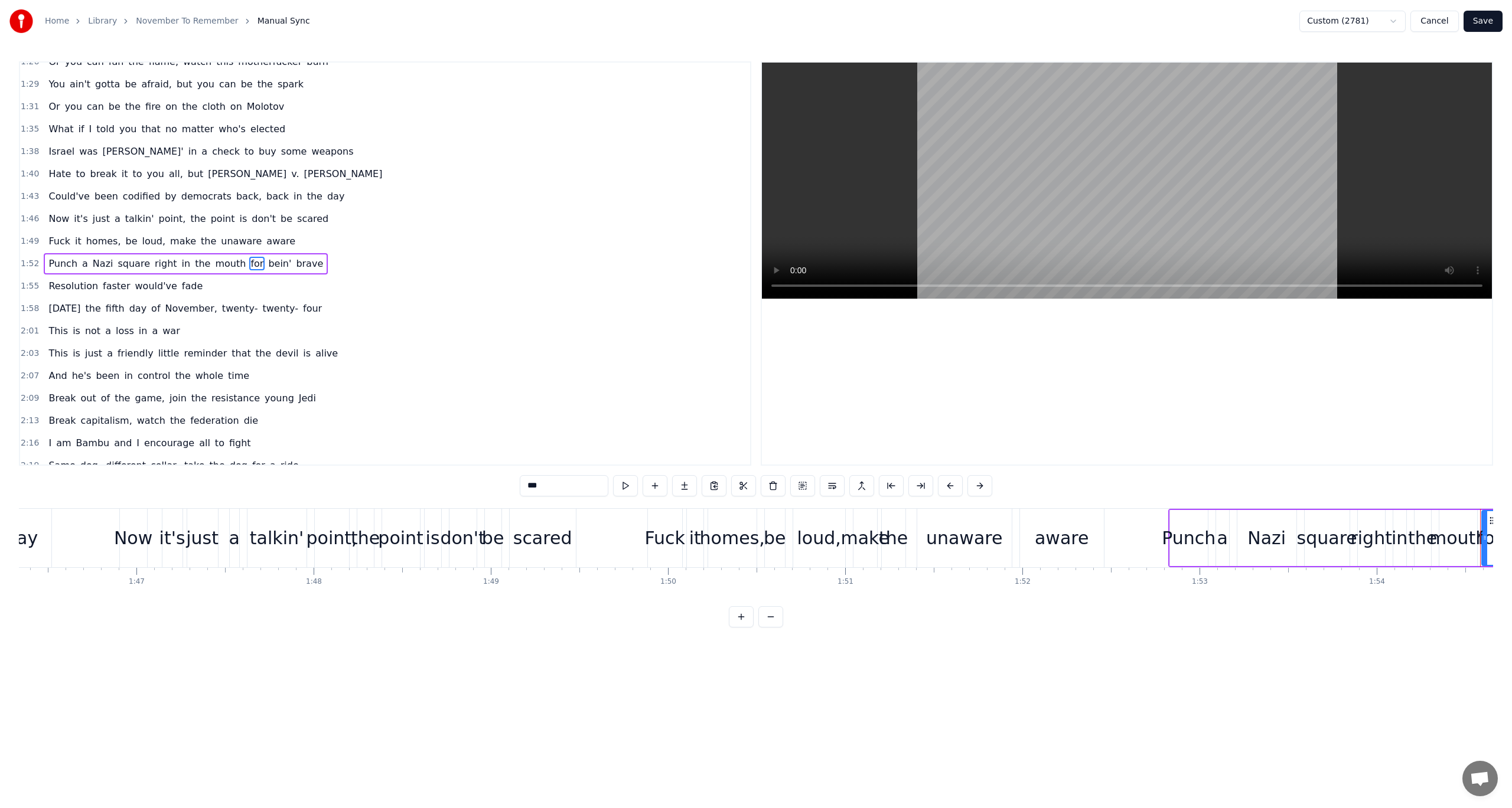
scroll to position [0, 20243]
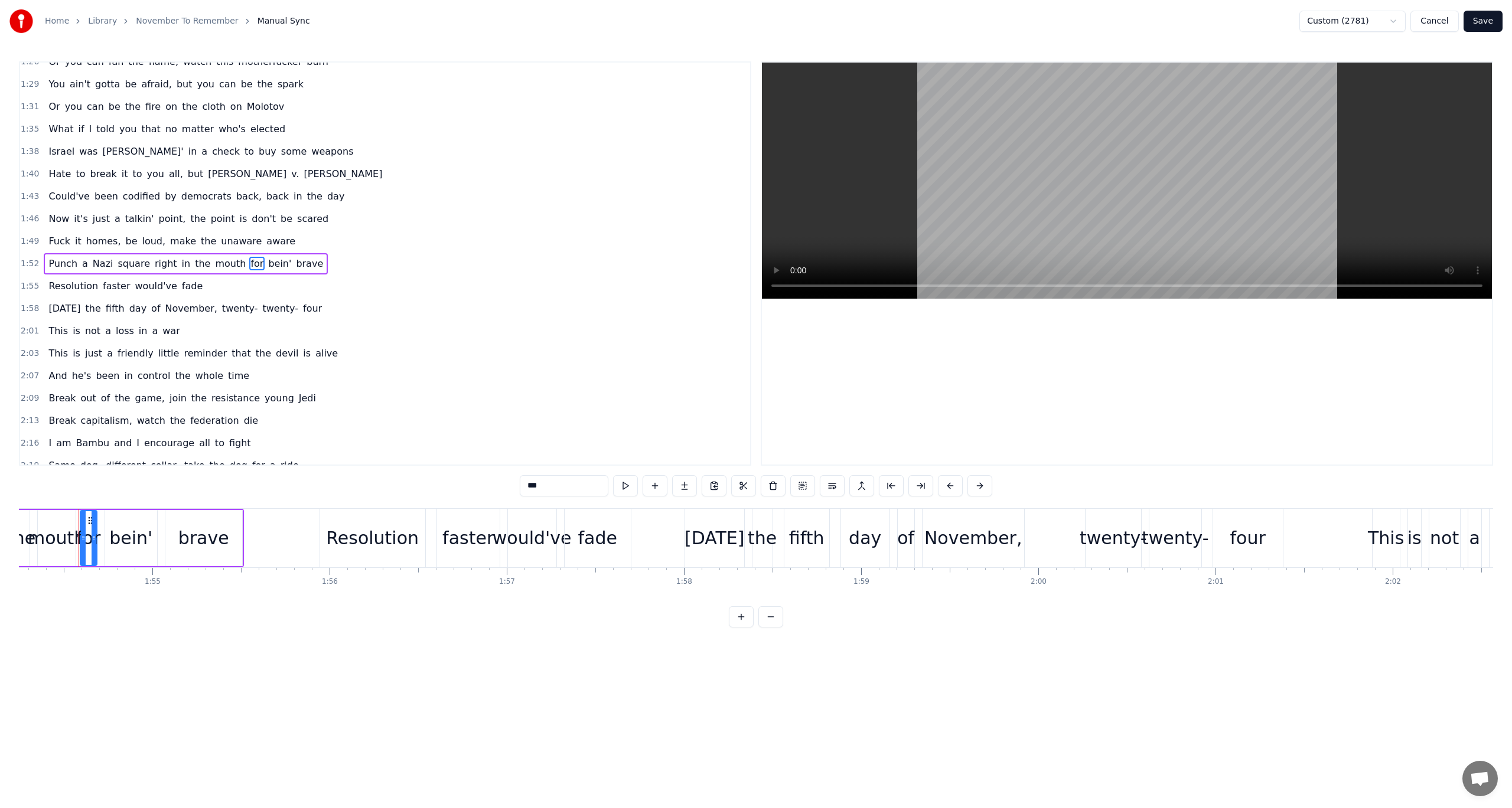
click at [538, 481] on input "***" at bounding box center [564, 485] width 89 height 21
click at [539, 481] on input "***" at bounding box center [564, 485] width 89 height 21
click at [151, 282] on span "would've" at bounding box center [156, 286] width 44 height 13
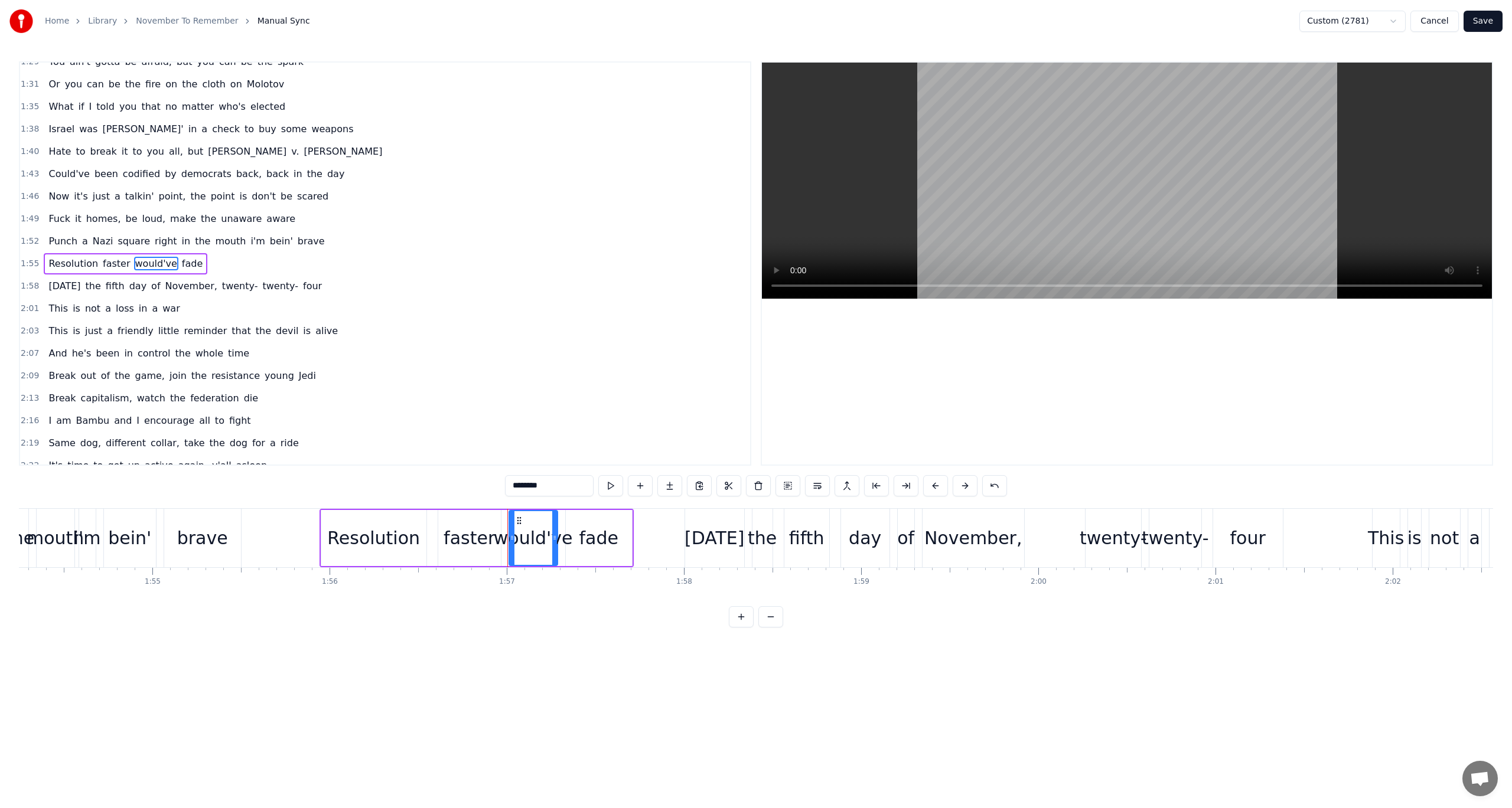
drag, startPoint x: 552, startPoint y: 485, endPoint x: 474, endPoint y: 470, distance: 79.4
click at [480, 472] on div "0:23 I said you ain't gotta be afraid, but you can be concerned 0:26 Or you can…" at bounding box center [756, 344] width 1474 height 566
type input "******"
click at [498, 647] on html "Home Library November To Remember Manual Sync Custom (2781) Cancel Save 0:23 I …" at bounding box center [756, 323] width 1512 height 647
click at [523, 346] on div "2:07 And he's been in control the whole time" at bounding box center [385, 353] width 730 height 22
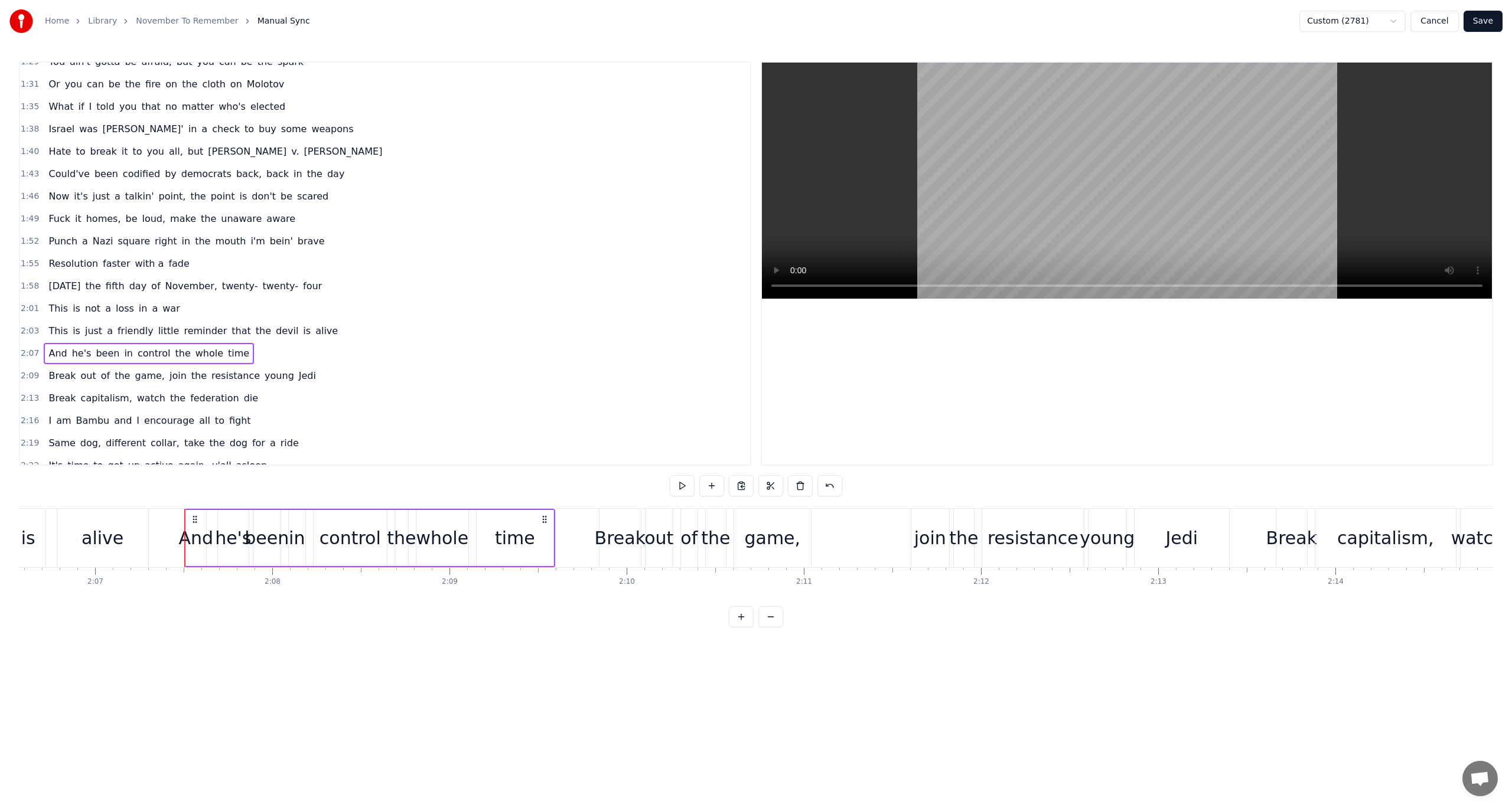
scroll to position [0, 22532]
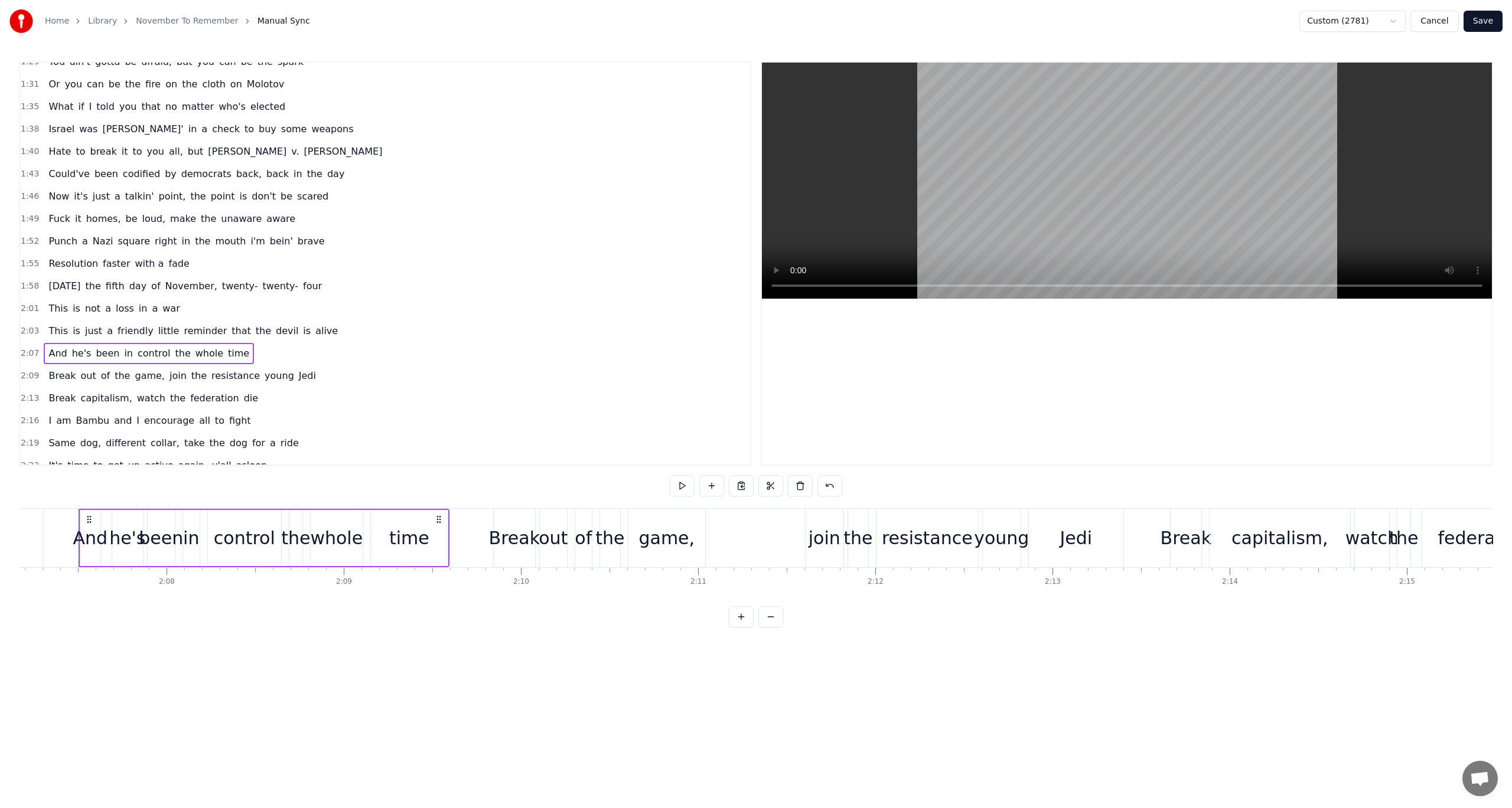
click at [1490, 22] on button "Save" at bounding box center [1483, 21] width 39 height 21
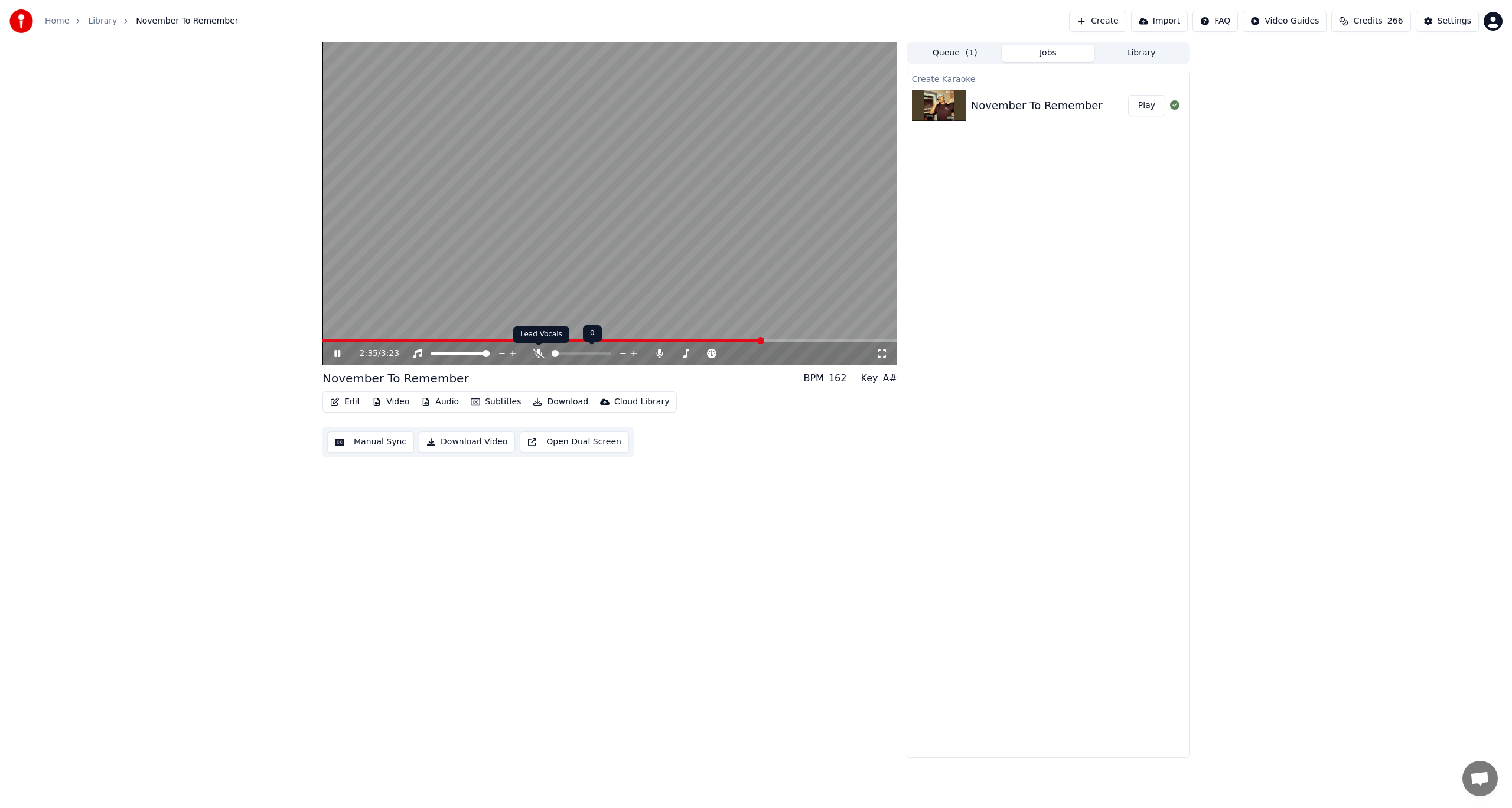
click at [537, 351] on icon at bounding box center [538, 353] width 12 height 10
click at [540, 353] on icon at bounding box center [538, 353] width 6 height 10
click at [338, 354] on icon at bounding box center [337, 353] width 7 height 8
click at [718, 340] on span at bounding box center [531, 341] width 417 height 3
drag, startPoint x: 530, startPoint y: 355, endPoint x: 538, endPoint y: 355, distance: 8.0
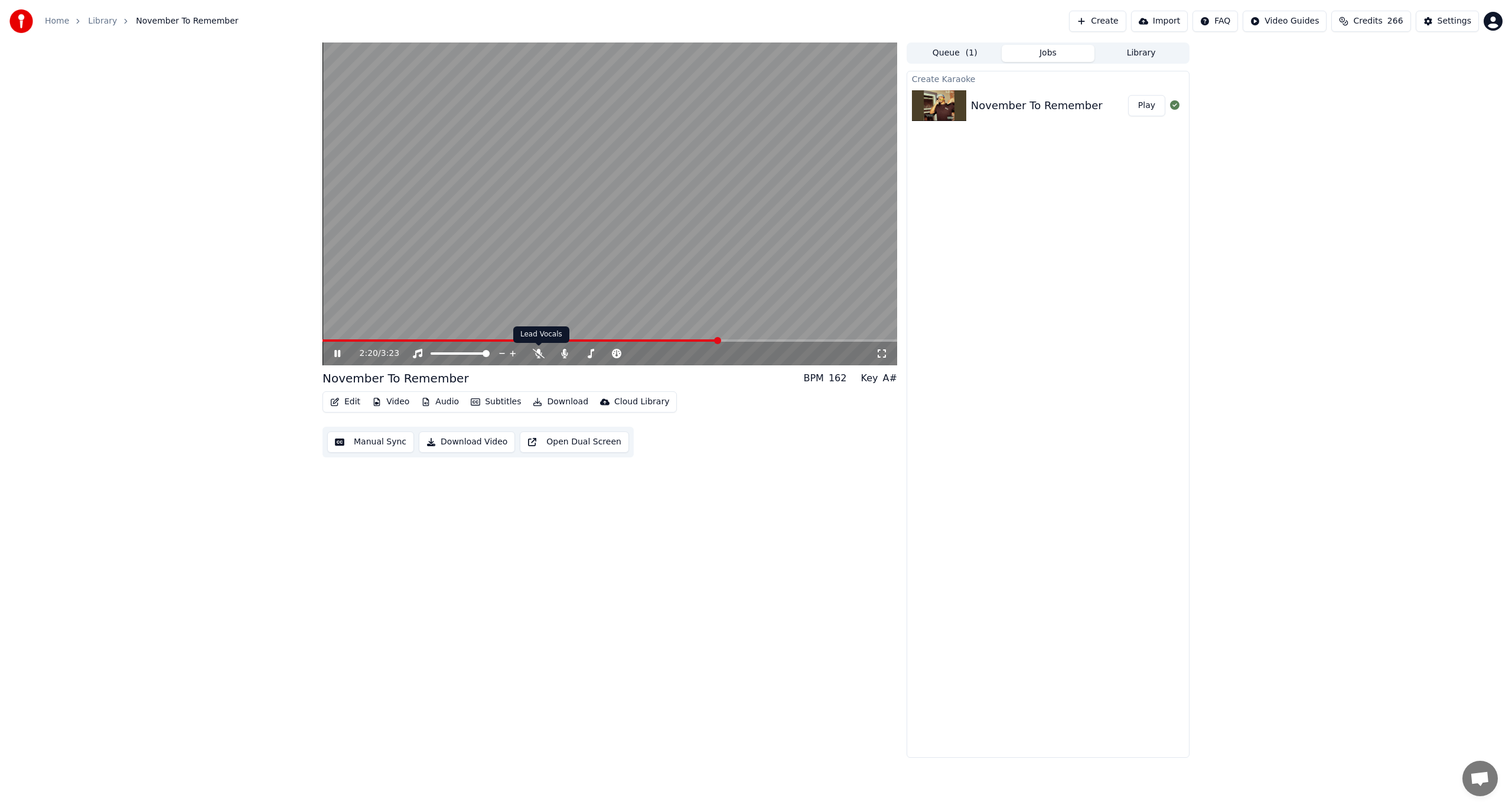
click at [532, 355] on div "2:20 / 3:23" at bounding box center [618, 353] width 516 height 12
click at [537, 355] on icon at bounding box center [538, 353] width 12 height 10
click at [537, 356] on icon at bounding box center [538, 353] width 6 height 10
click at [336, 355] on icon at bounding box center [337, 353] width 7 height 8
click at [531, 352] on div "0:19 / 3:23" at bounding box center [618, 353] width 516 height 12
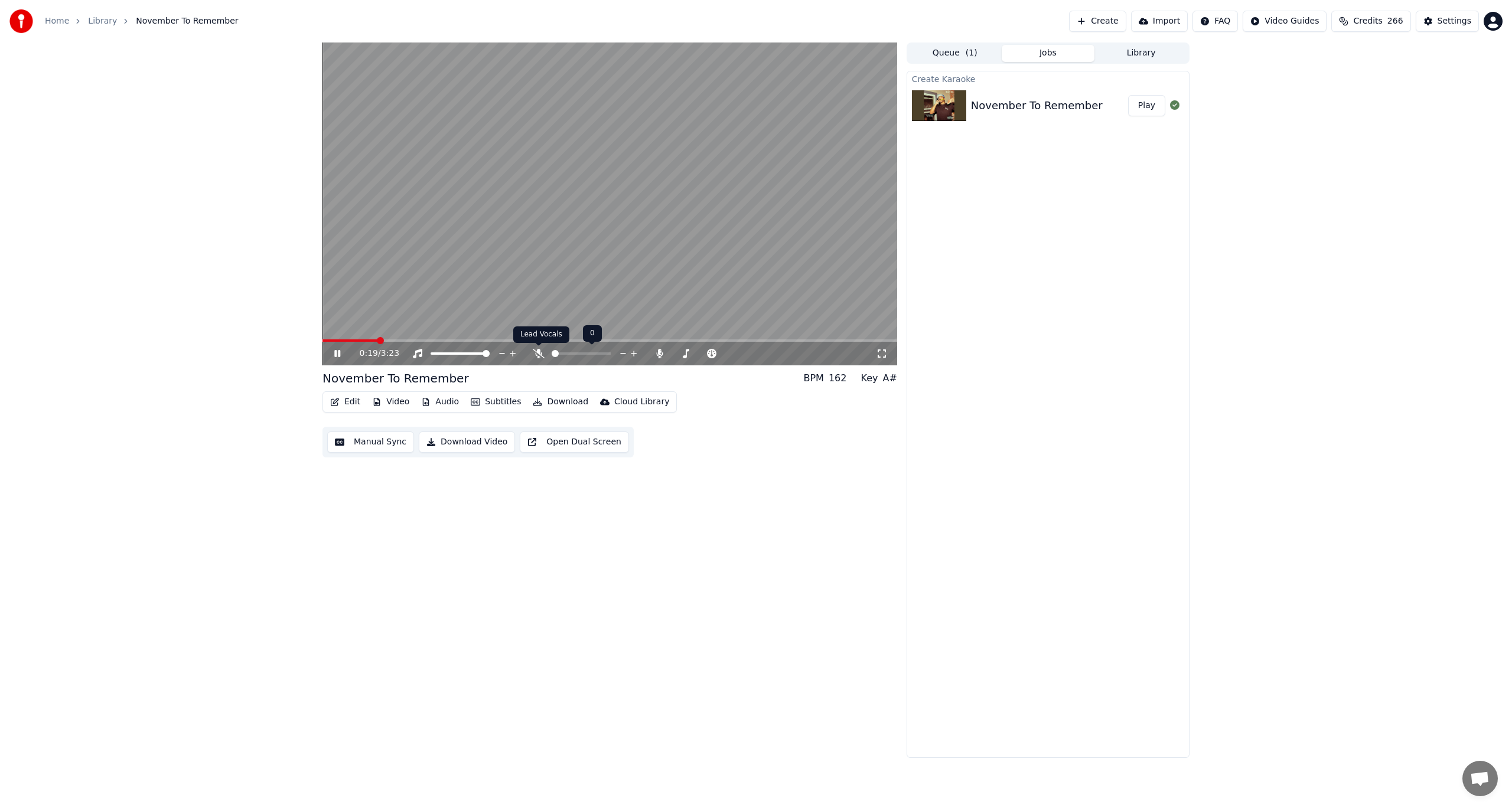
click at [540, 351] on icon at bounding box center [538, 353] width 12 height 10
click at [709, 339] on div "2:34 / 3:23" at bounding box center [609, 204] width 575 height 323
click at [727, 339] on span at bounding box center [541, 341] width 438 height 3
click at [535, 351] on icon at bounding box center [538, 353] width 12 height 10
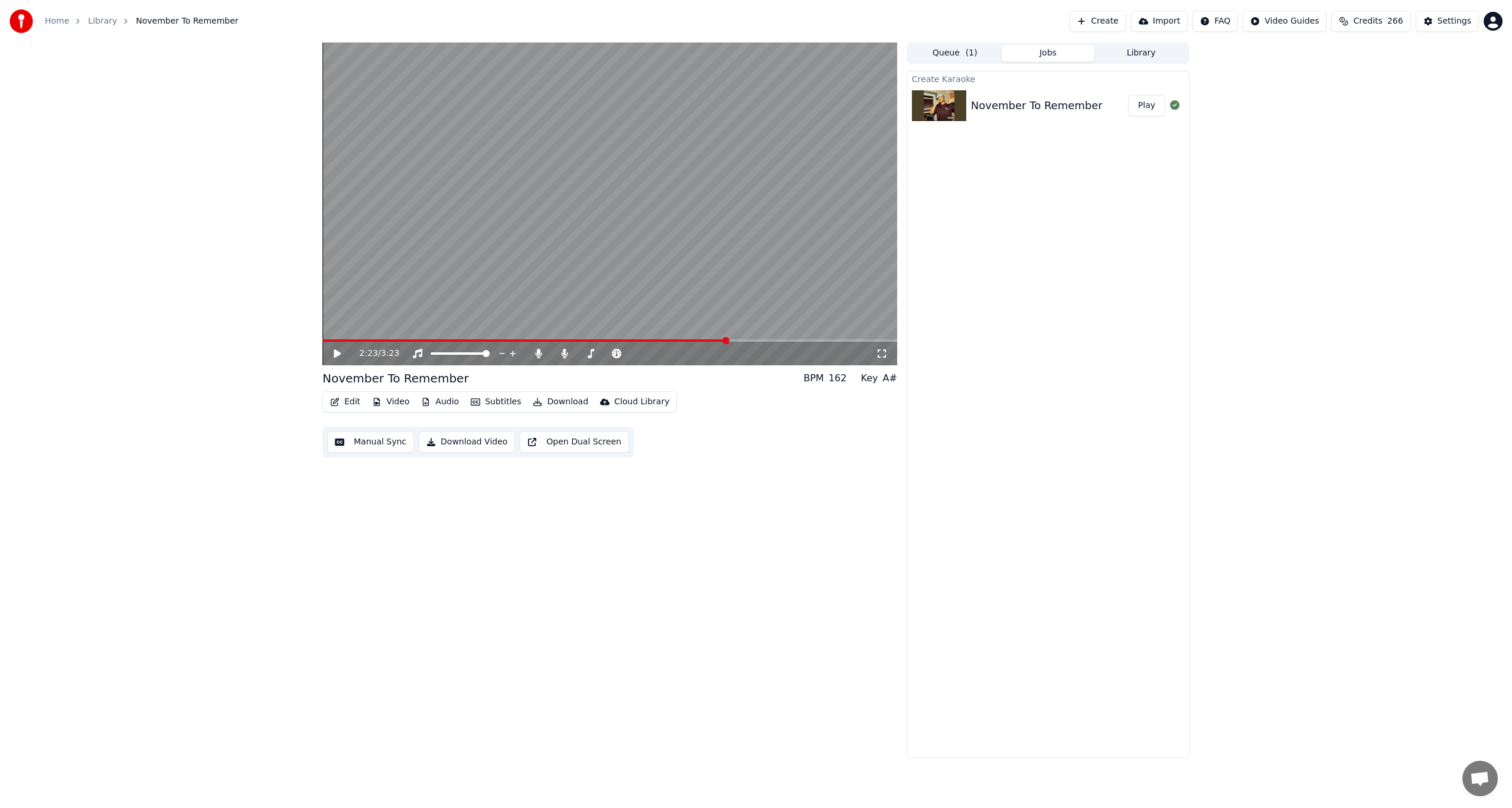
click at [332, 351] on icon at bounding box center [346, 353] width 28 height 10
click at [535, 350] on icon at bounding box center [538, 353] width 12 height 10
click at [336, 353] on icon at bounding box center [337, 353] width 6 height 7
click at [567, 353] on icon at bounding box center [565, 353] width 12 height 10
click at [554, 399] on button "Download" at bounding box center [561, 402] width 65 height 17
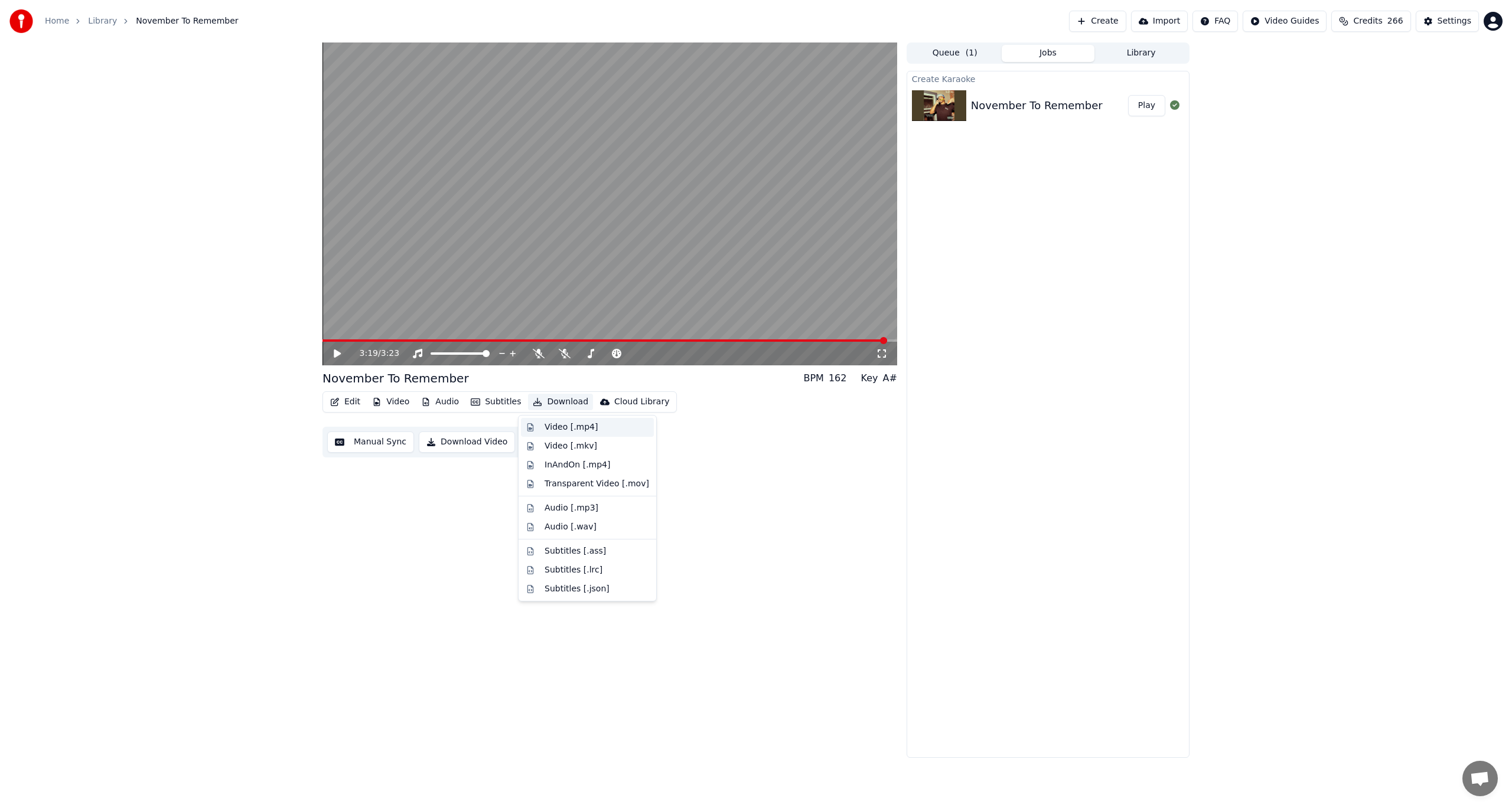
click at [561, 425] on div "Video [.mp4]" at bounding box center [571, 427] width 53 height 12
click at [540, 399] on button "Download" at bounding box center [561, 402] width 65 height 17
click at [730, 527] on div "3:19 / 3:23 November To Remember BPM 162 Key A# Edit Video Audio Subtitles Down…" at bounding box center [609, 400] width 575 height 716
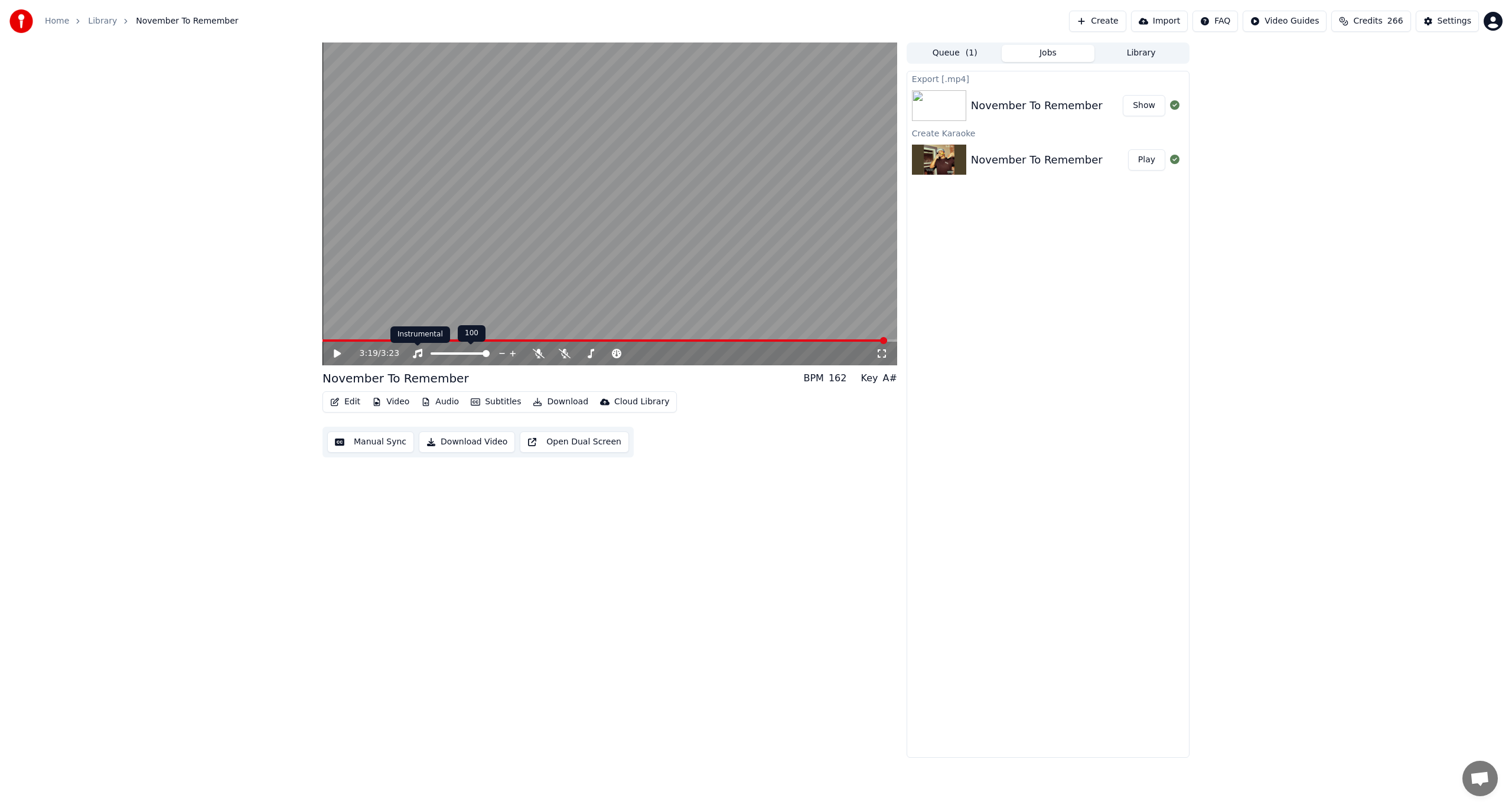
click at [417, 351] on icon at bounding box center [417, 353] width 10 height 10
click at [540, 353] on icon at bounding box center [538, 353] width 12 height 10
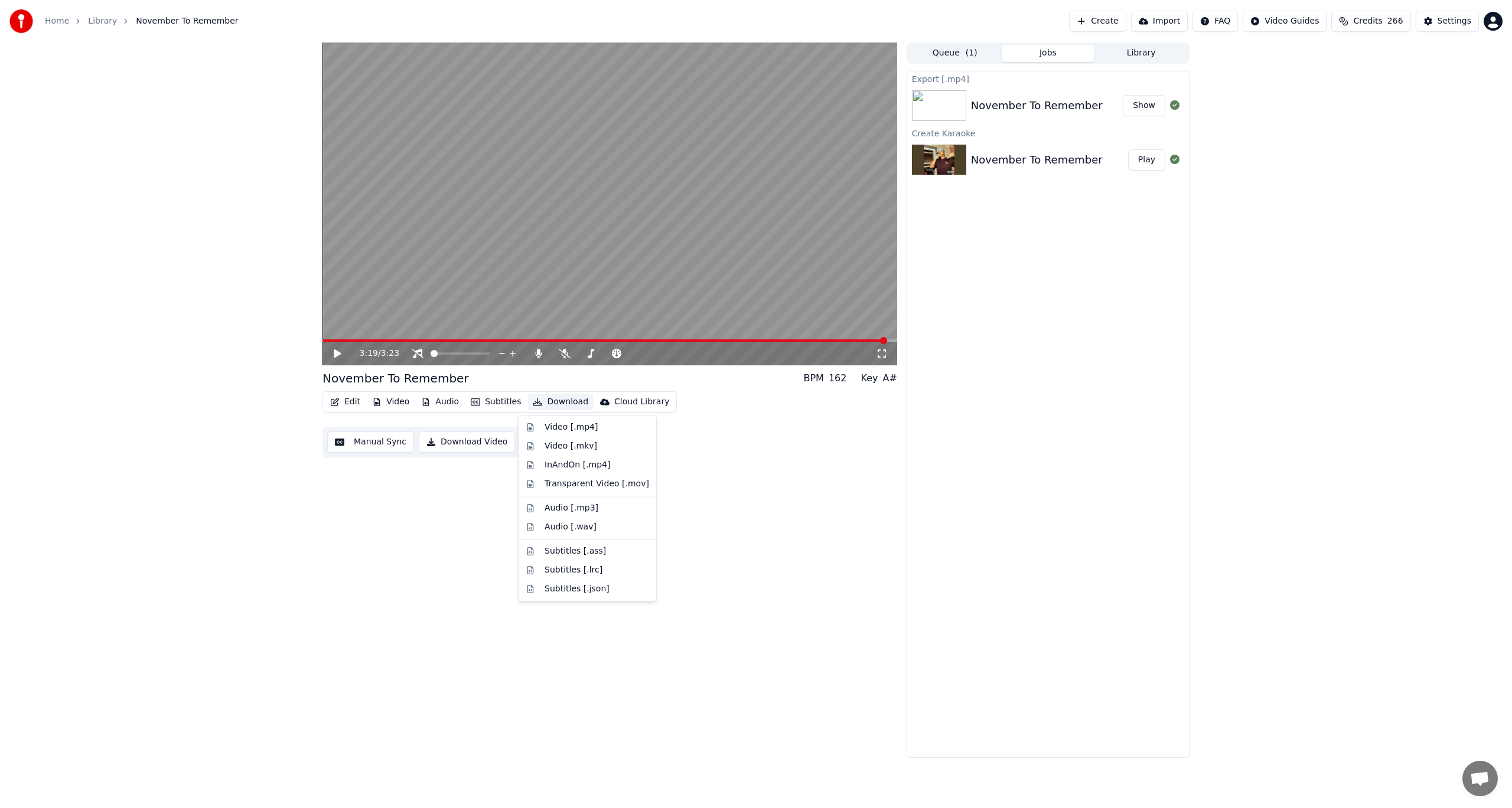
click at [556, 403] on button "Download" at bounding box center [561, 402] width 65 height 17
click at [591, 505] on div "Audio [.mp3]" at bounding box center [572, 508] width 54 height 12
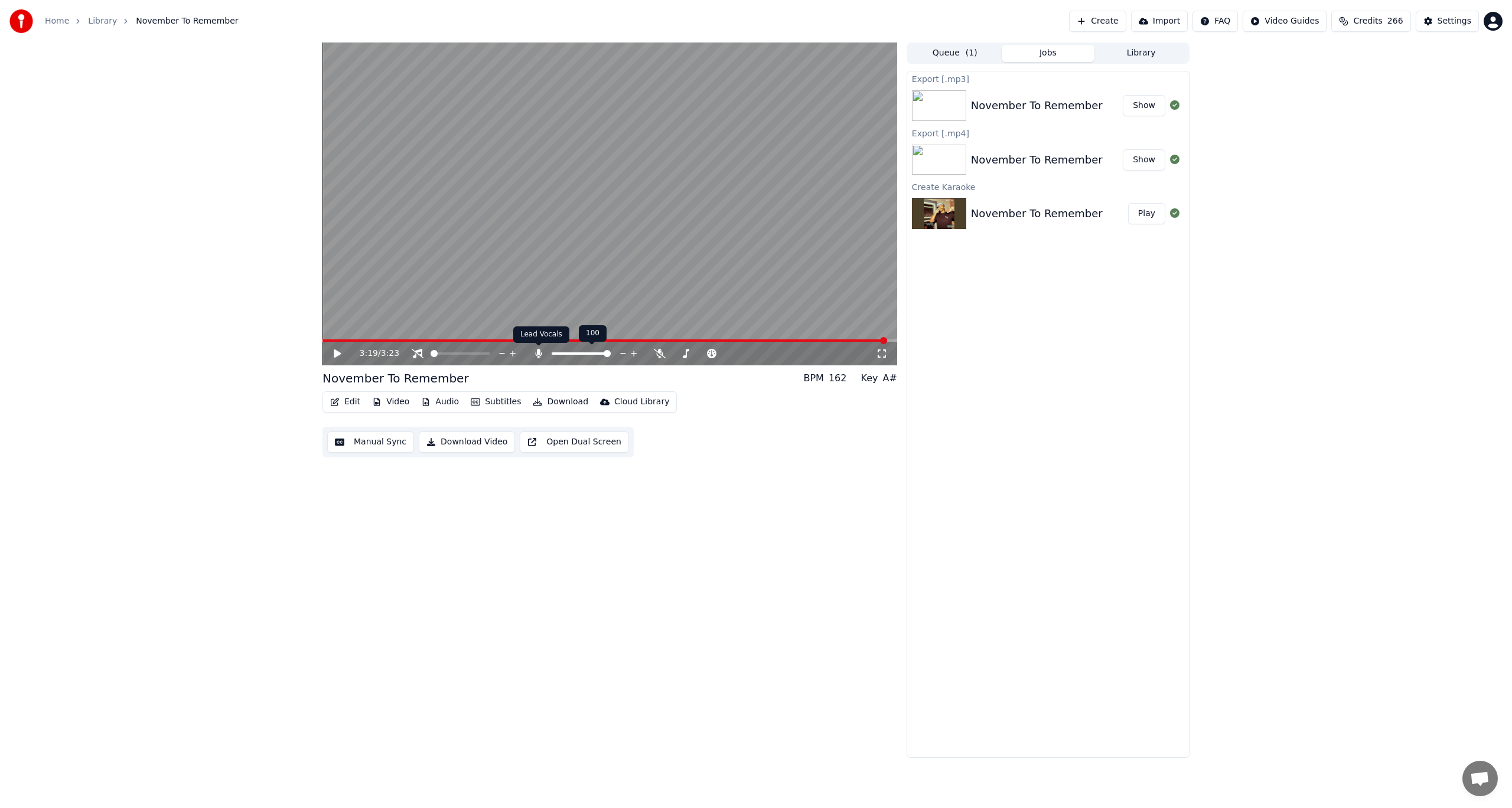
click at [540, 351] on icon at bounding box center [538, 353] width 6 height 10
click at [567, 353] on icon at bounding box center [565, 353] width 12 height 10
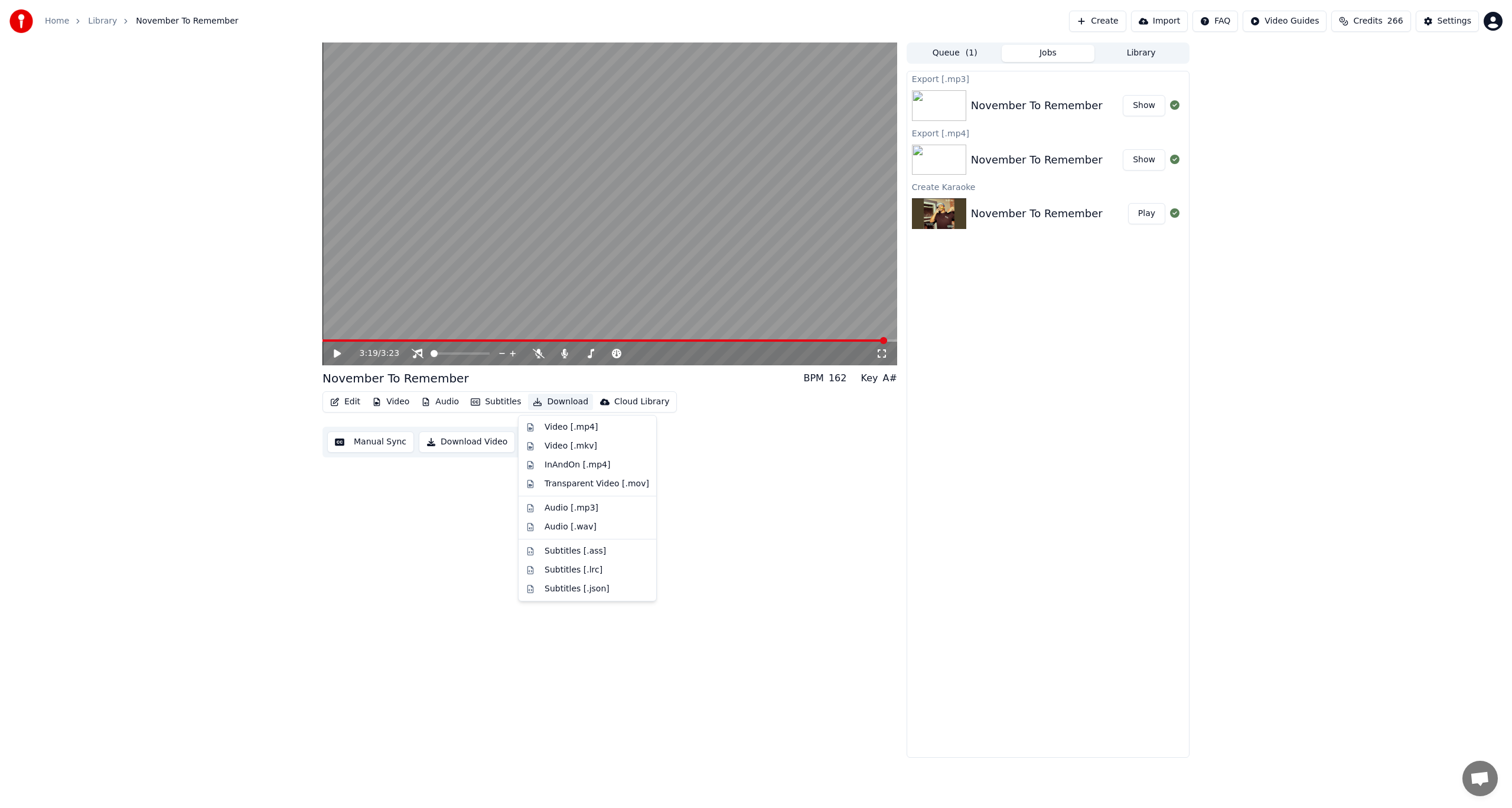
click at [568, 402] on button "Download" at bounding box center [561, 402] width 65 height 17
click at [596, 506] on div "Audio [.mp3]" at bounding box center [597, 508] width 105 height 12
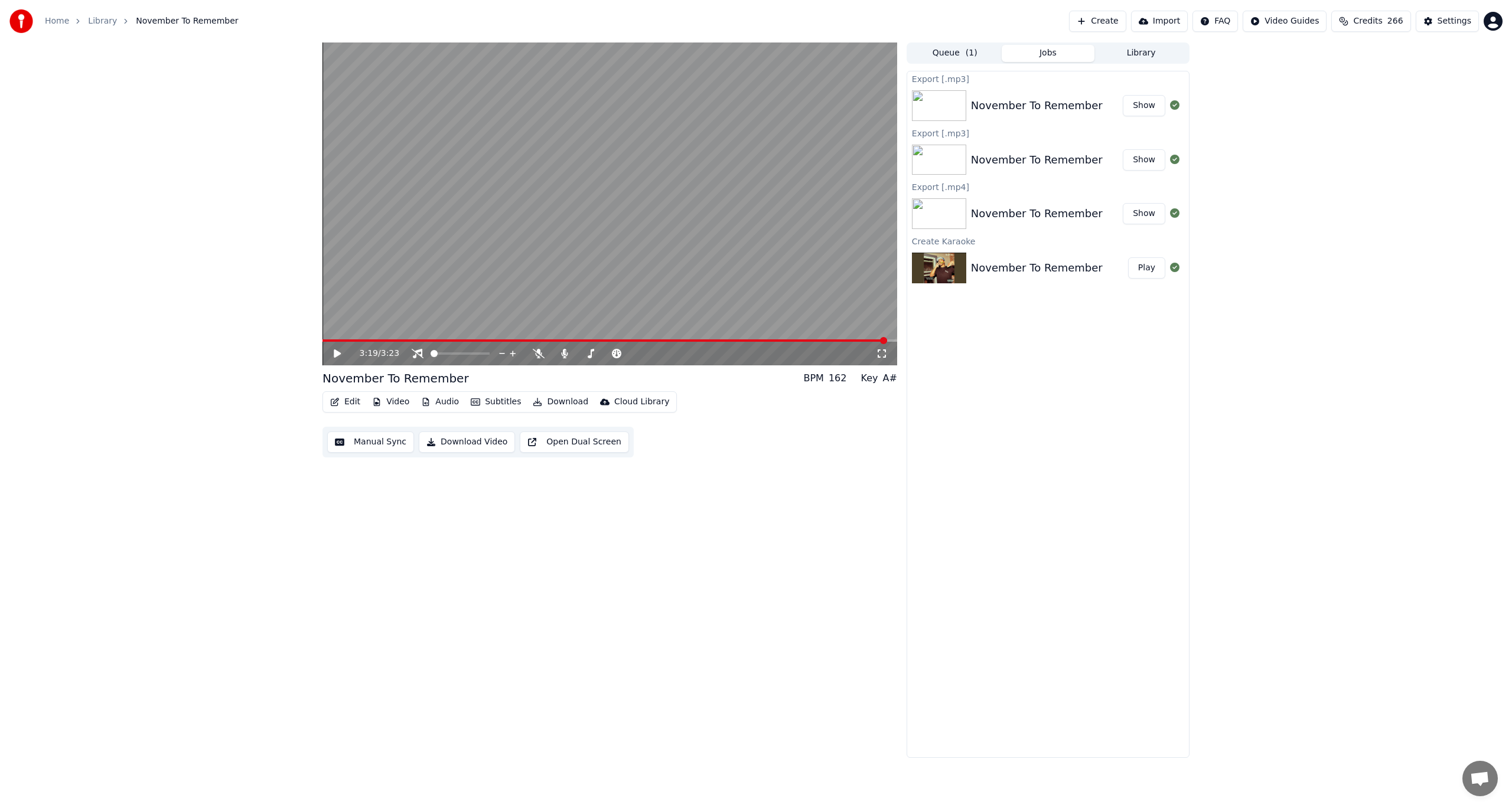
click at [1147, 108] on button "Show" at bounding box center [1144, 105] width 43 height 21
click at [402, 658] on div "3:19 / 3:23 November To Remember BPM 162 Key A# Edit Video Audio Subtitles Down…" at bounding box center [609, 400] width 575 height 716
click at [1150, 103] on button "Show" at bounding box center [1144, 105] width 43 height 21
click at [456, 668] on div "3:19 / 3:23 November To Remember BPM 162 Key A# Edit Video Audio Subtitles Down…" at bounding box center [609, 400] width 575 height 716
click at [538, 353] on icon at bounding box center [538, 353] width 12 height 10
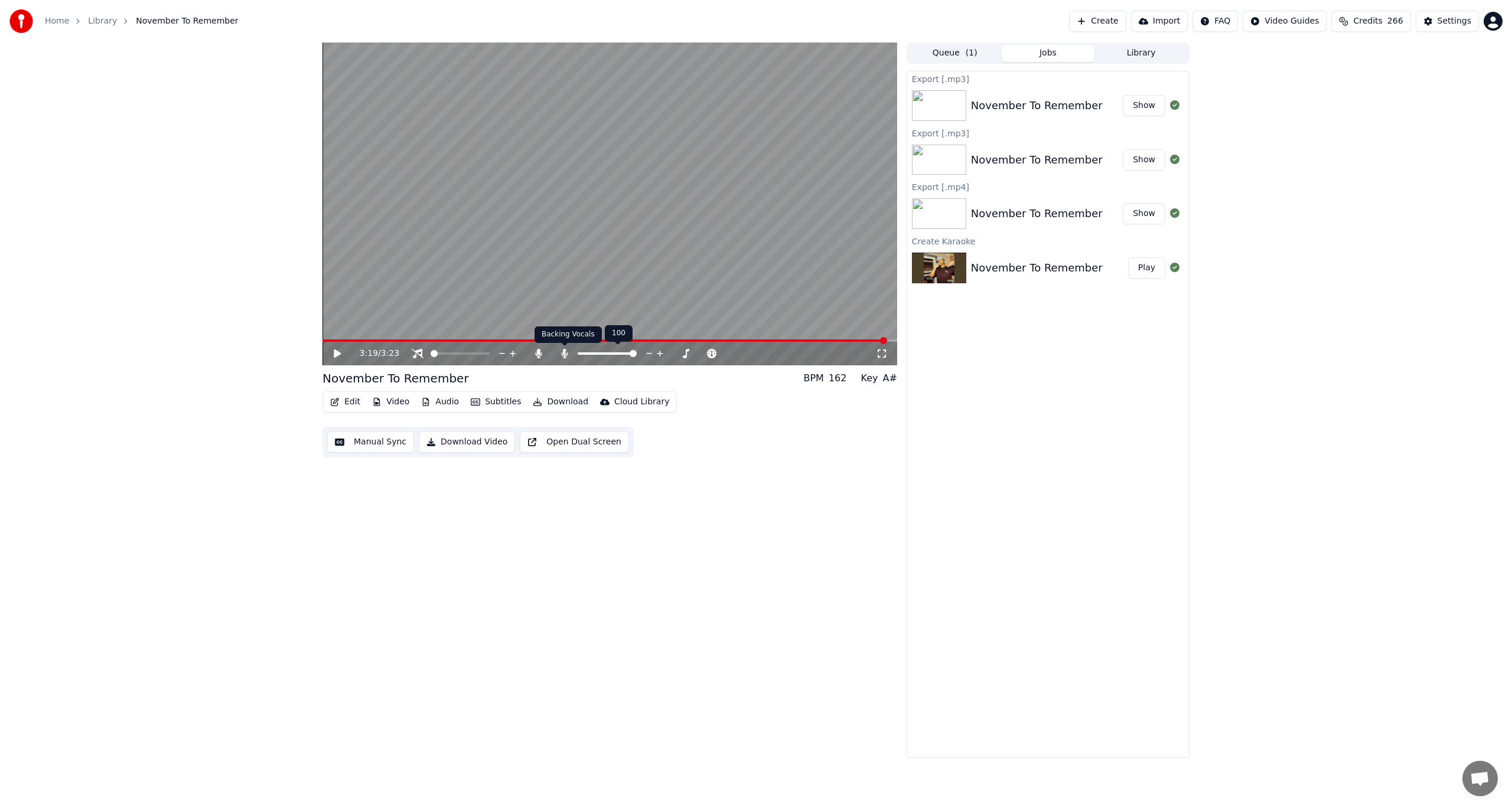
click at [567, 351] on icon at bounding box center [565, 353] width 12 height 10
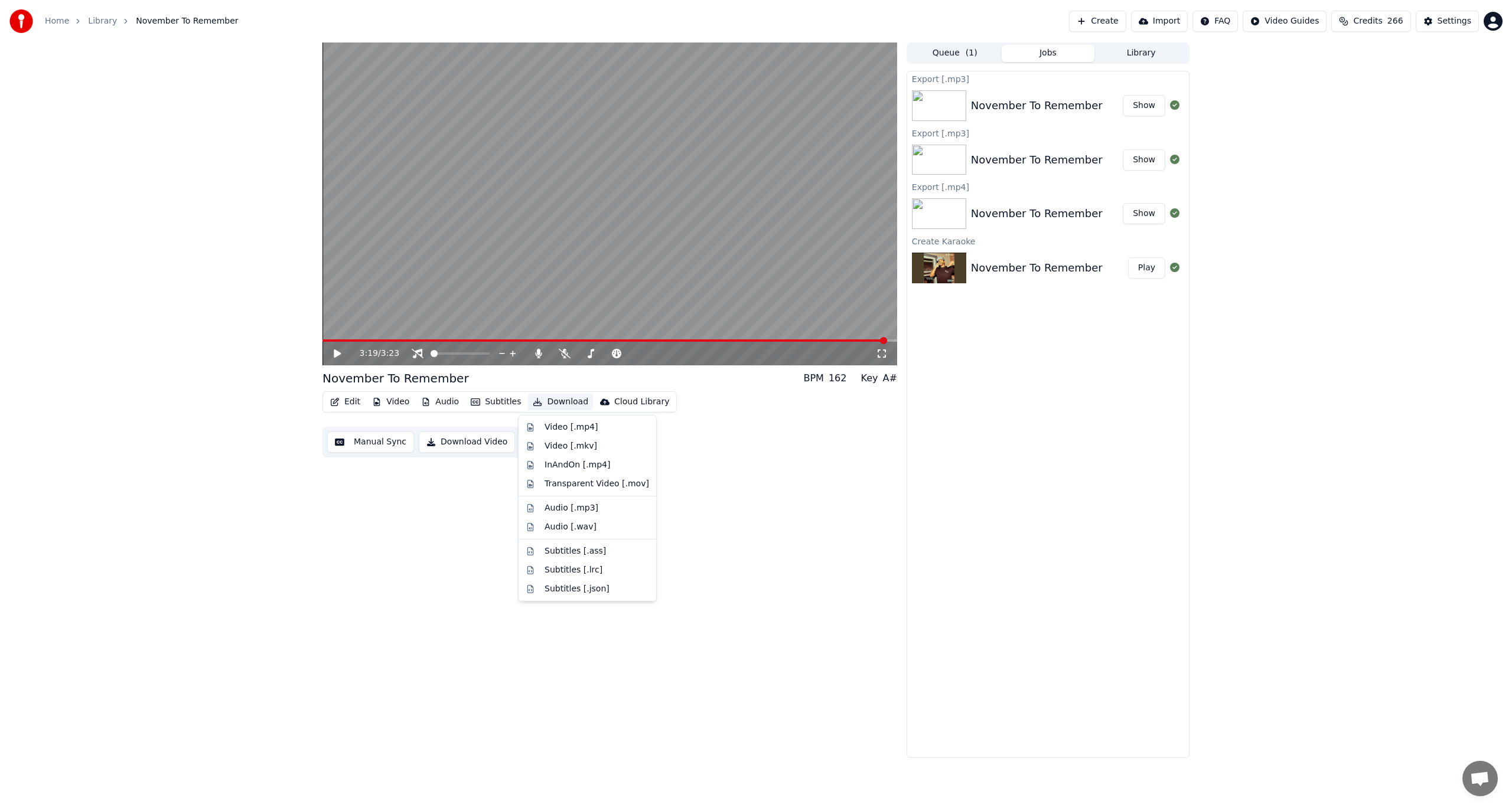
click at [554, 401] on button "Download" at bounding box center [561, 402] width 65 height 17
click at [588, 512] on div "Audio [.mp3]" at bounding box center [572, 508] width 54 height 12
